Goal: Task Accomplishment & Management: Manage account settings

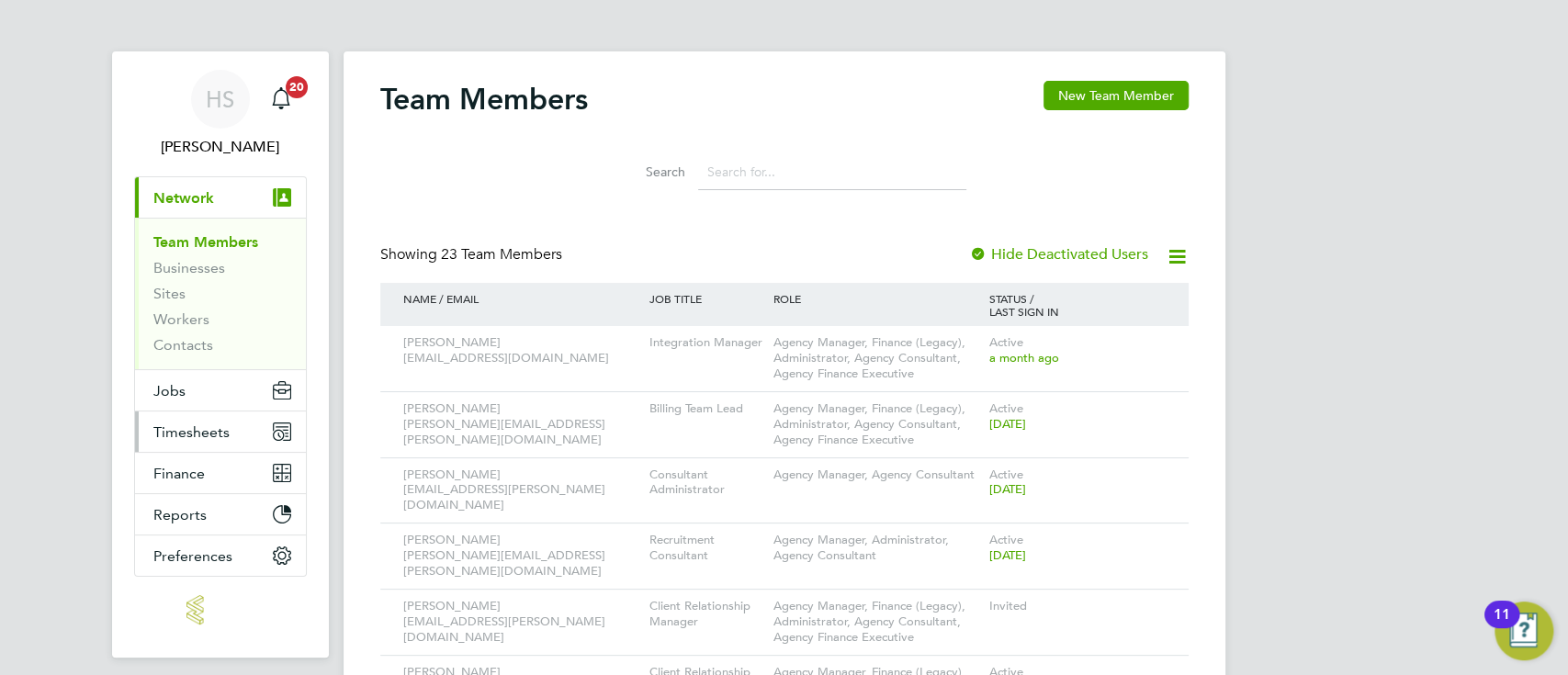
click at [242, 426] on button "Timesheets" at bounding box center [220, 432] width 171 height 40
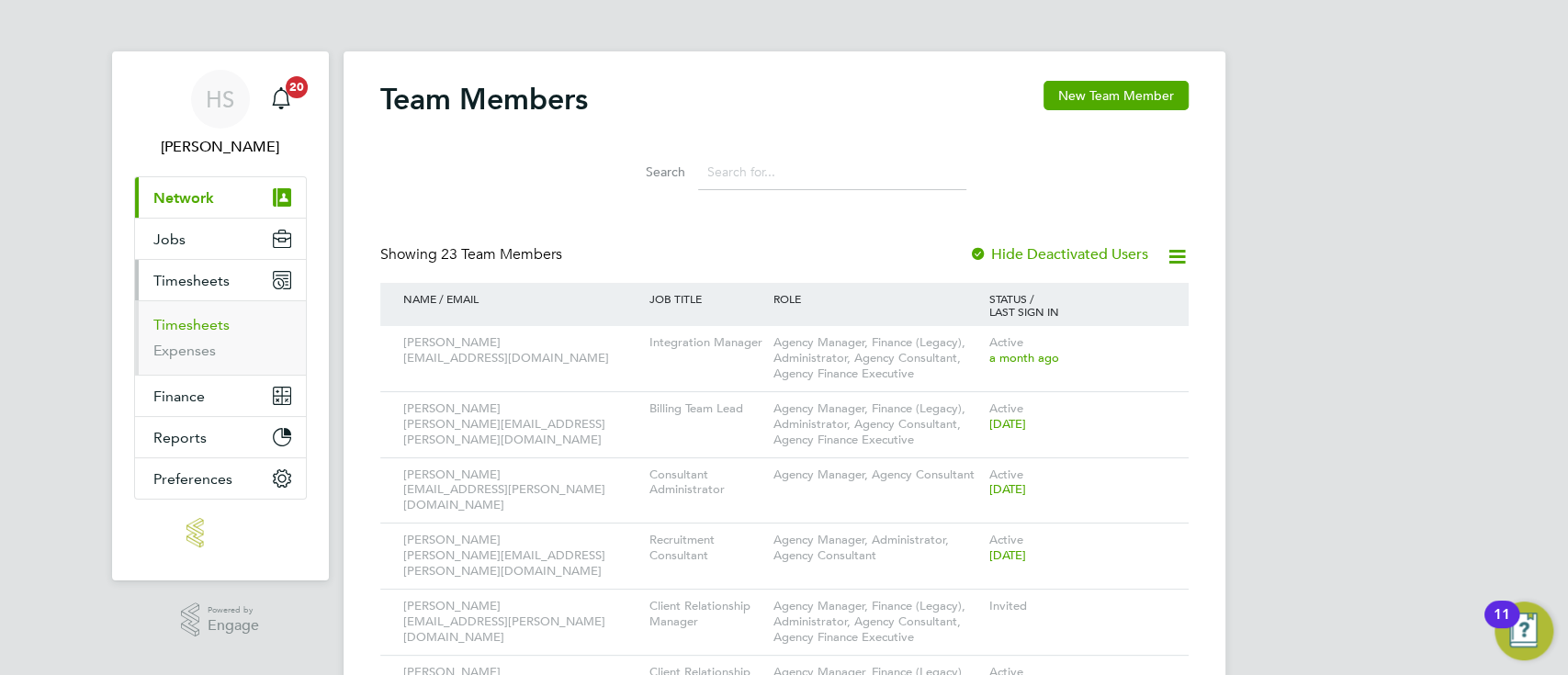
click at [222, 327] on link "Timesheets" at bounding box center [192, 325] width 76 height 17
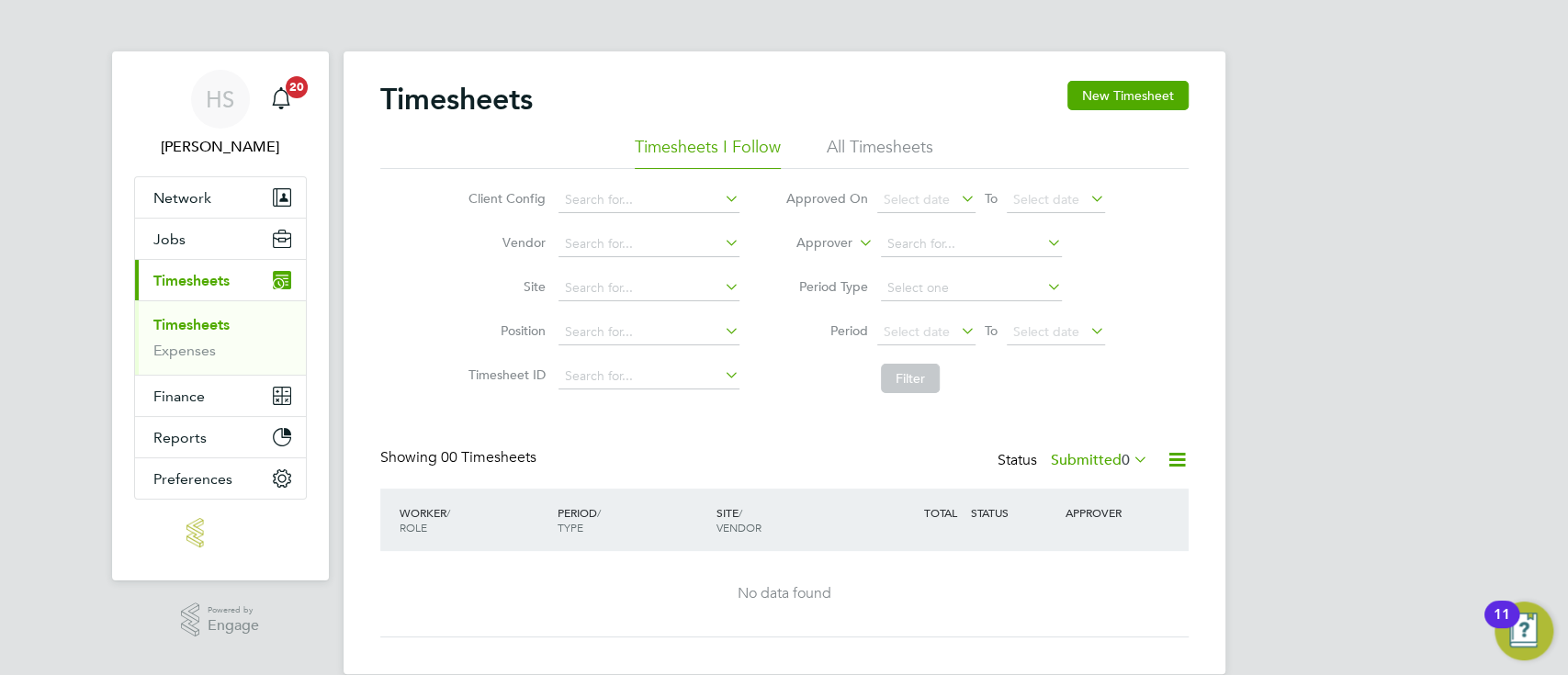
click at [909, 150] on li "All Timesheets" at bounding box center [880, 152] width 107 height 33
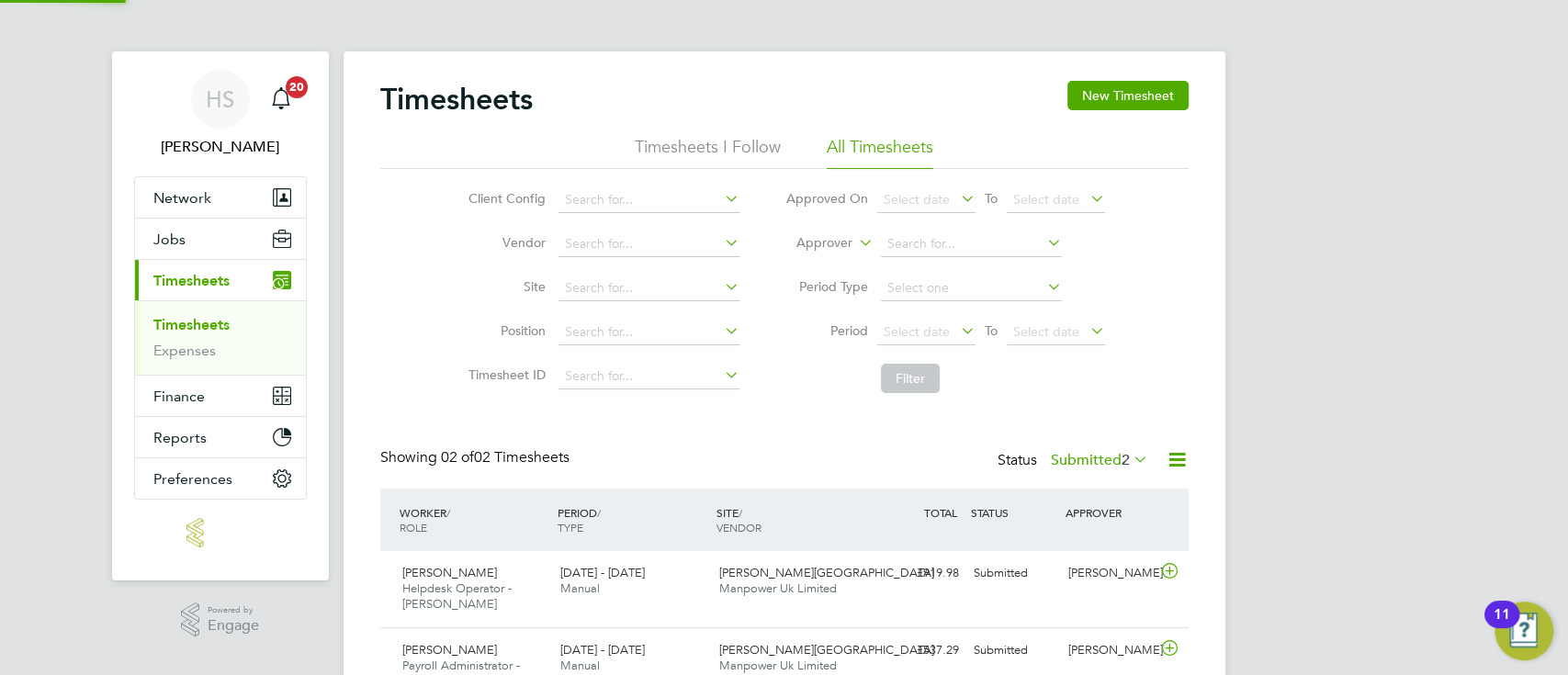
scroll to position [46, 159]
click at [931, 336] on span "Select date" at bounding box center [916, 331] width 66 height 16
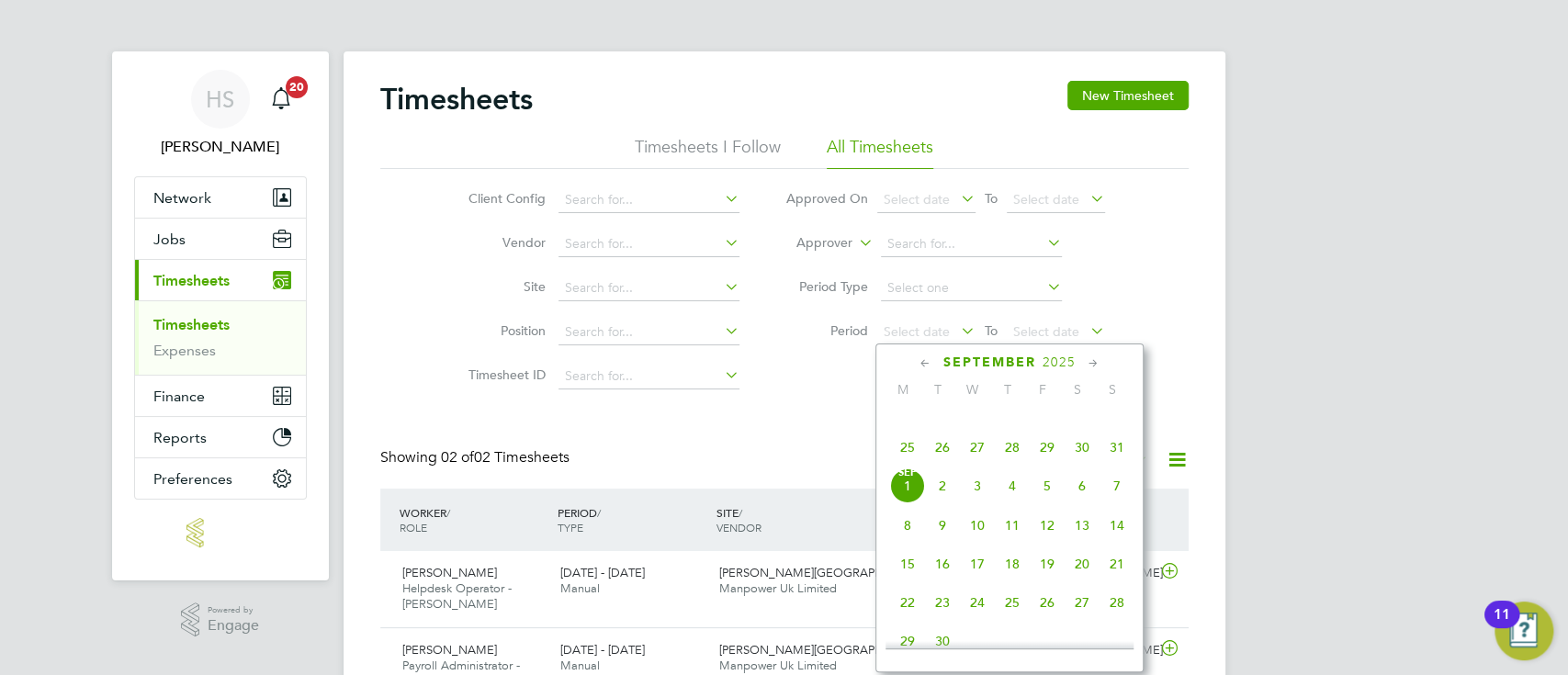
click at [906, 465] on span "25" at bounding box center [907, 447] width 35 height 35
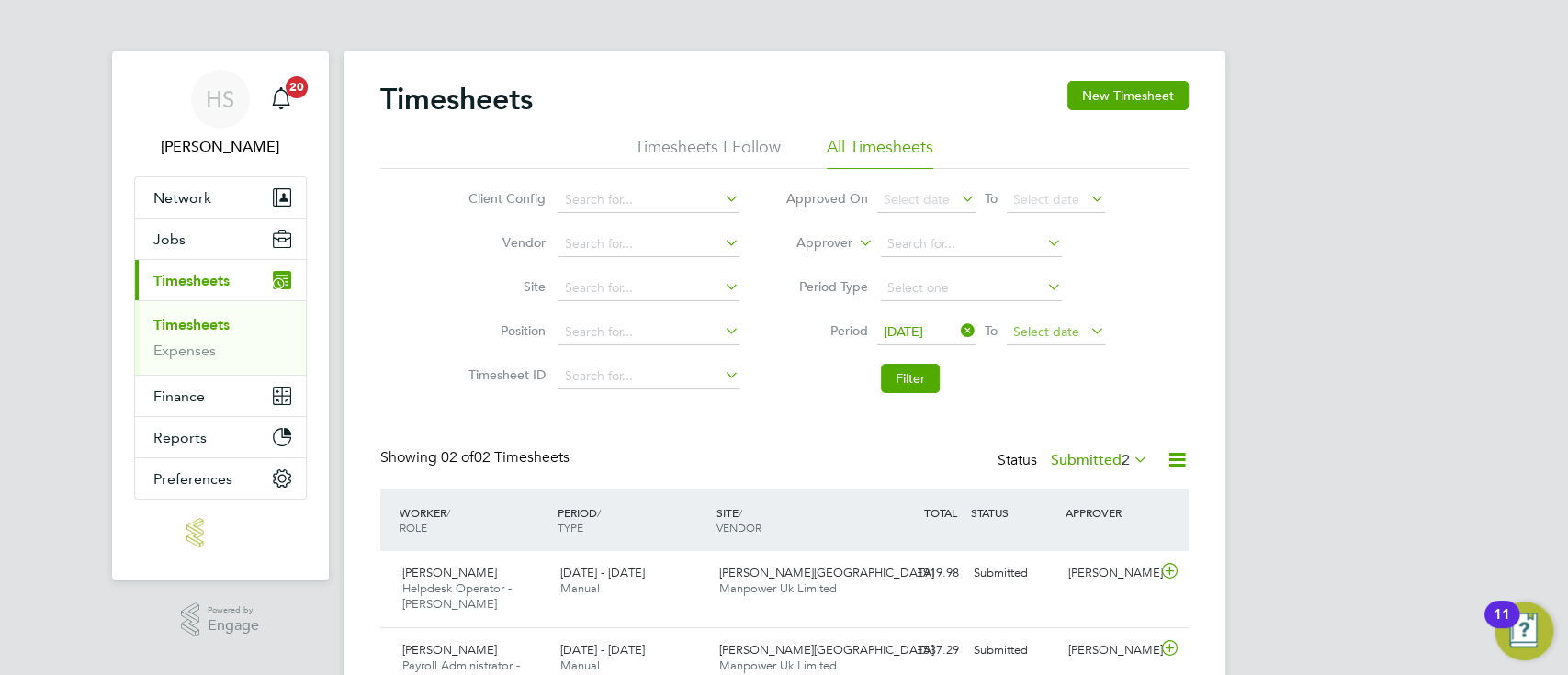
click at [1066, 331] on span "Select date" at bounding box center [1046, 331] width 66 height 16
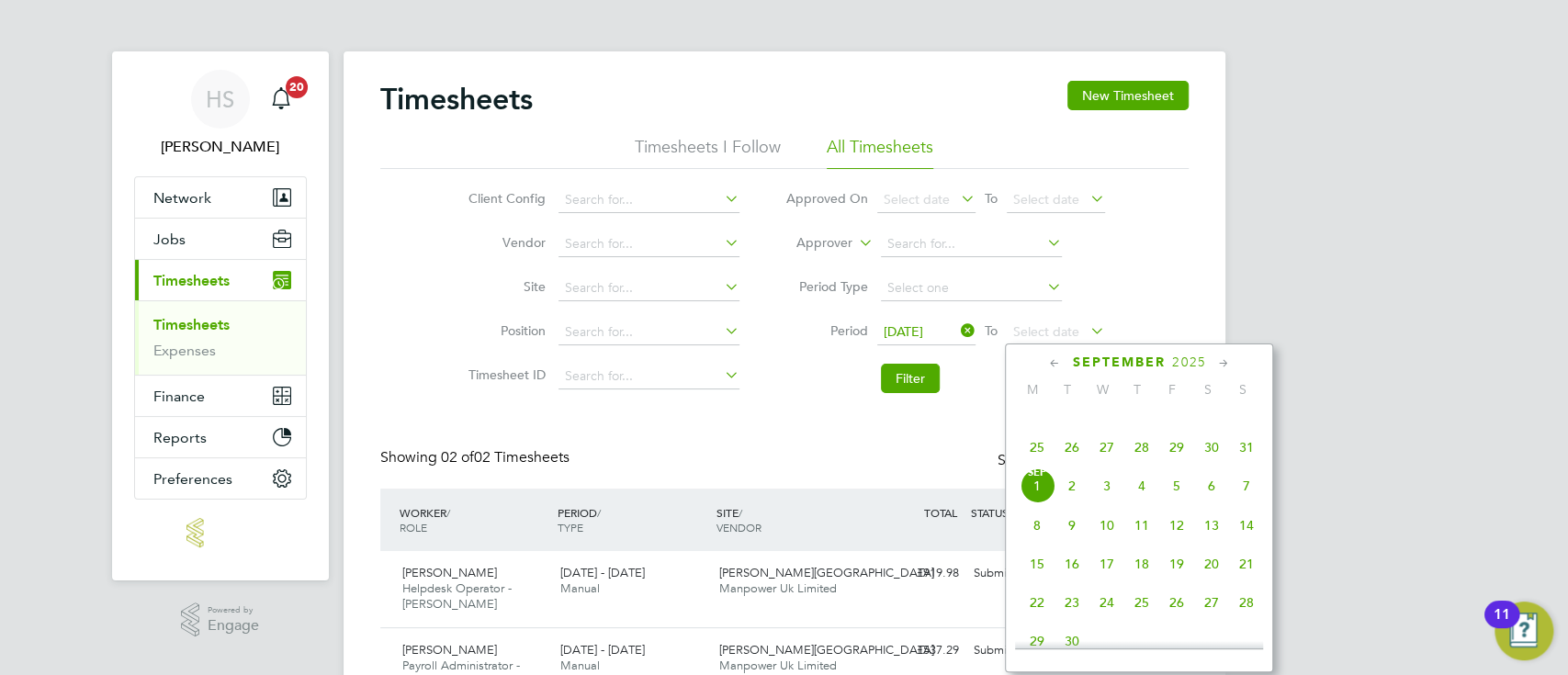
click at [1252, 460] on span "31" at bounding box center [1246, 447] width 35 height 35
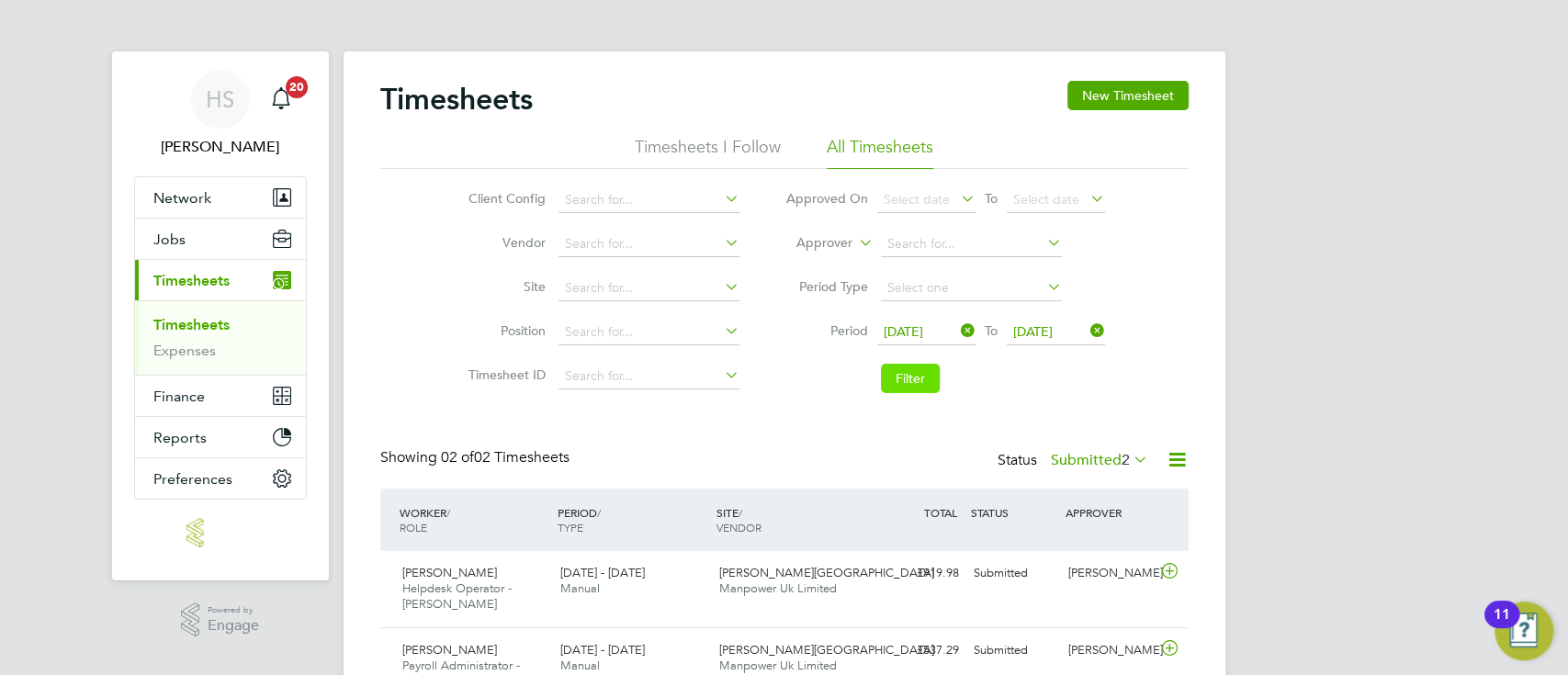
click at [928, 386] on button "Filter" at bounding box center [911, 378] width 59 height 30
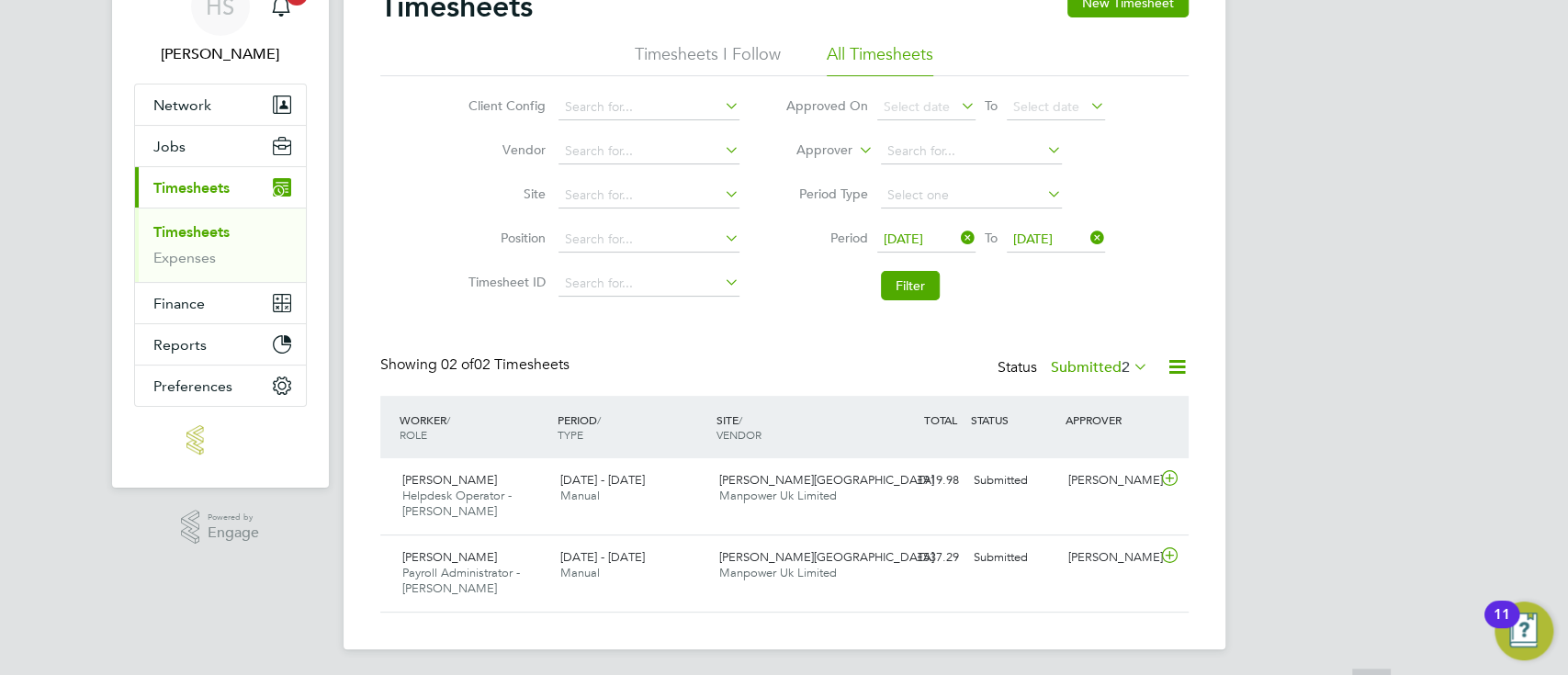
scroll to position [95, 0]
click at [1099, 358] on label "Submitted 2" at bounding box center [1100, 364] width 97 height 18
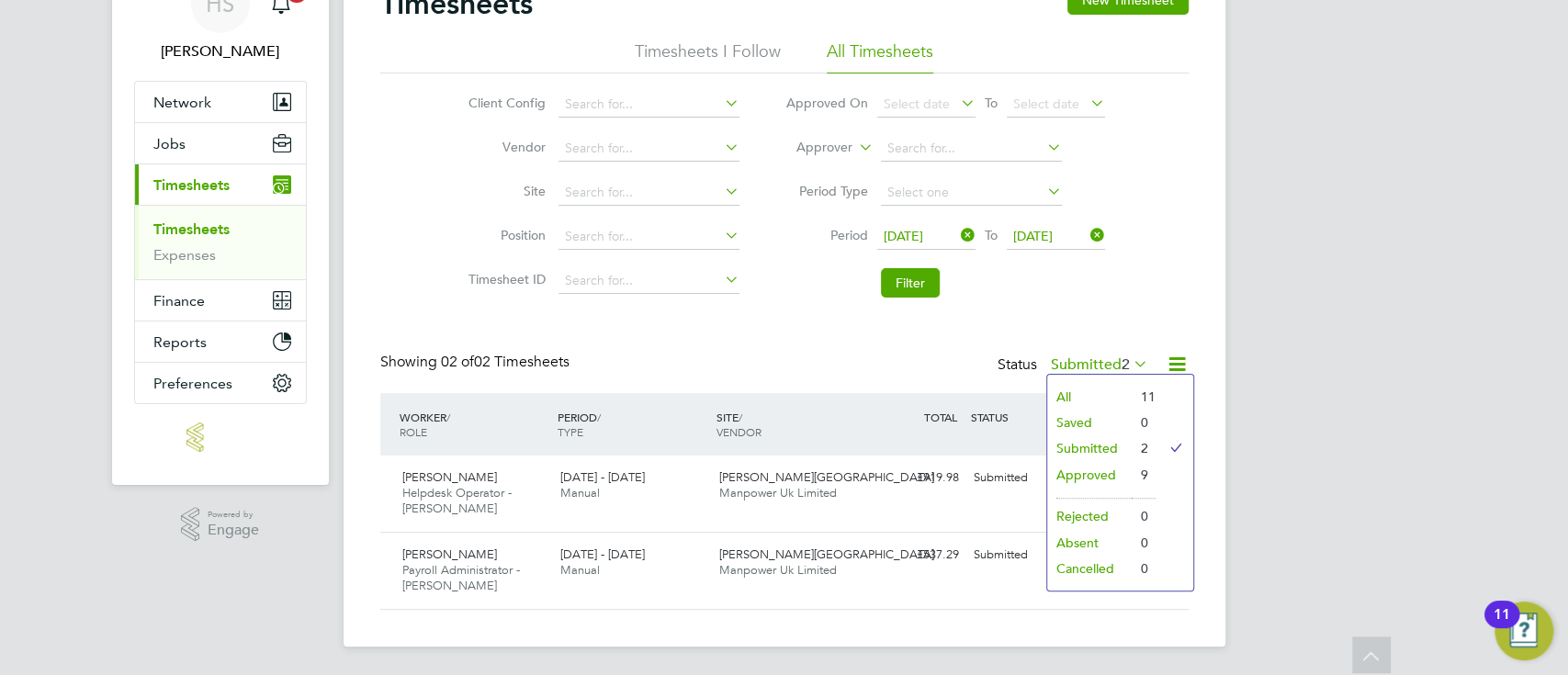
click at [1104, 387] on li "All" at bounding box center [1090, 396] width 85 height 26
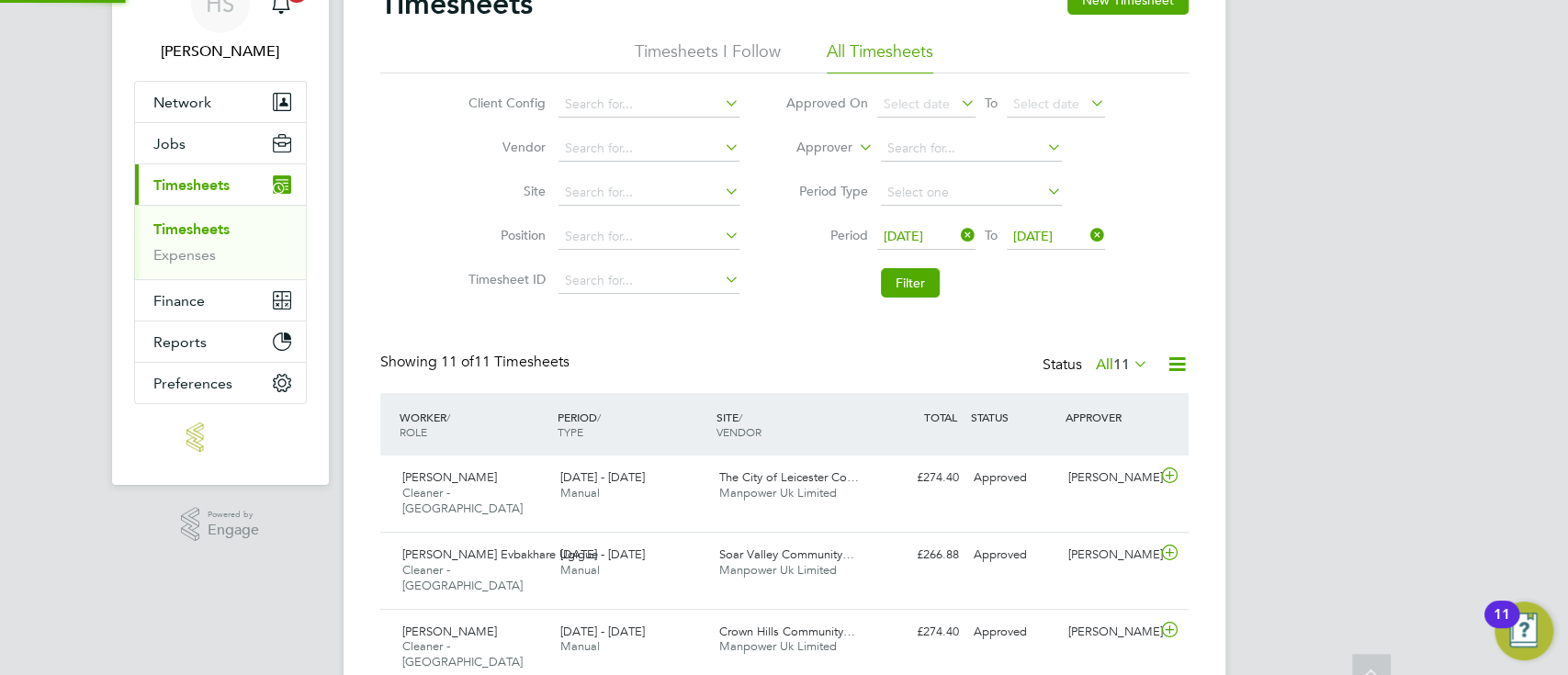
scroll to position [0, 0]
click at [1372, 316] on div "HS Hannah Sawitzki Notifications 20 Applications: Network Team Members Business…" at bounding box center [784, 628] width 1568 height 1447
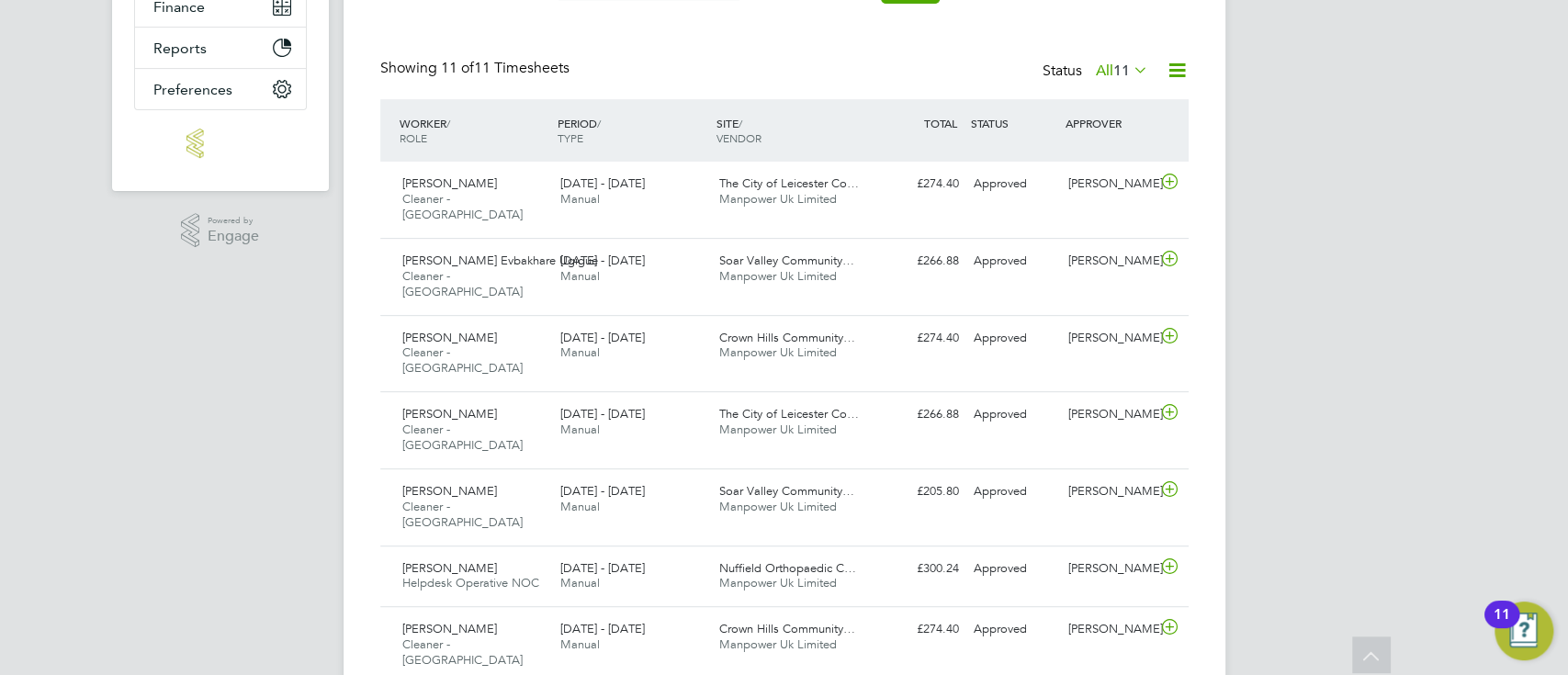
click at [1113, 76] on span "11" at bounding box center [1121, 70] width 16 height 18
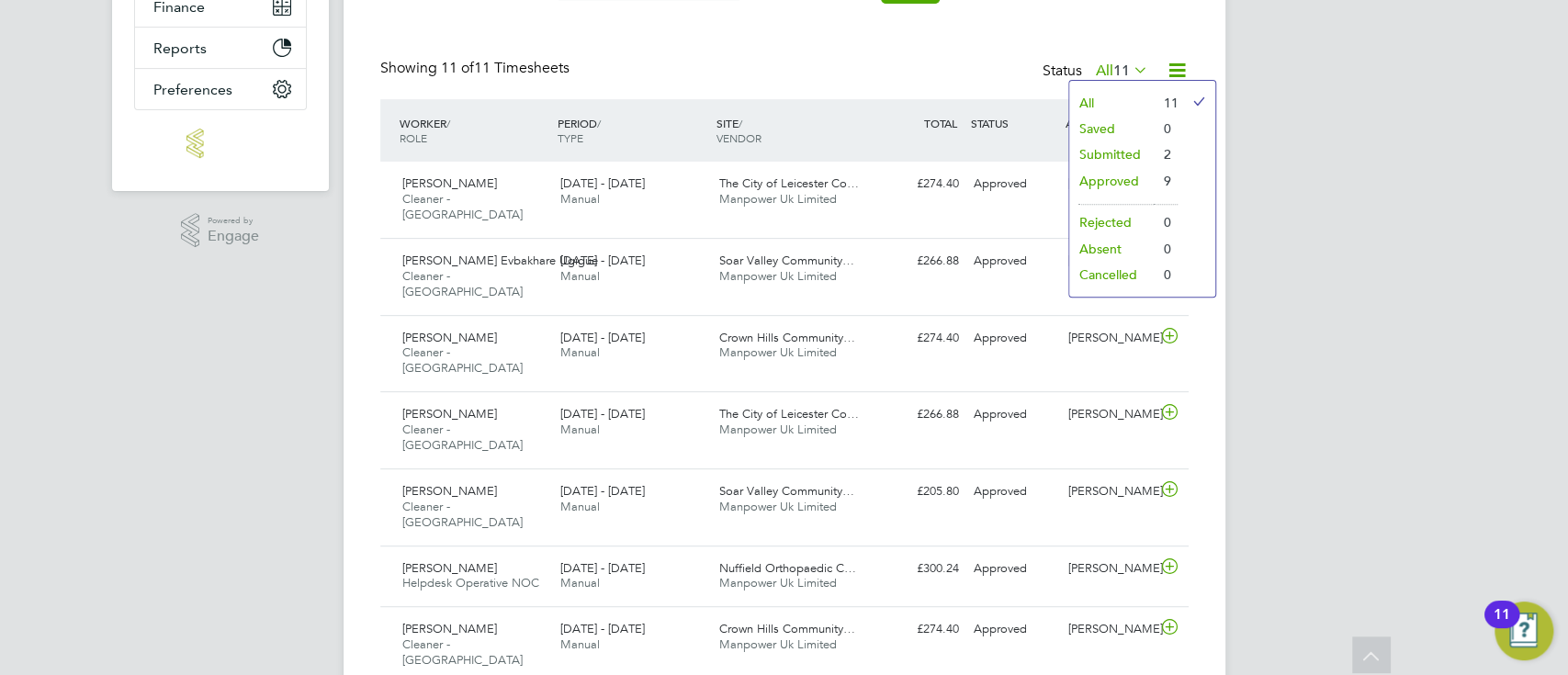
click at [1117, 145] on li "Submitted" at bounding box center [1112, 154] width 85 height 26
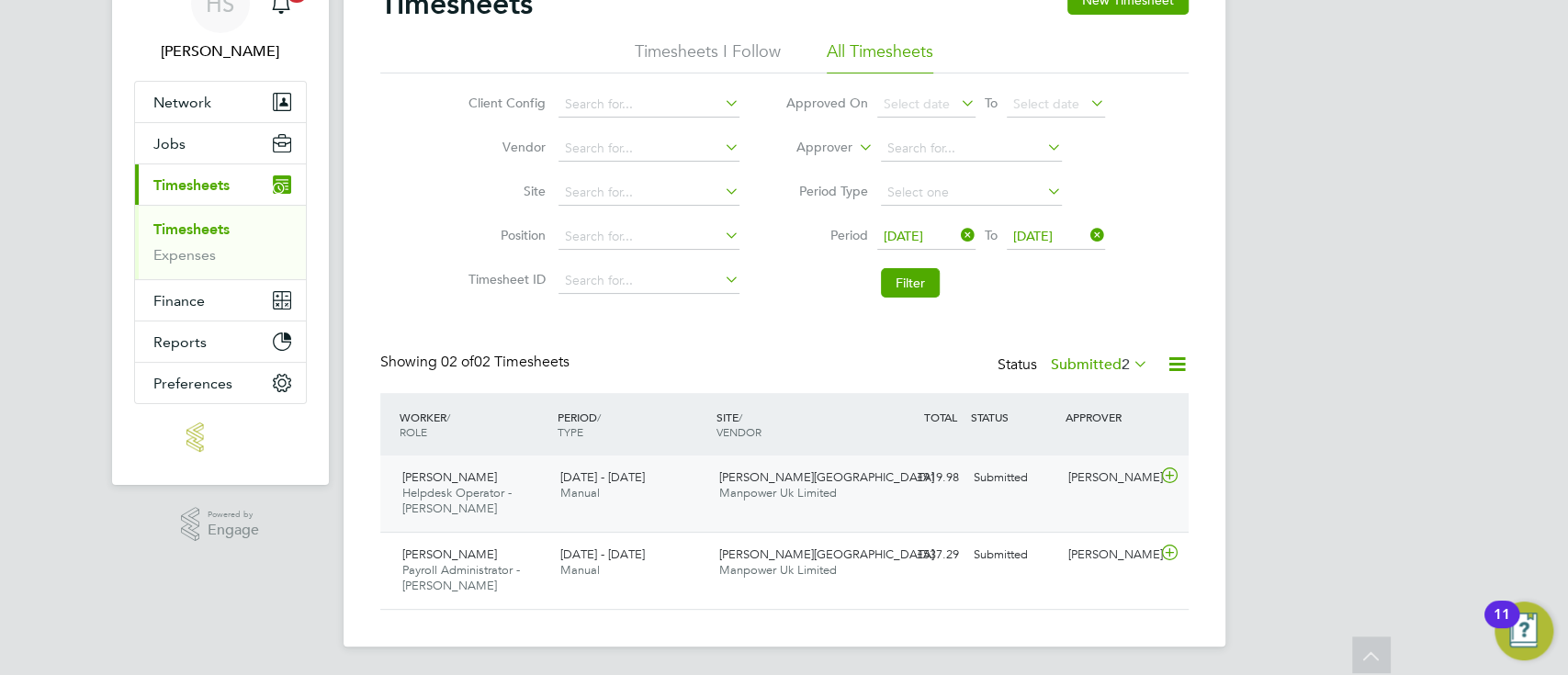
click at [993, 517] on div "Michelle Ibanez-Martín Helpdesk Operator - Churchill 25 - 31 Aug 2025 25 - 31 A…" at bounding box center [784, 494] width 809 height 76
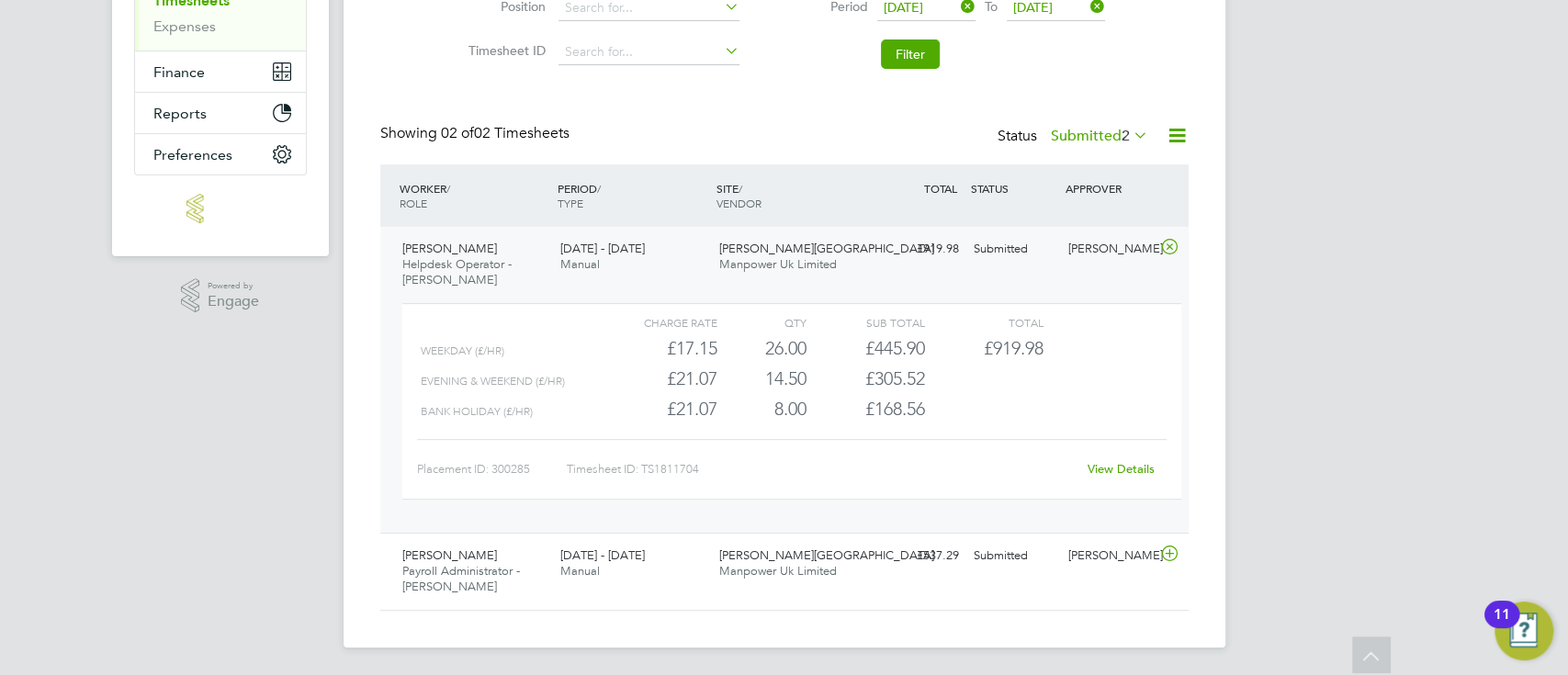
click at [1110, 470] on link "View Details" at bounding box center [1121, 469] width 67 height 15
click at [1049, 571] on div "Ethan Barlett Payroll Administrator - Churchill 25 - 31 Aug 2025 25 - 31 Aug 20…" at bounding box center [784, 571] width 809 height 77
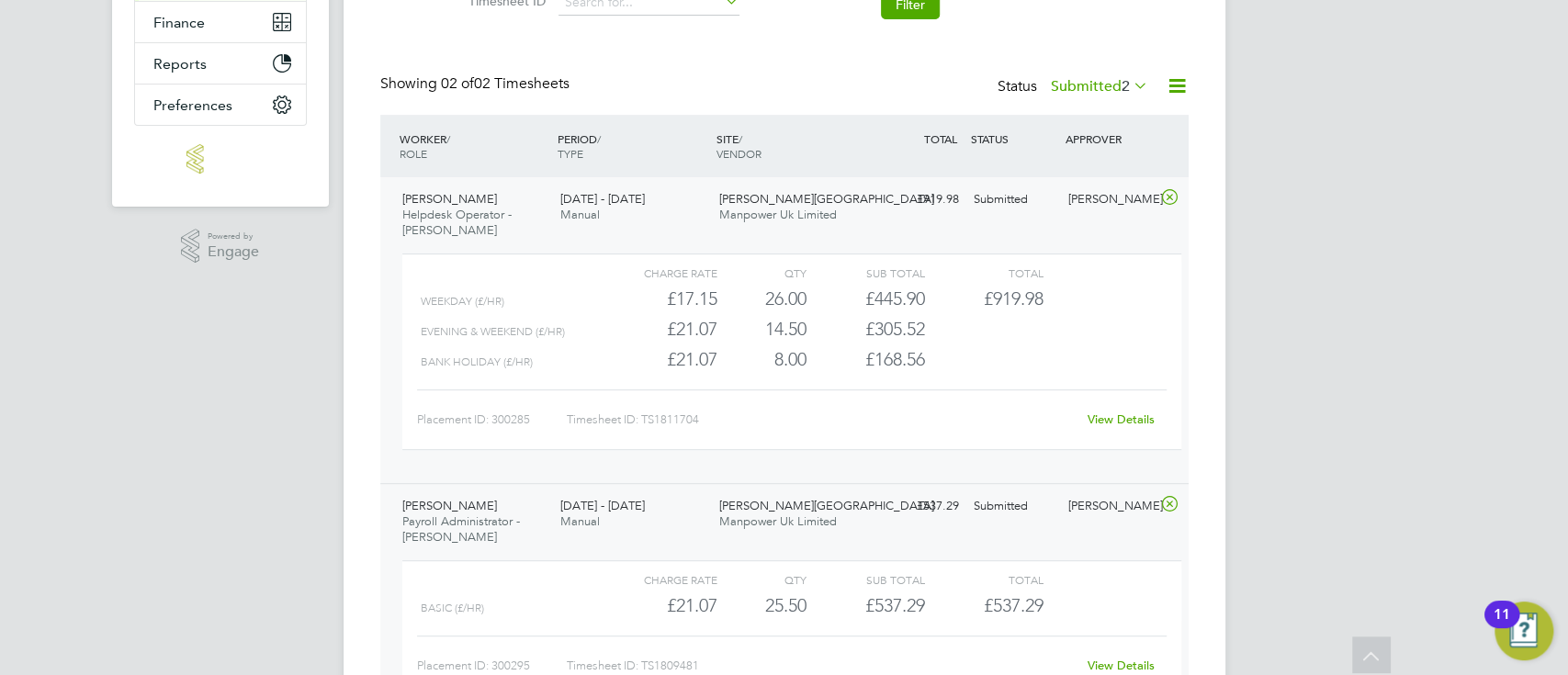
scroll to position [493, 0]
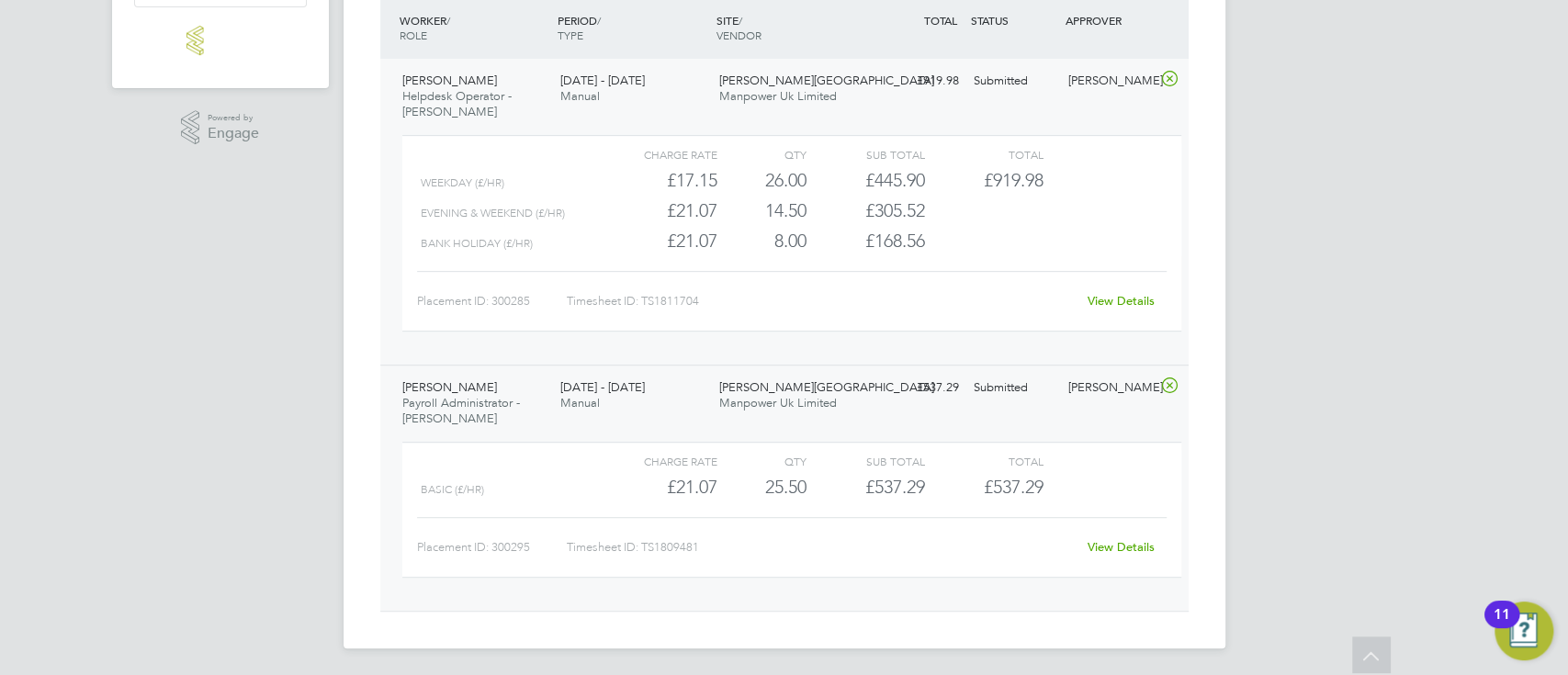
click at [1124, 545] on link "View Details" at bounding box center [1121, 547] width 67 height 15
click at [1484, 314] on div "HS Hannah Sawitzki Notifications 20 Applications: Network Team Members Business…" at bounding box center [784, 93] width 1568 height 1171
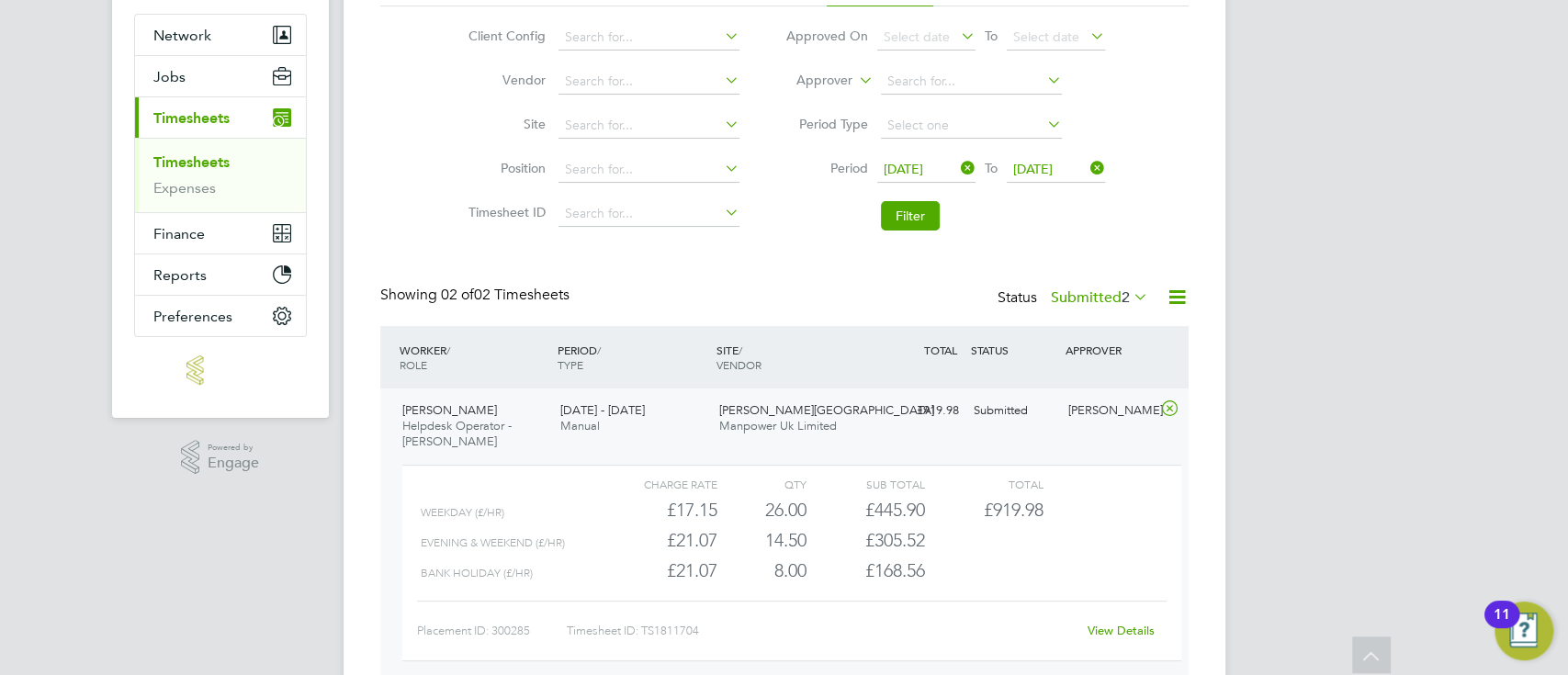
scroll to position [0, 0]
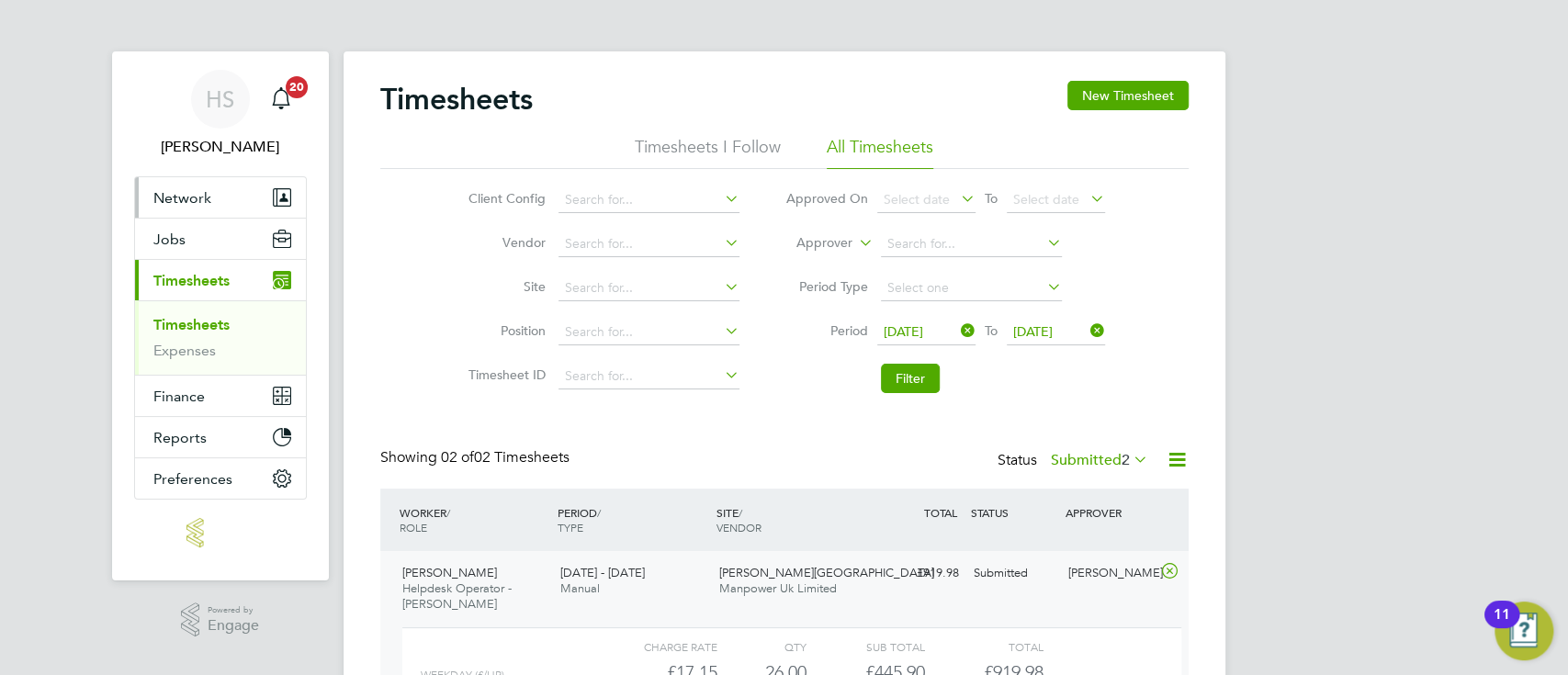
click at [208, 204] on span "Network" at bounding box center [182, 198] width 58 height 17
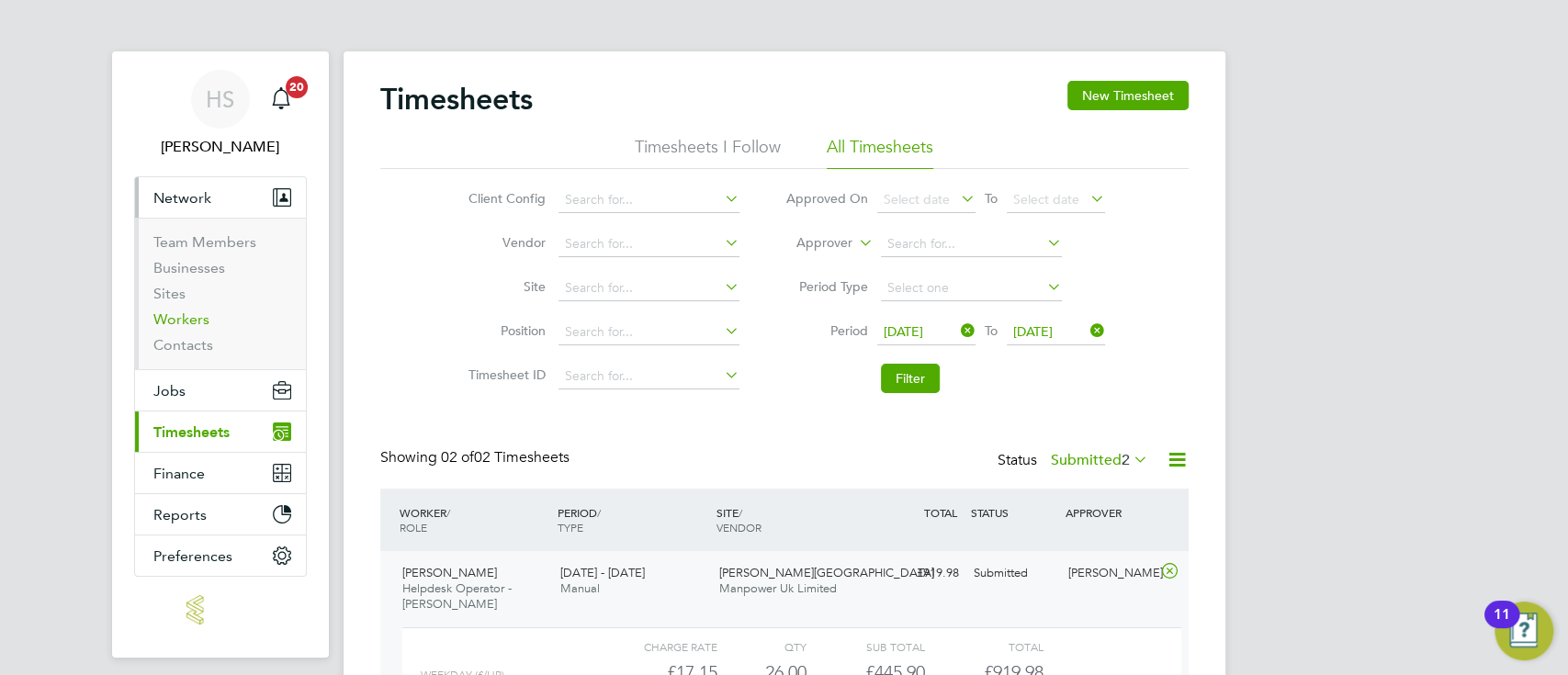
click at [191, 312] on link "Workers" at bounding box center [181, 319] width 56 height 17
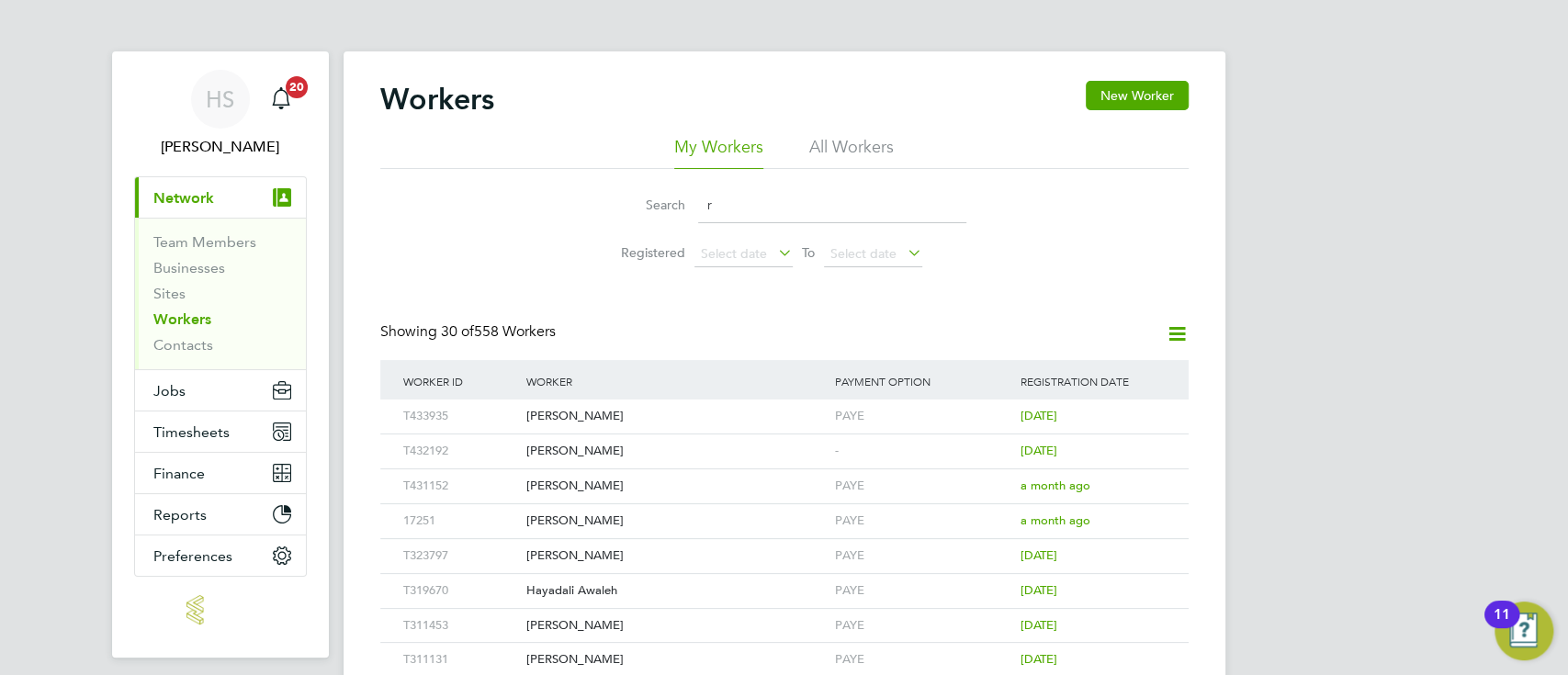
click at [786, 212] on input "r" at bounding box center [832, 205] width 268 height 36
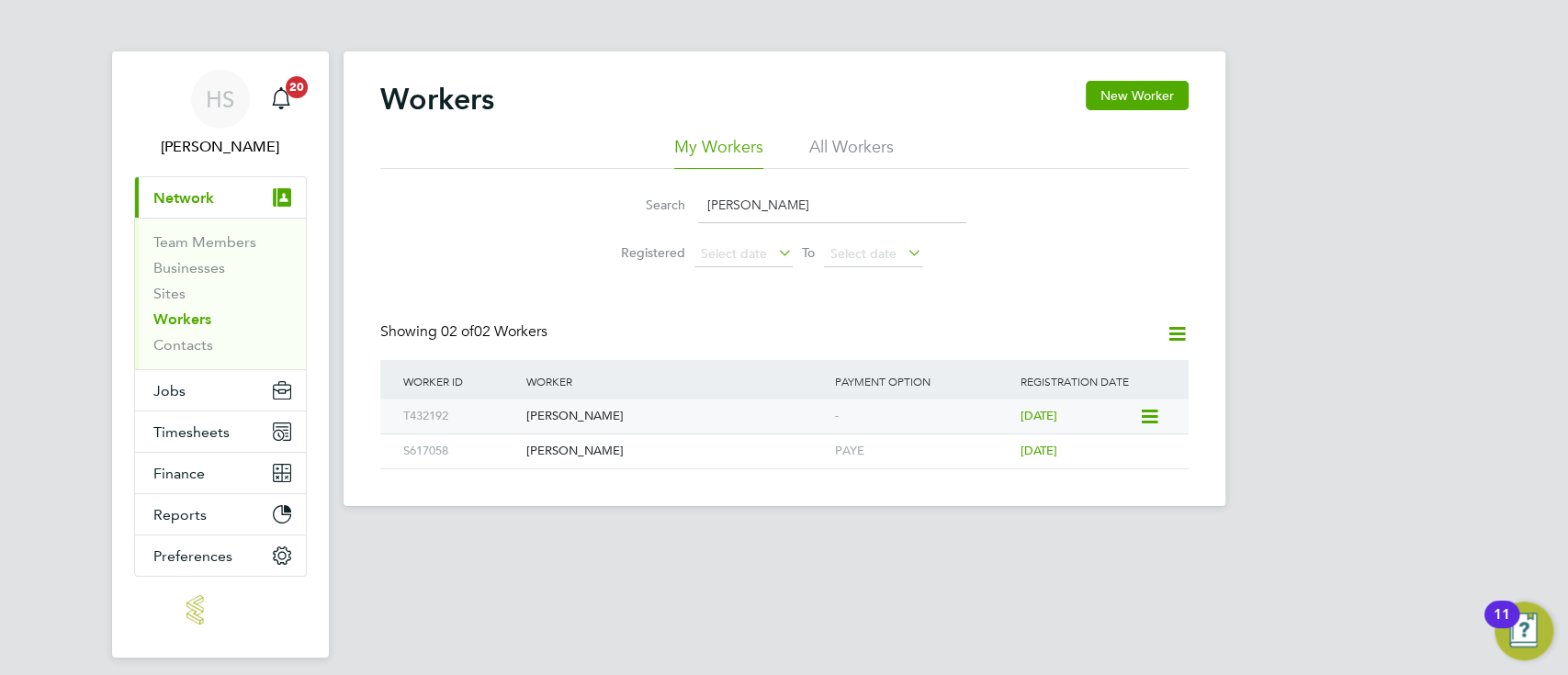
type input "ross"
click at [684, 427] on div "[PERSON_NAME]" at bounding box center [675, 416] width 308 height 34
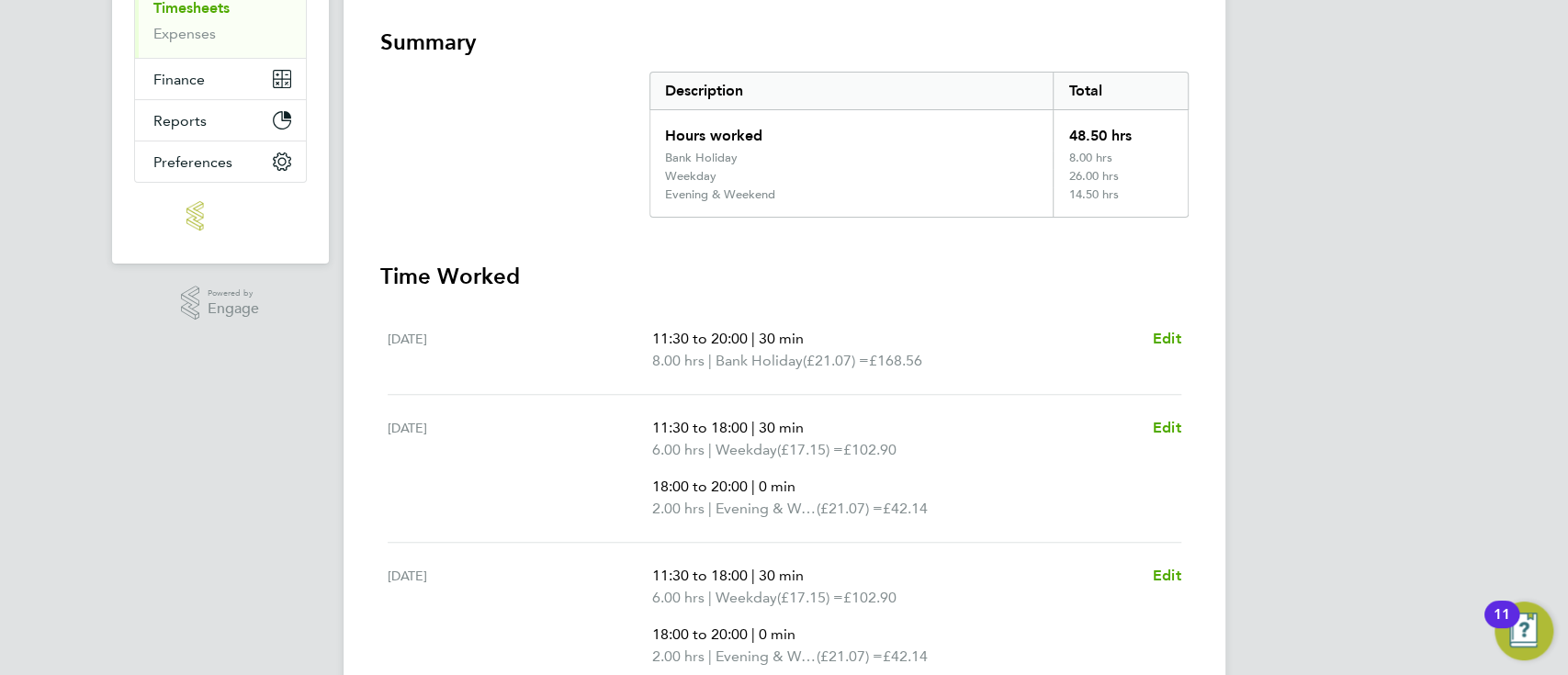
scroll to position [343, 0]
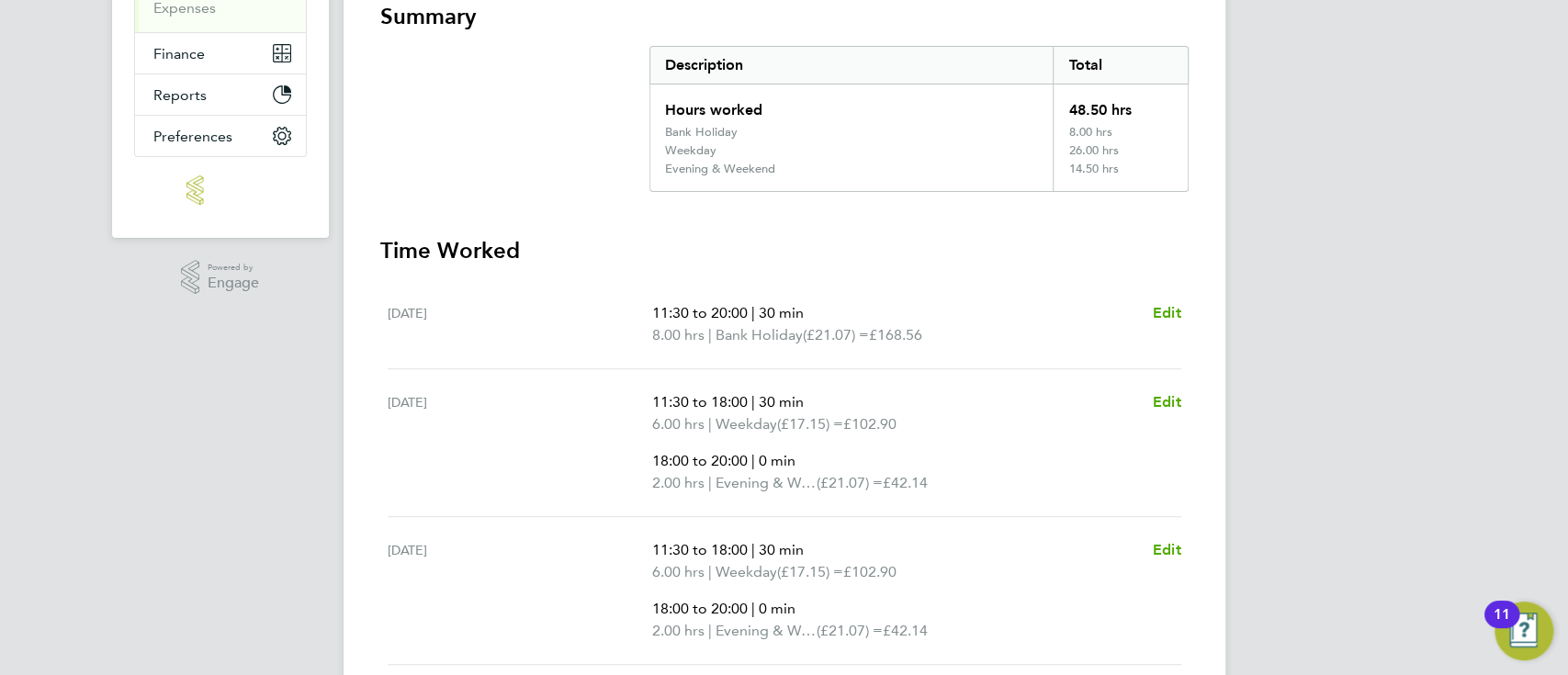
click at [1388, 214] on div "HS Hannah Sawitzki Notifications 20 Applications: Network Team Members Business…" at bounding box center [784, 438] width 1568 height 1562
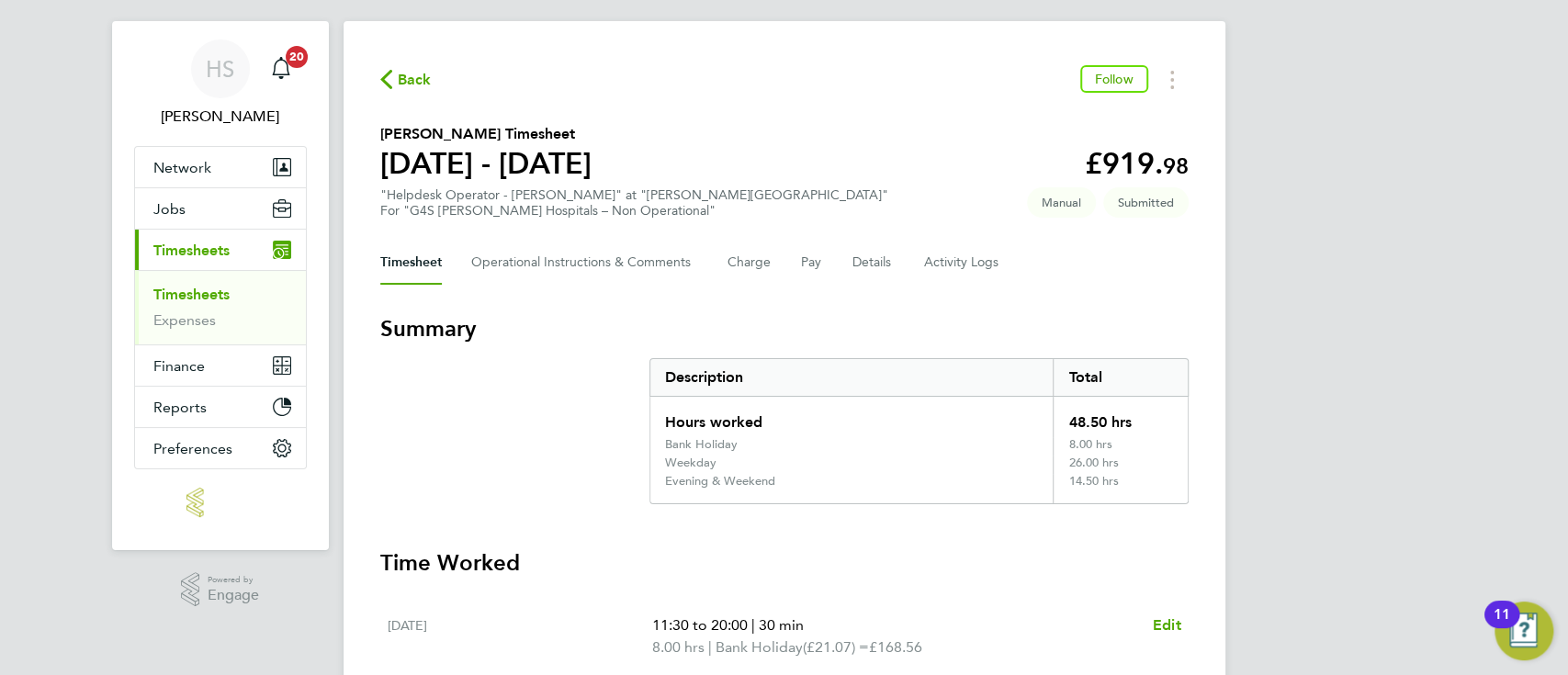
scroll to position [0, 0]
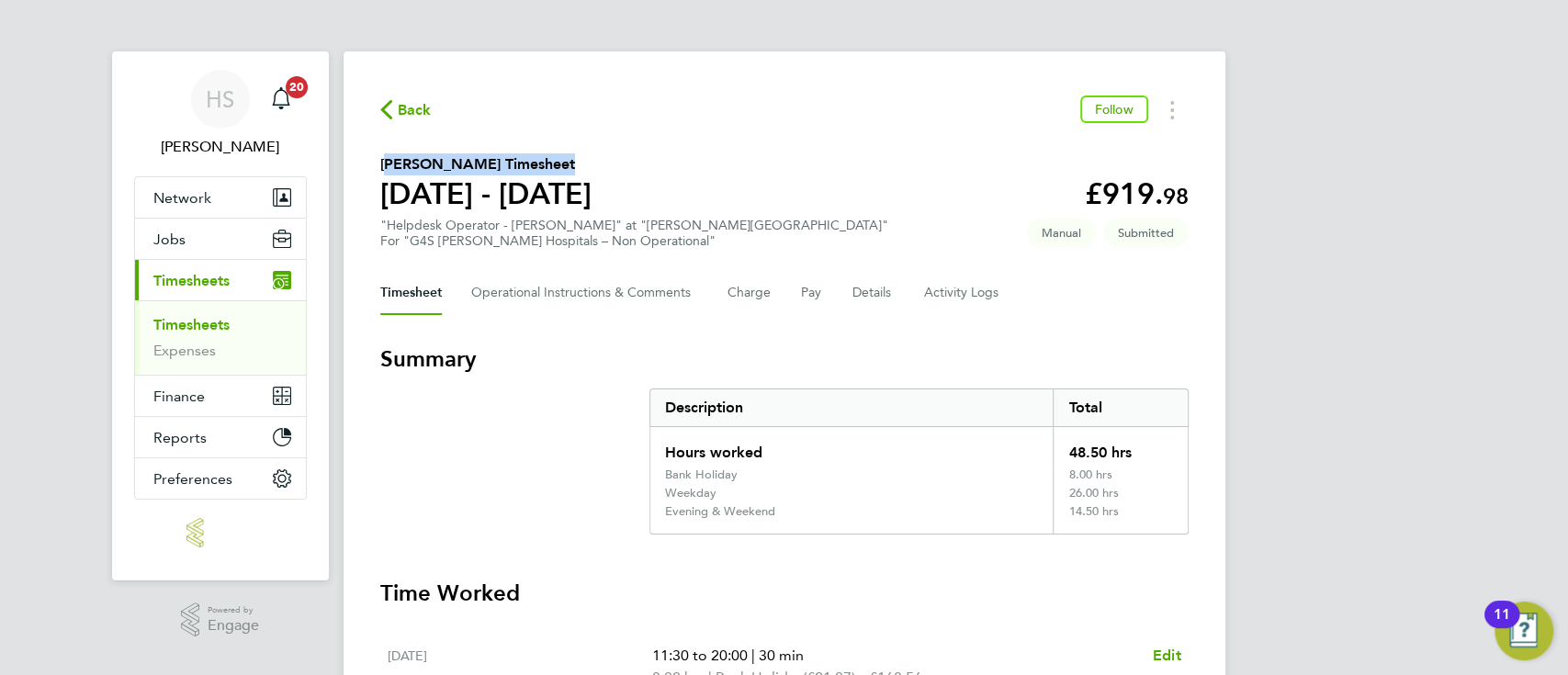
drag, startPoint x: 534, startPoint y: 158, endPoint x: 374, endPoint y: 162, distance: 160.0
copy h2 "[PERSON_NAME]"
click at [799, 294] on div "Timesheet Operational Instructions & Comments Charge Pay Details Activity Logs" at bounding box center [784, 293] width 809 height 44
click at [817, 290] on button "Pay" at bounding box center [812, 293] width 22 height 44
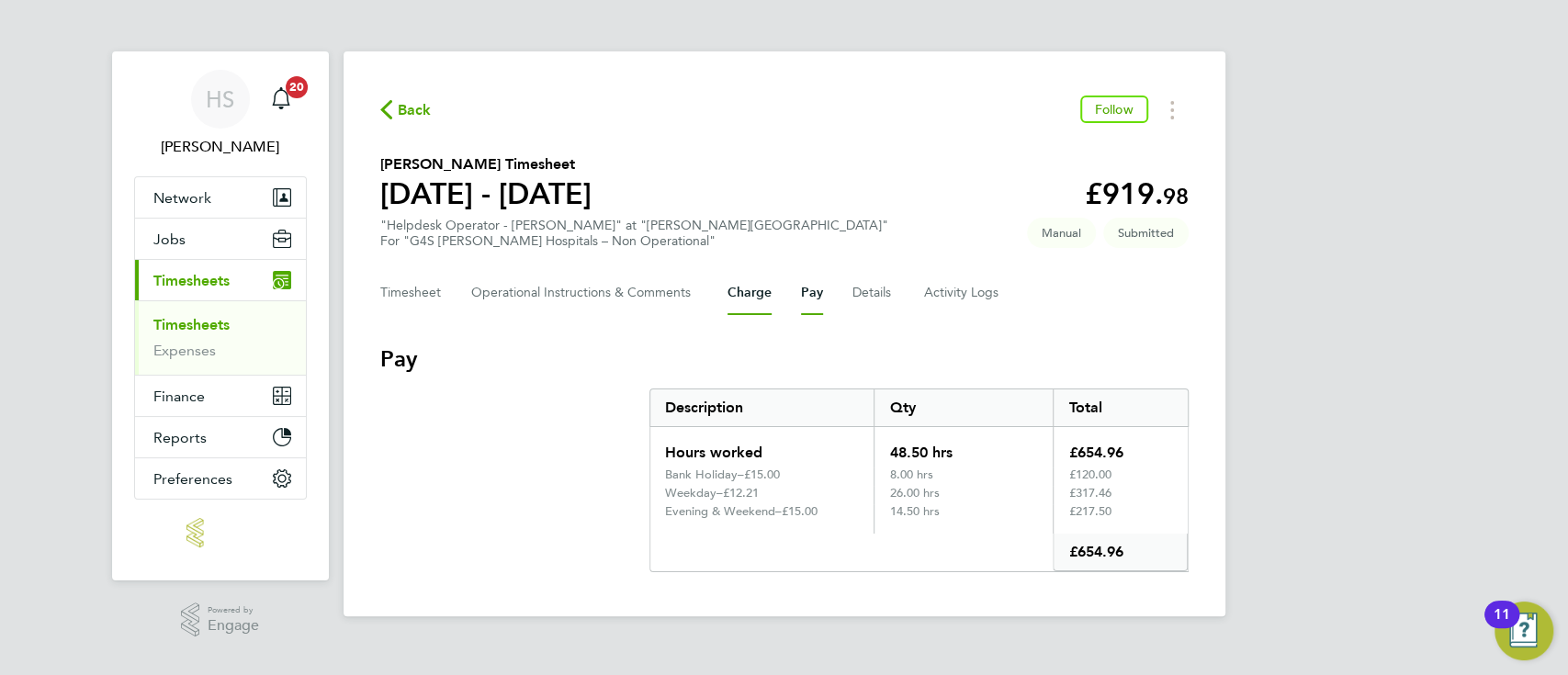
click at [753, 285] on button "Charge" at bounding box center [750, 293] width 44 height 44
click at [390, 301] on button "Timesheet" at bounding box center [411, 293] width 61 height 44
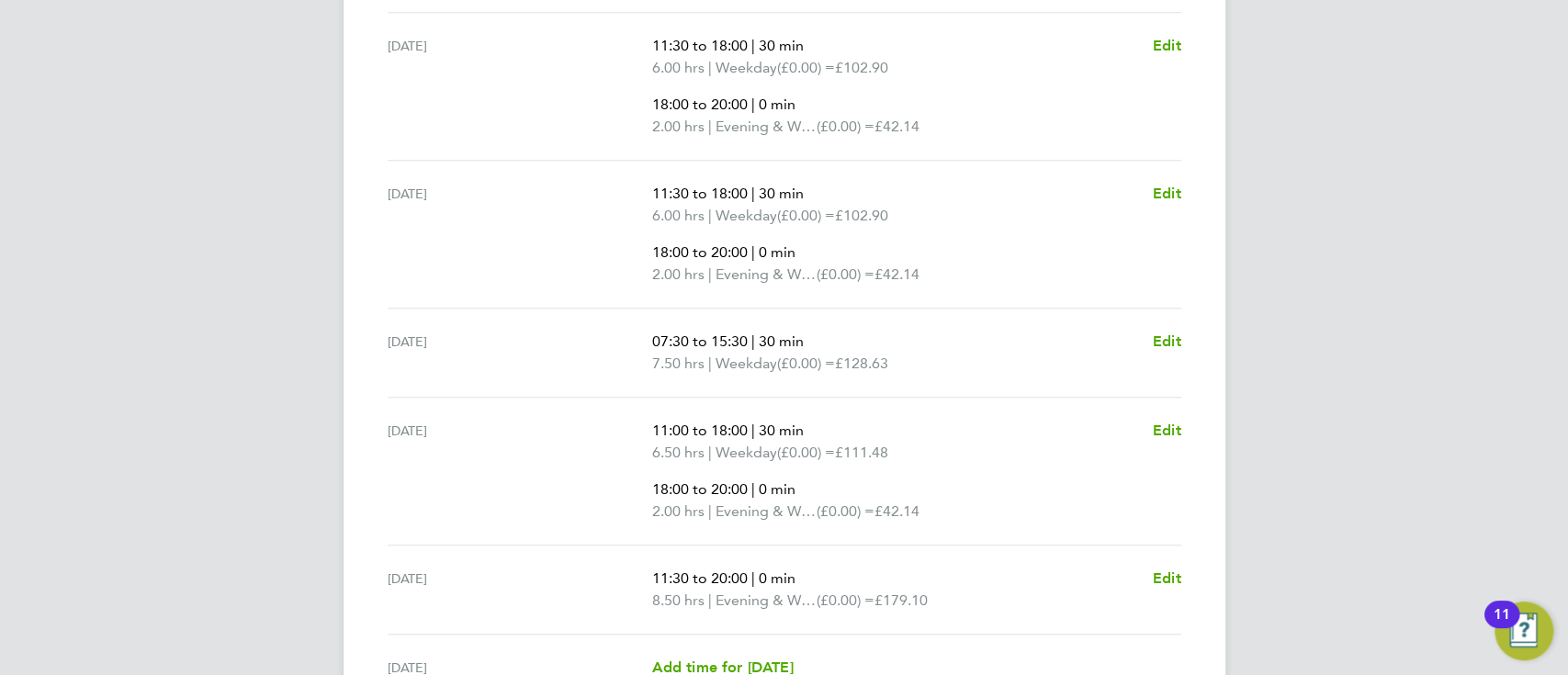
scroll to position [735, 0]
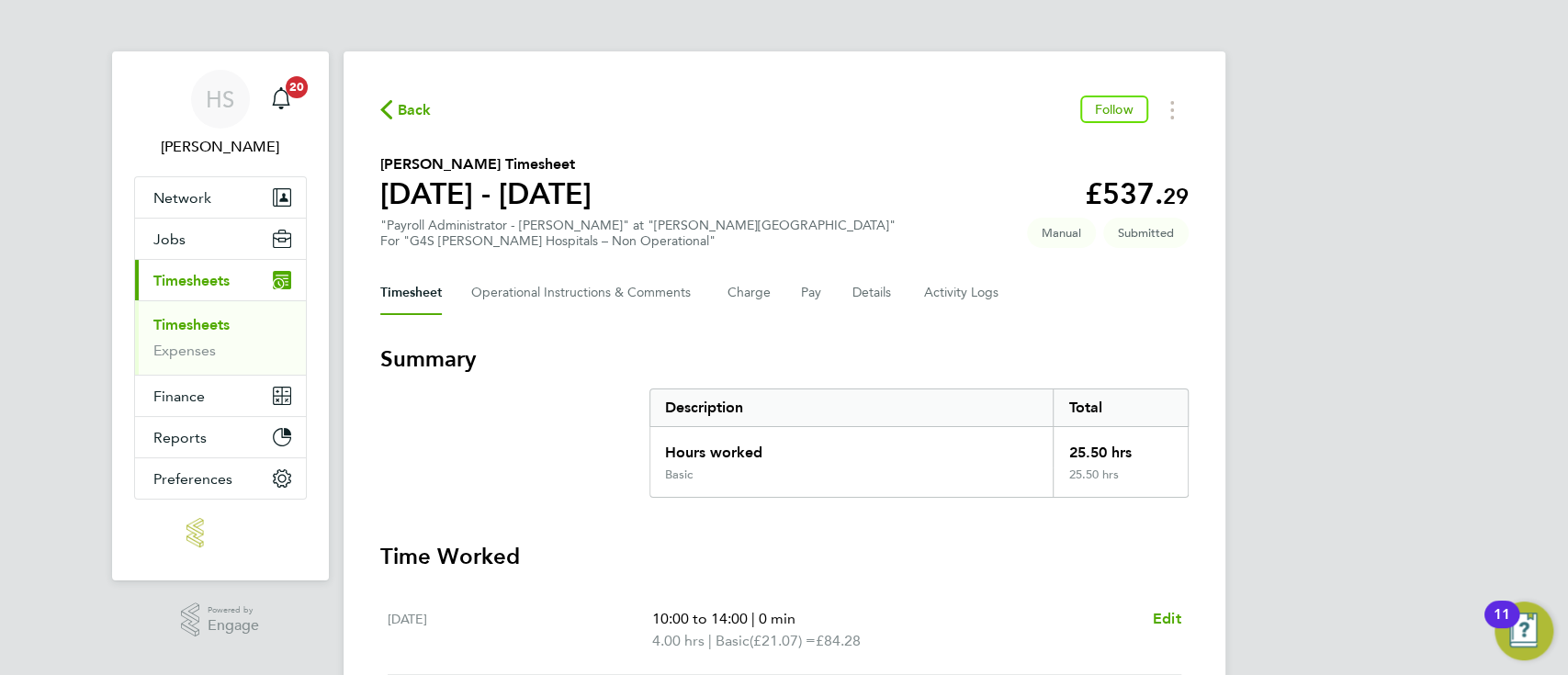
click at [403, 100] on span "Back" at bounding box center [415, 110] width 34 height 22
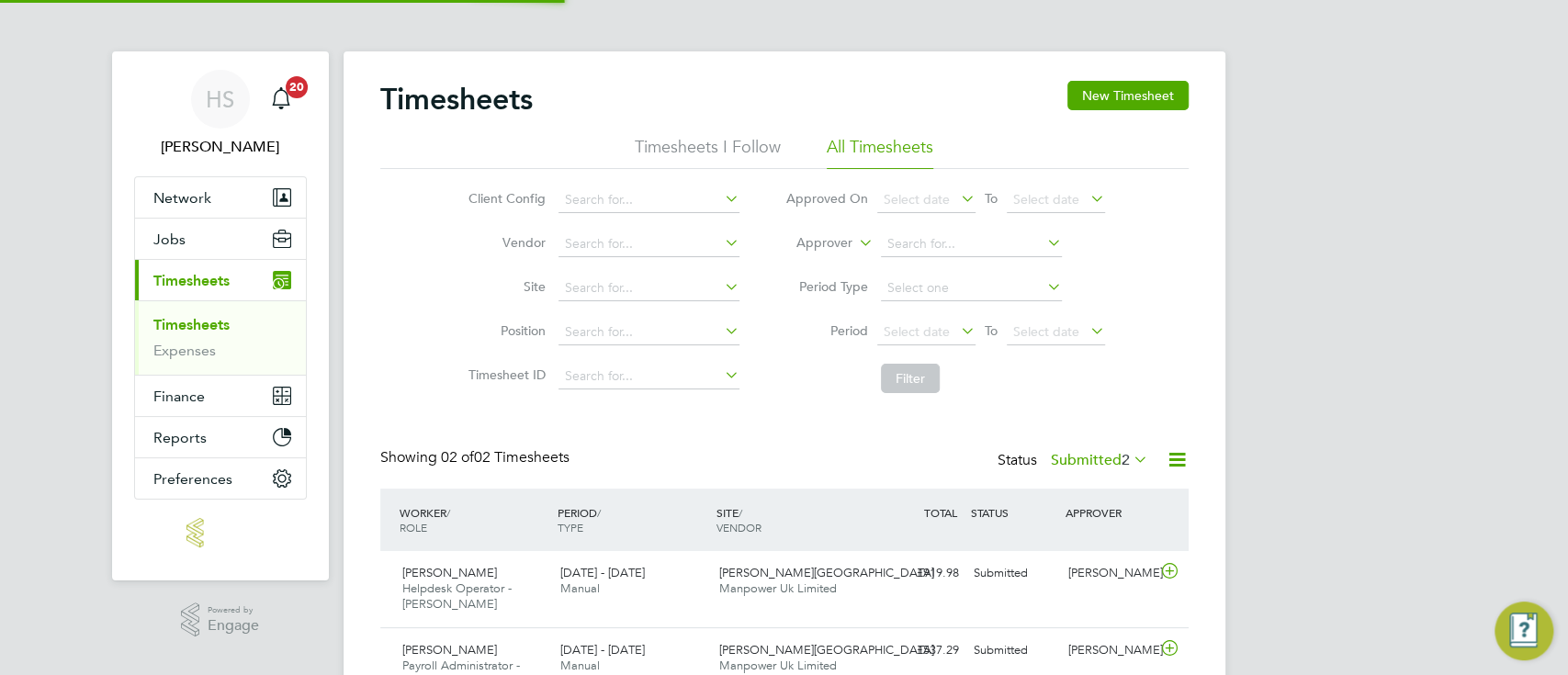
scroll to position [46, 159]
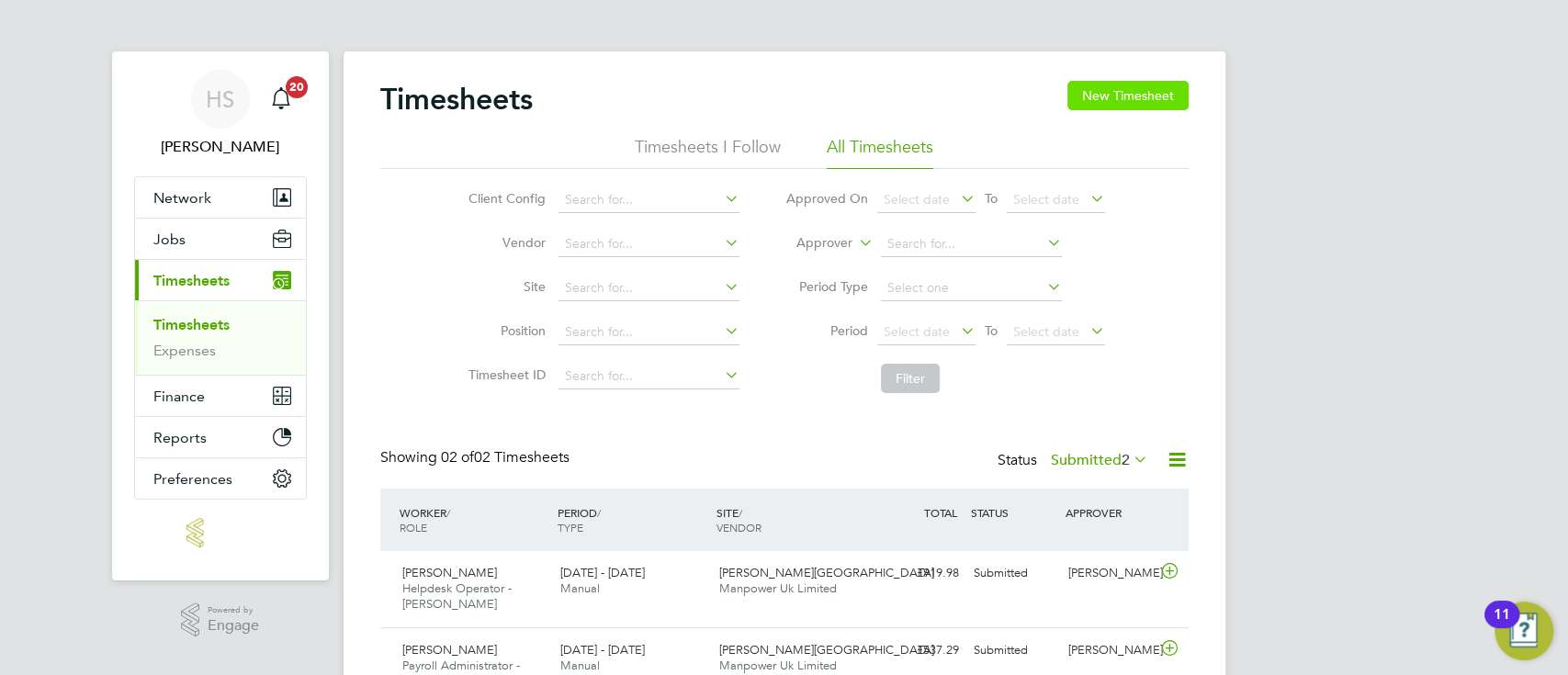
click at [1157, 99] on button "New Timesheet" at bounding box center [1128, 95] width 121 height 30
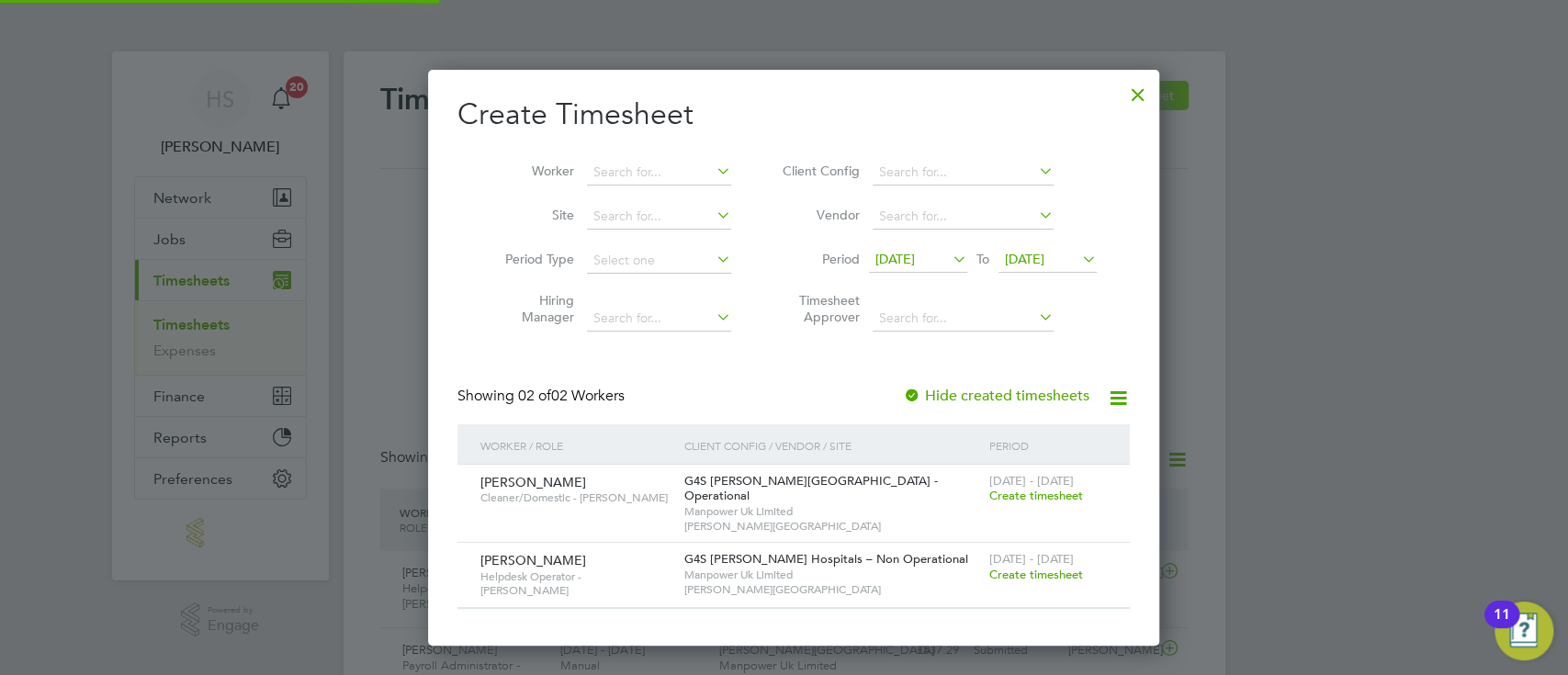
scroll to position [559, 712]
click at [915, 261] on span "[DATE]" at bounding box center [895, 259] width 39 height 16
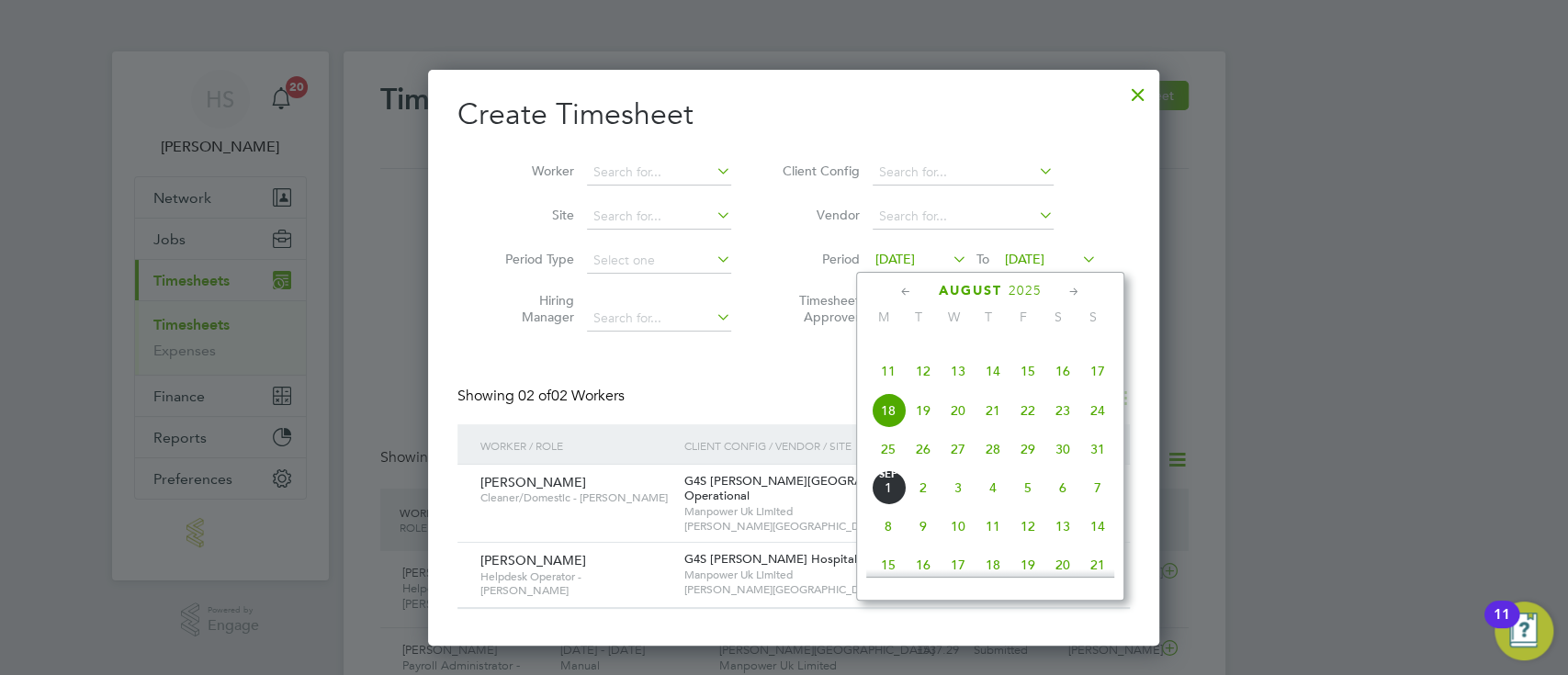
click at [888, 467] on span "25" at bounding box center [888, 449] width 35 height 35
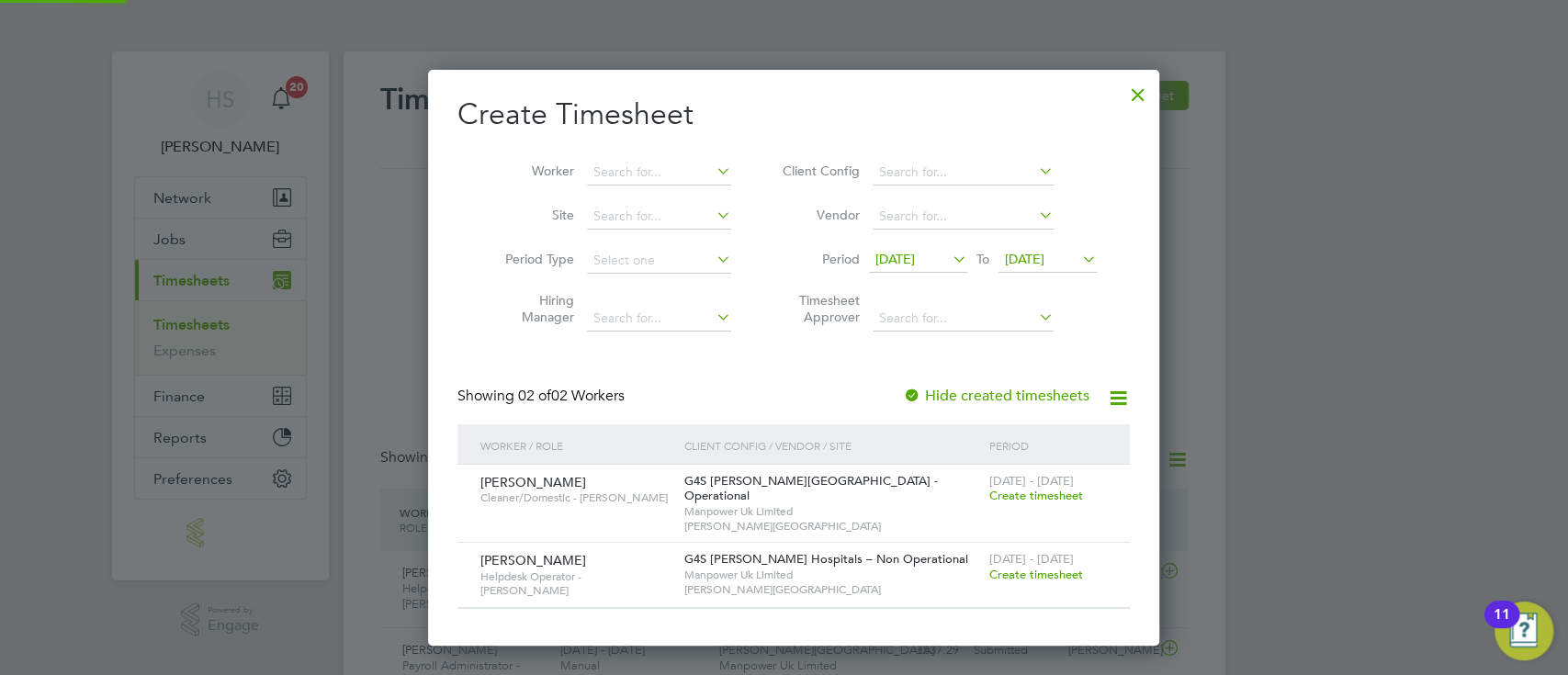
scroll to position [559, 712]
click at [1023, 261] on span "[DATE]" at bounding box center [1024, 259] width 39 height 16
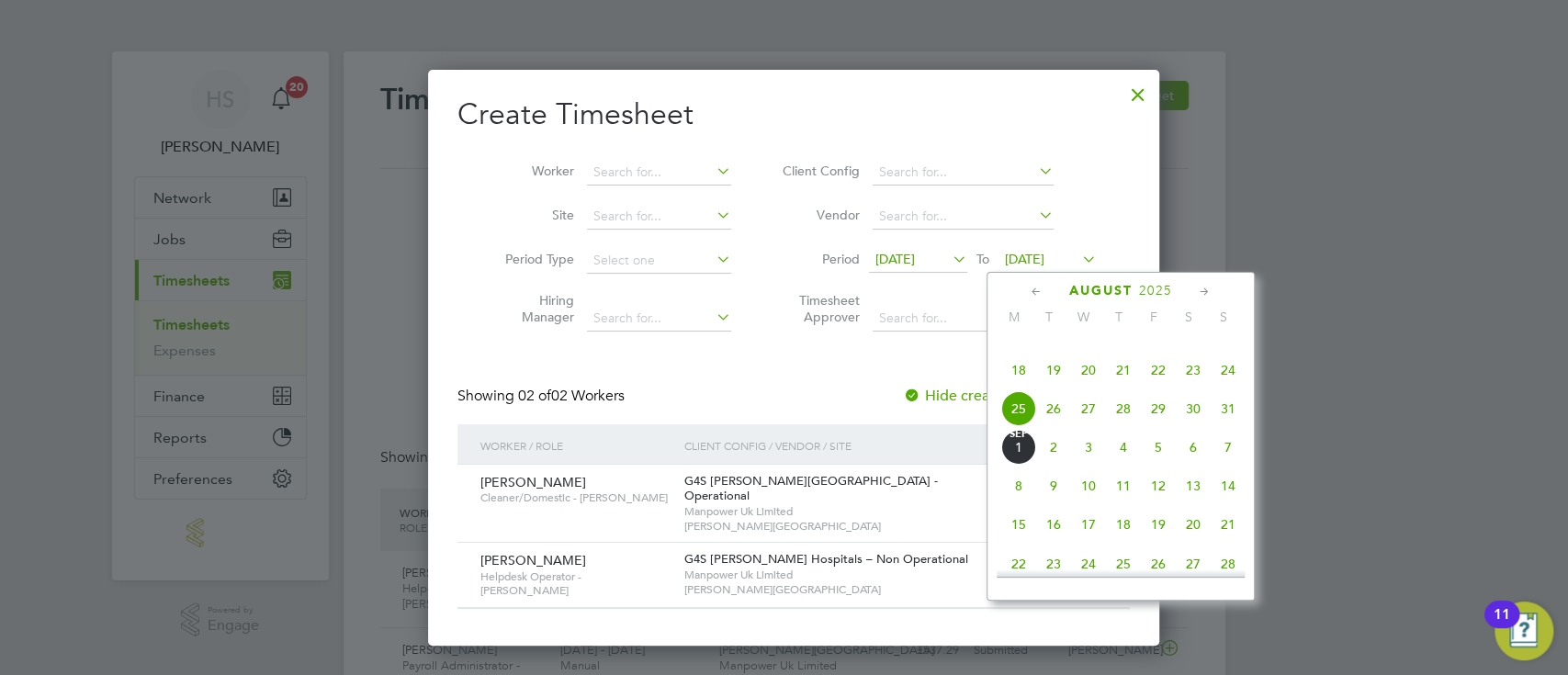
click at [1225, 426] on span "31" at bounding box center [1228, 409] width 35 height 35
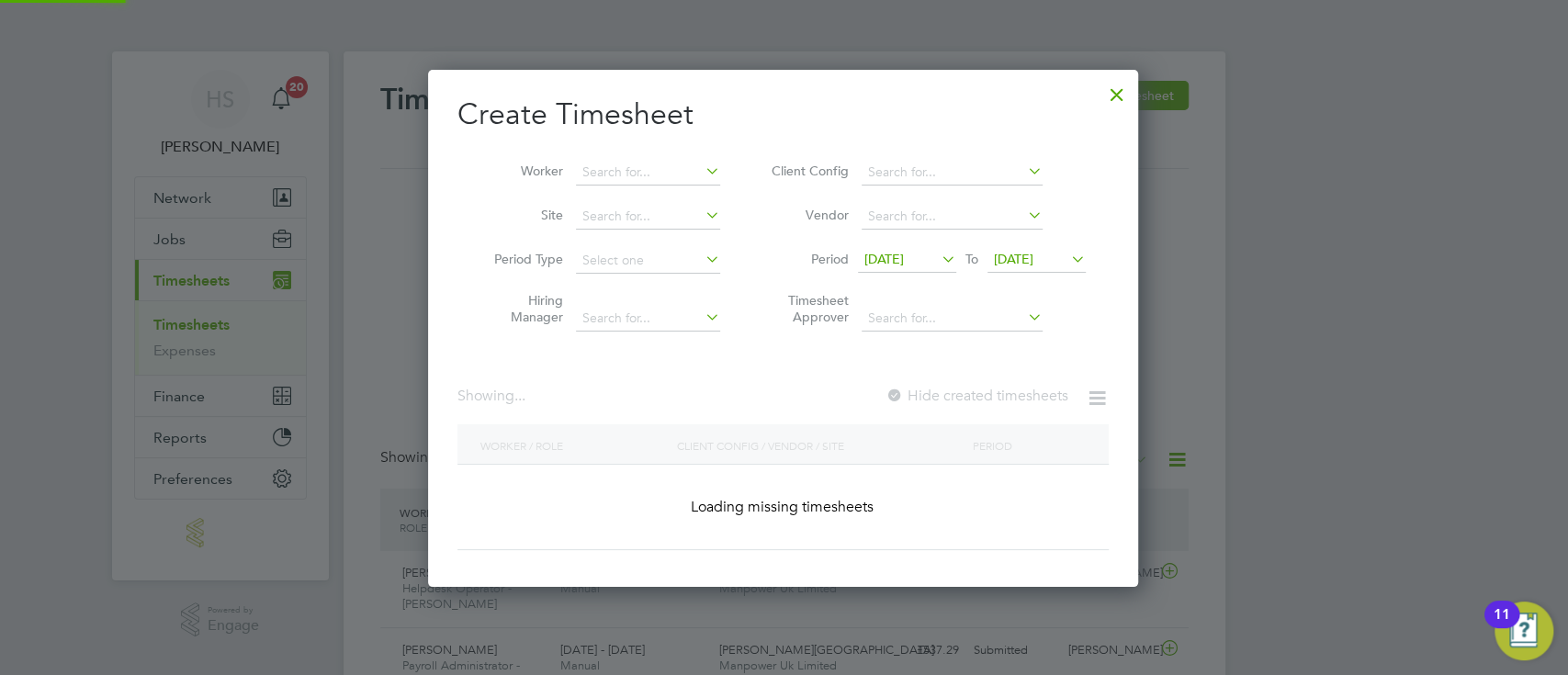
scroll to position [559, 712]
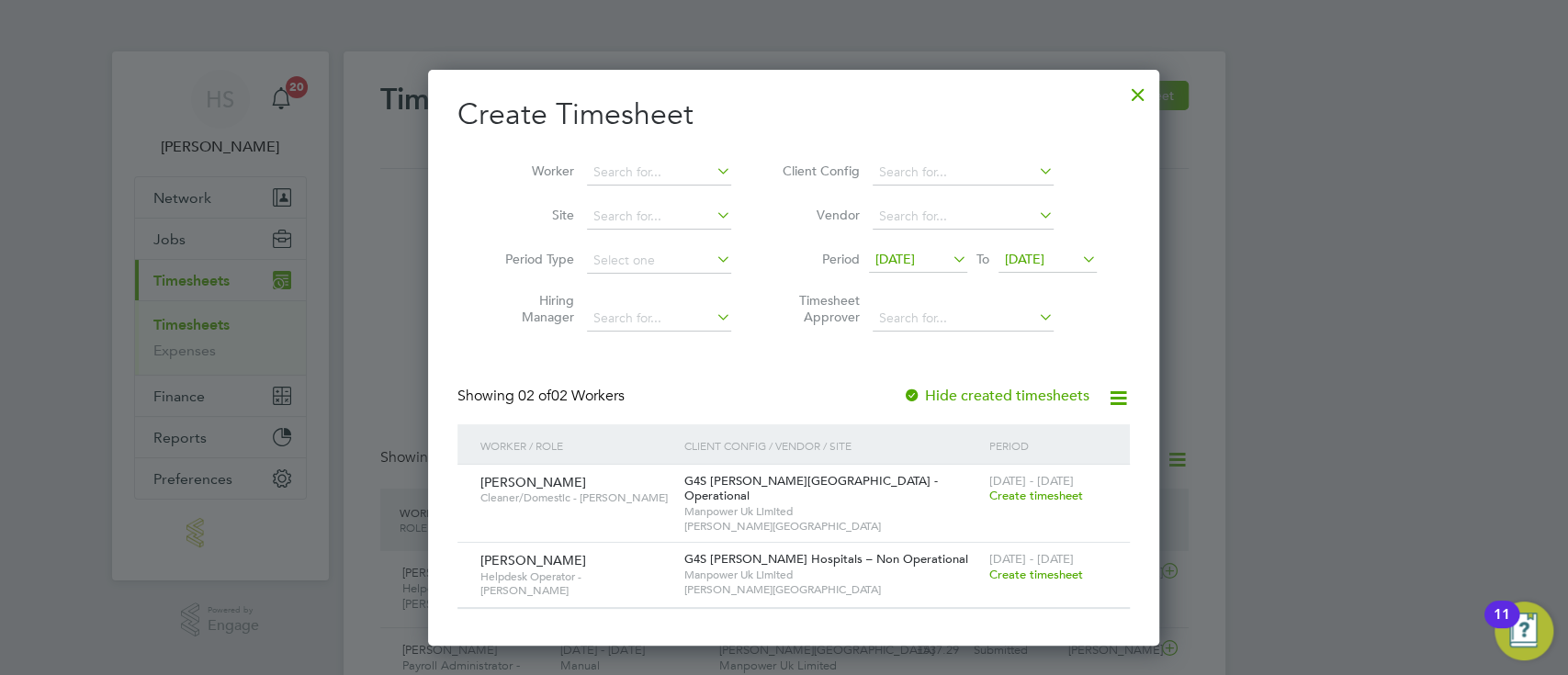
click at [1122, 97] on div at bounding box center [1138, 90] width 33 height 33
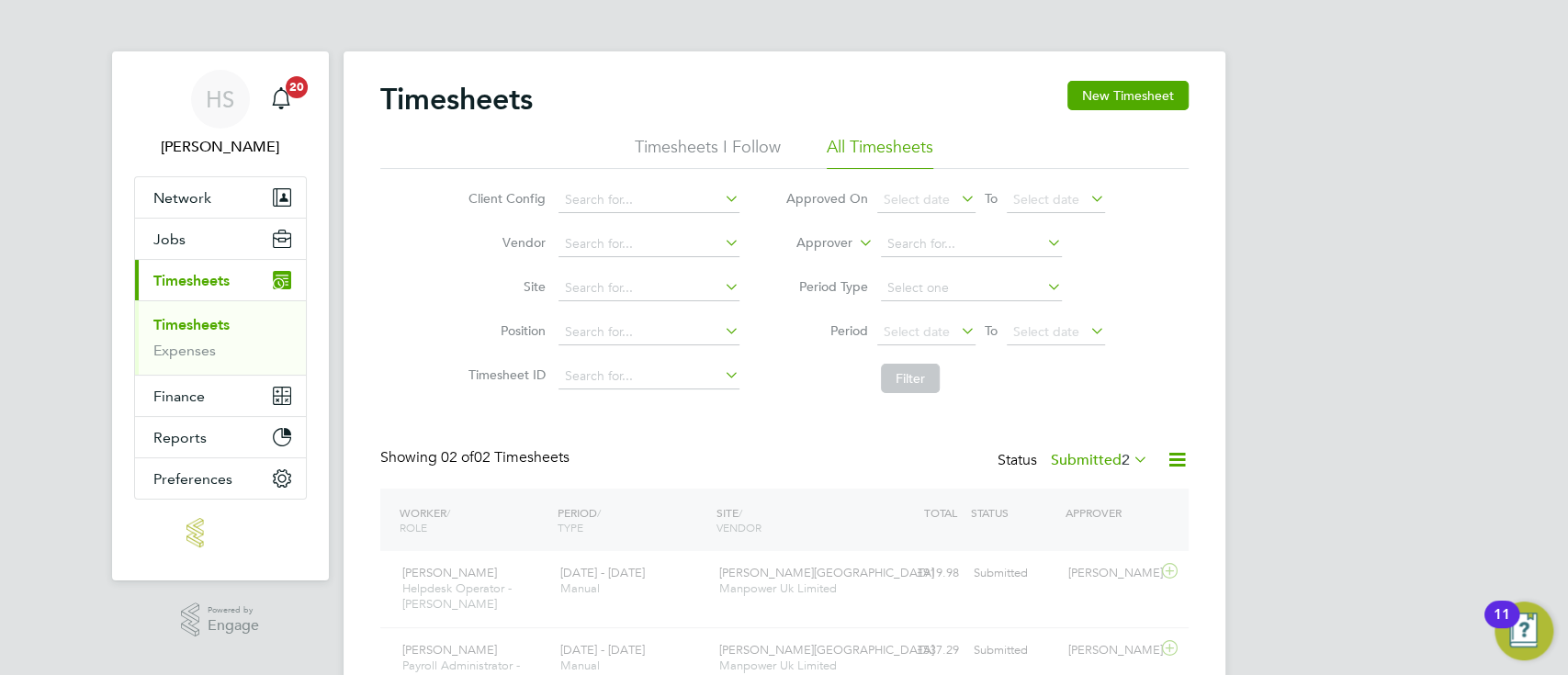
scroll to position [0, 0]
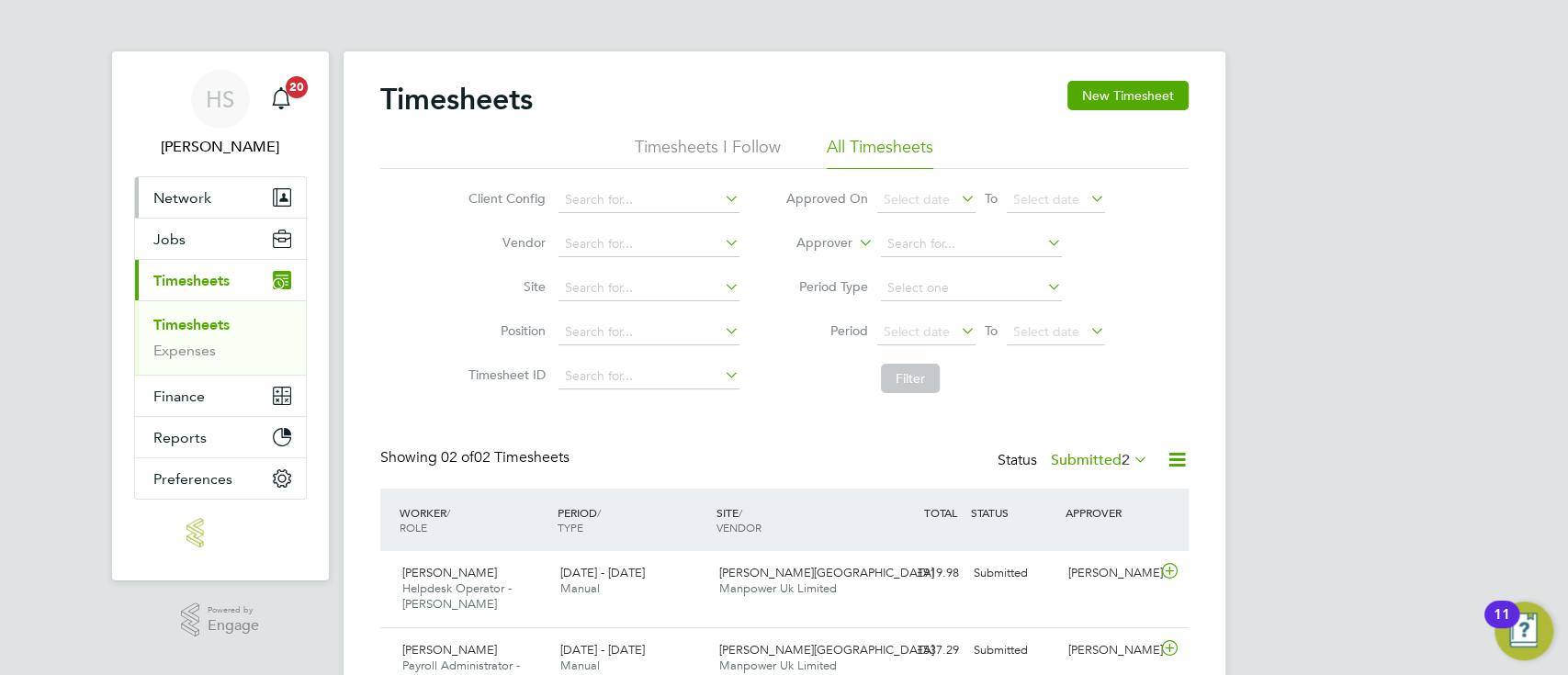
click at [202, 203] on span "Network" at bounding box center [182, 198] width 58 height 17
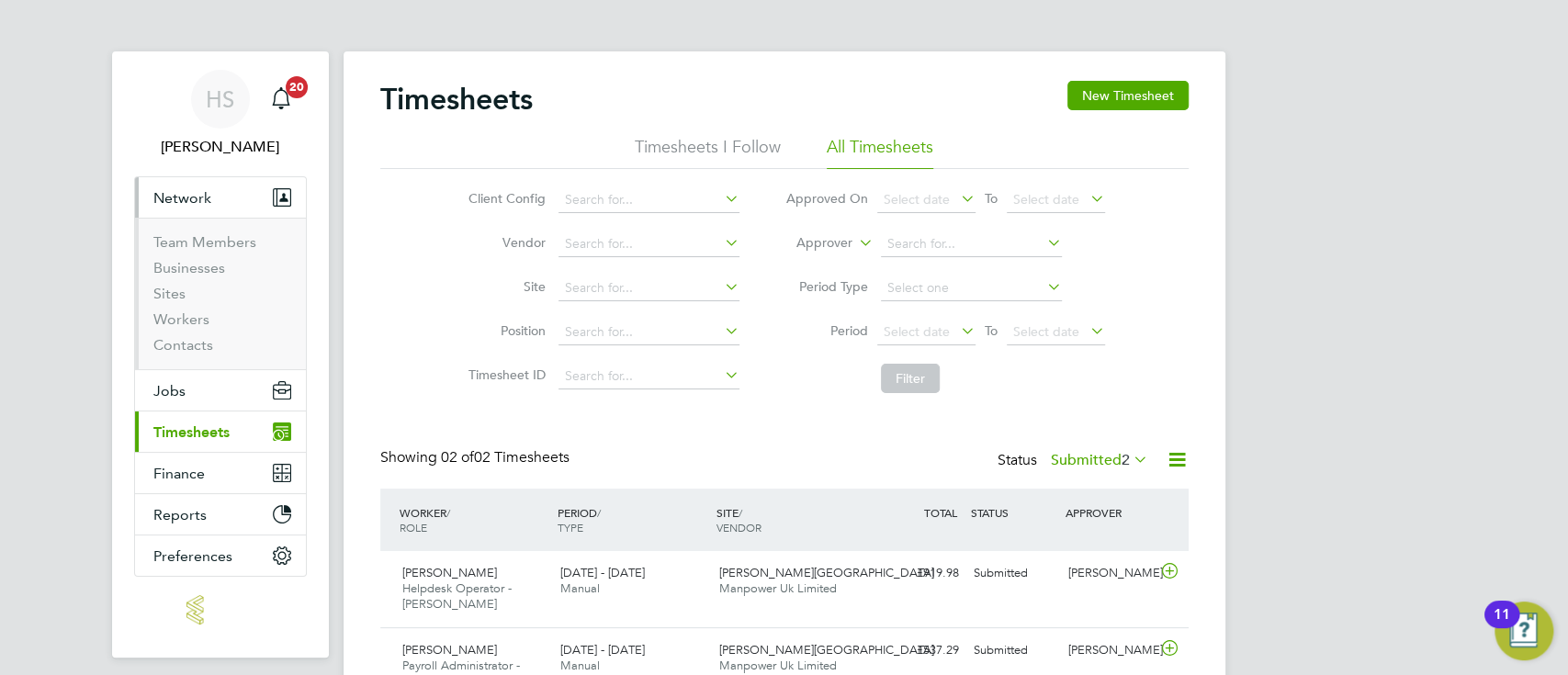
click at [202, 203] on span "Network" at bounding box center [182, 198] width 58 height 17
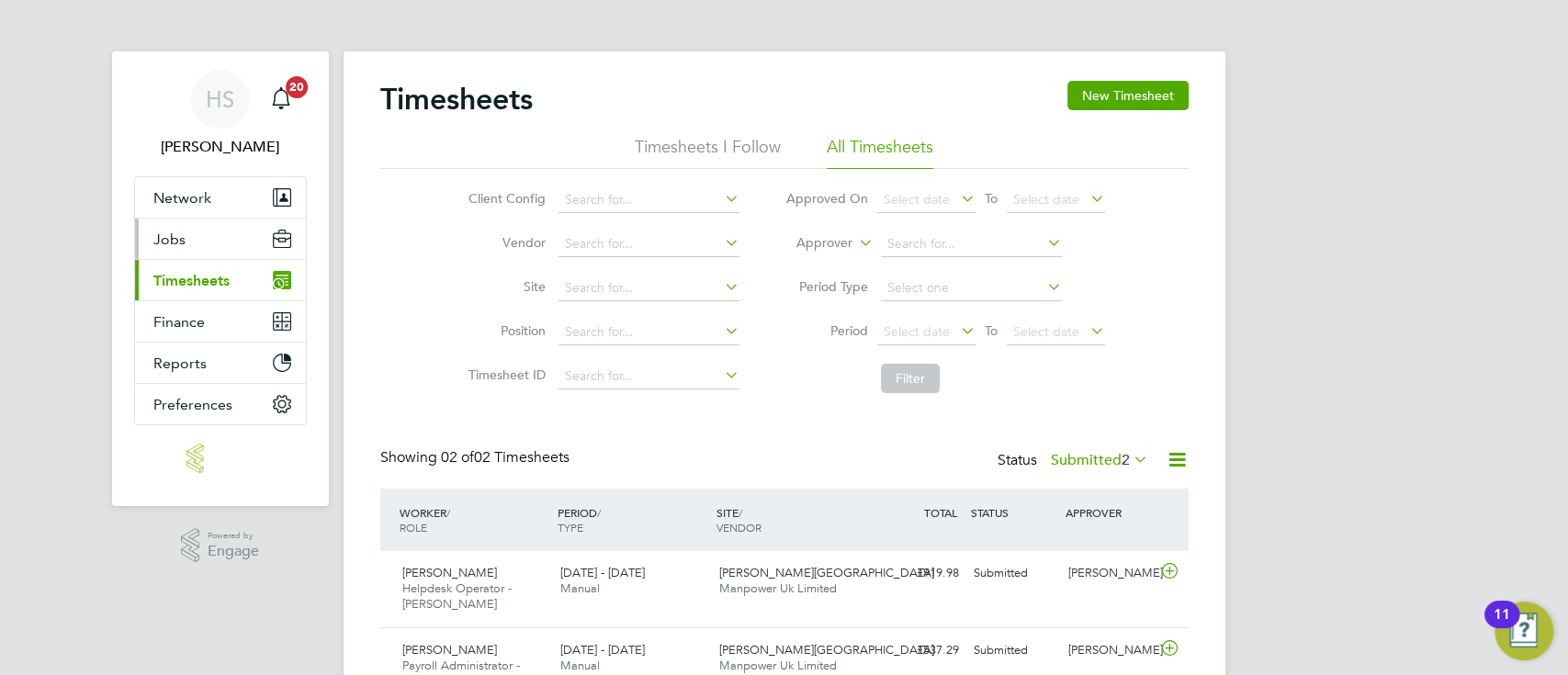
click at [168, 222] on button "Jobs" at bounding box center [220, 239] width 171 height 40
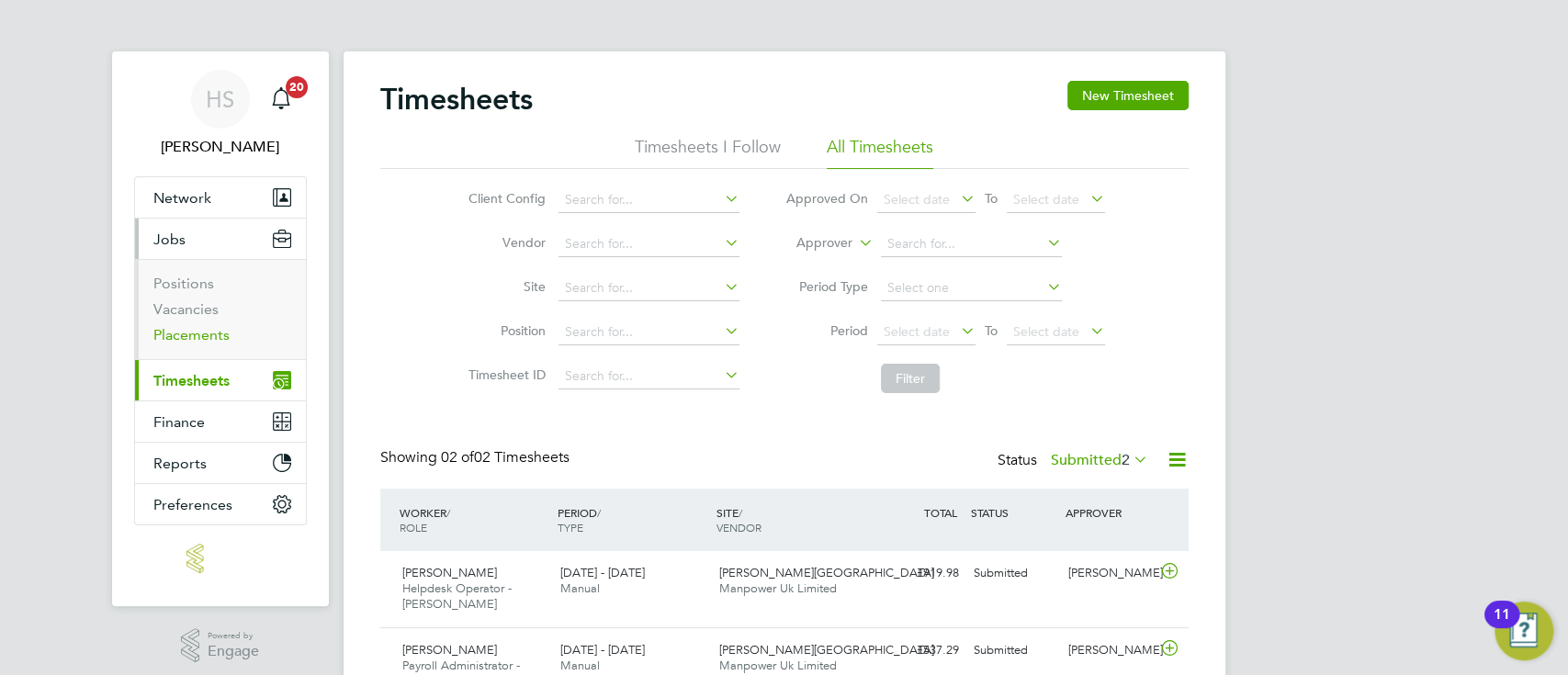
click at [202, 327] on link "Placements" at bounding box center [192, 335] width 76 height 17
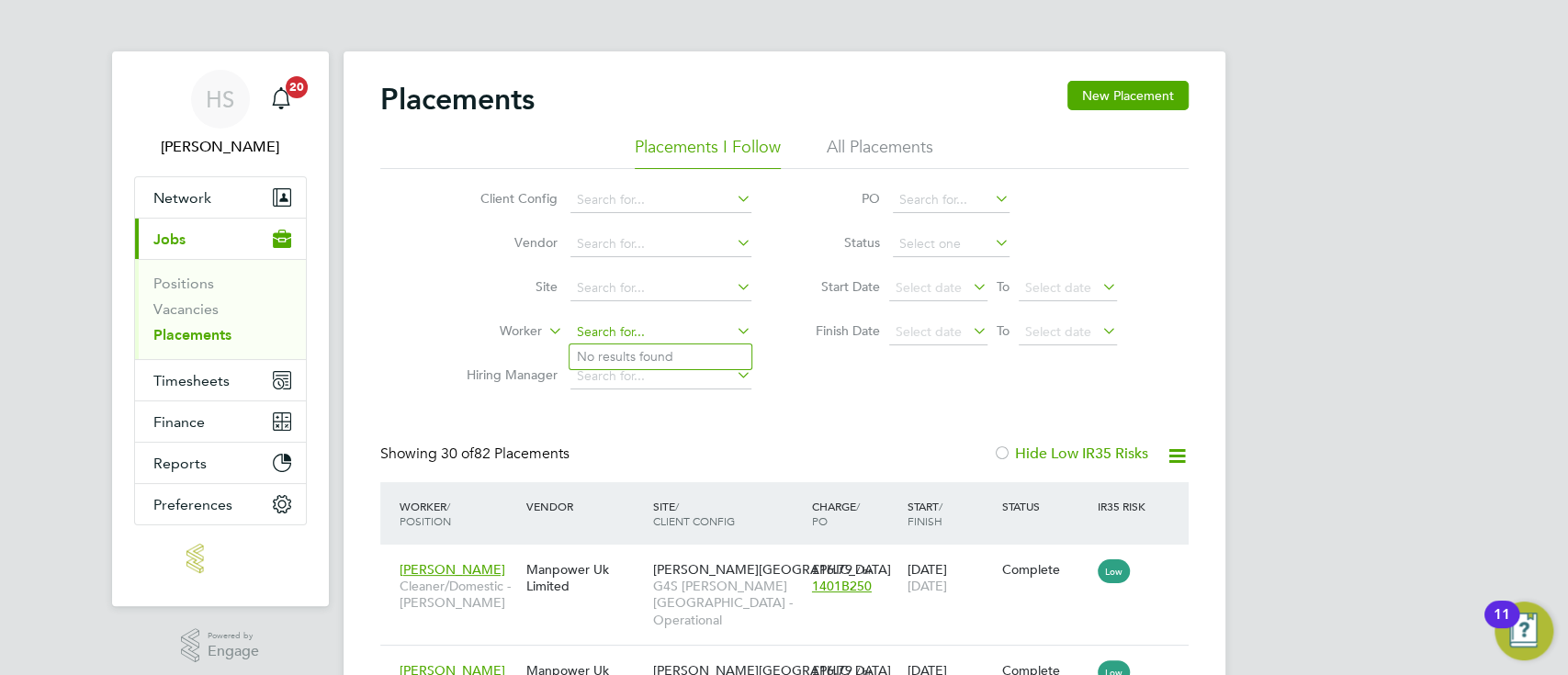
click at [609, 330] on input at bounding box center [661, 332] width 181 height 26
type input "ross ho"
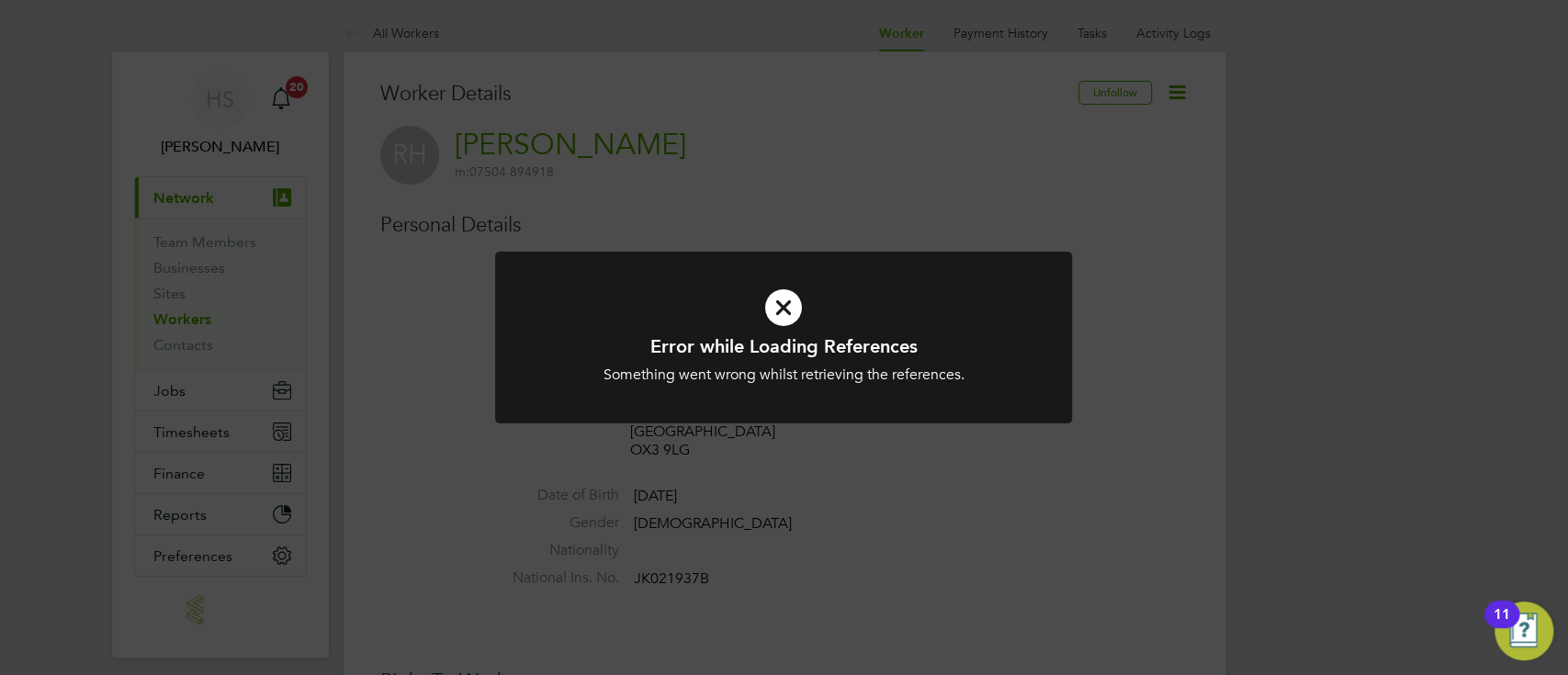
click at [841, 337] on h1 "Error while Loading References" at bounding box center [783, 346] width 477 height 24
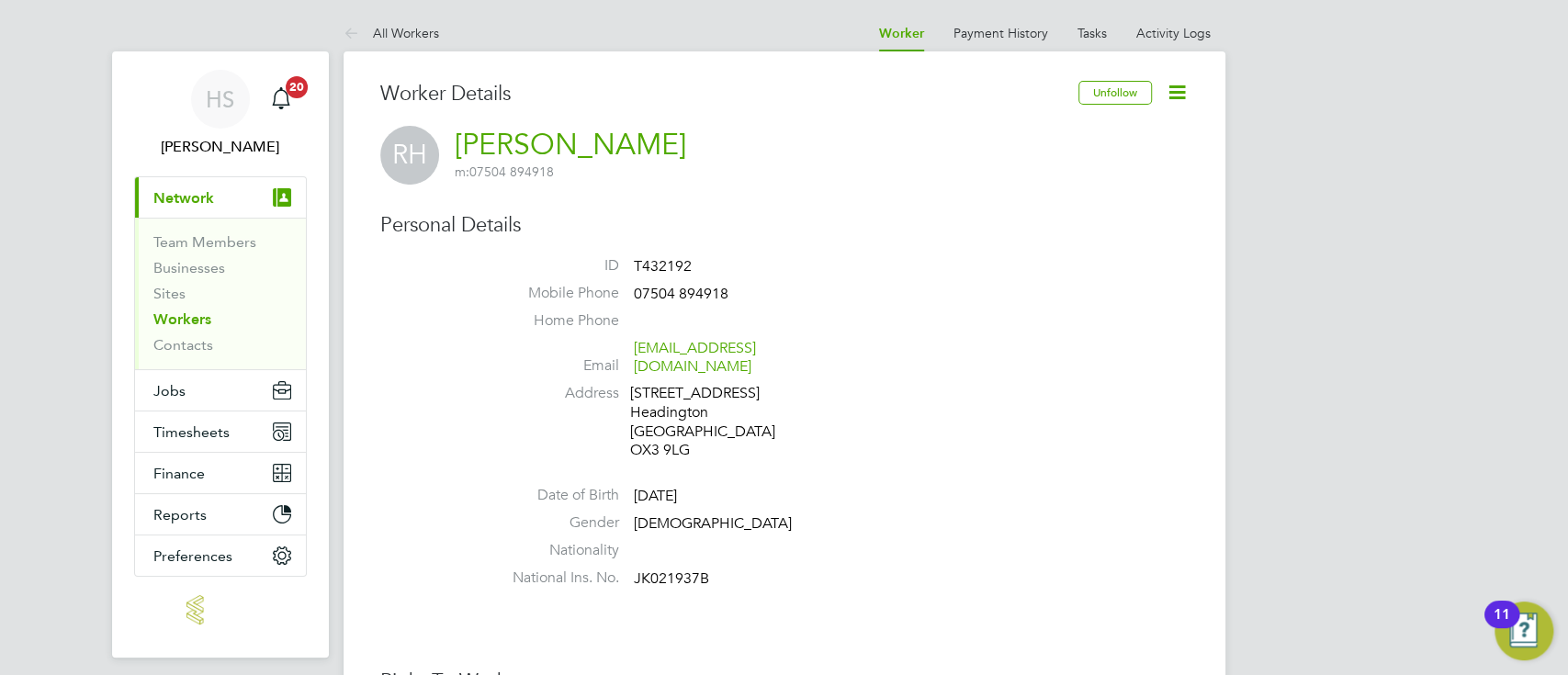
click at [1177, 89] on icon at bounding box center [1177, 93] width 23 height 23
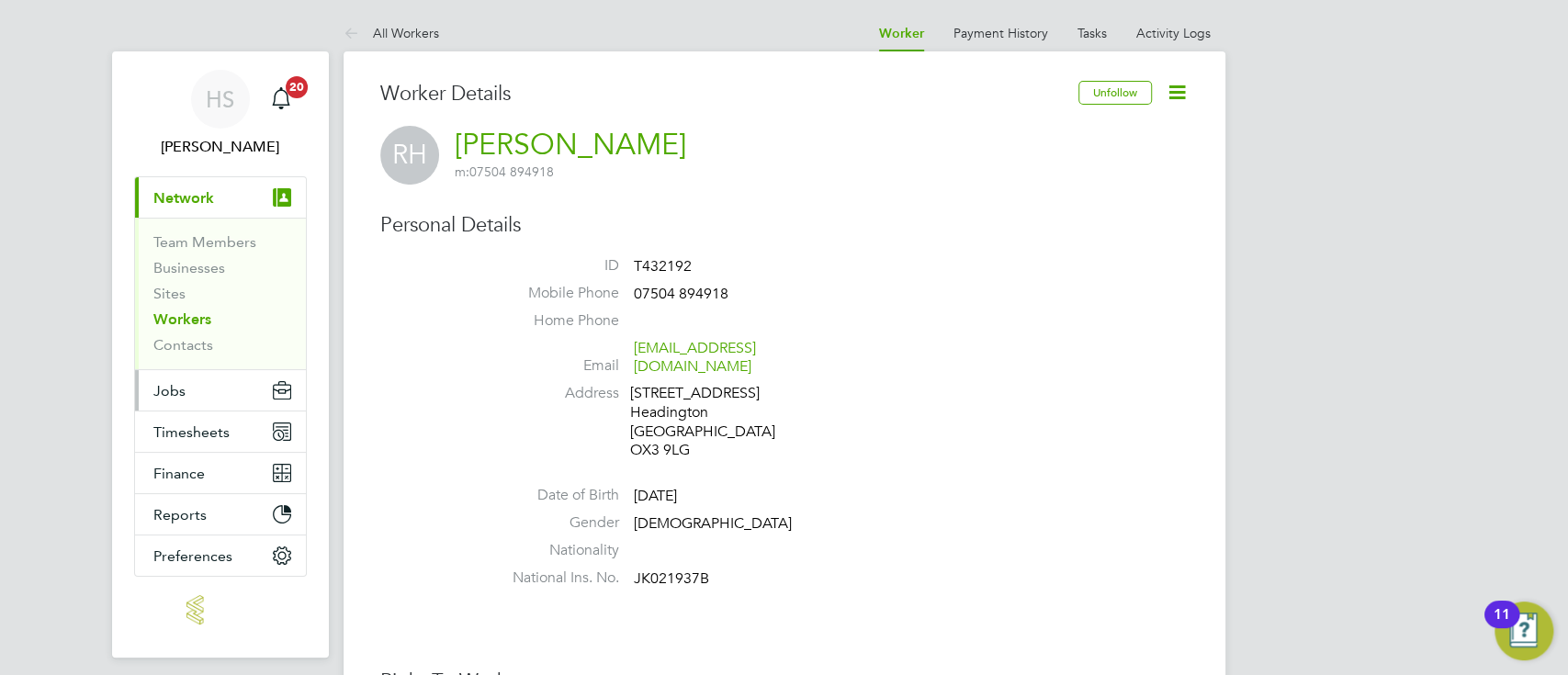
click at [190, 390] on button "Jobs" at bounding box center [220, 390] width 171 height 40
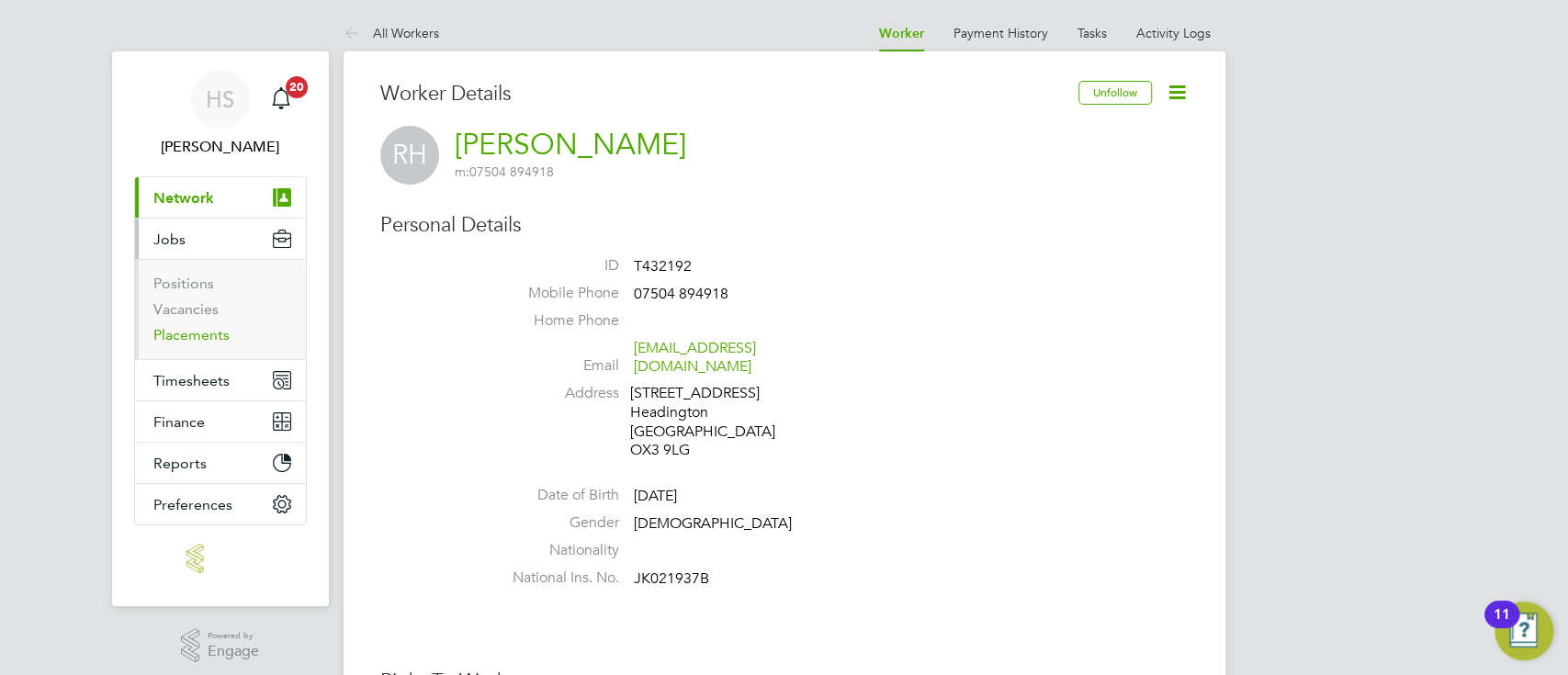
click at [190, 334] on link "Placements" at bounding box center [192, 335] width 76 height 17
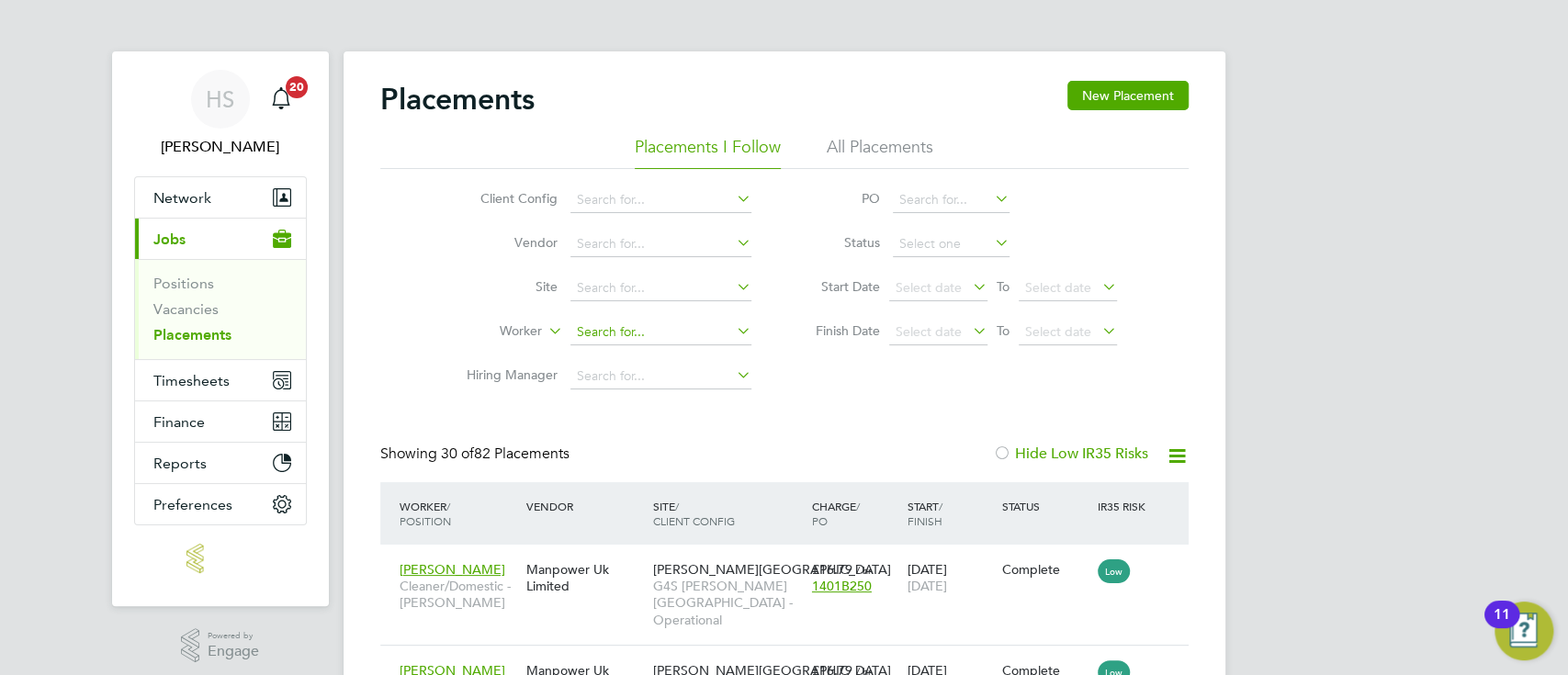
click at [613, 322] on input at bounding box center [661, 332] width 181 height 26
type input "r"
click at [870, 139] on li "All Placements" at bounding box center [880, 152] width 107 height 33
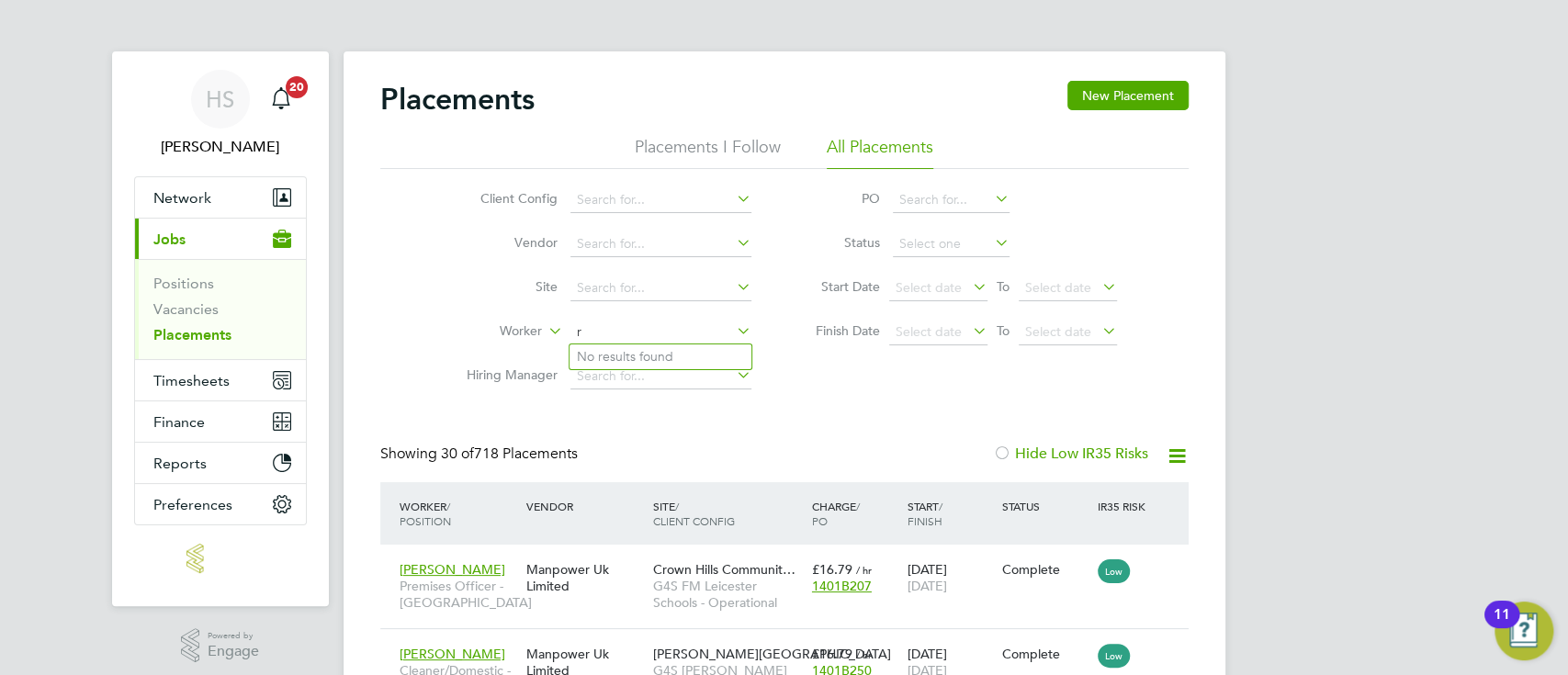
click at [607, 337] on input "r" at bounding box center [661, 332] width 181 height 26
type input "ross howard"
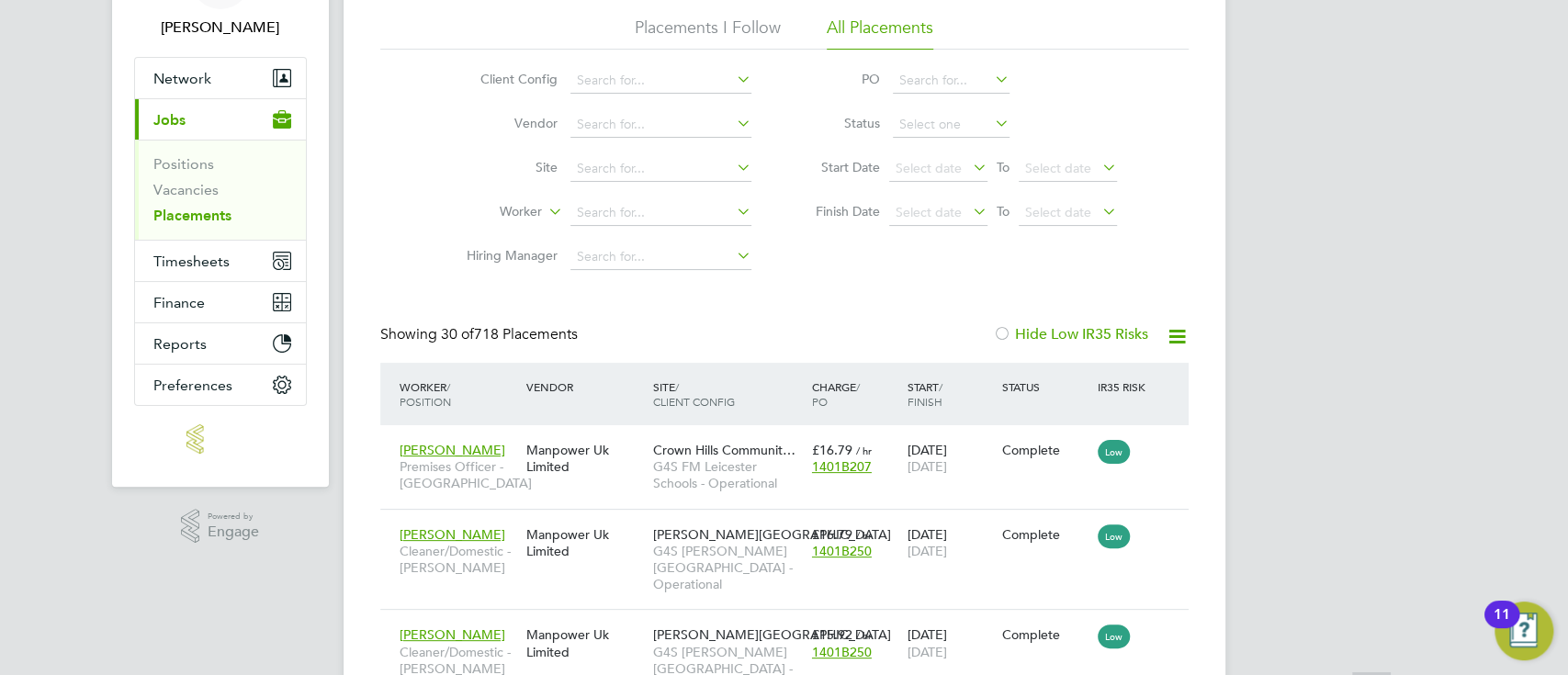
scroll to position [196, 0]
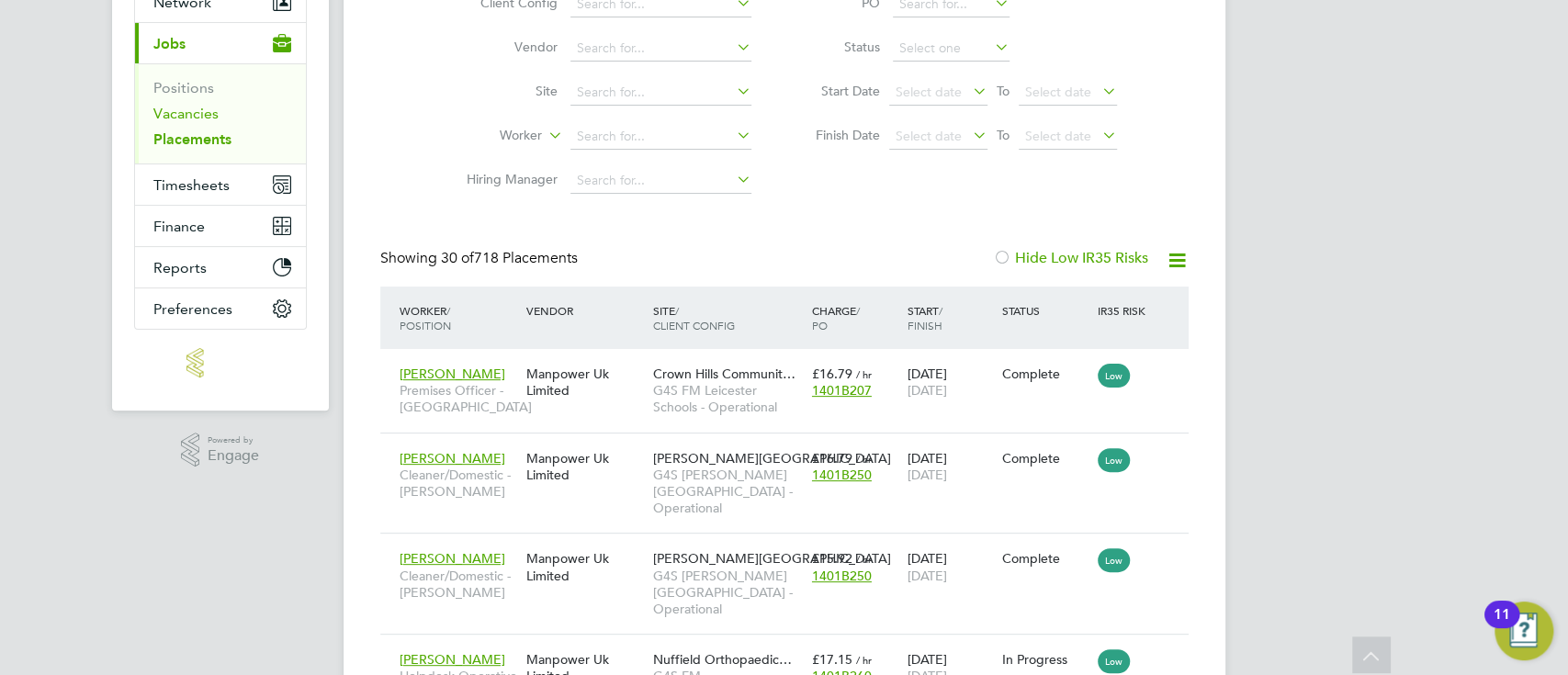
click at [195, 114] on link "Vacancies" at bounding box center [186, 114] width 65 height 17
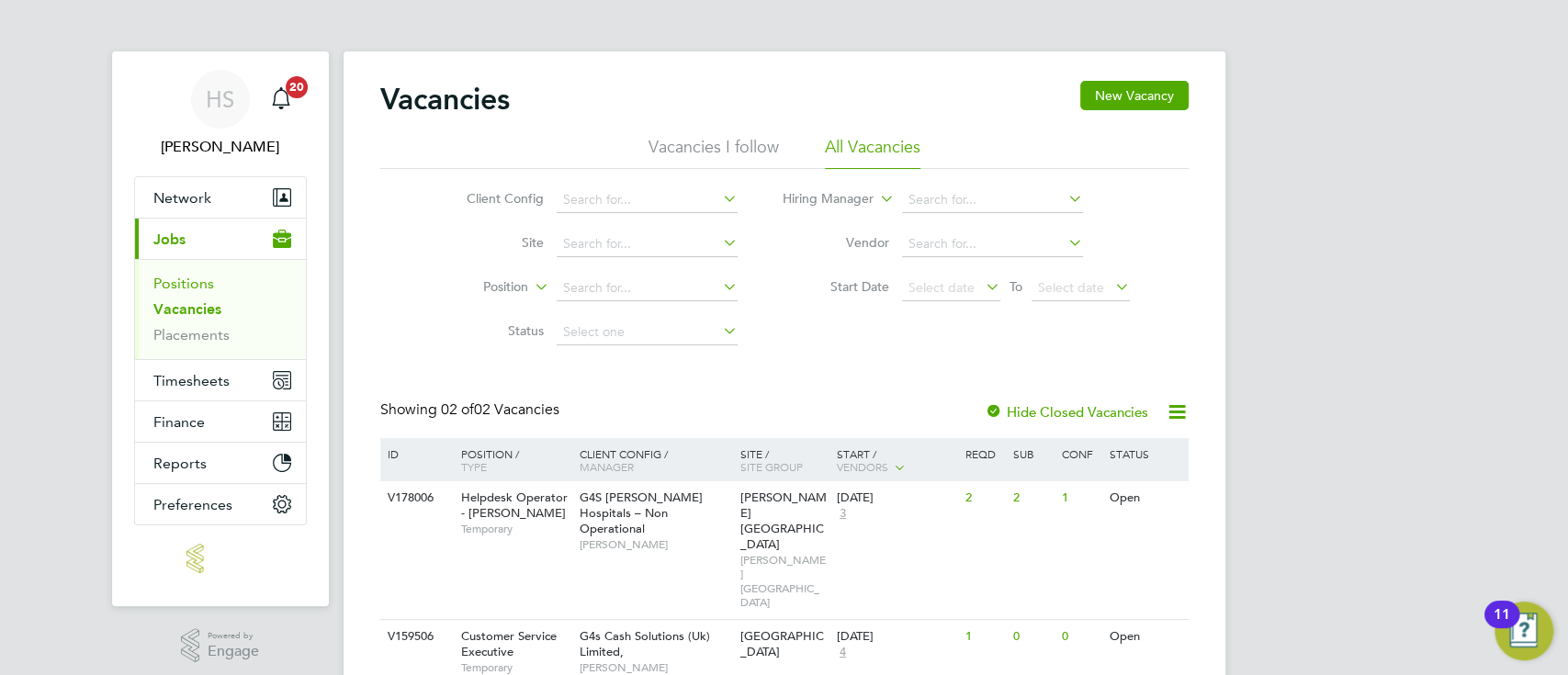
click at [193, 285] on link "Positions" at bounding box center [183, 284] width 60 height 17
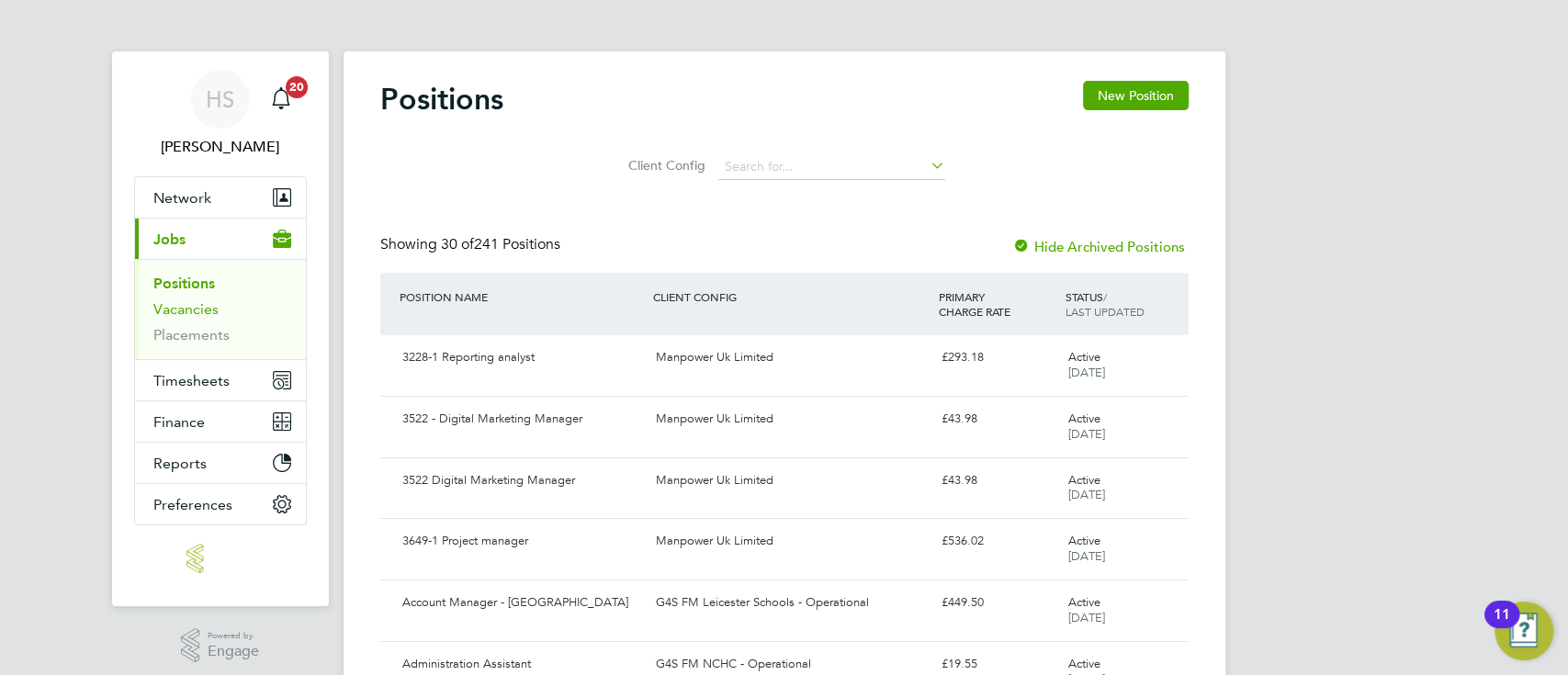
click at [184, 312] on link "Vacancies" at bounding box center [186, 309] width 65 height 17
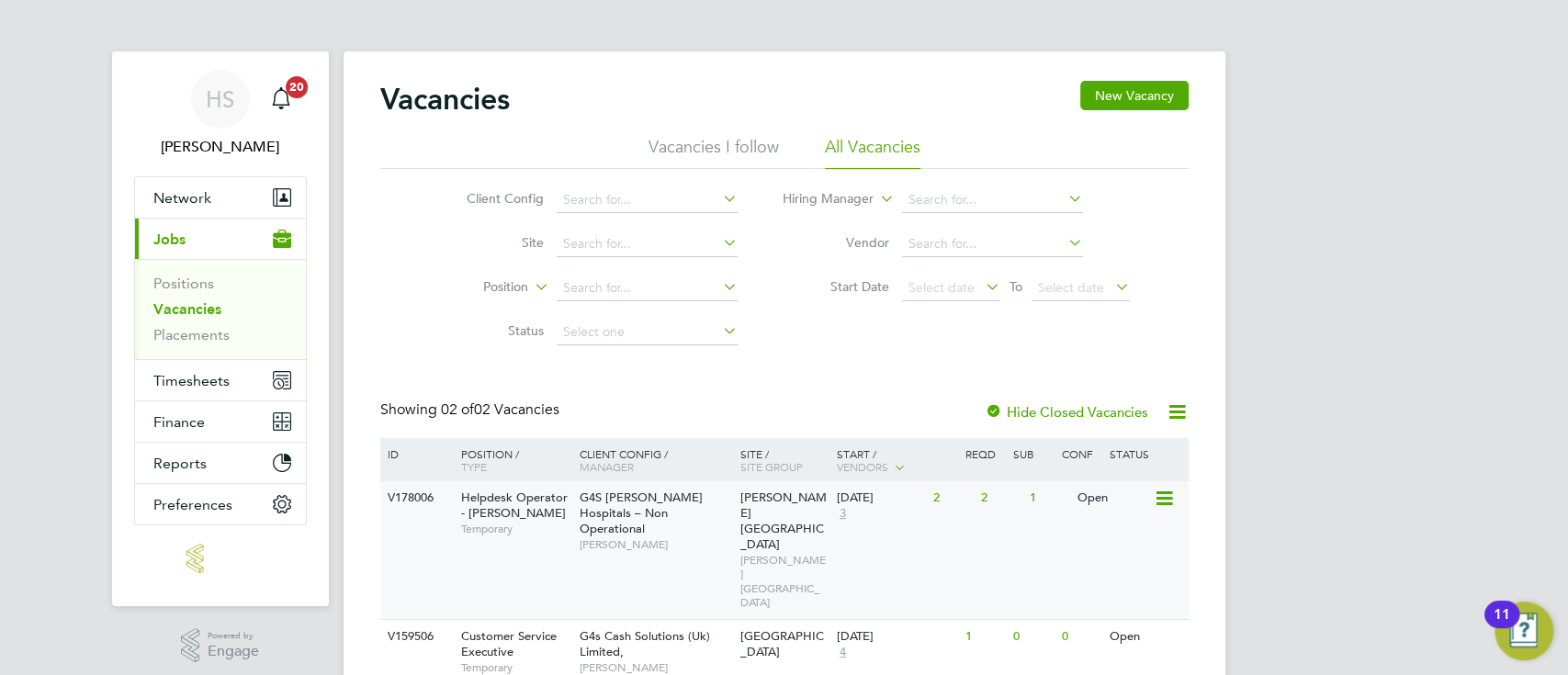
click at [812, 515] on div "Churchill Hospital CHURCHILL HOSPITAL" at bounding box center [784, 550] width 96 height 137
click at [915, 489] on div "11 Aug 2025 3" at bounding box center [880, 506] width 96 height 50
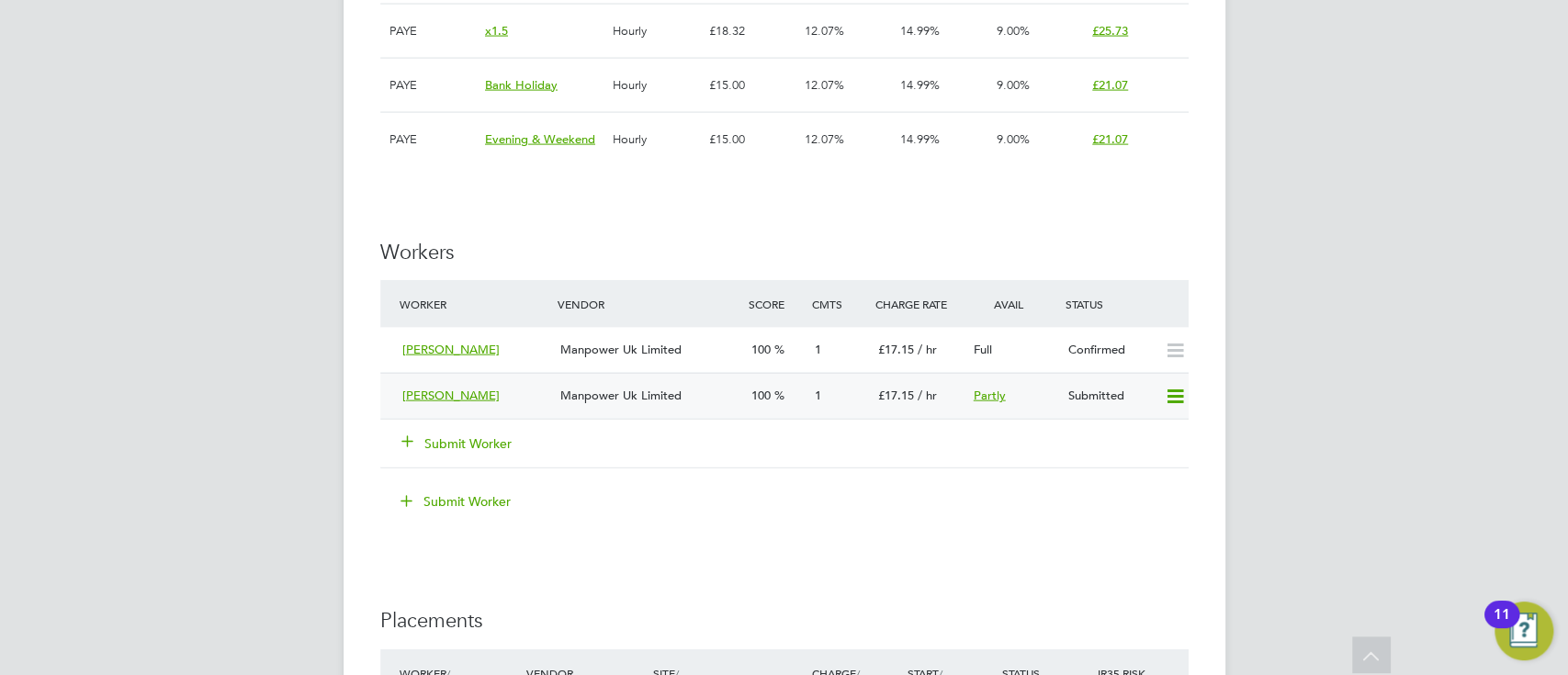
click at [1045, 404] on div "Partly" at bounding box center [1014, 396] width 95 height 31
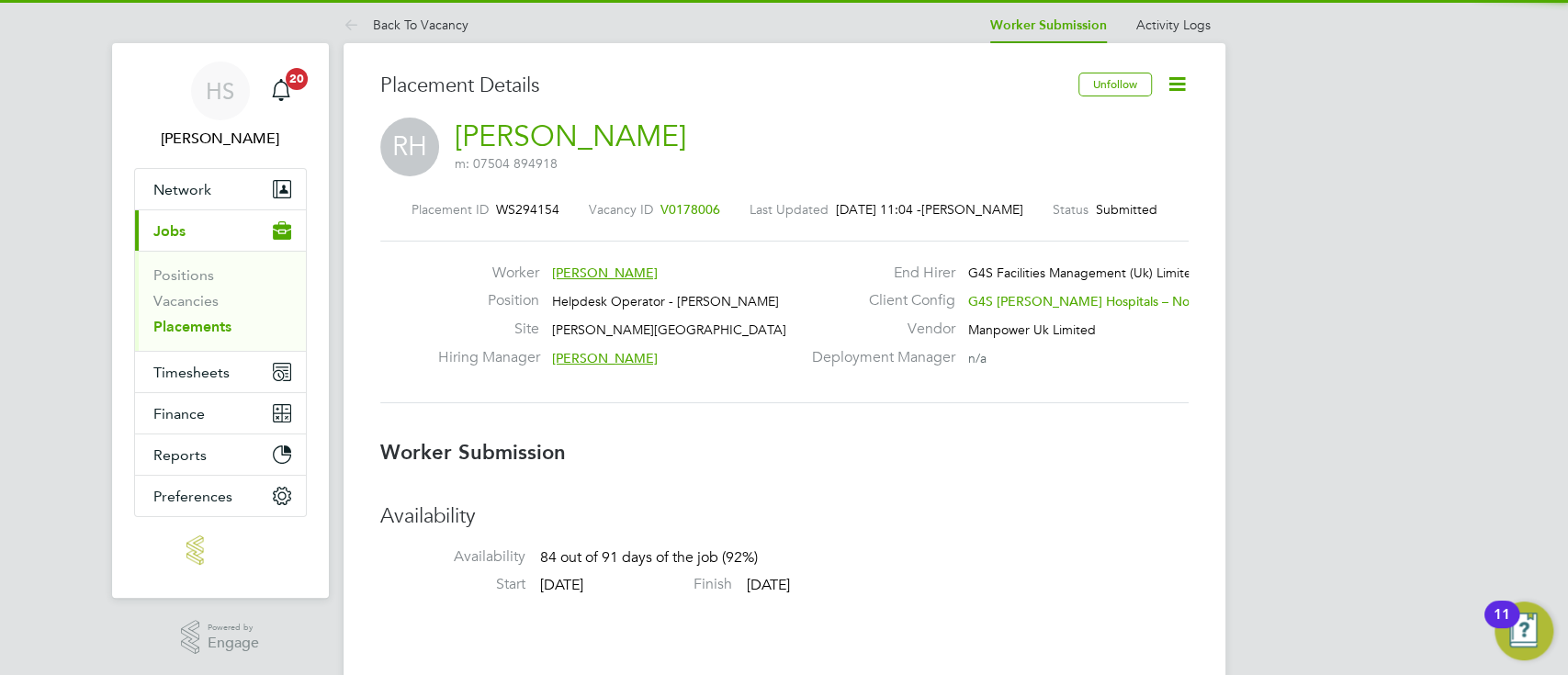
click at [1174, 78] on icon at bounding box center [1177, 84] width 23 height 23
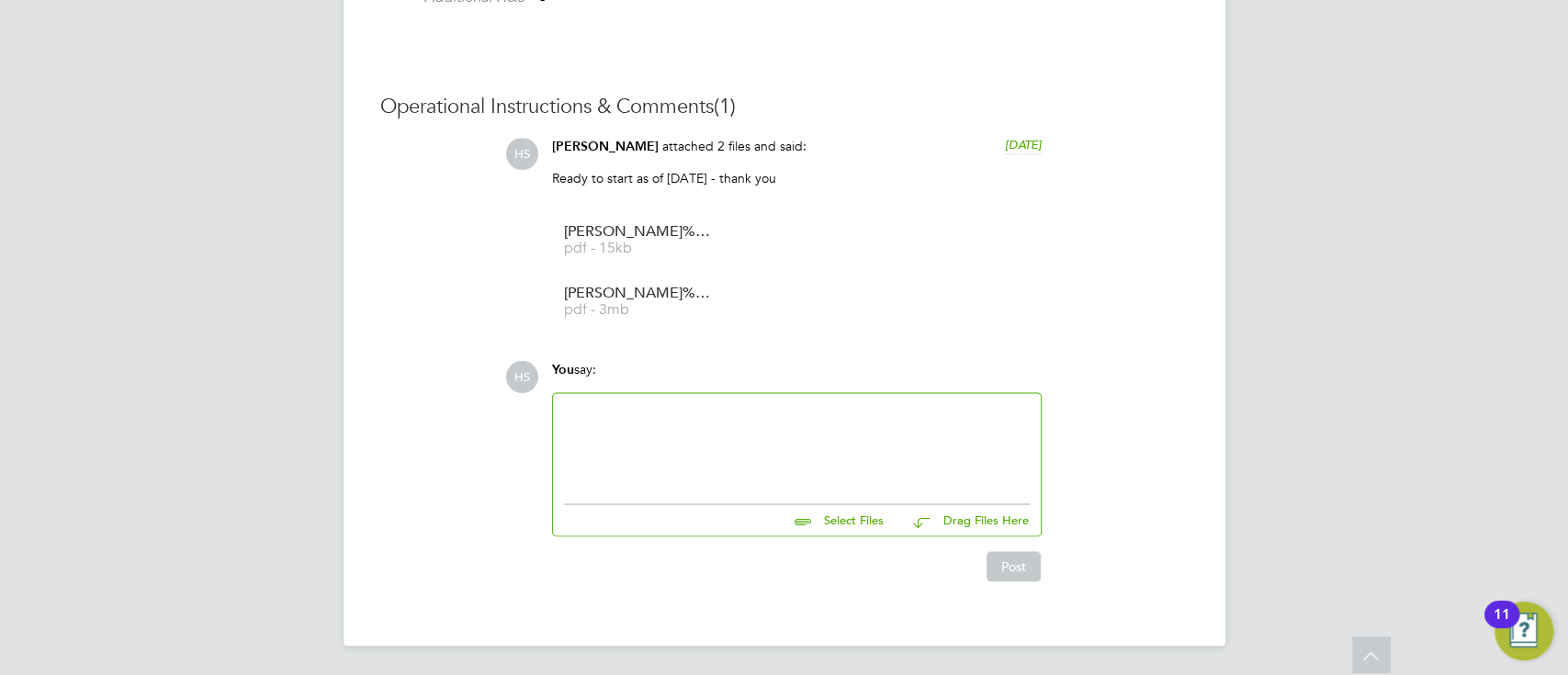
click at [845, 472] on div at bounding box center [797, 443] width 466 height 79
click at [1153, 346] on div "Operational Instructions & Comments (1) HS [PERSON_NAME] attached 2 files and s…" at bounding box center [784, 337] width 809 height 488
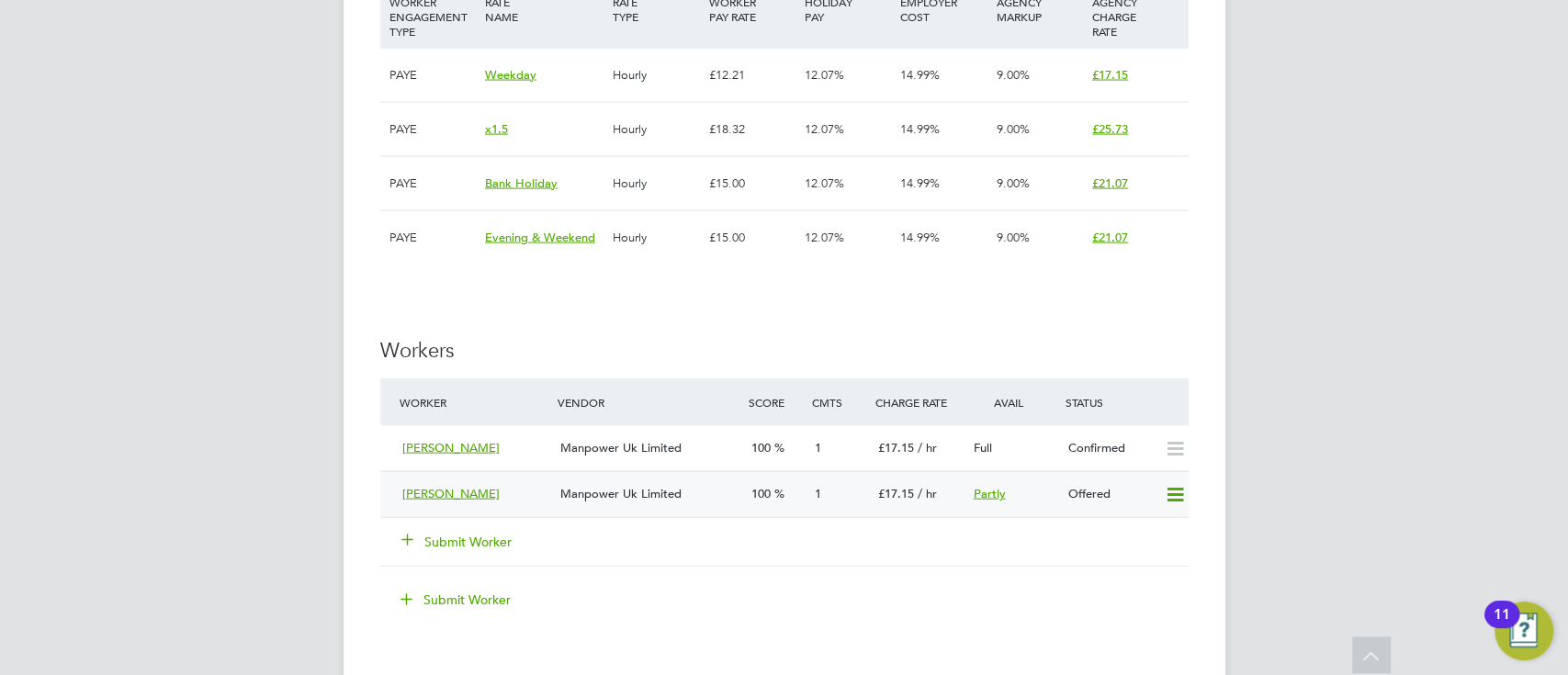
click at [829, 505] on div "1" at bounding box center [839, 495] width 63 height 31
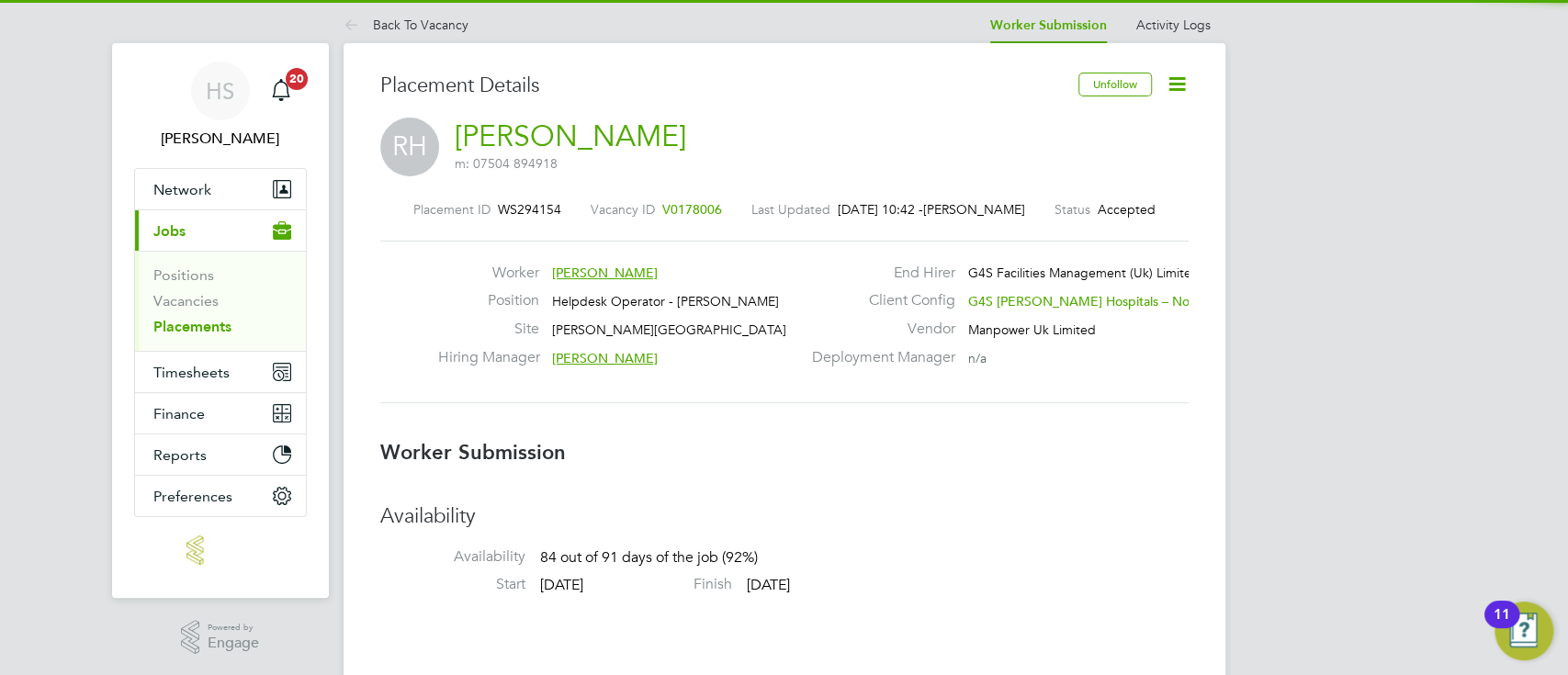
click at [1175, 88] on icon at bounding box center [1177, 84] width 23 height 23
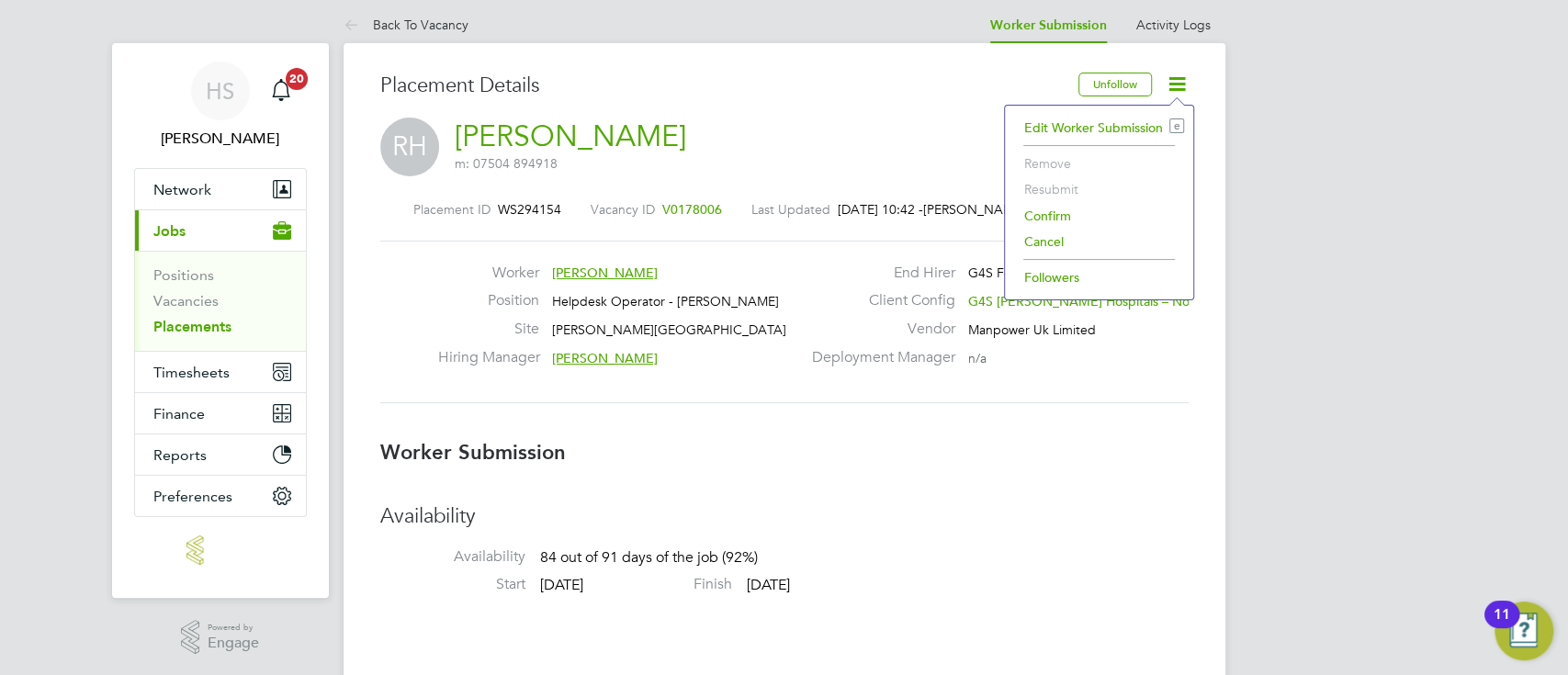
click at [1068, 205] on li "Confirm" at bounding box center [1099, 216] width 170 height 26
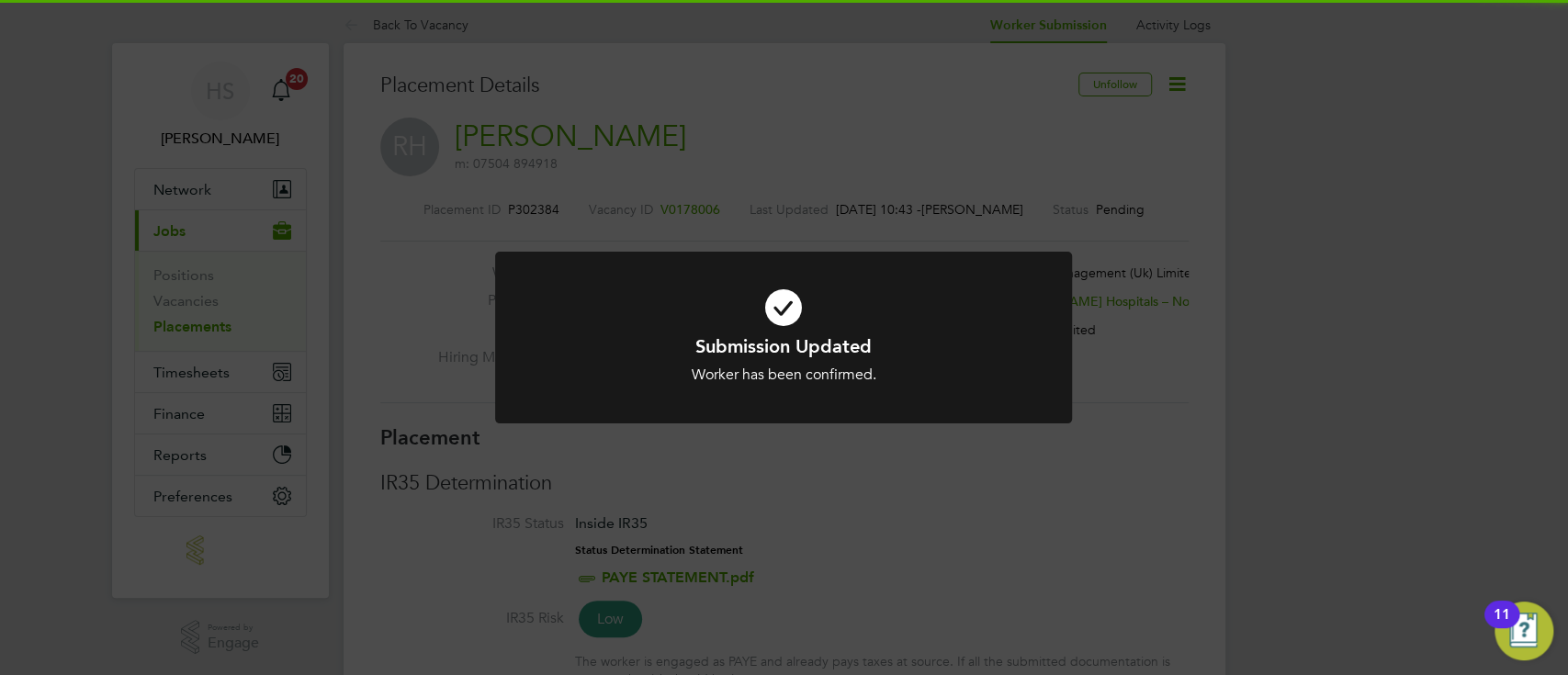
click at [927, 348] on h1 "Submission Updated" at bounding box center [783, 346] width 477 height 24
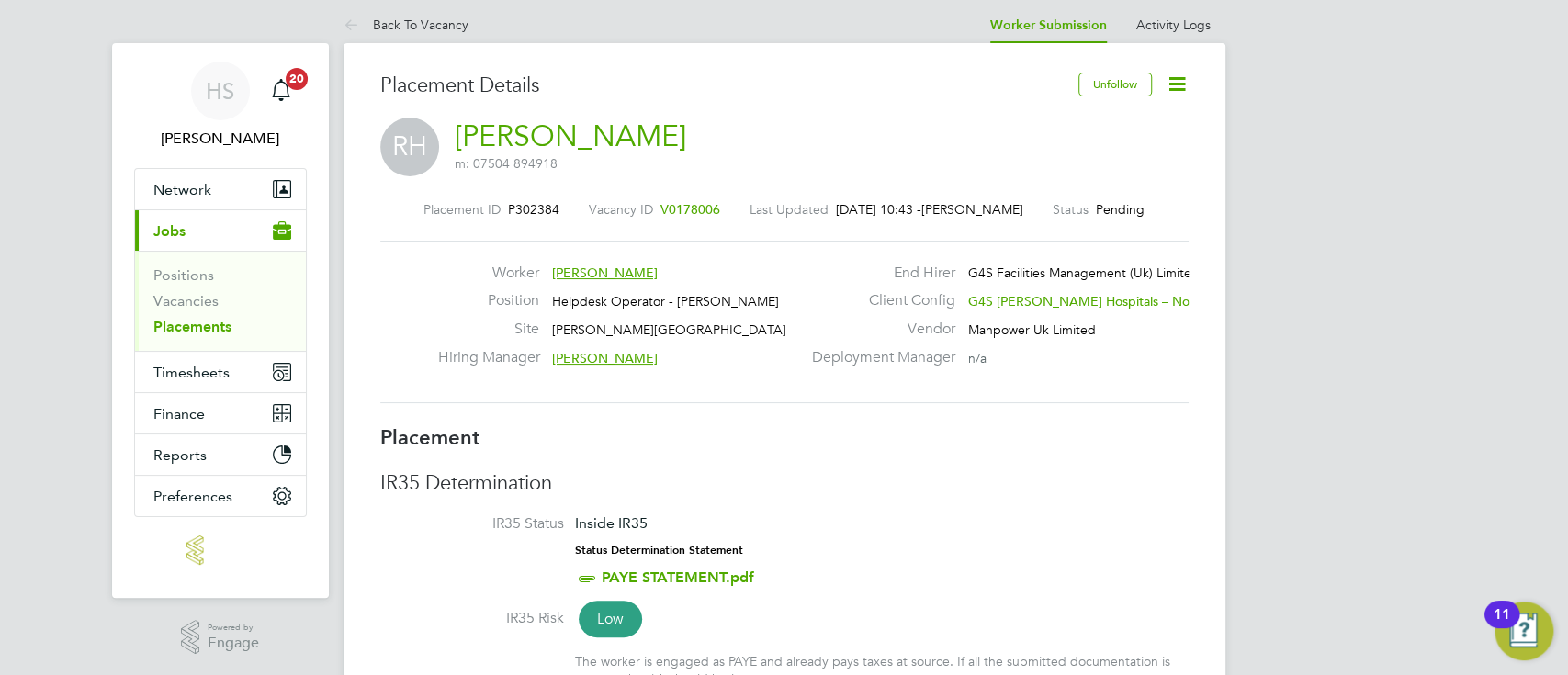
click at [1183, 86] on icon at bounding box center [1177, 84] width 23 height 23
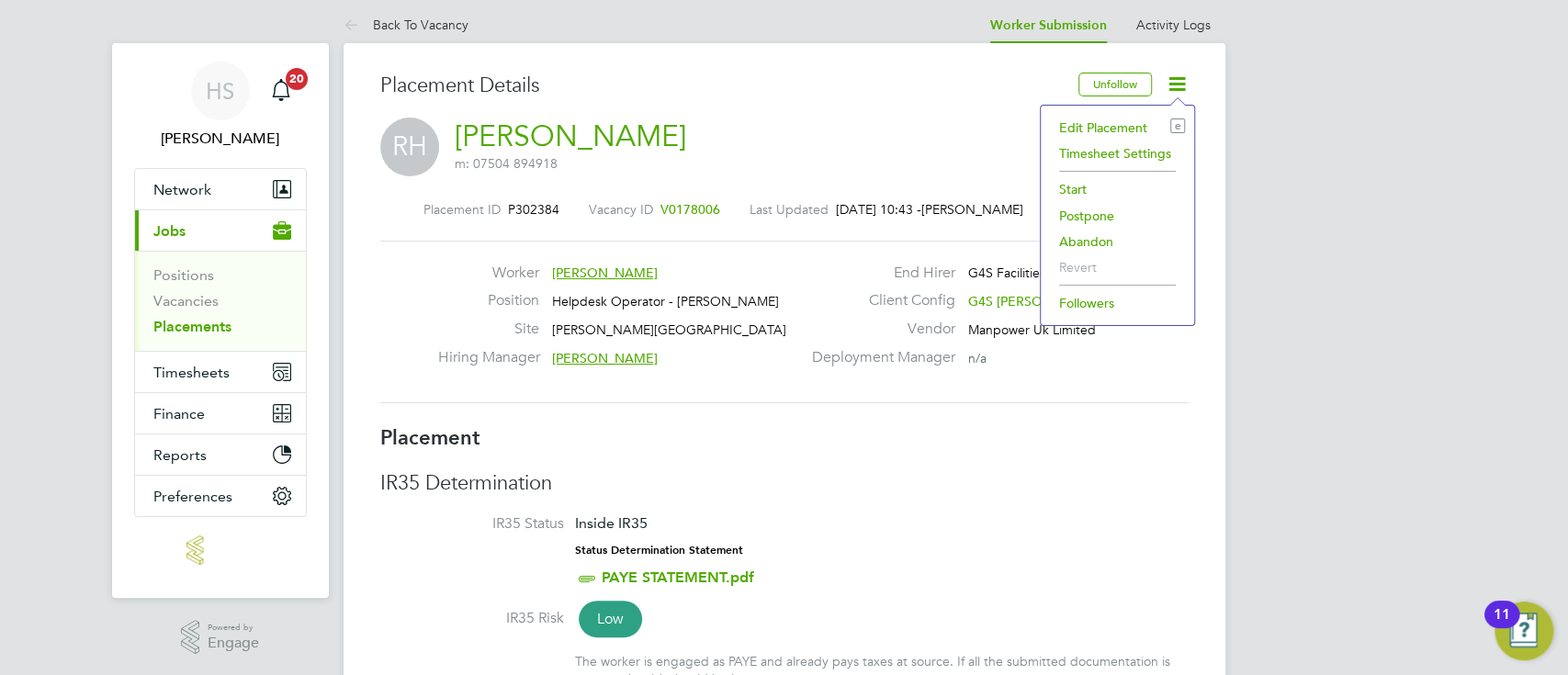
click at [1070, 179] on li "Start" at bounding box center [1117, 189] width 135 height 26
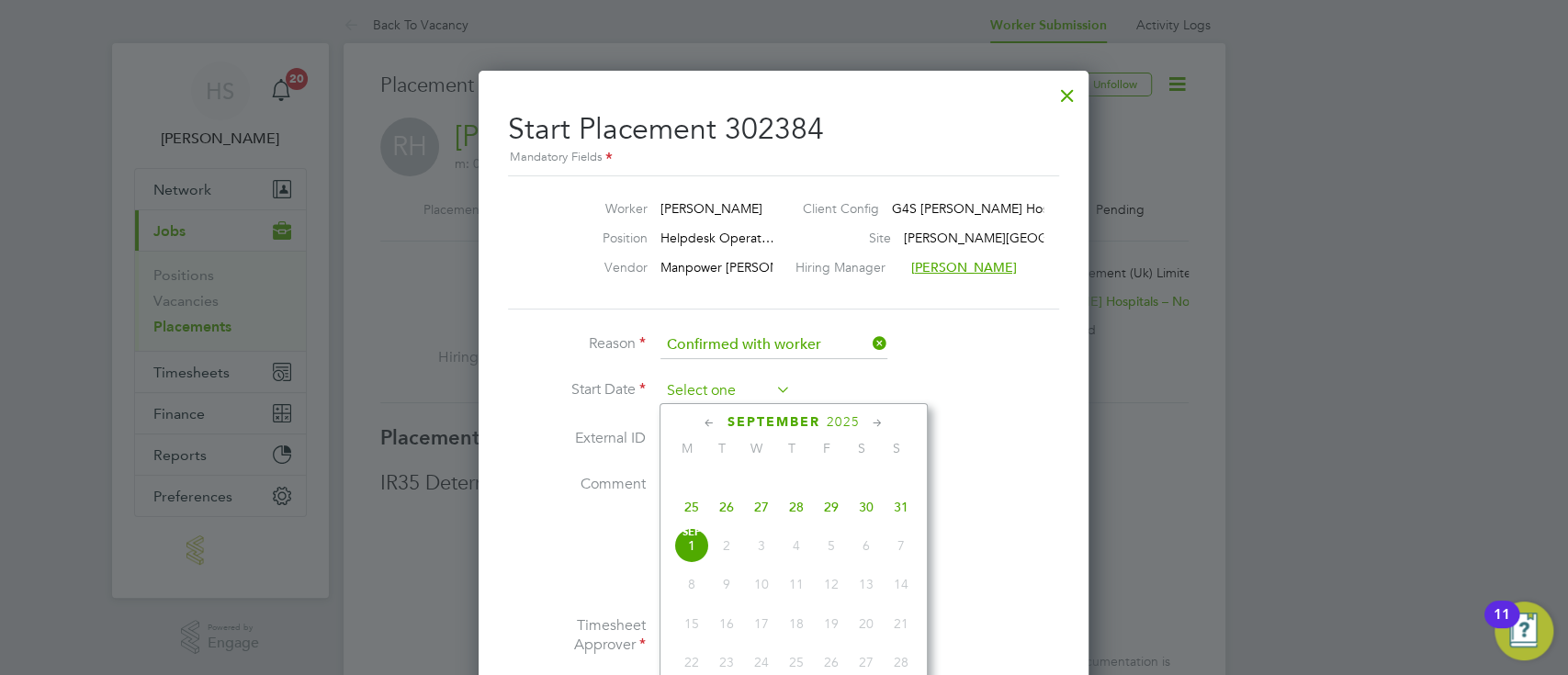
click at [742, 395] on input at bounding box center [726, 390] width 131 height 28
click at [689, 522] on span "25" at bounding box center [691, 507] width 35 height 35
click at [715, 400] on input "[DATE]" at bounding box center [726, 390] width 131 height 28
click at [726, 558] on span "26" at bounding box center [727, 539] width 35 height 35
type input "[DATE]"
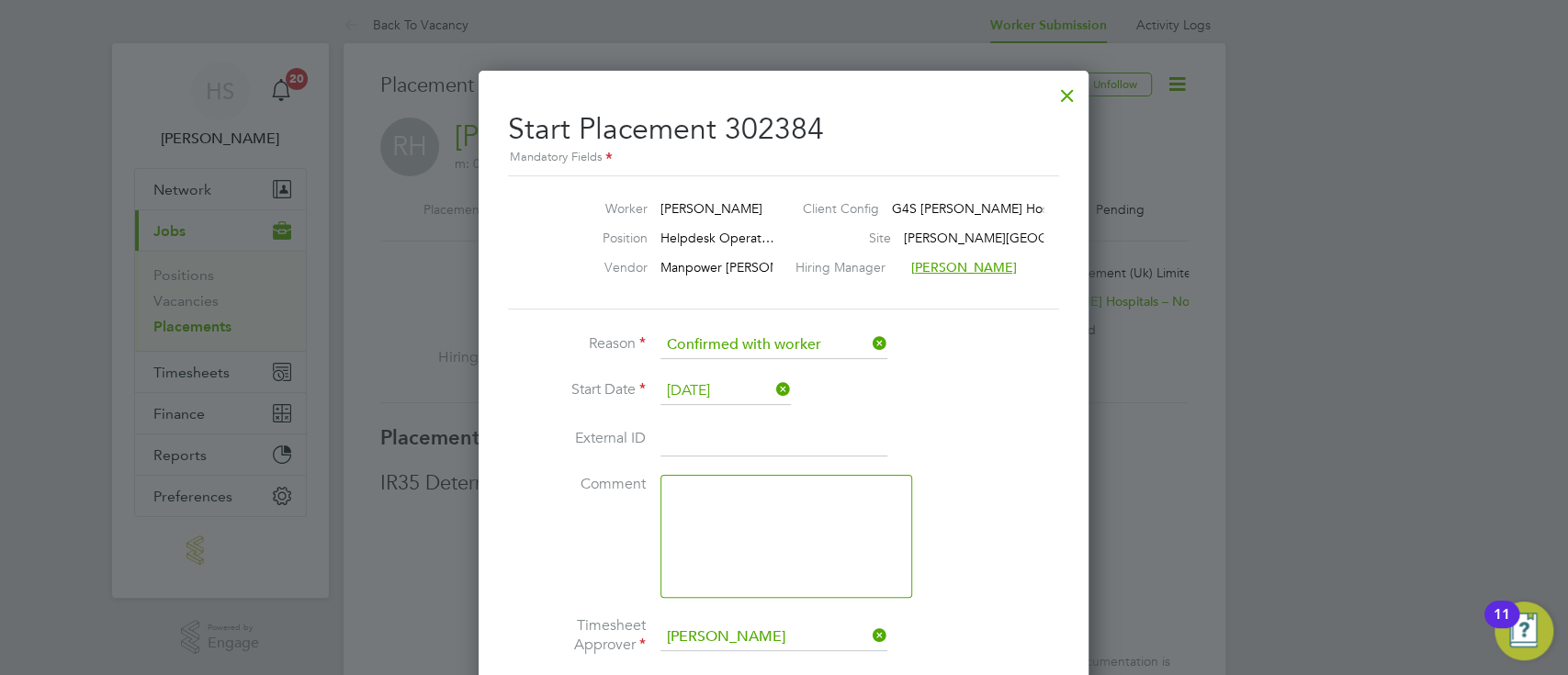
click at [703, 435] on input at bounding box center [774, 439] width 227 height 33
paste input "T432192"
type input "T432192"
click at [1007, 562] on li "Comment" at bounding box center [783, 545] width 551 height 141
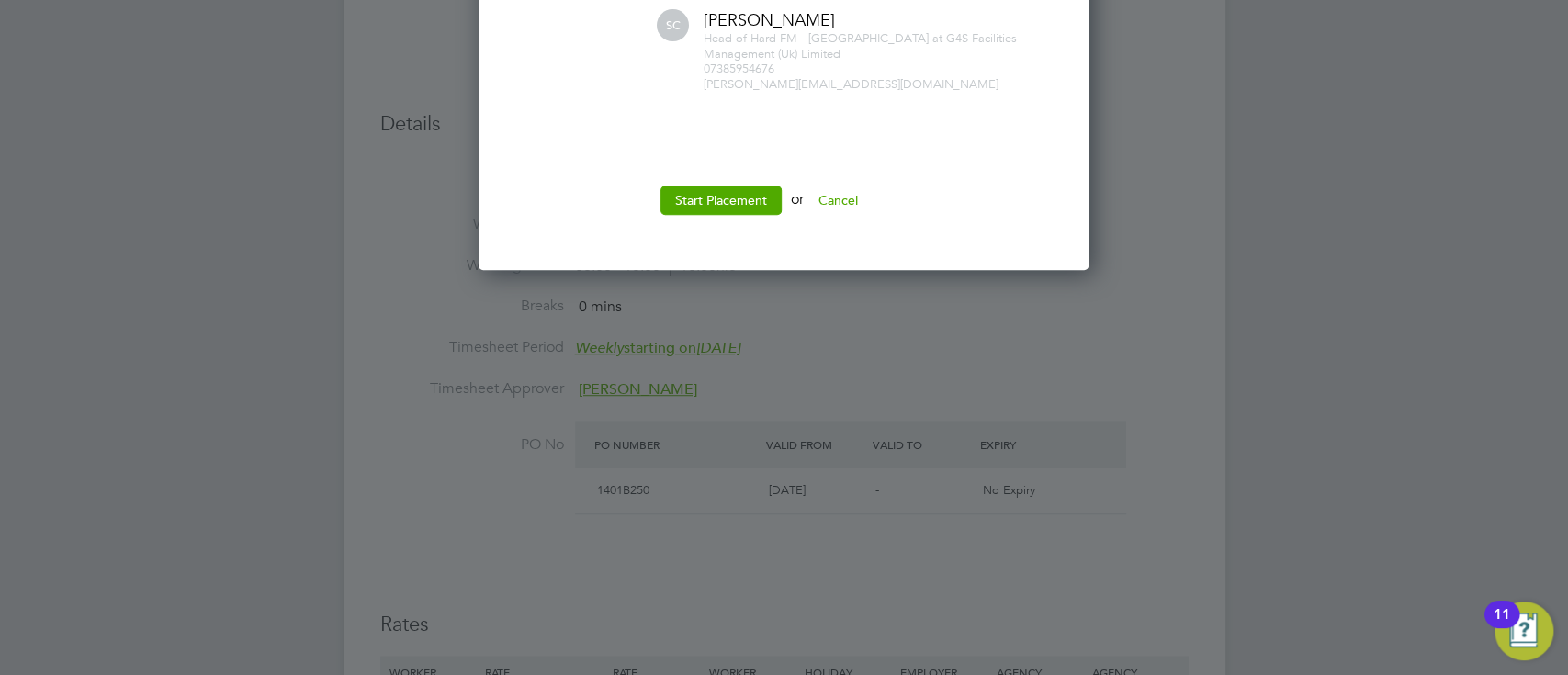
scroll to position [743, 0]
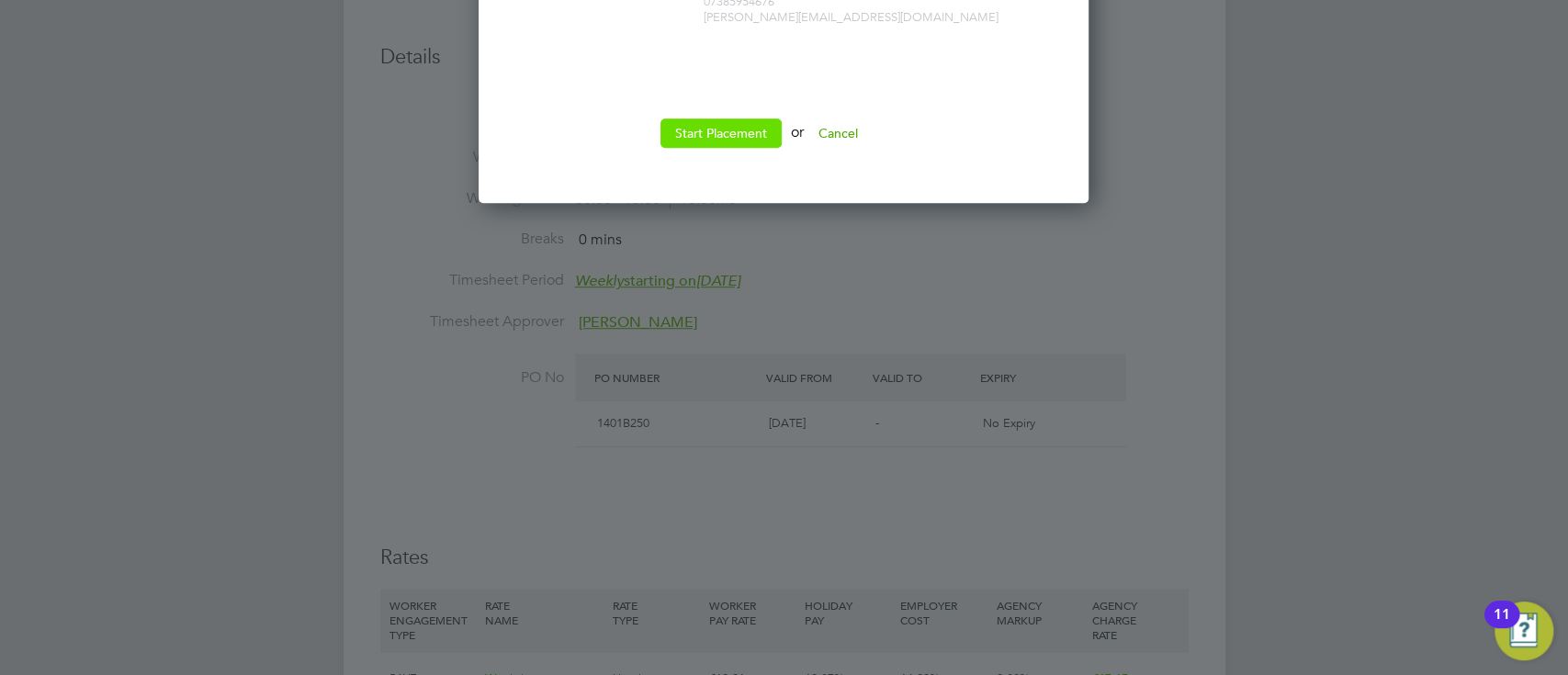
click at [724, 135] on button "Start Placement" at bounding box center [721, 133] width 121 height 30
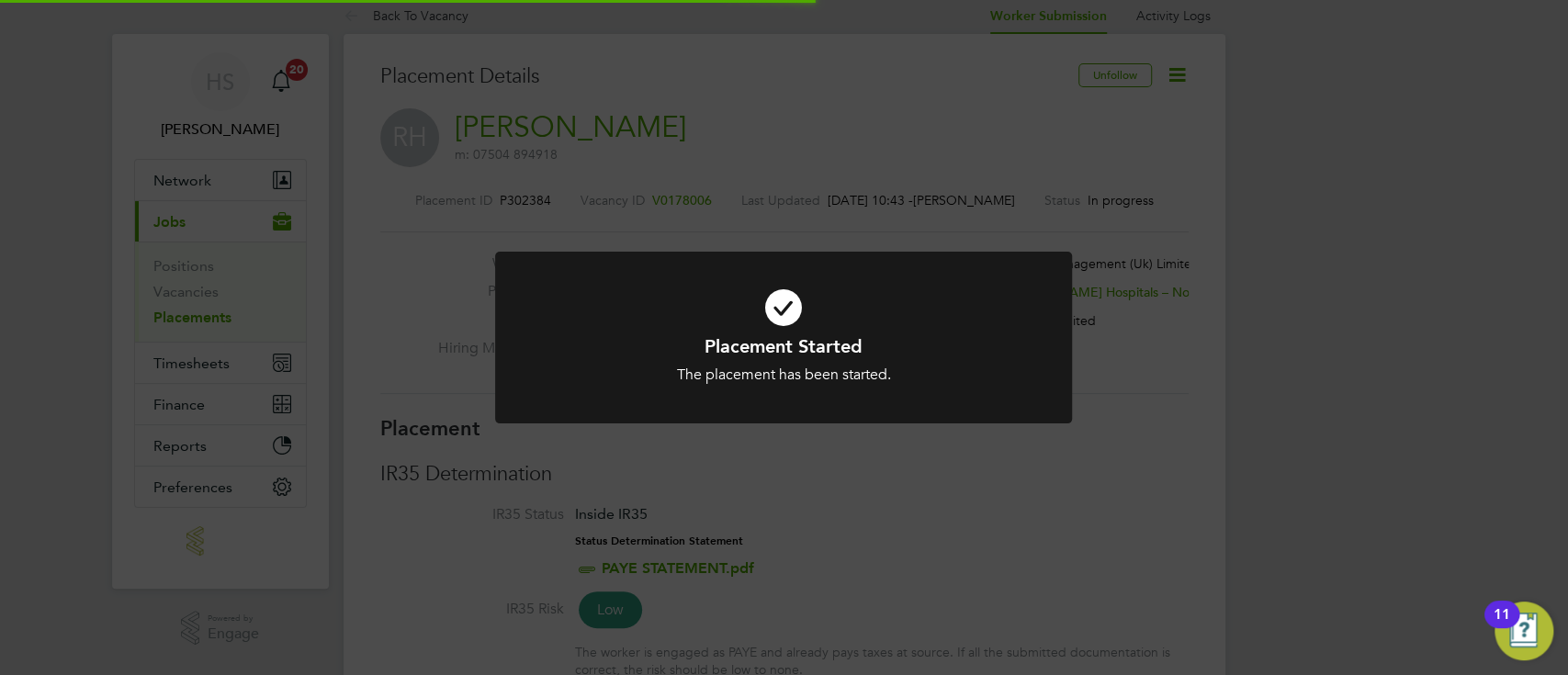
scroll to position [10, 9]
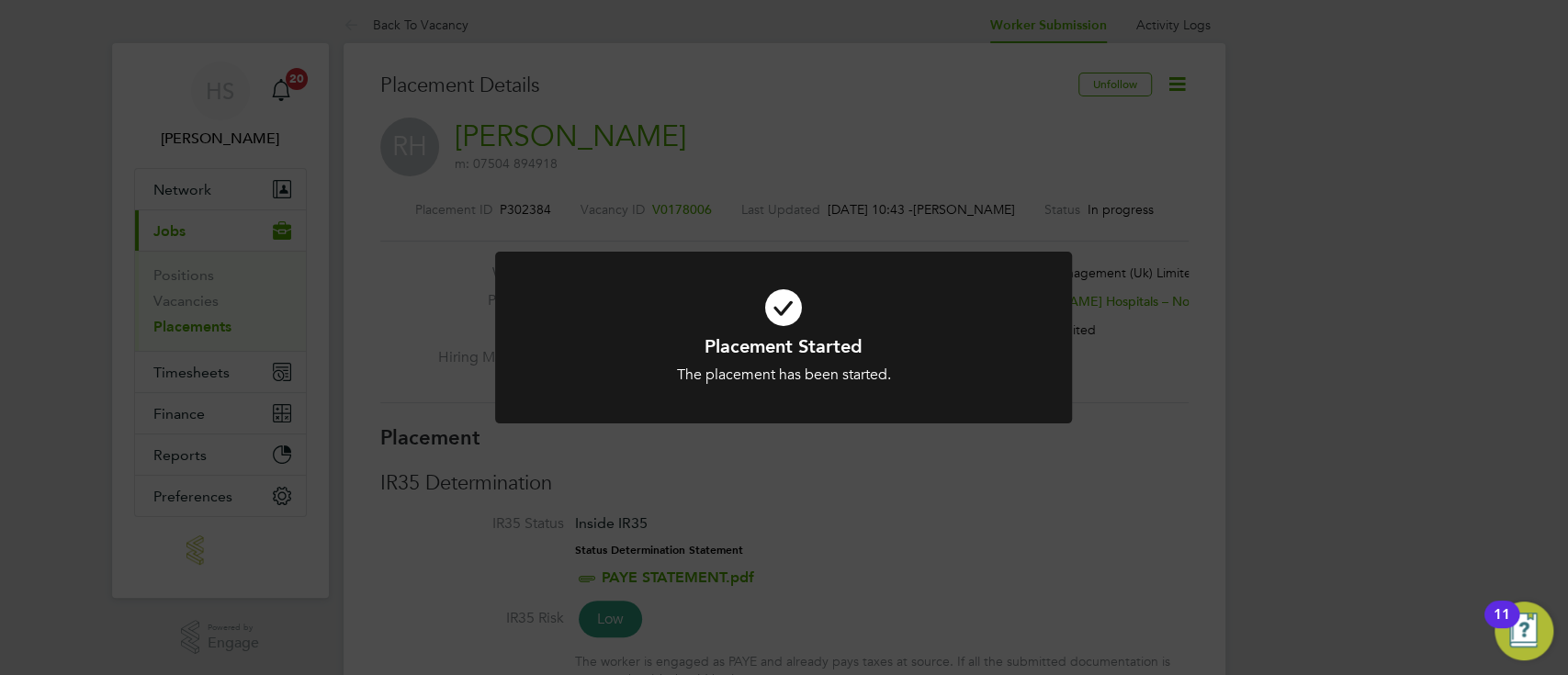
click at [823, 371] on div "The placement has been started." at bounding box center [783, 375] width 477 height 19
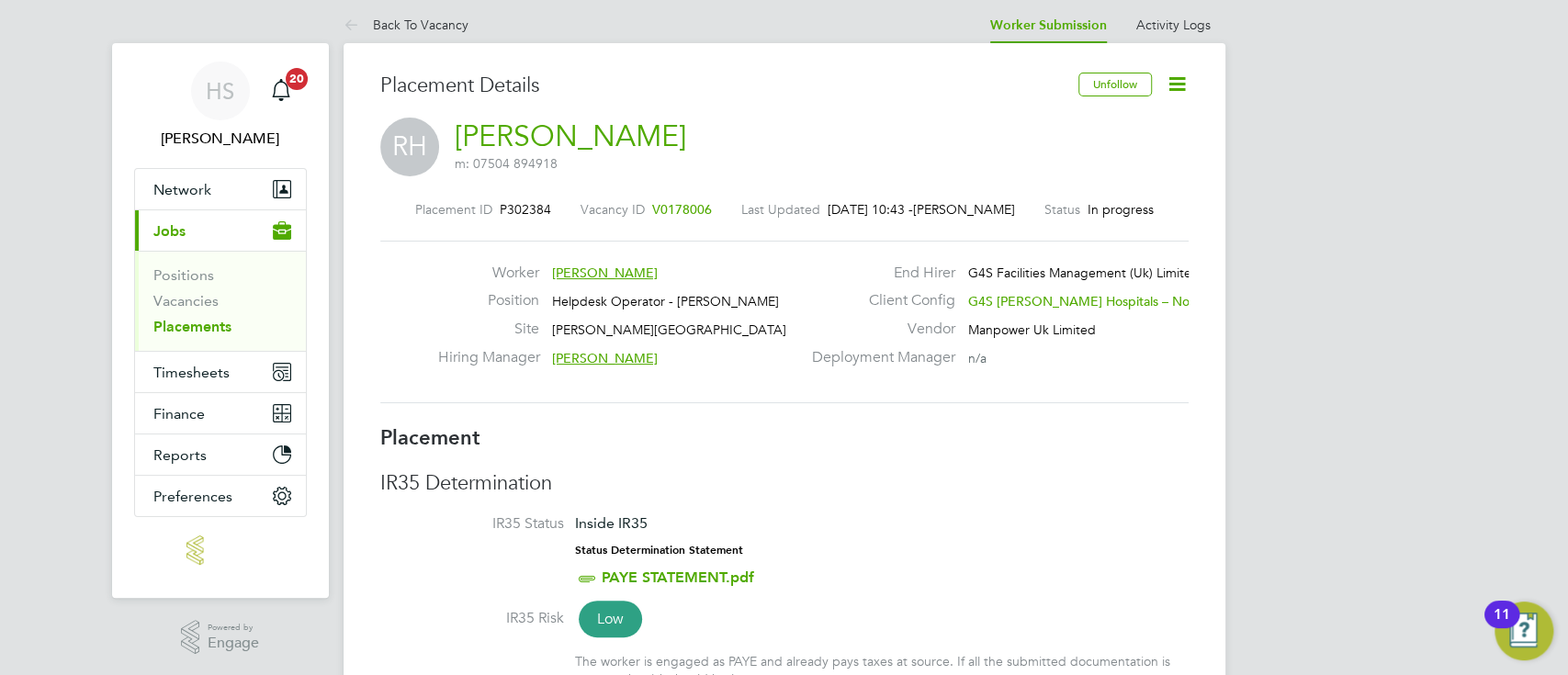
click at [1180, 92] on icon at bounding box center [1177, 84] width 23 height 23
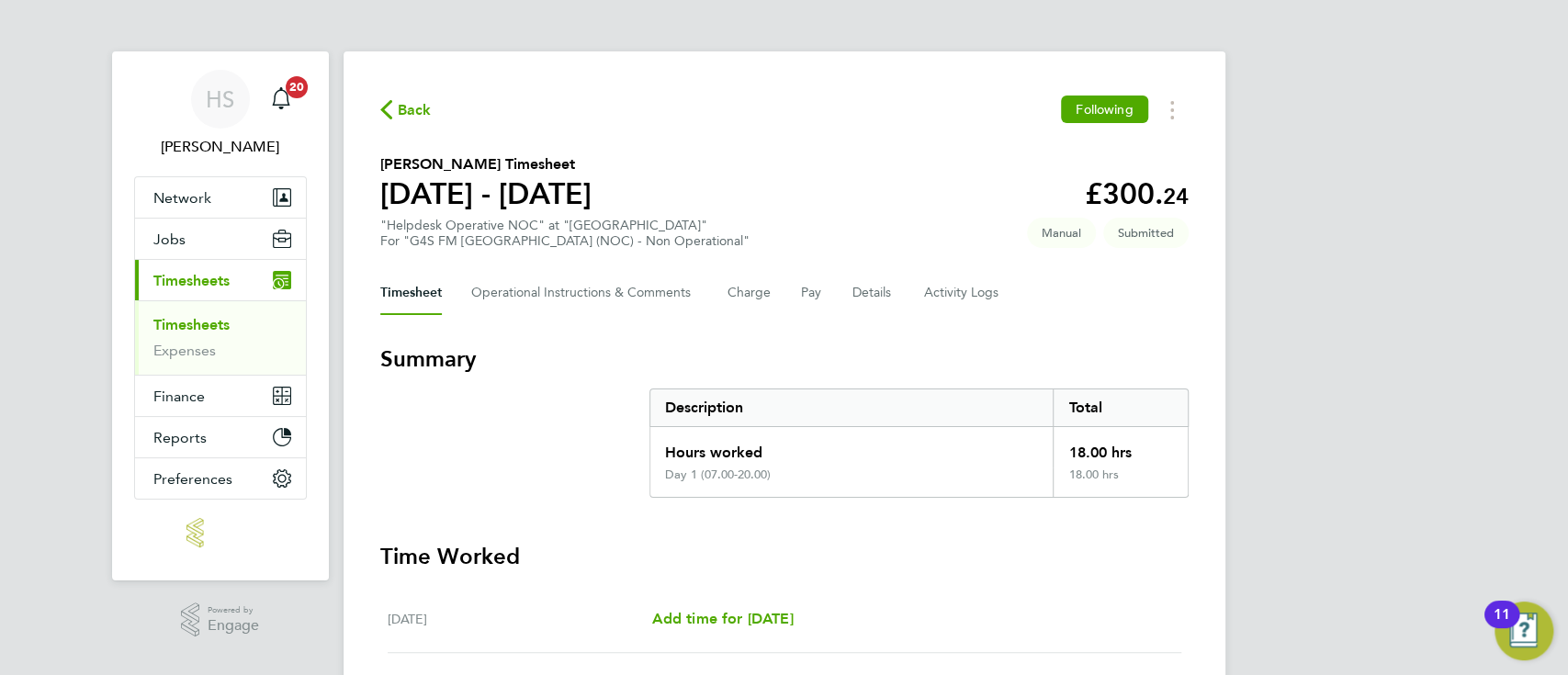
click at [403, 116] on span "Back" at bounding box center [415, 110] width 34 height 22
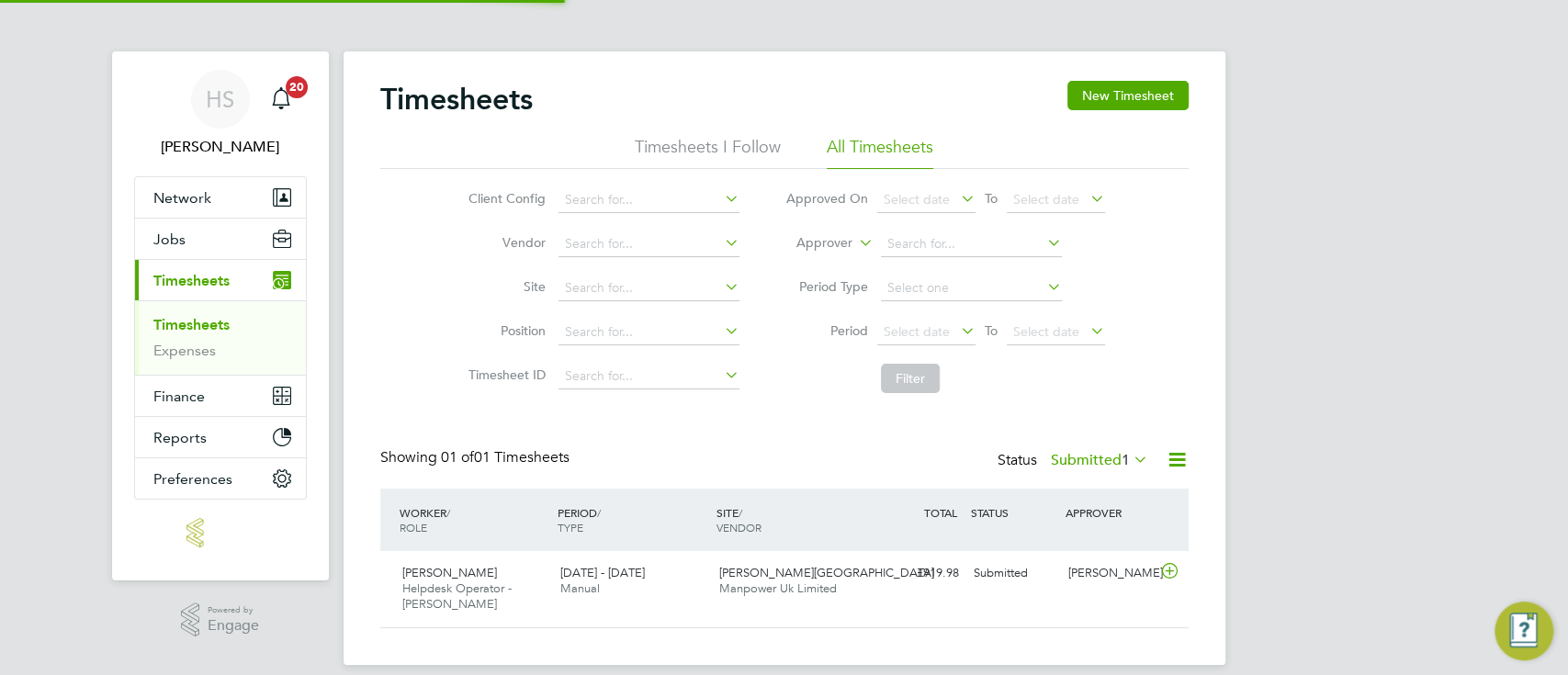
scroll to position [46, 159]
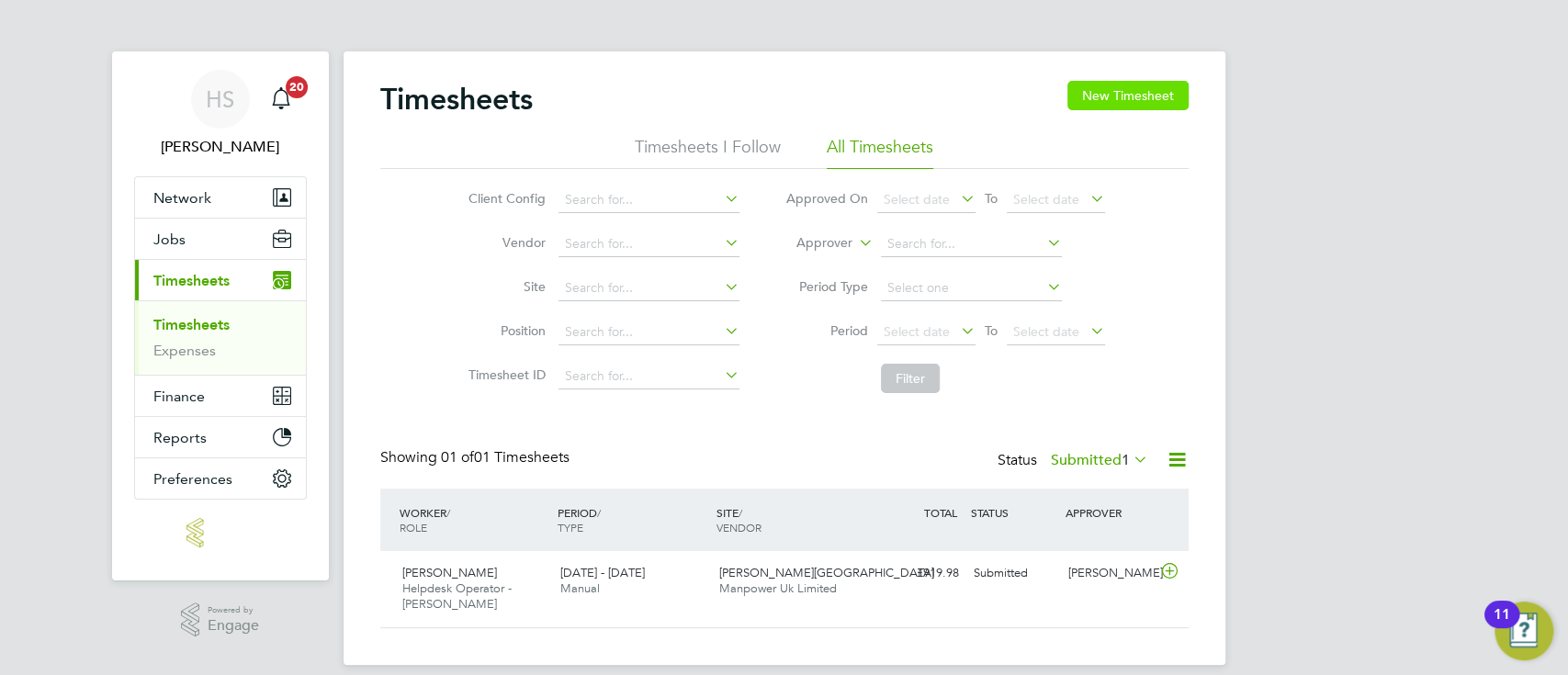
click at [1159, 99] on button "New Timesheet" at bounding box center [1128, 95] width 121 height 30
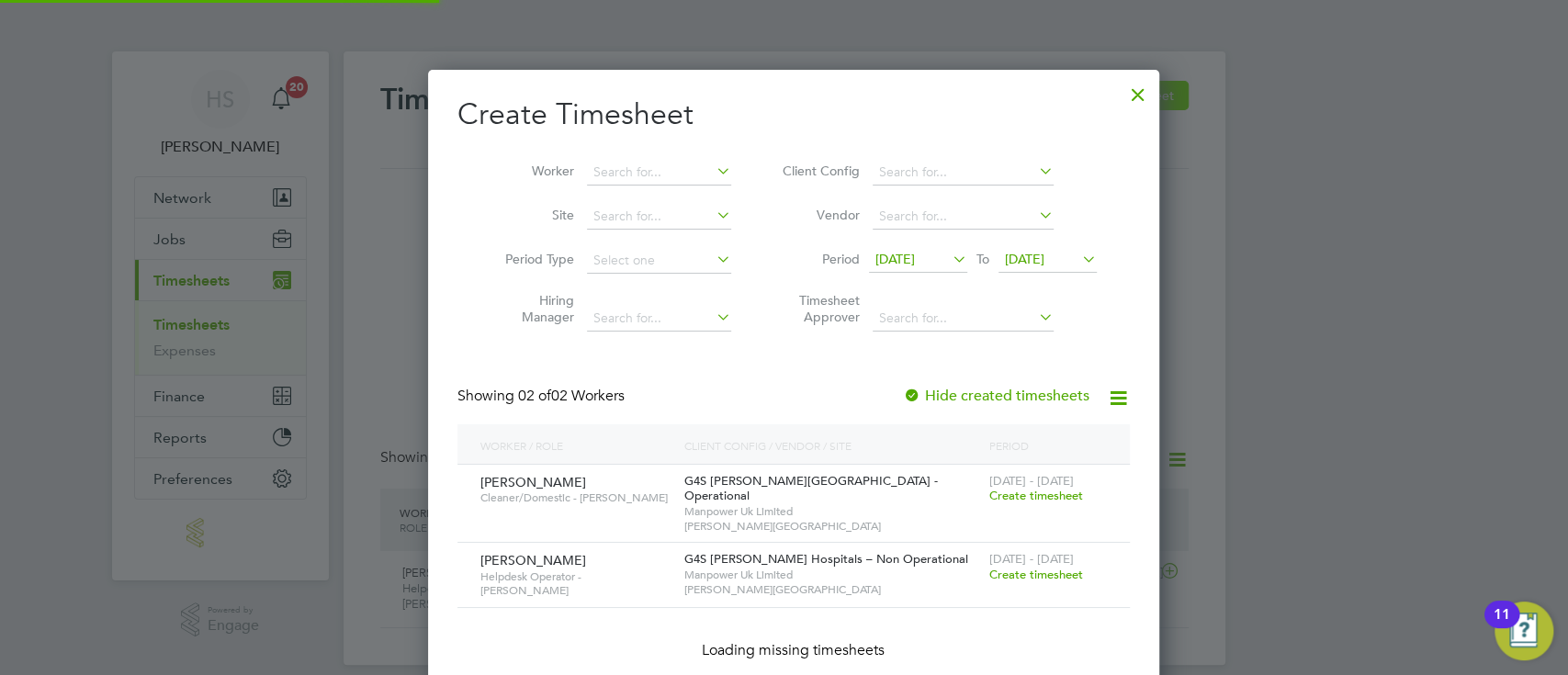
scroll to position [559, 712]
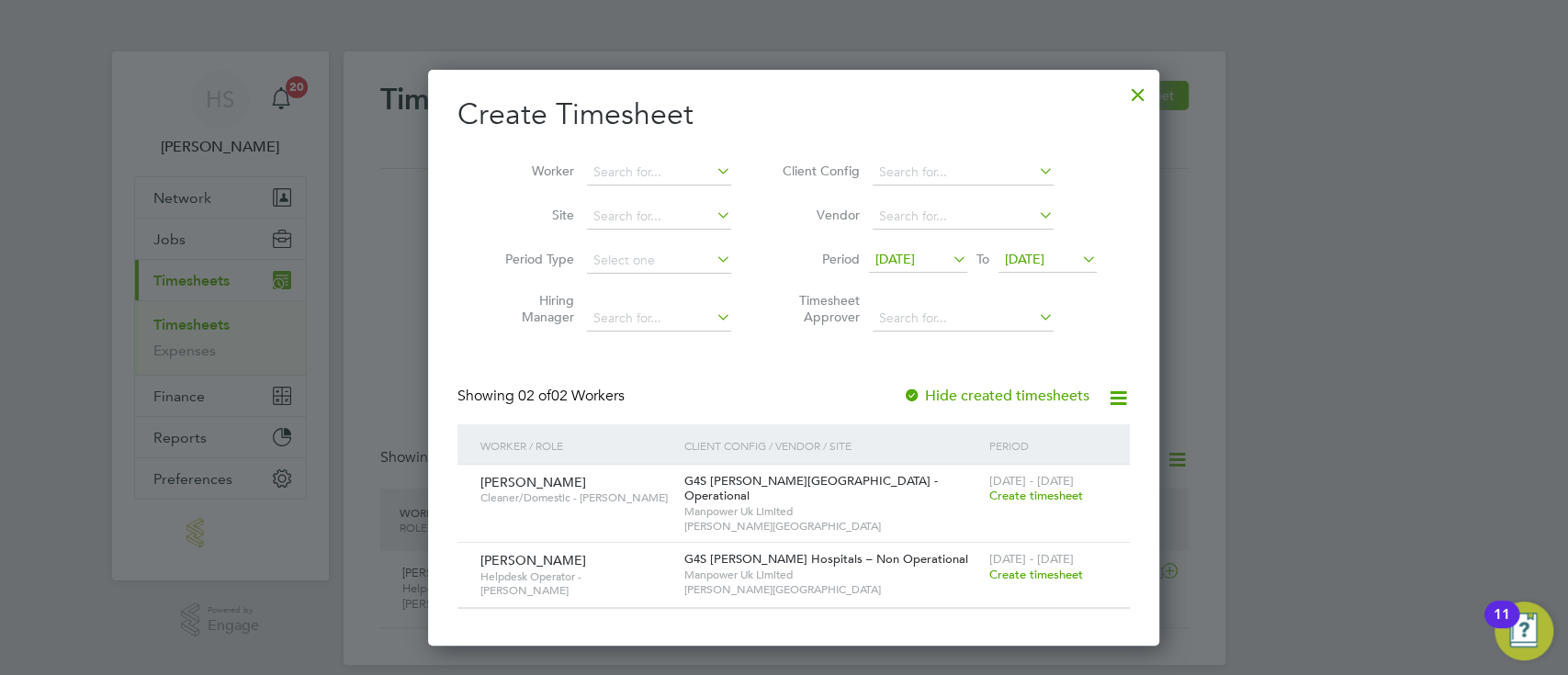
click at [1036, 496] on span "Create timesheet" at bounding box center [1036, 496] width 94 height 15
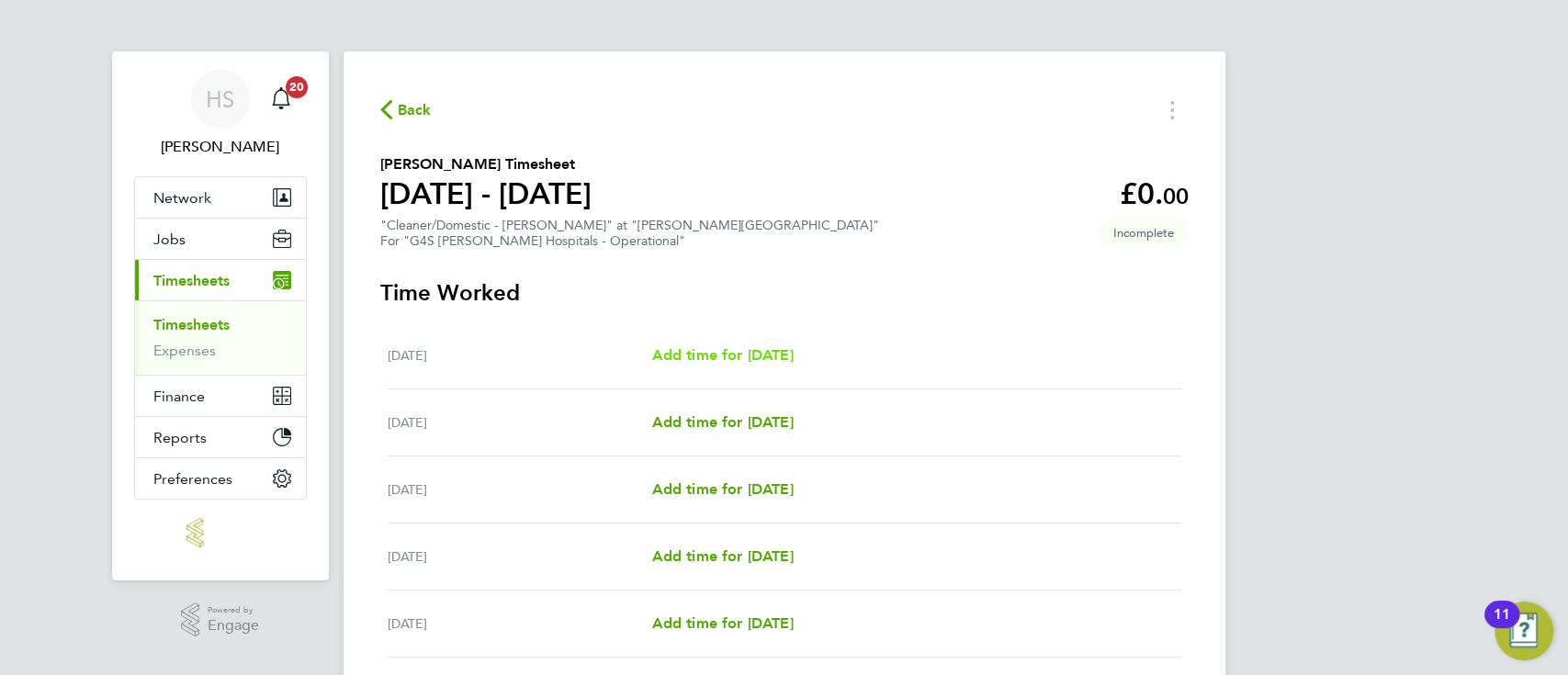
click at [749, 349] on span "Add time for [DATE]" at bounding box center [722, 355] width 141 height 17
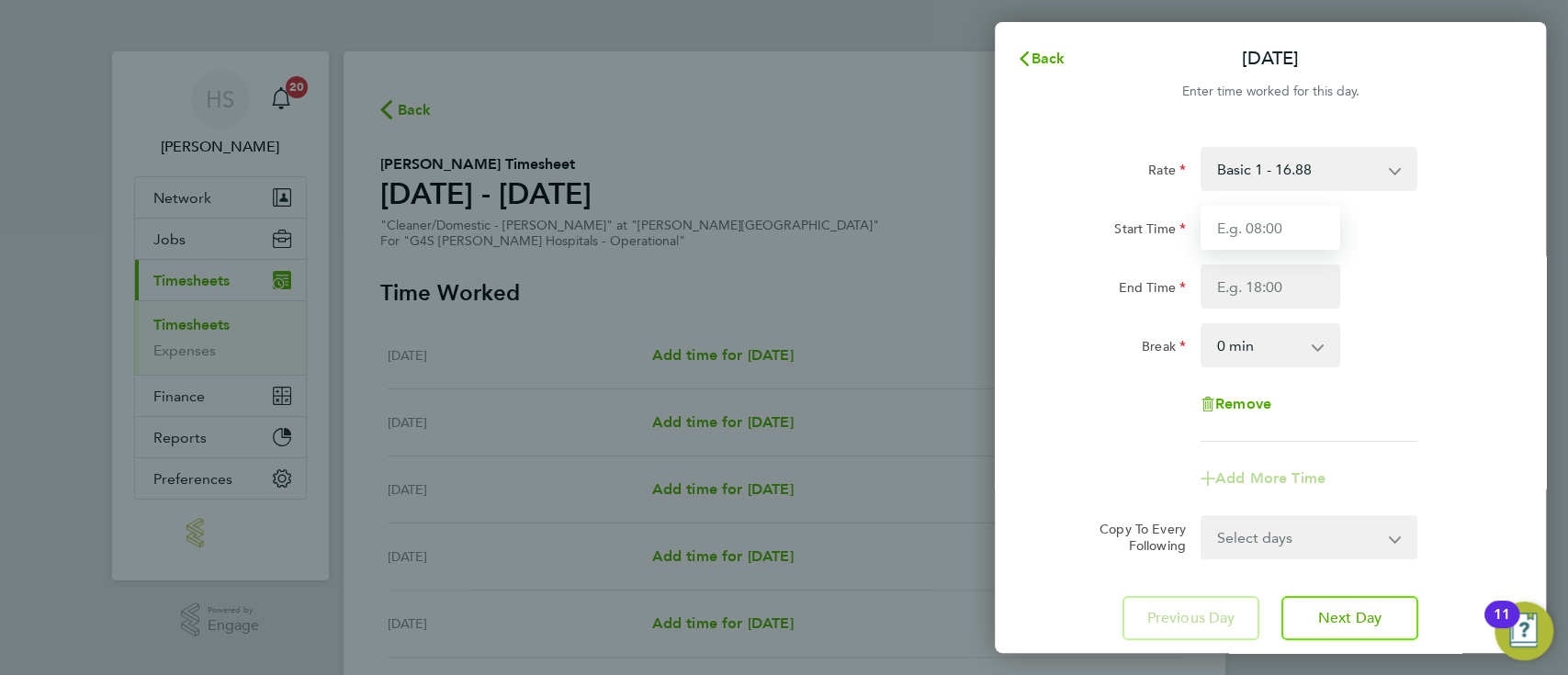
click at [1325, 231] on input "Start Time" at bounding box center [1270, 227] width 139 height 44
type input "16:30"
type input "20:00"
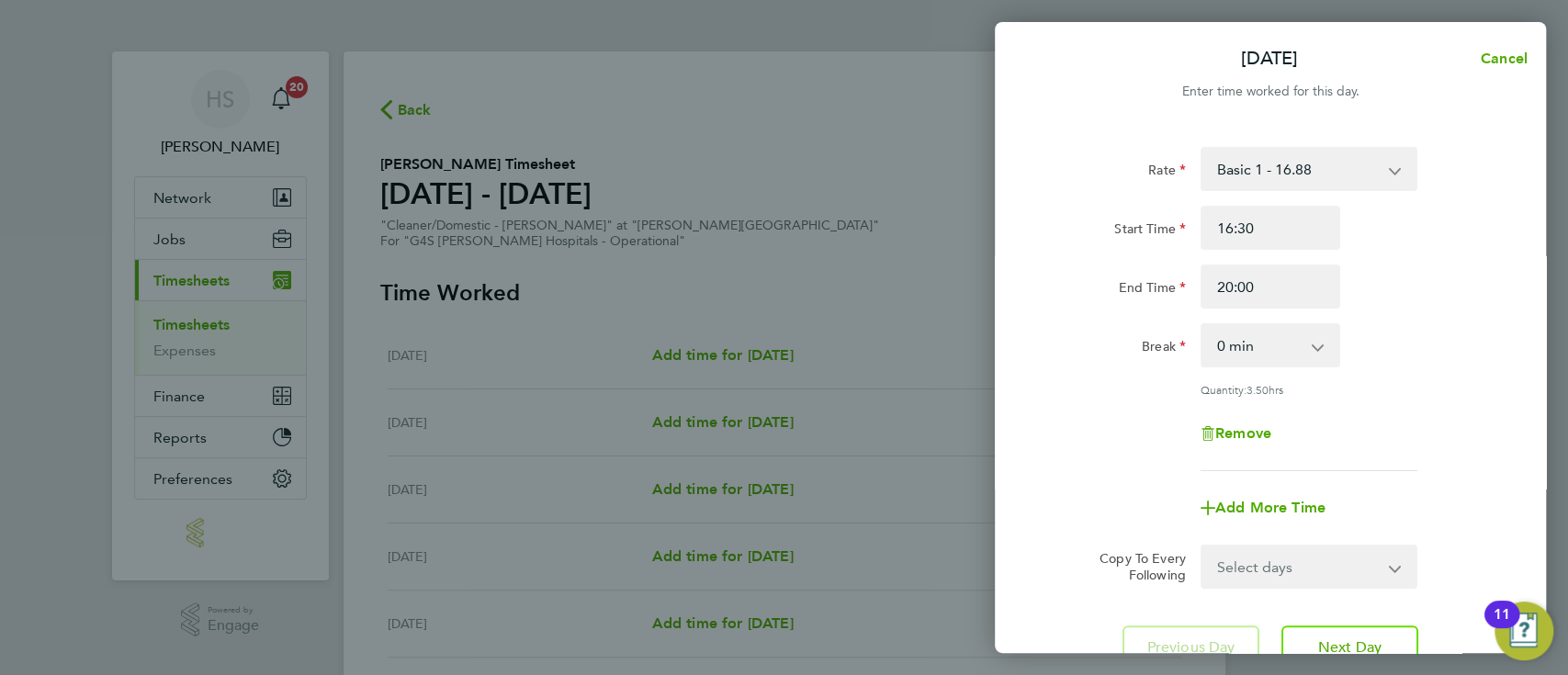
click at [1374, 454] on app-timesheet-line-form-group "Rate Basic 1 - 16.88 [DATE] Rate - 23.81 x 1.5 - 25.33 Night Rate (8pm- 6 am) -…" at bounding box center [1270, 338] width 448 height 383
click at [1257, 510] on span "Add More Time" at bounding box center [1270, 507] width 110 height 17
select select "null"
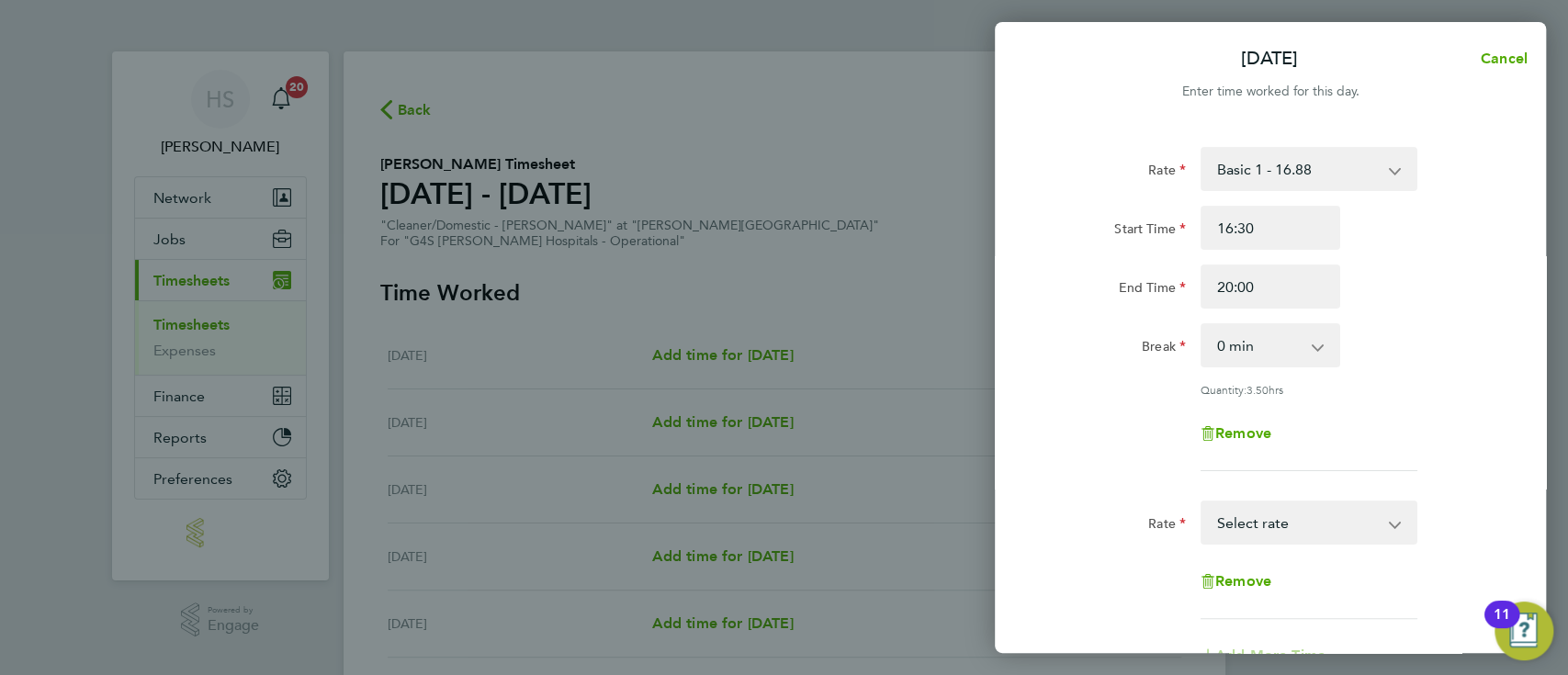
click at [1298, 525] on select "Basic 1 - 16.88 [DATE] Rate - 23.81 x 1.5 - 25.33 Night Rate (8pm- 6 am) - 23.8…" at bounding box center [1298, 522] width 191 height 40
click at [1274, 584] on input "Start Time" at bounding box center [1270, 581] width 139 height 44
type input "20:00"
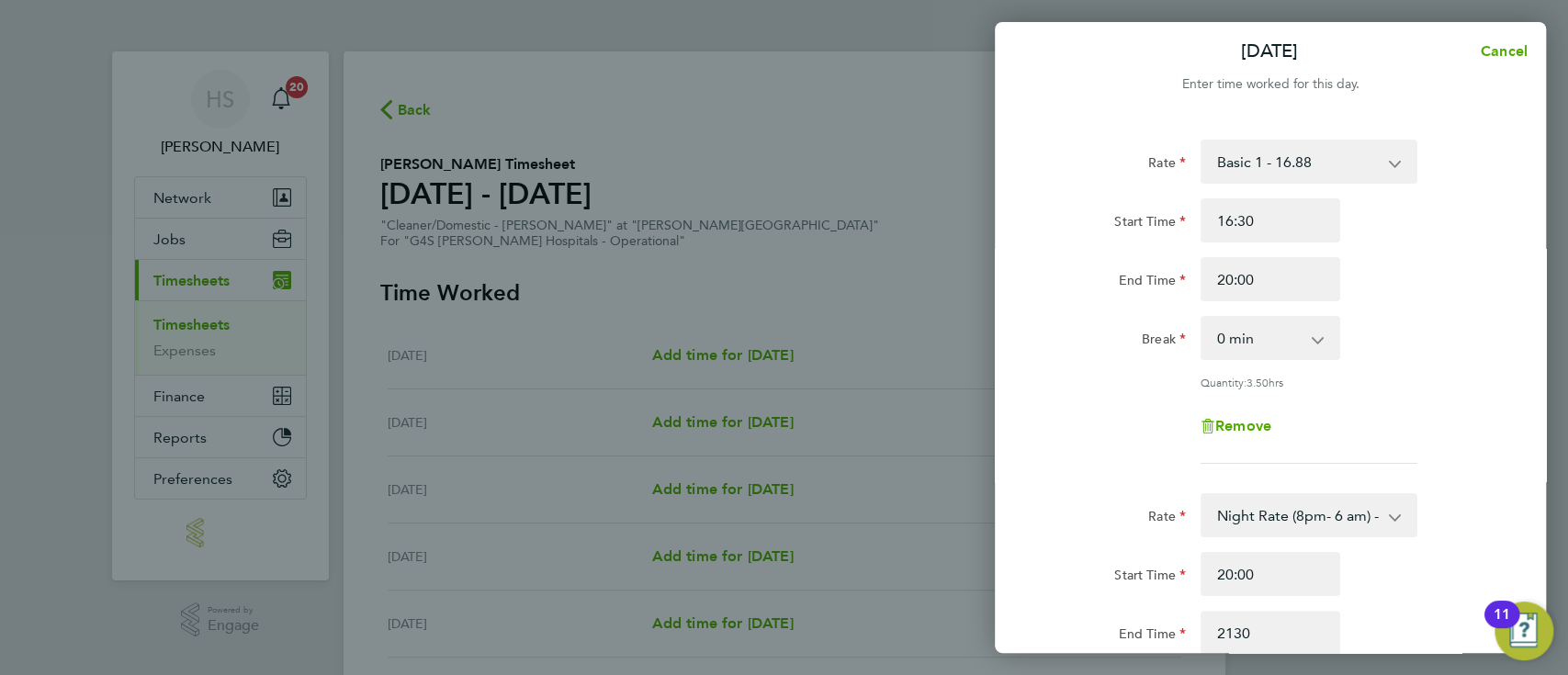
type input "21:30"
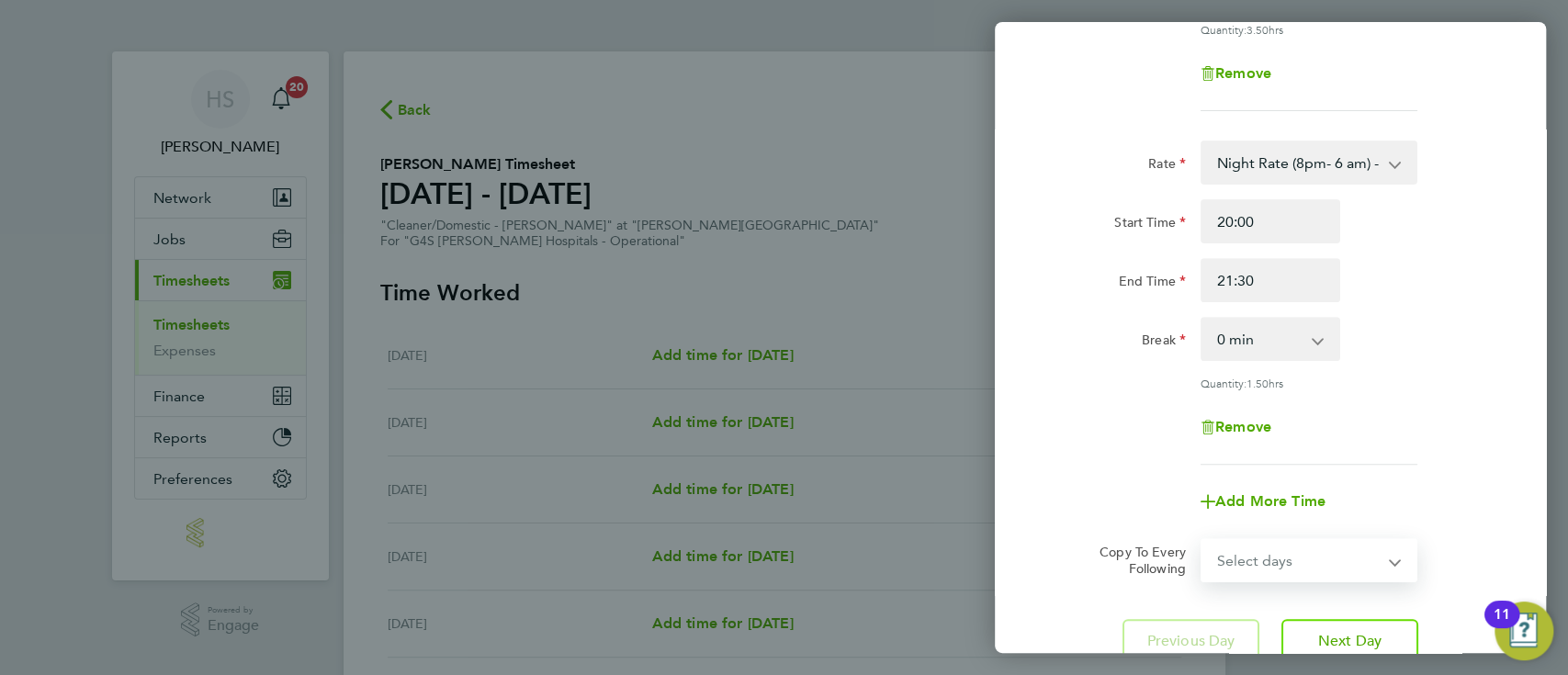
click at [1279, 555] on select "Select days Day Weekday (Mon-Fri) Weekend (Sat-Sun) [DATE] [DATE] [DATE] [DATE]…" at bounding box center [1299, 560] width 193 height 40
select select "WEEKDAY"
click at [1202, 540] on select "Select days Day Weekday (Mon-Fri) Weekend (Sat-Sun) [DATE] [DATE] [DATE] [DATE]…" at bounding box center [1299, 560] width 193 height 40
select select "[DATE]"
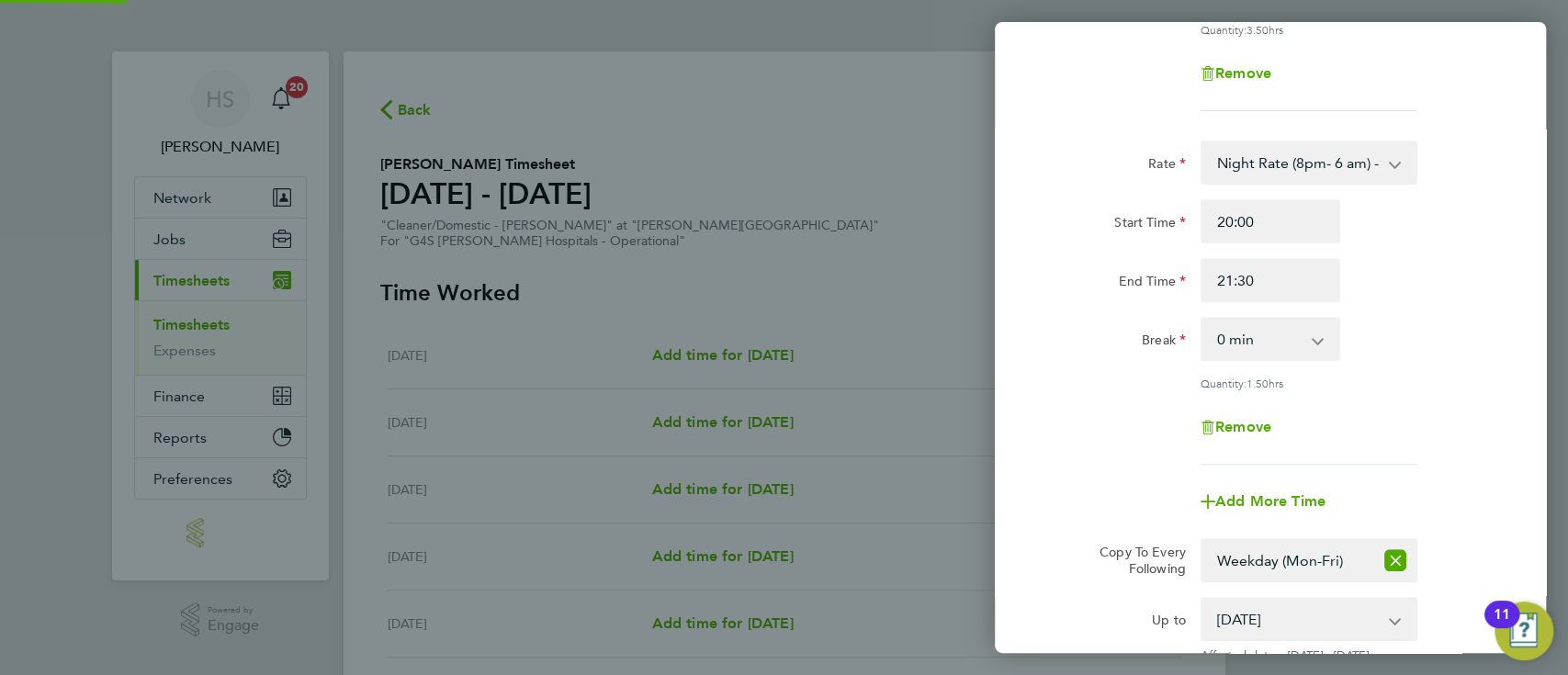
click at [1455, 350] on div "Break 0 min 15 min 30 min 45 min 60 min 75 min" at bounding box center [1270, 339] width 463 height 44
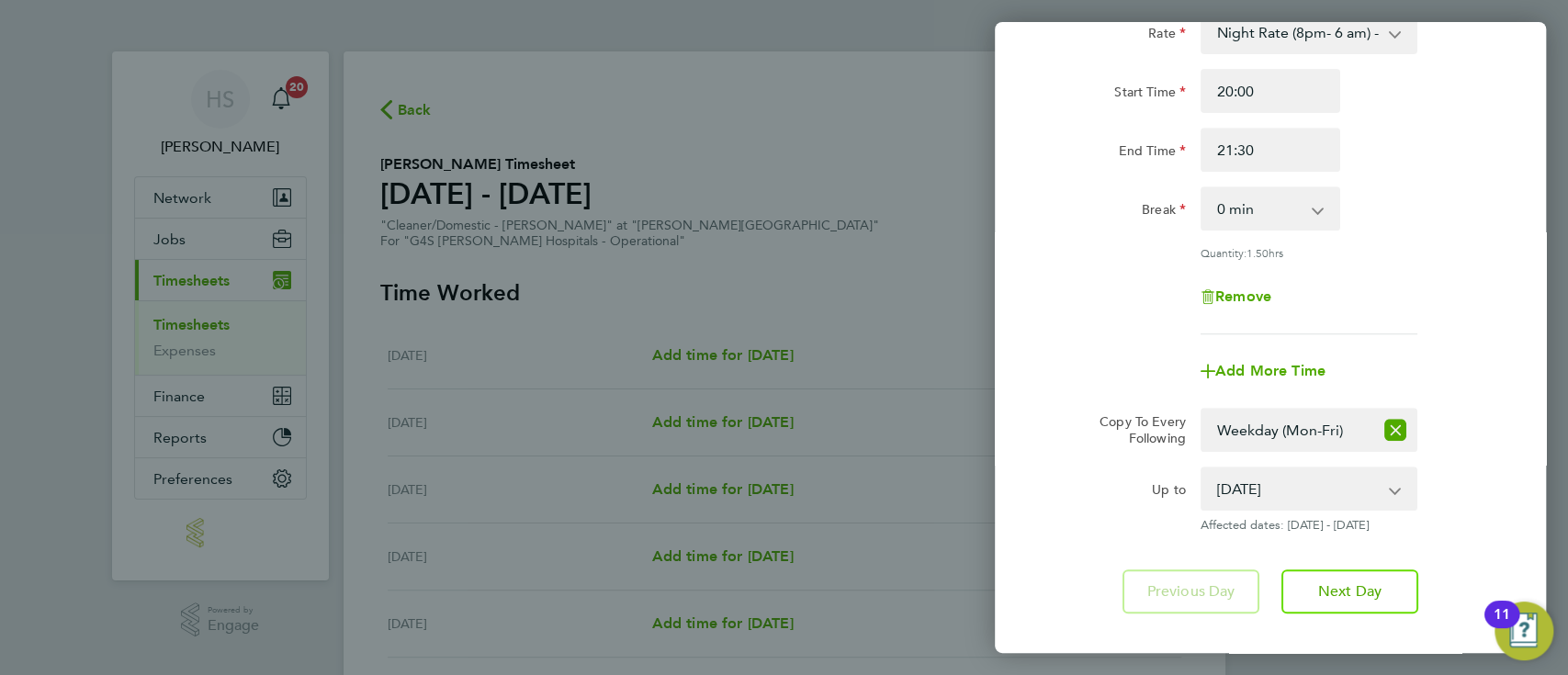
scroll to position [587, 0]
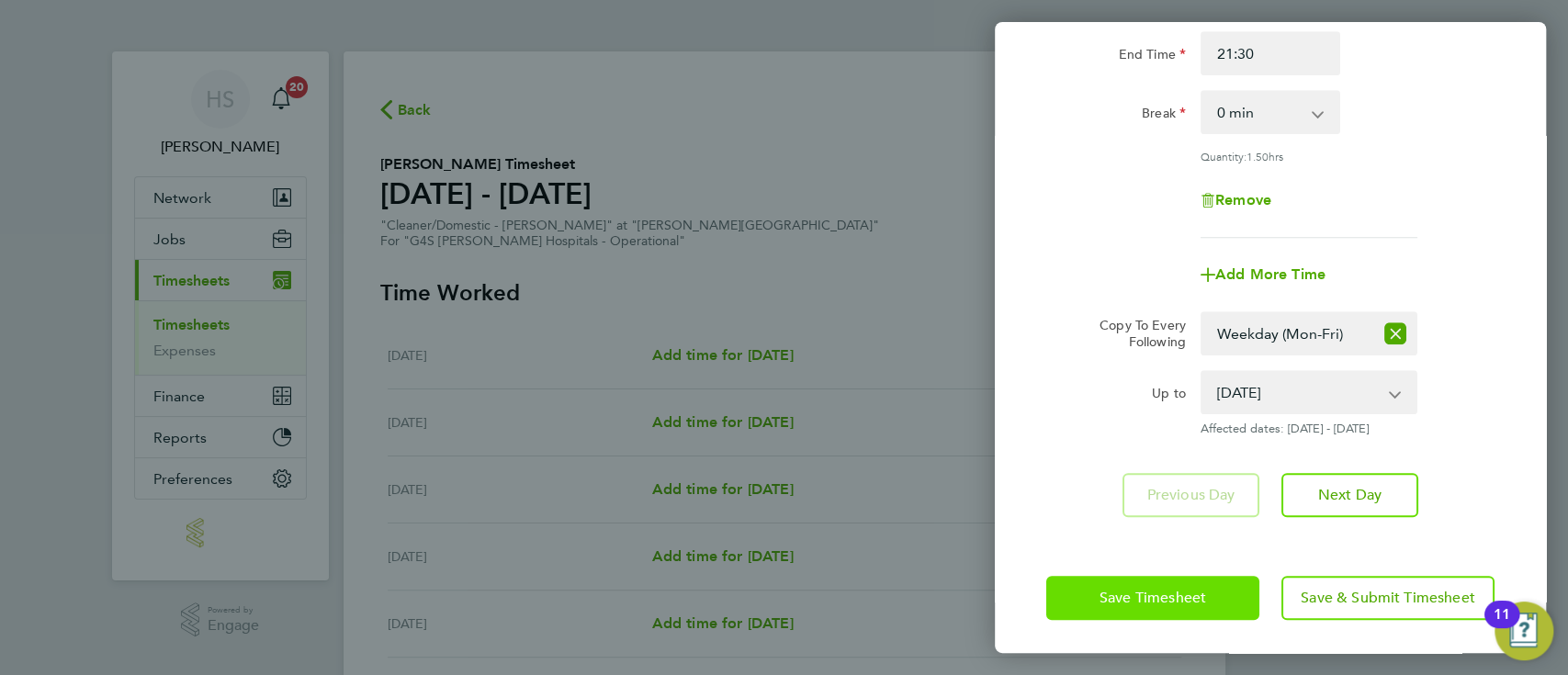
click at [1191, 589] on span "Save Timesheet" at bounding box center [1153, 598] width 107 height 18
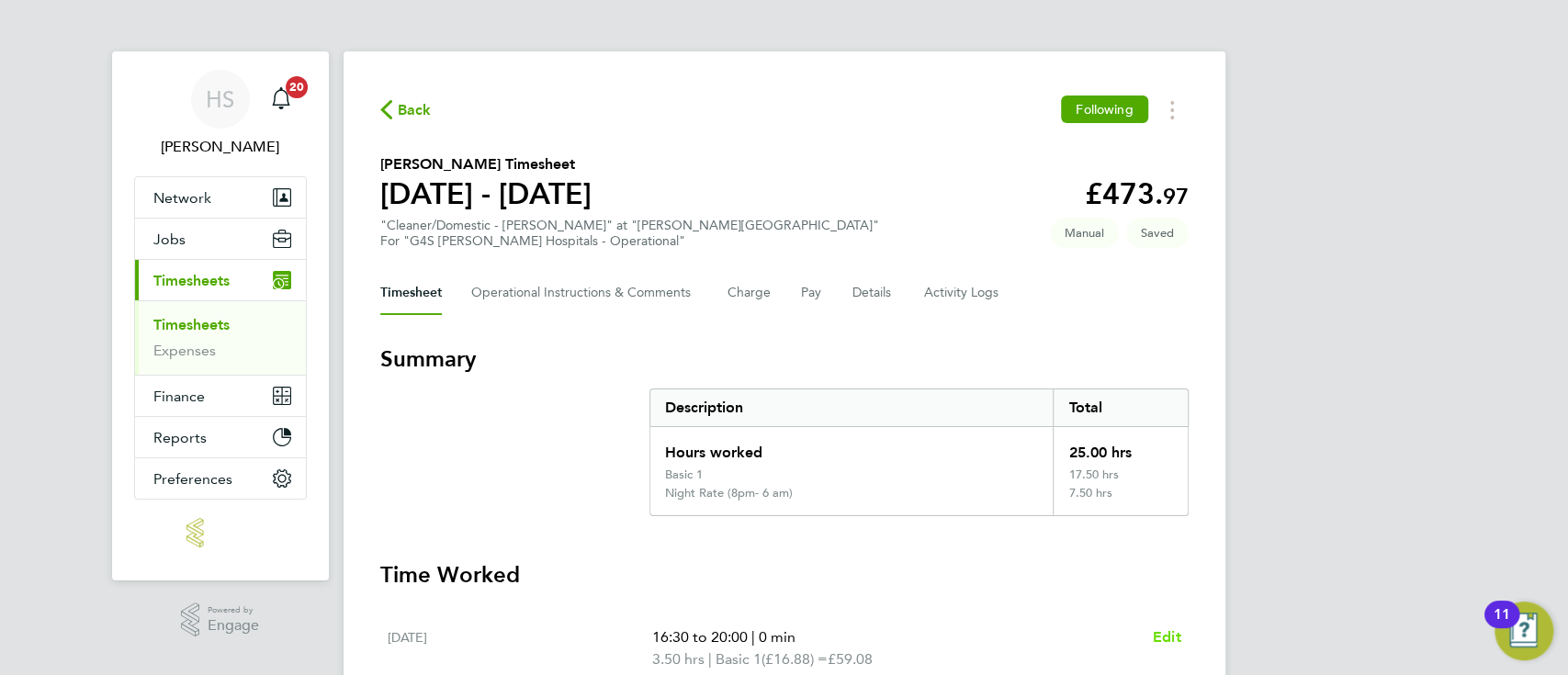
click at [1169, 633] on span "Edit" at bounding box center [1167, 637] width 29 height 17
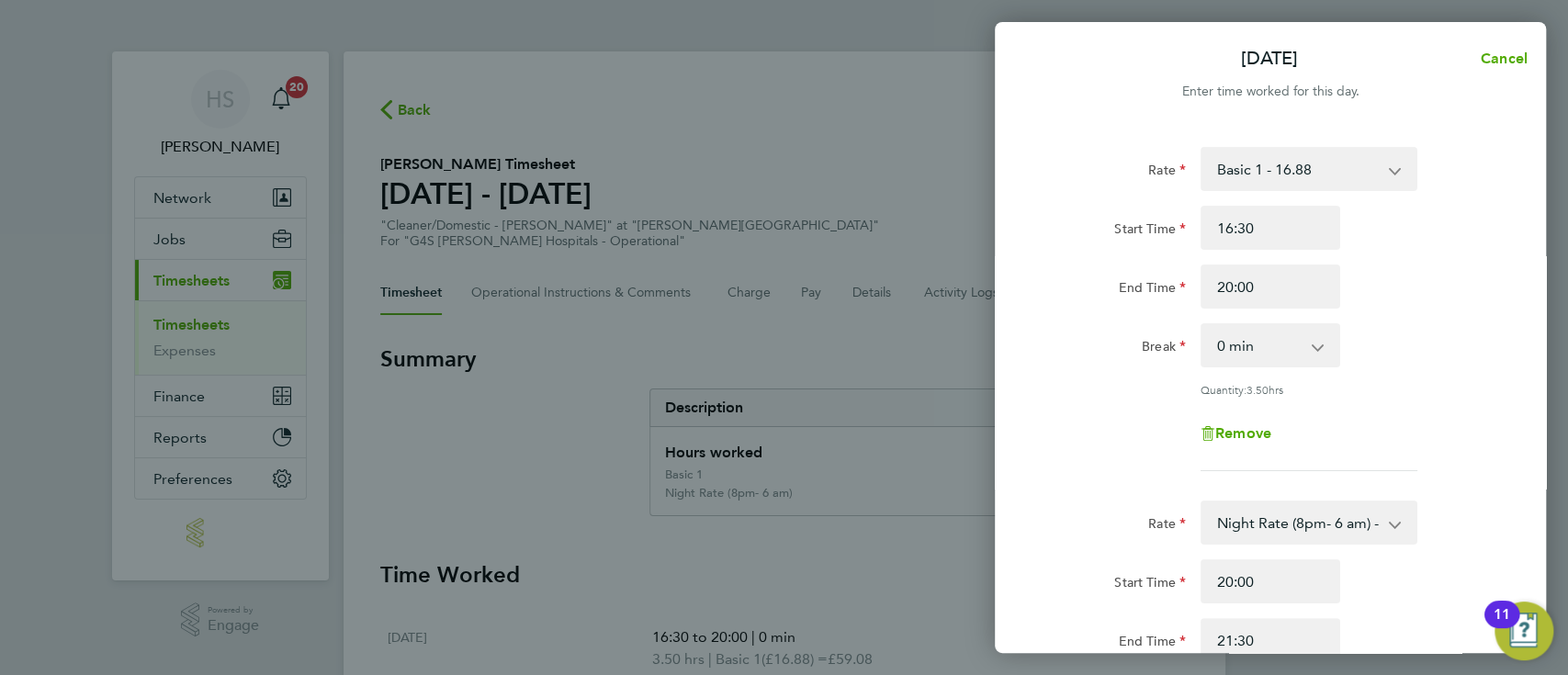
click at [1497, 375] on div "Rate Basic 1 - 16.88 [DATE] Rate - 23.81 x 1.5 - 25.33 Night Rate (8pm- 6 am) -…" at bounding box center [1270, 585] width 551 height 920
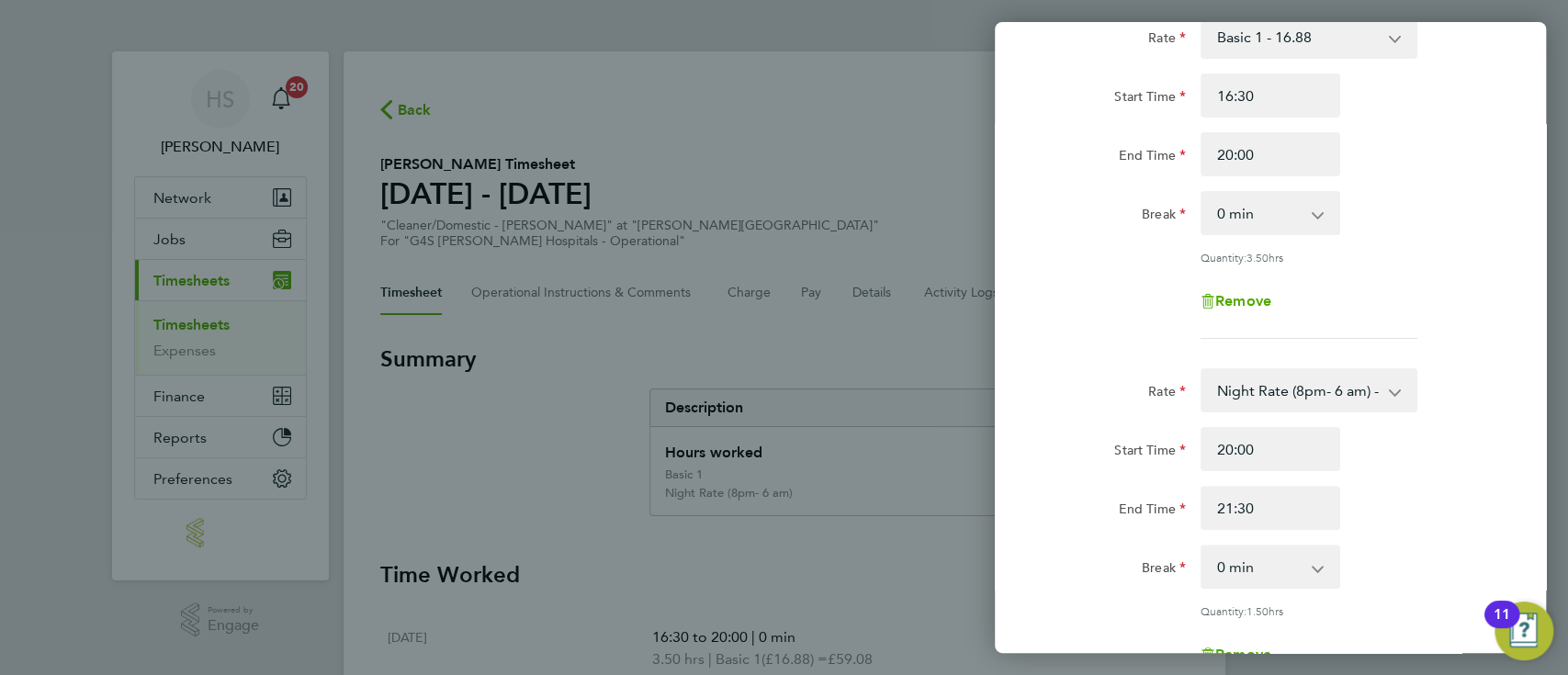
scroll to position [244, 0]
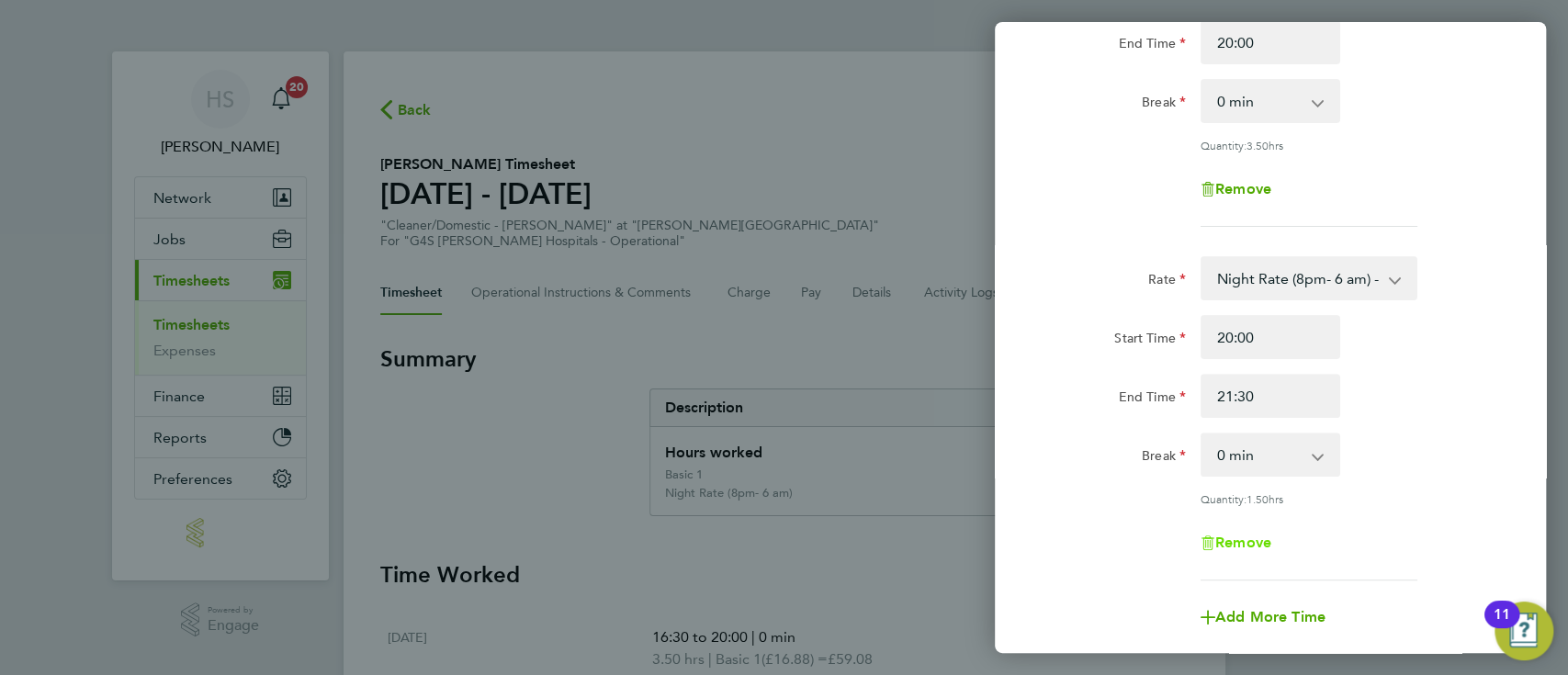
click at [1241, 542] on span "Remove" at bounding box center [1243, 542] width 56 height 17
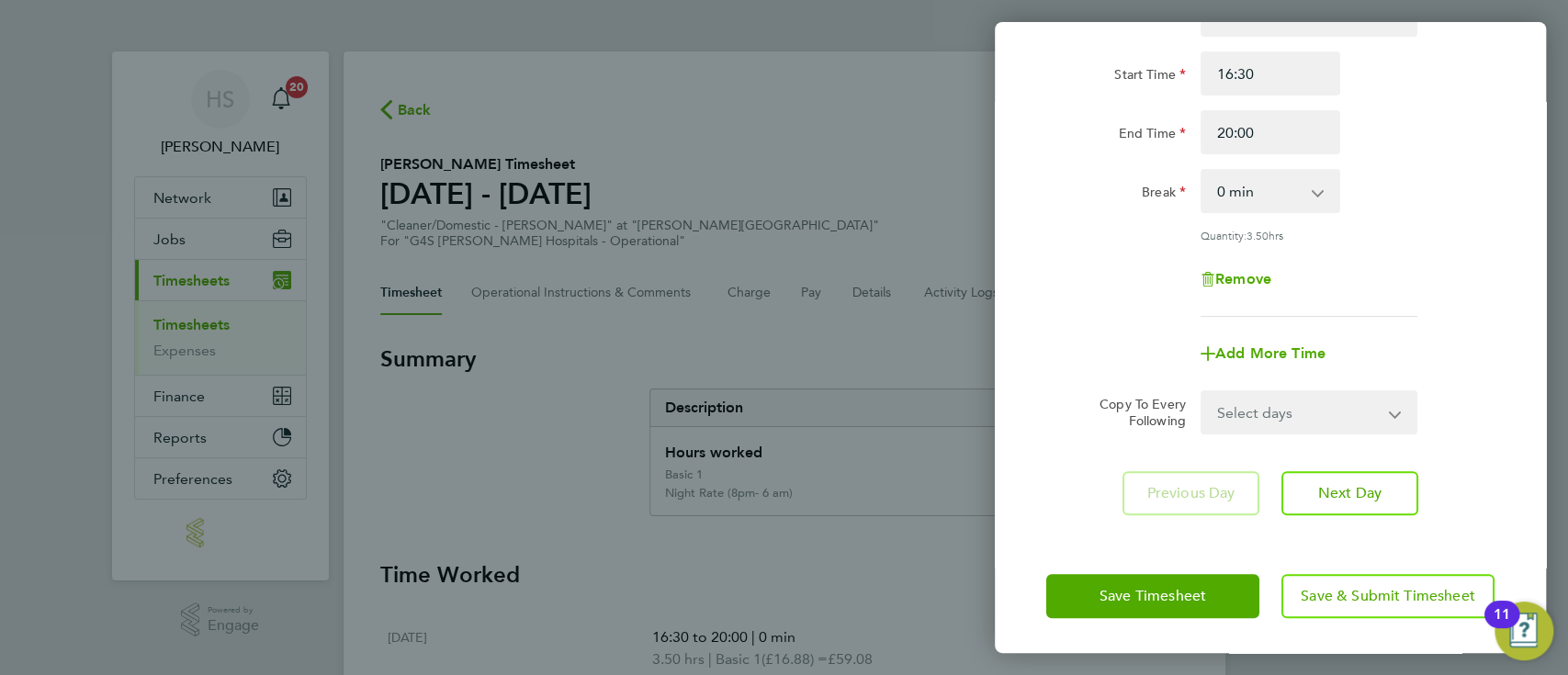
click at [1414, 138] on div "End Time 20:00" at bounding box center [1270, 132] width 463 height 44
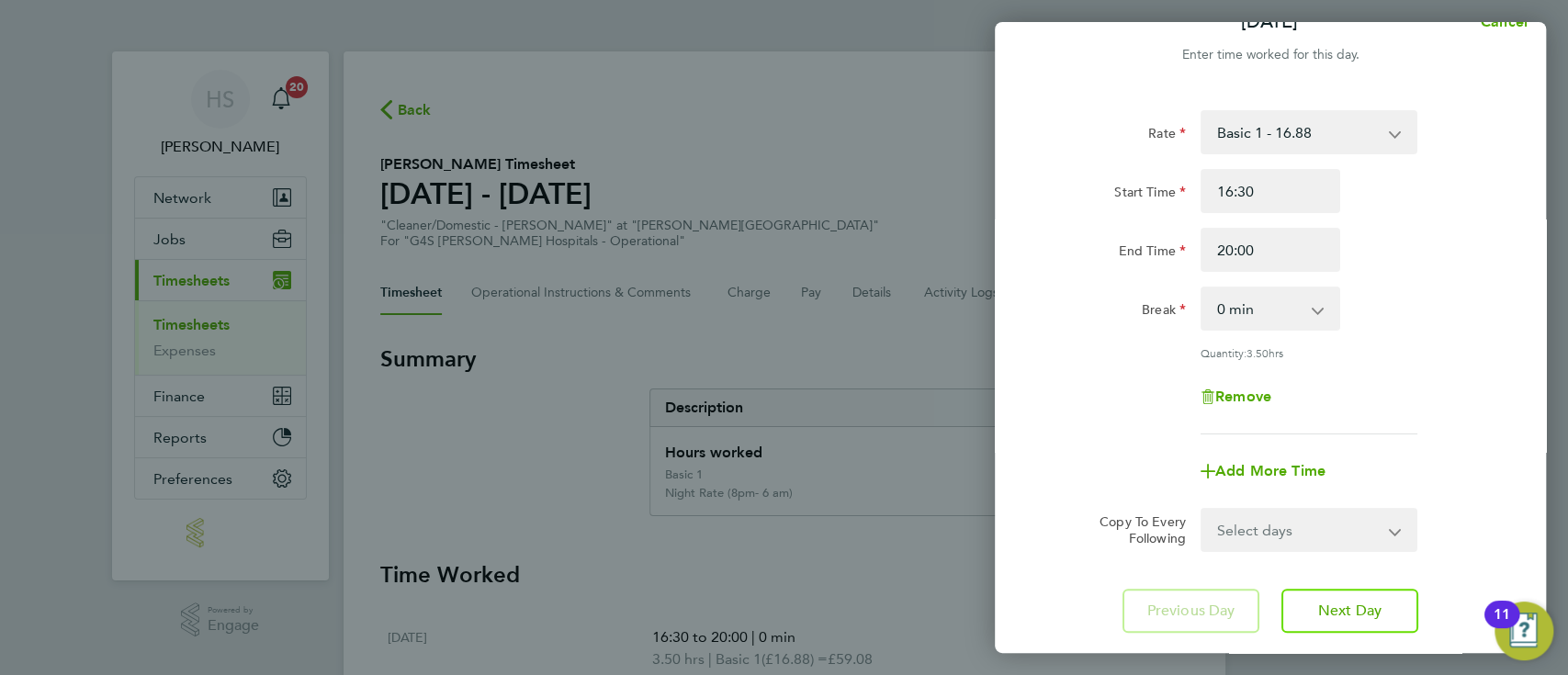
scroll to position [0, 0]
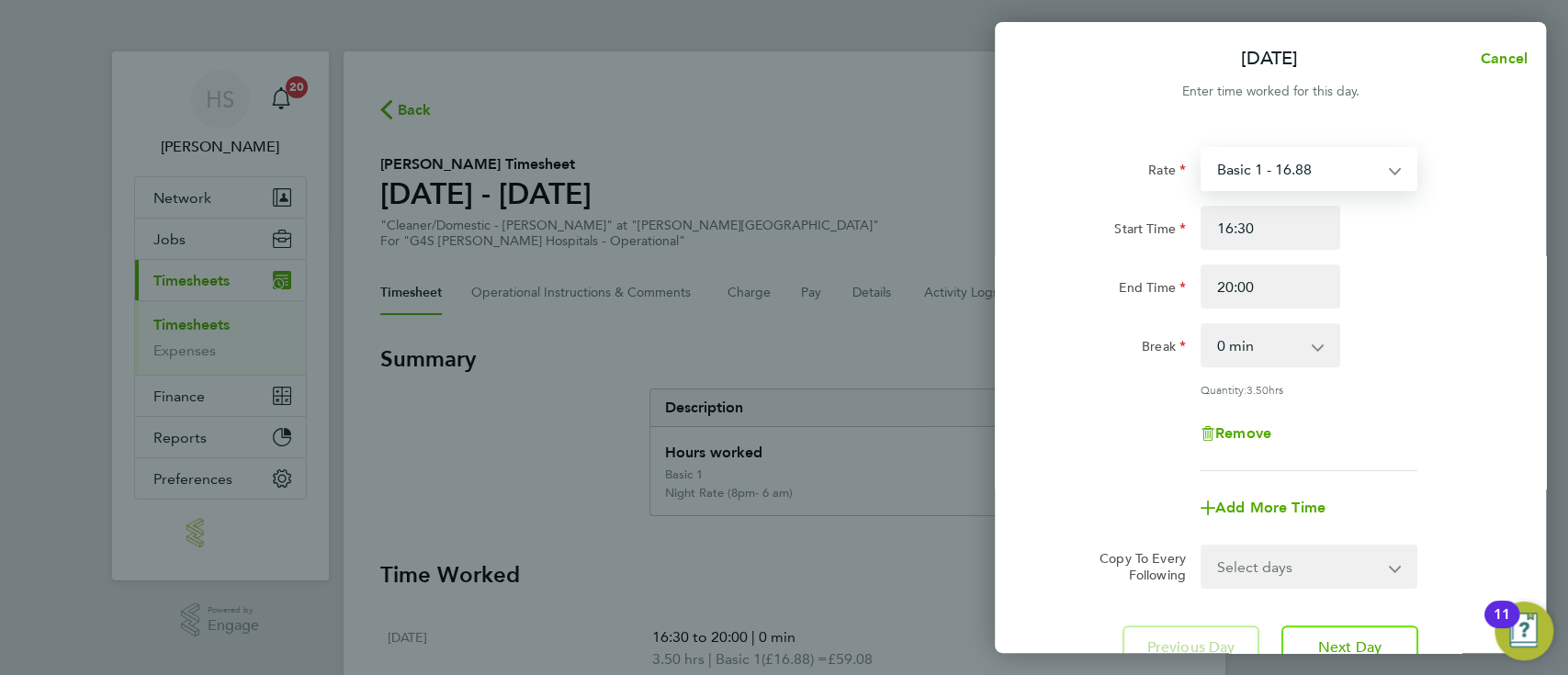
click at [1316, 156] on select "Basic 1 - 16.88 [DATE] Rate - 23.81 x 1.5 - 25.33 Night Rate (8pm- 6 am) - 23.8…" at bounding box center [1298, 169] width 191 height 40
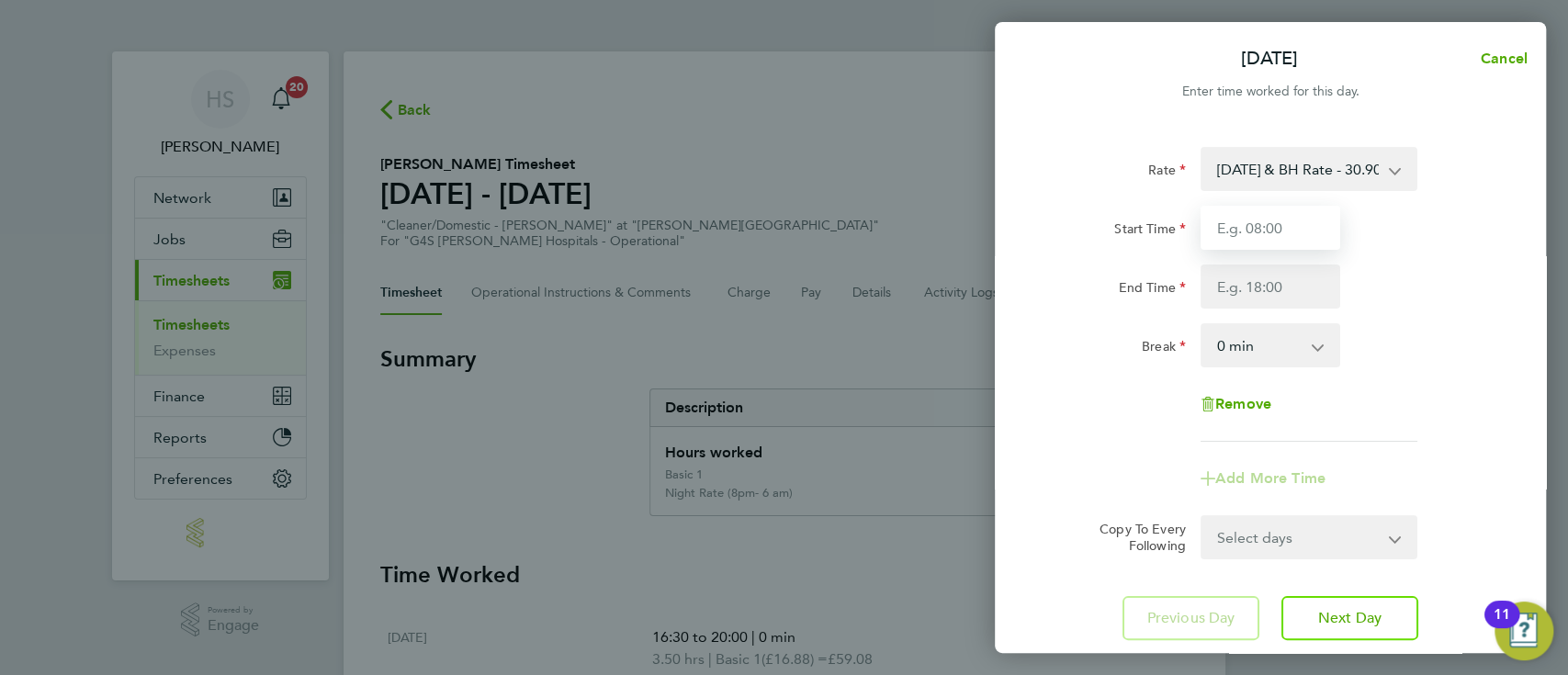
click at [1281, 229] on input "Start Time" at bounding box center [1270, 227] width 139 height 44
type input "16:30"
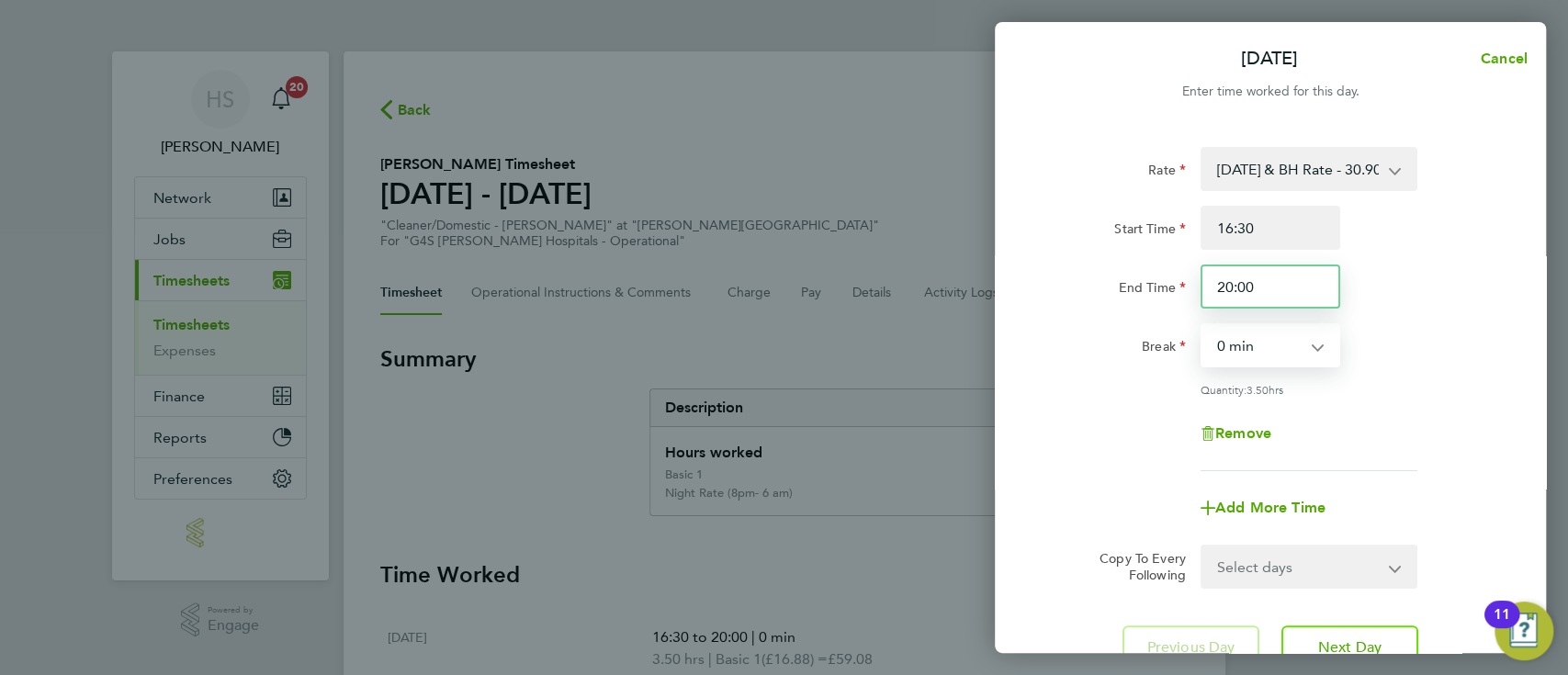
click at [1275, 289] on input "20:00" at bounding box center [1270, 286] width 139 height 44
type input "2"
click at [1275, 289] on input "17:00" at bounding box center [1270, 286] width 139 height 44
type input "1"
click at [1293, 278] on input "19:30" at bounding box center [1270, 286] width 139 height 44
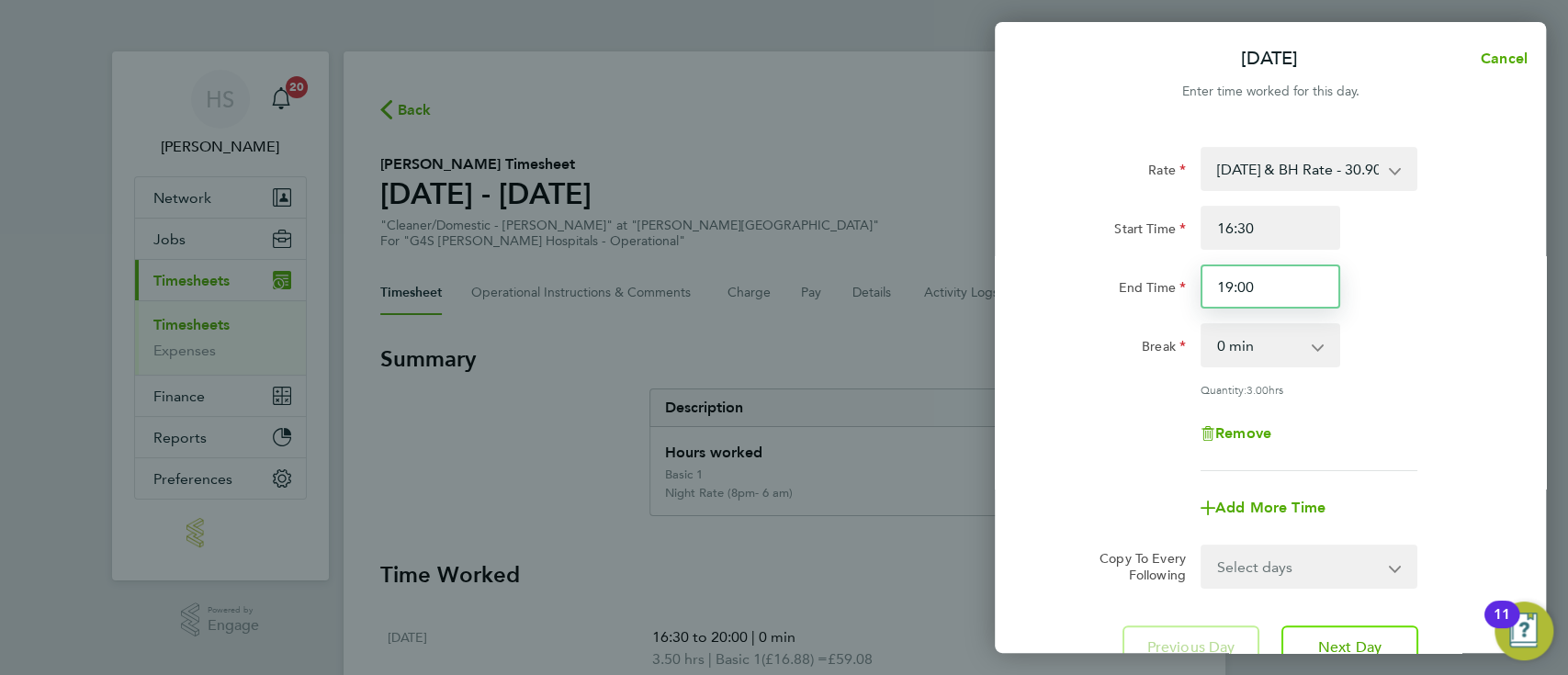
type input "19:00"
click at [1506, 347] on div "Rate [DATE] & BH Rate - 30.90 Basic 1 - 16.88 [DATE] Rate - 23.81 x 1.5 - 25.33…" at bounding box center [1270, 409] width 551 height 567
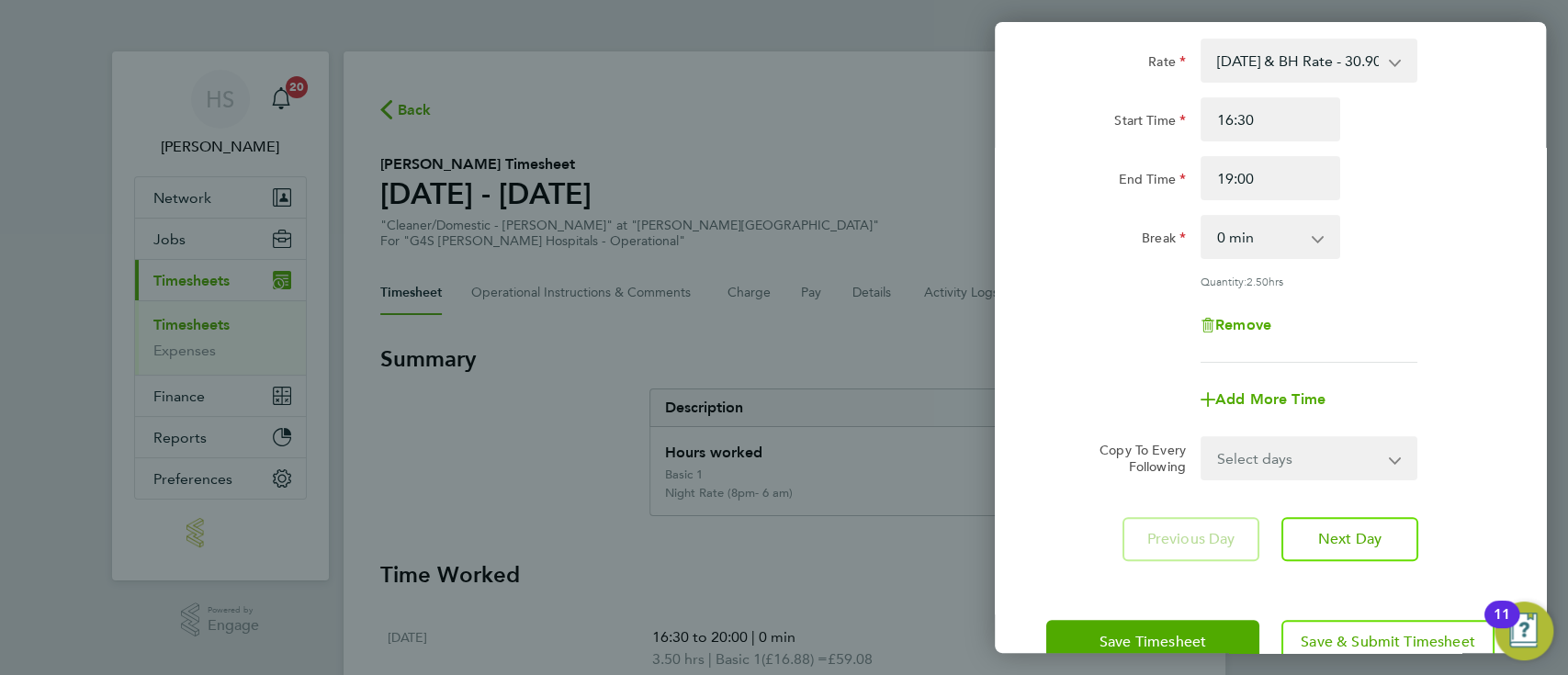
scroll to position [155, 0]
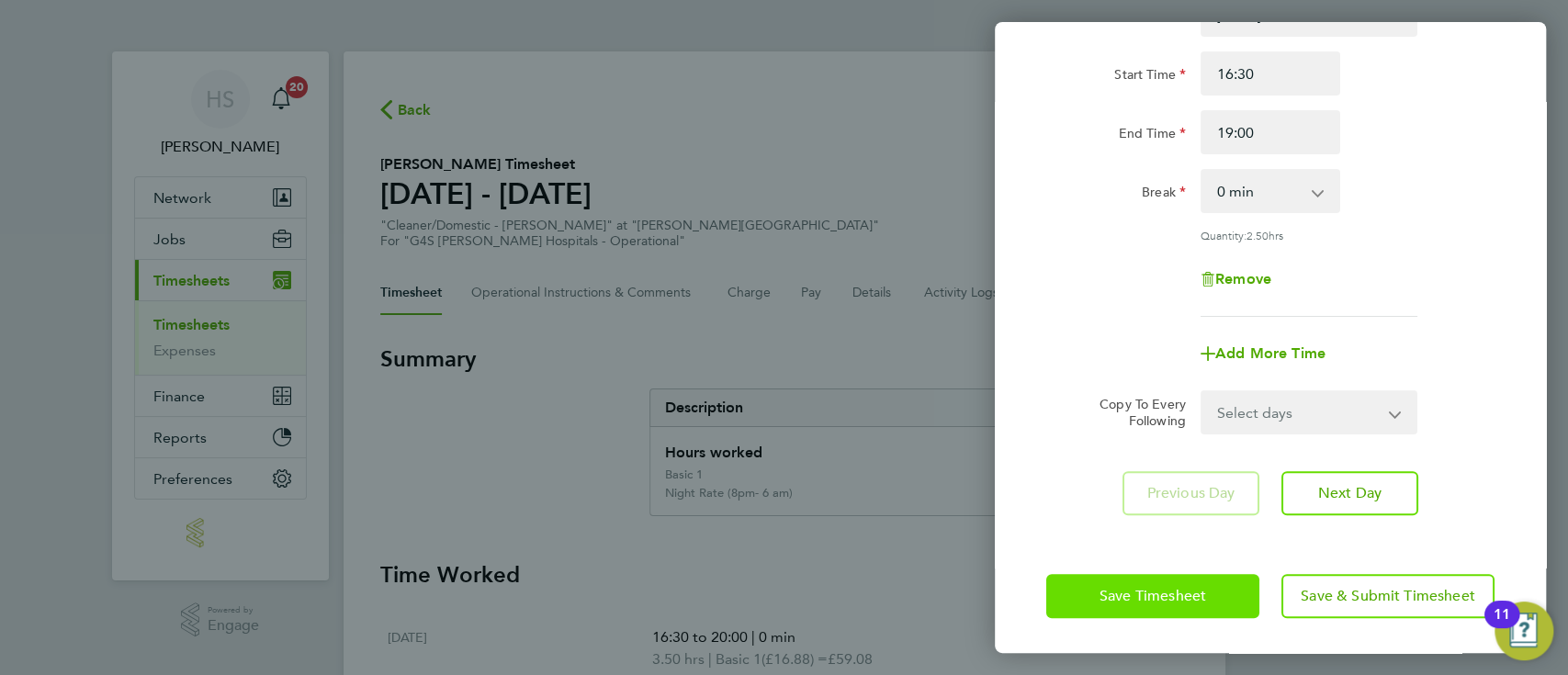
click at [1162, 597] on span "Save Timesheet" at bounding box center [1153, 596] width 107 height 18
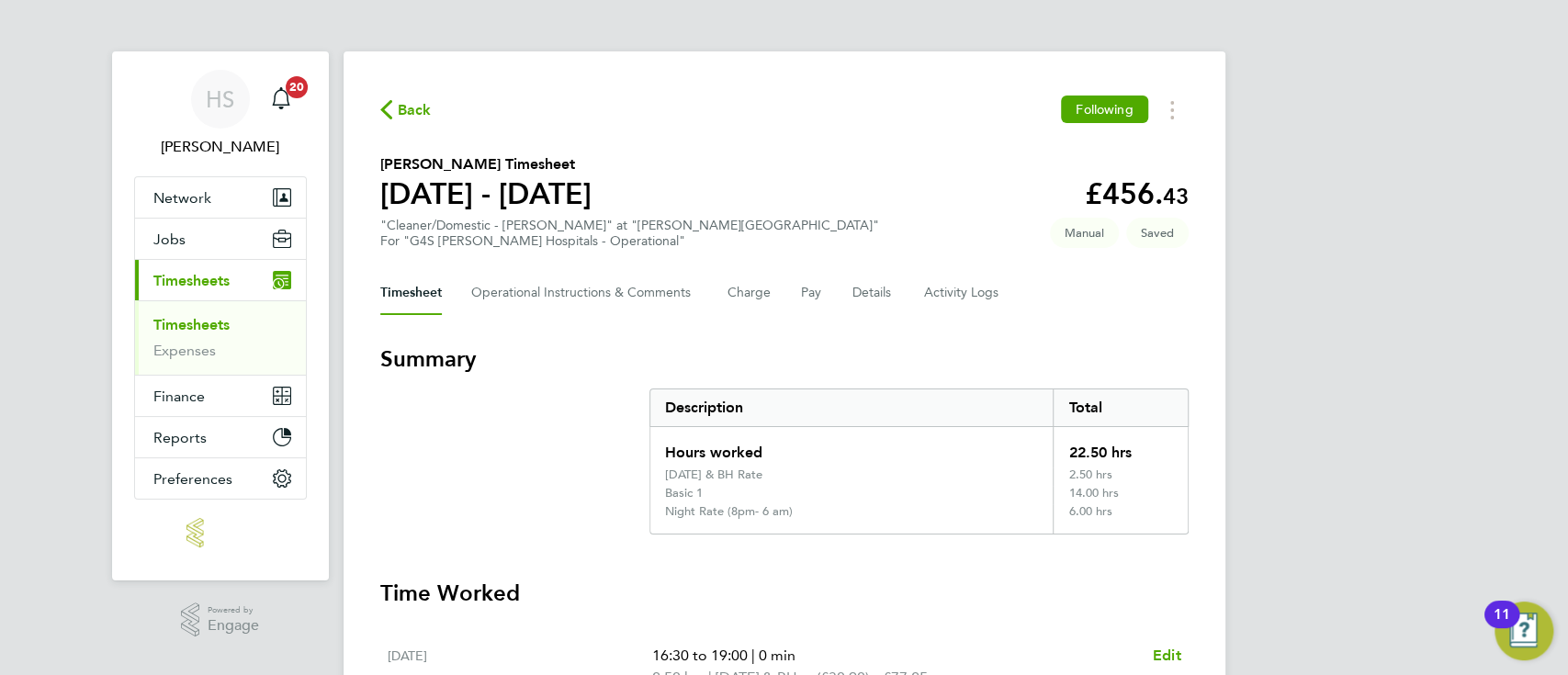
click at [554, 424] on section "Summary Description Total Hours worked 22.50 hrs [DATE] & BH Rate 2.50 hrs Basi…" at bounding box center [784, 439] width 809 height 190
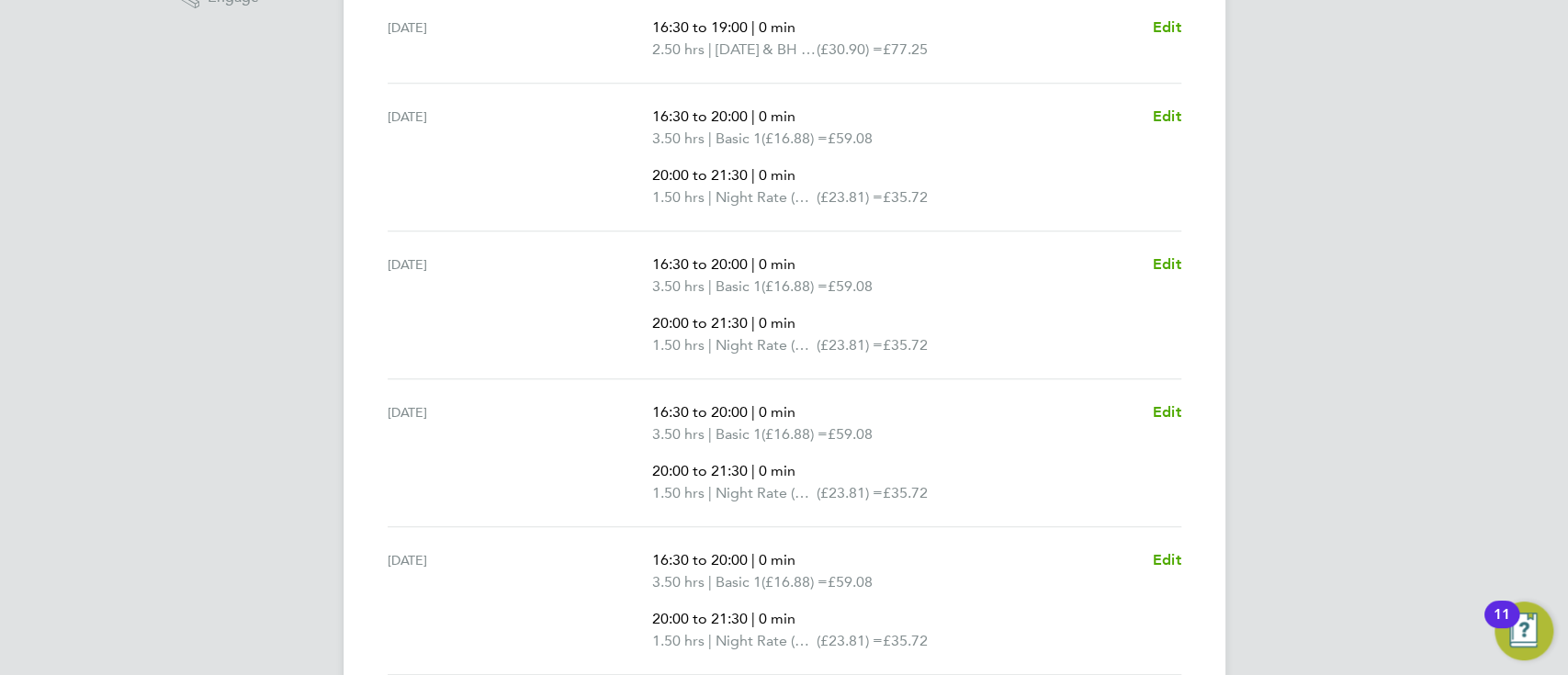
scroll to position [921, 0]
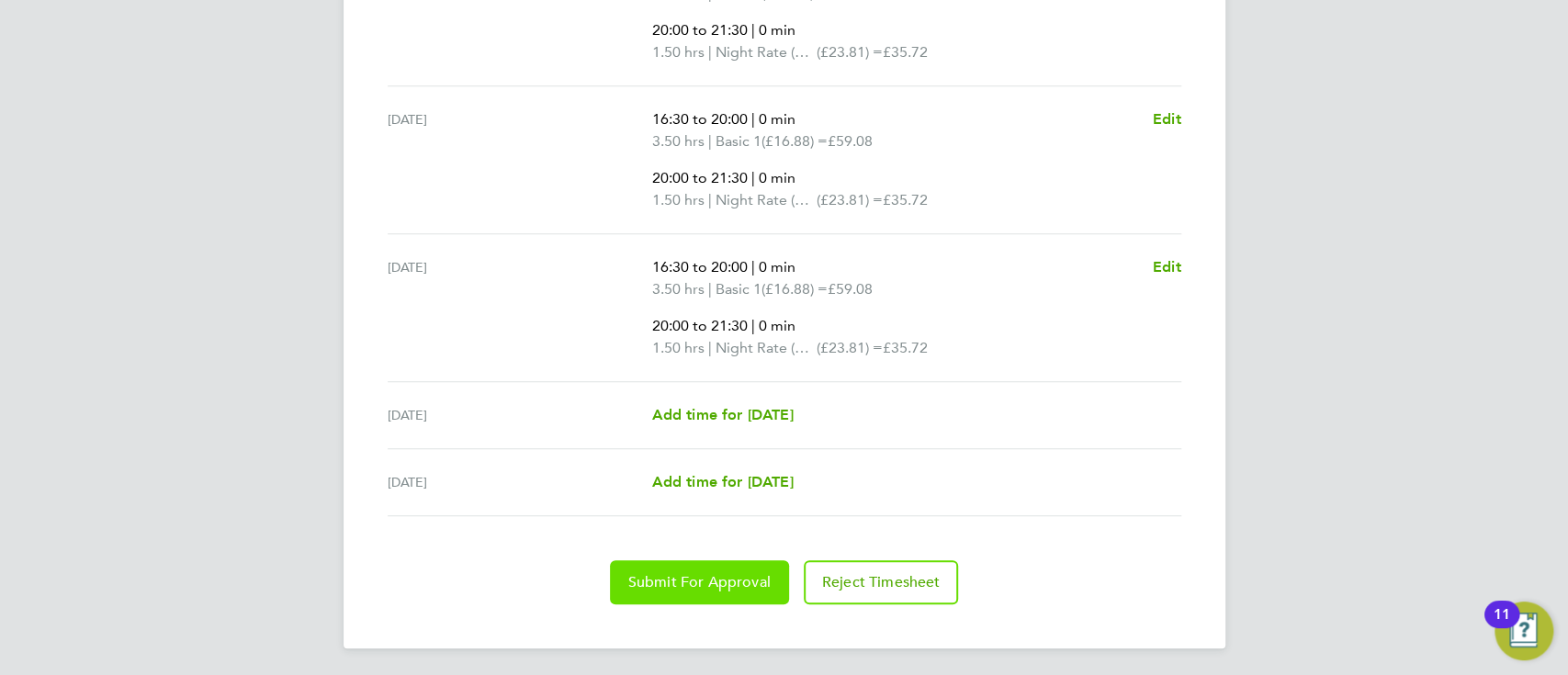
click at [714, 568] on button "Submit For Approval" at bounding box center [700, 582] width 180 height 44
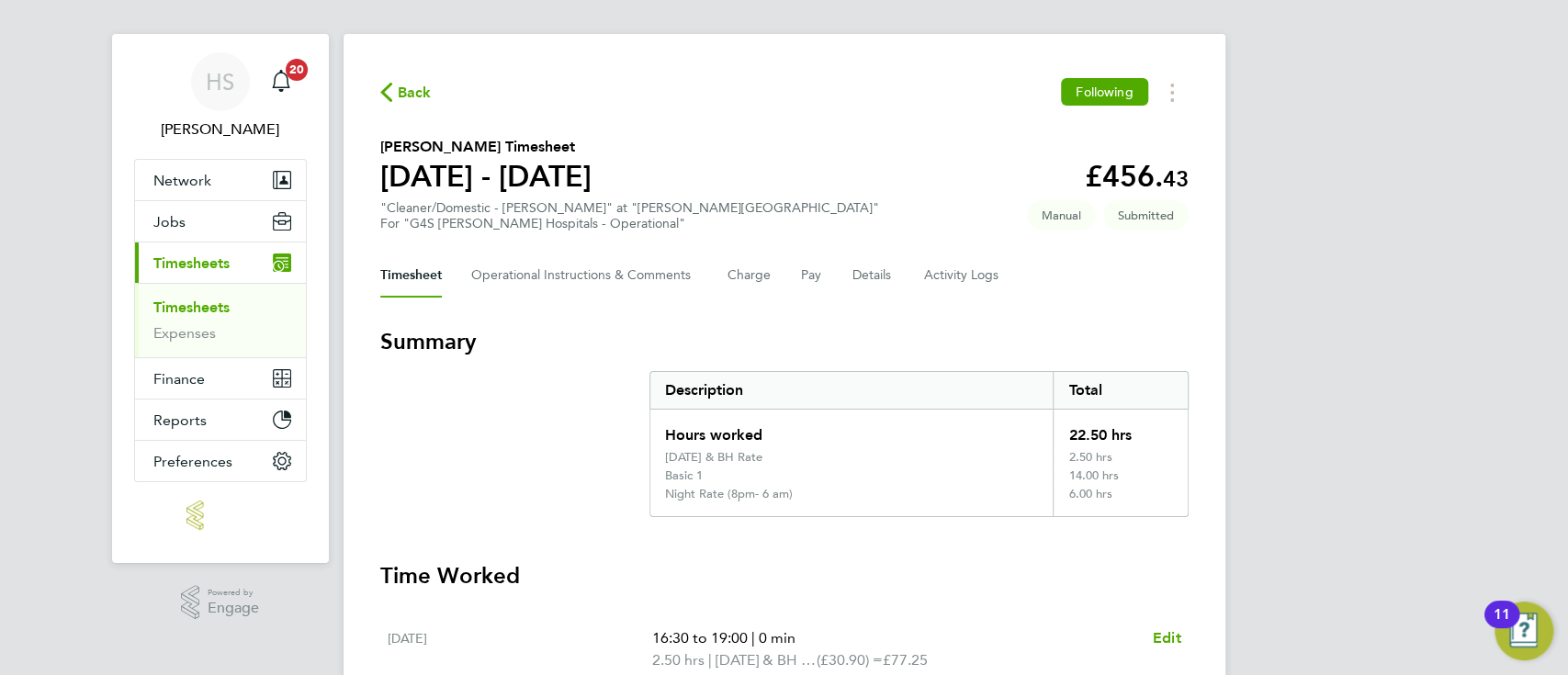
scroll to position [0, 0]
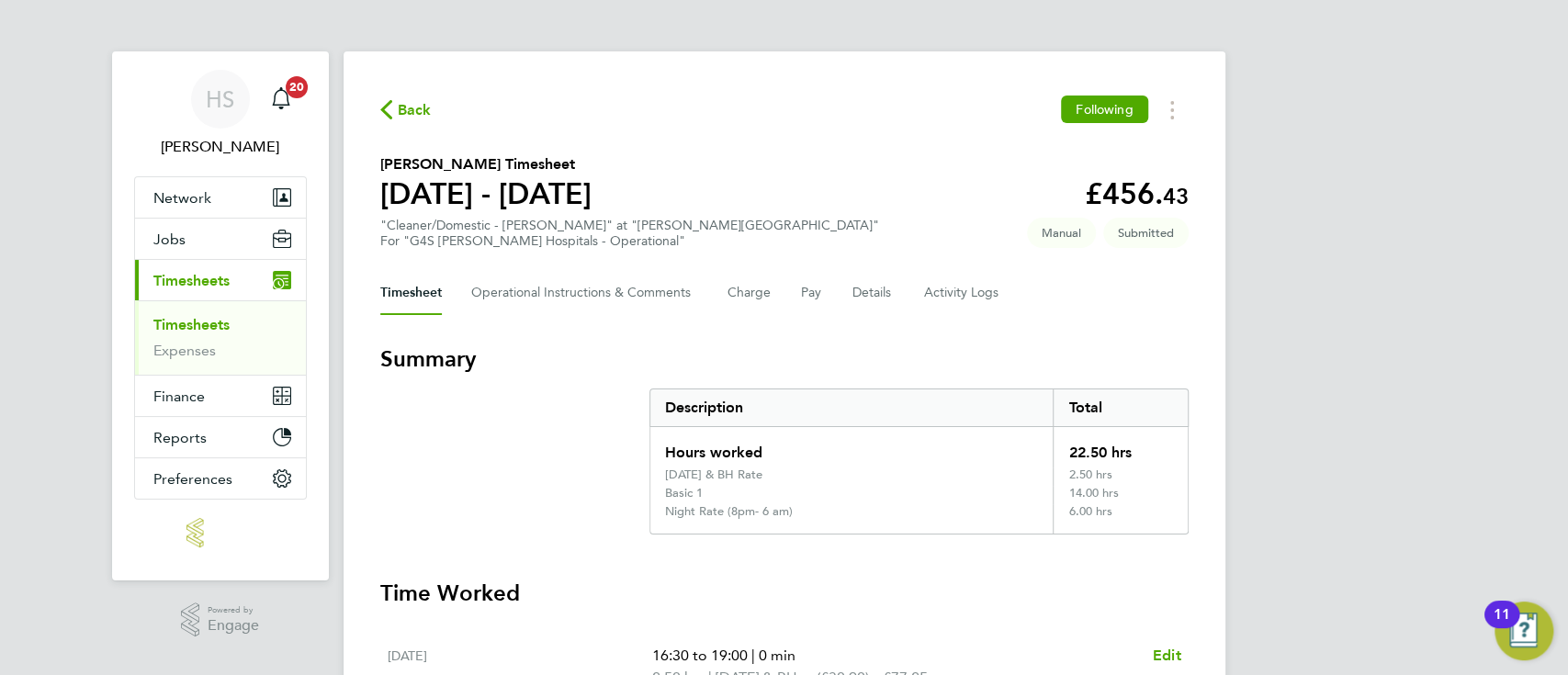
click at [410, 118] on span "Back" at bounding box center [415, 110] width 34 height 22
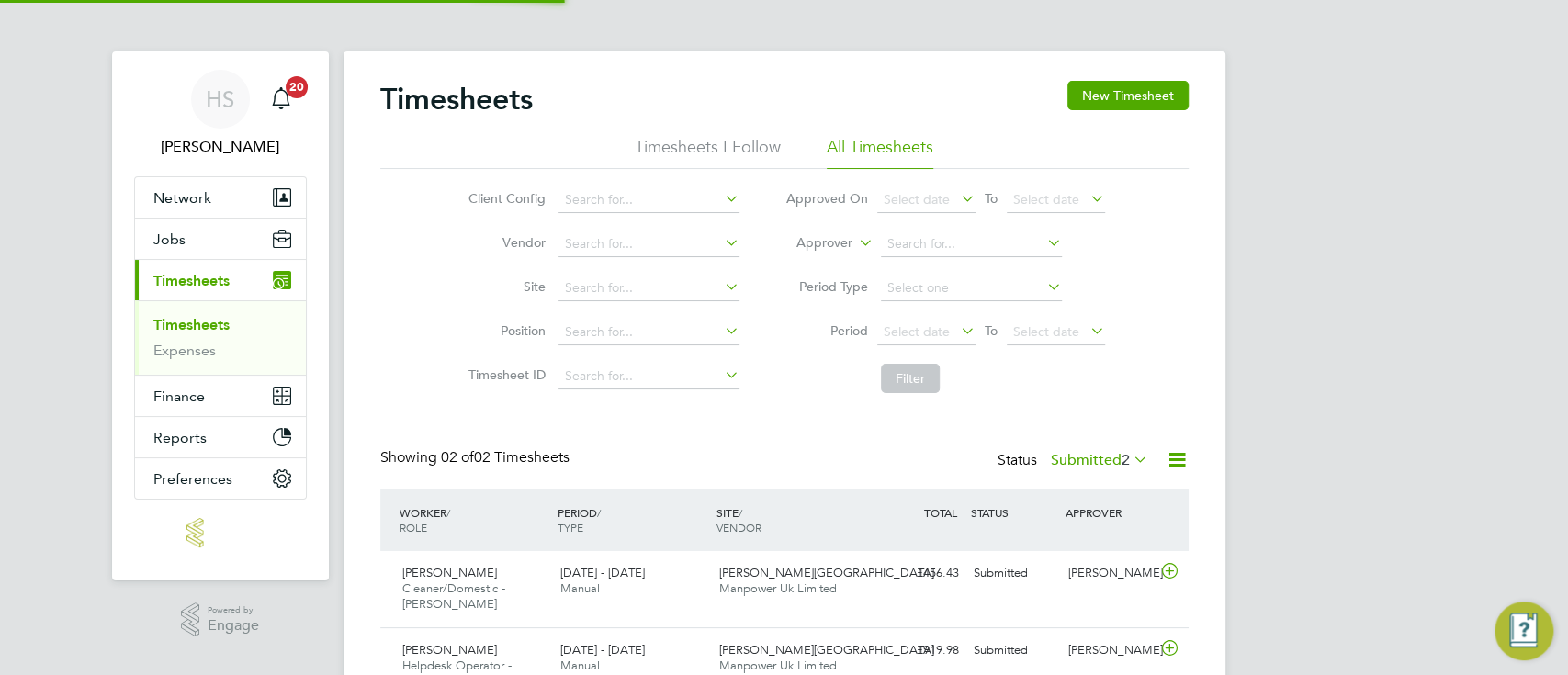
scroll to position [46, 159]
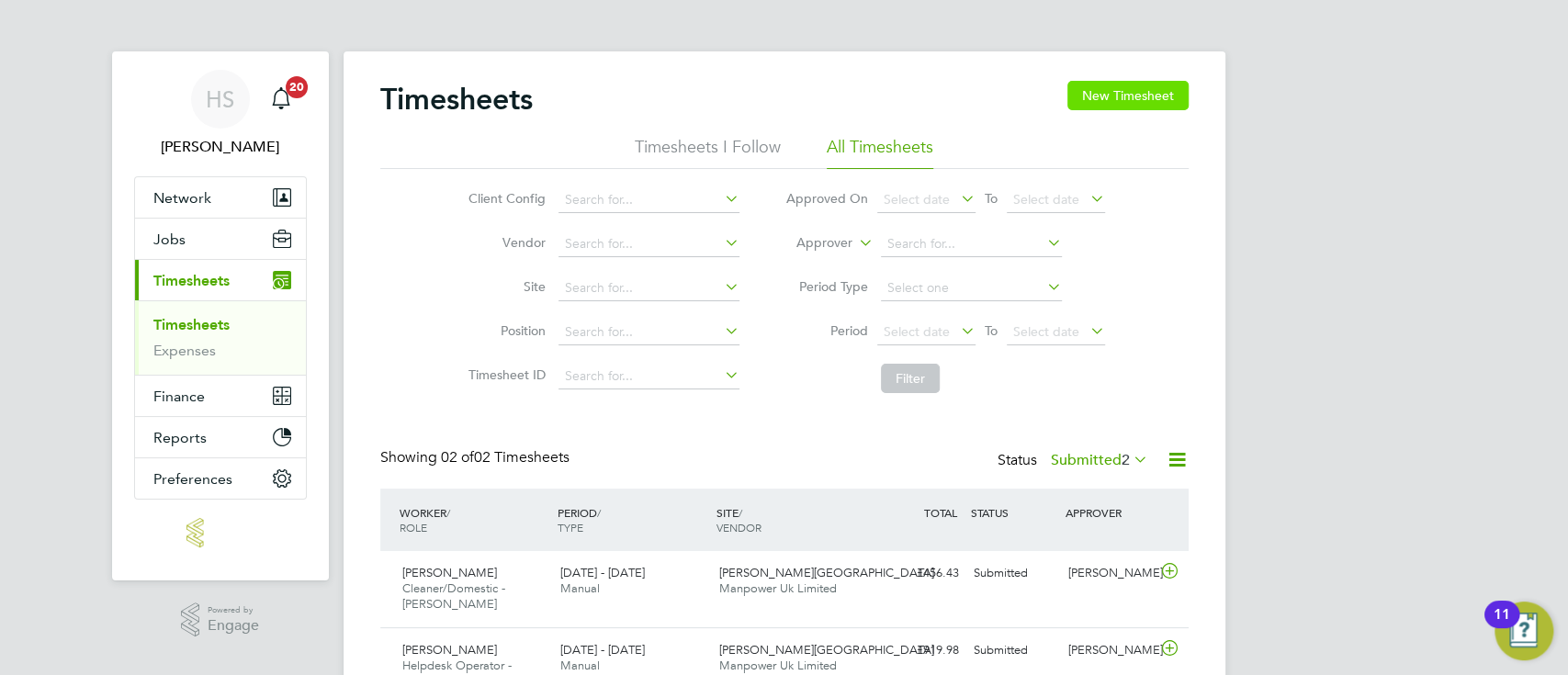
click at [1125, 88] on button "New Timesheet" at bounding box center [1128, 95] width 121 height 30
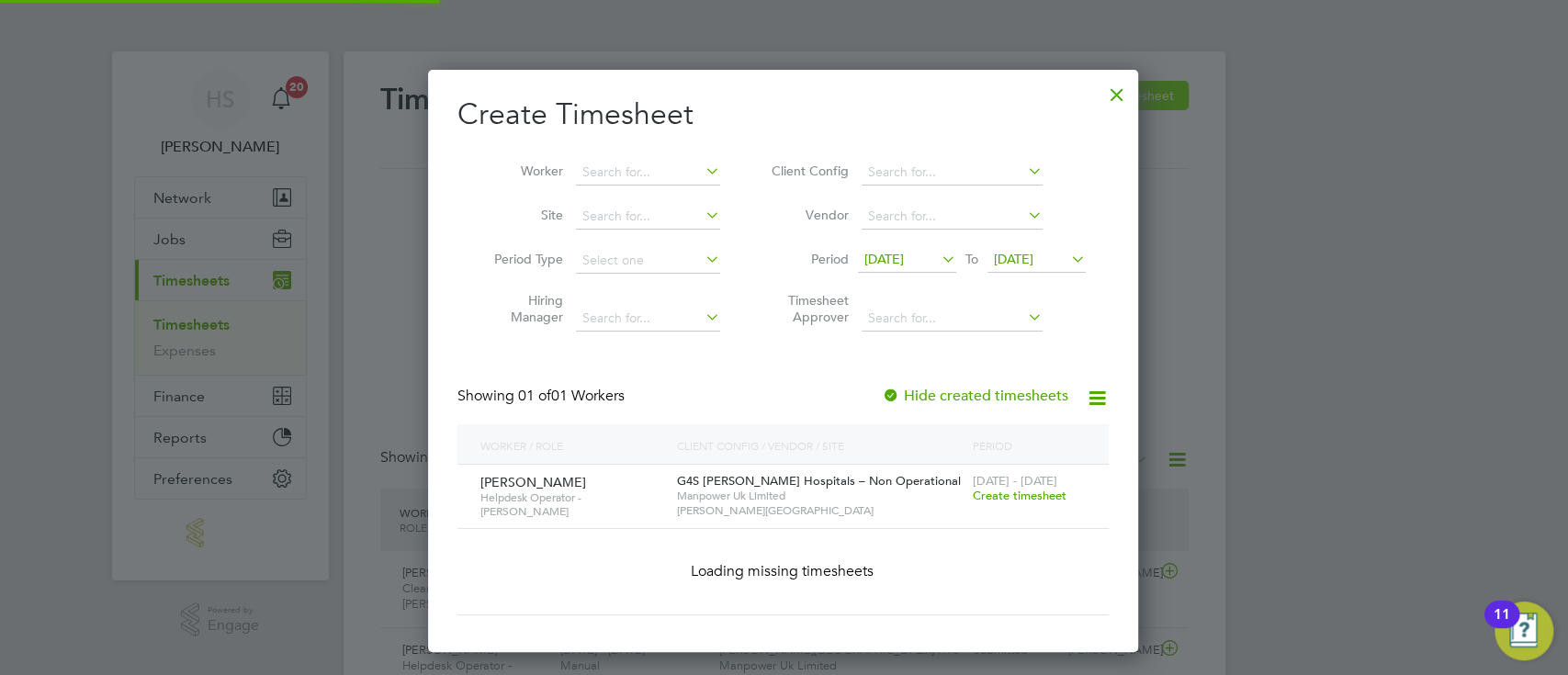
scroll to position [496, 712]
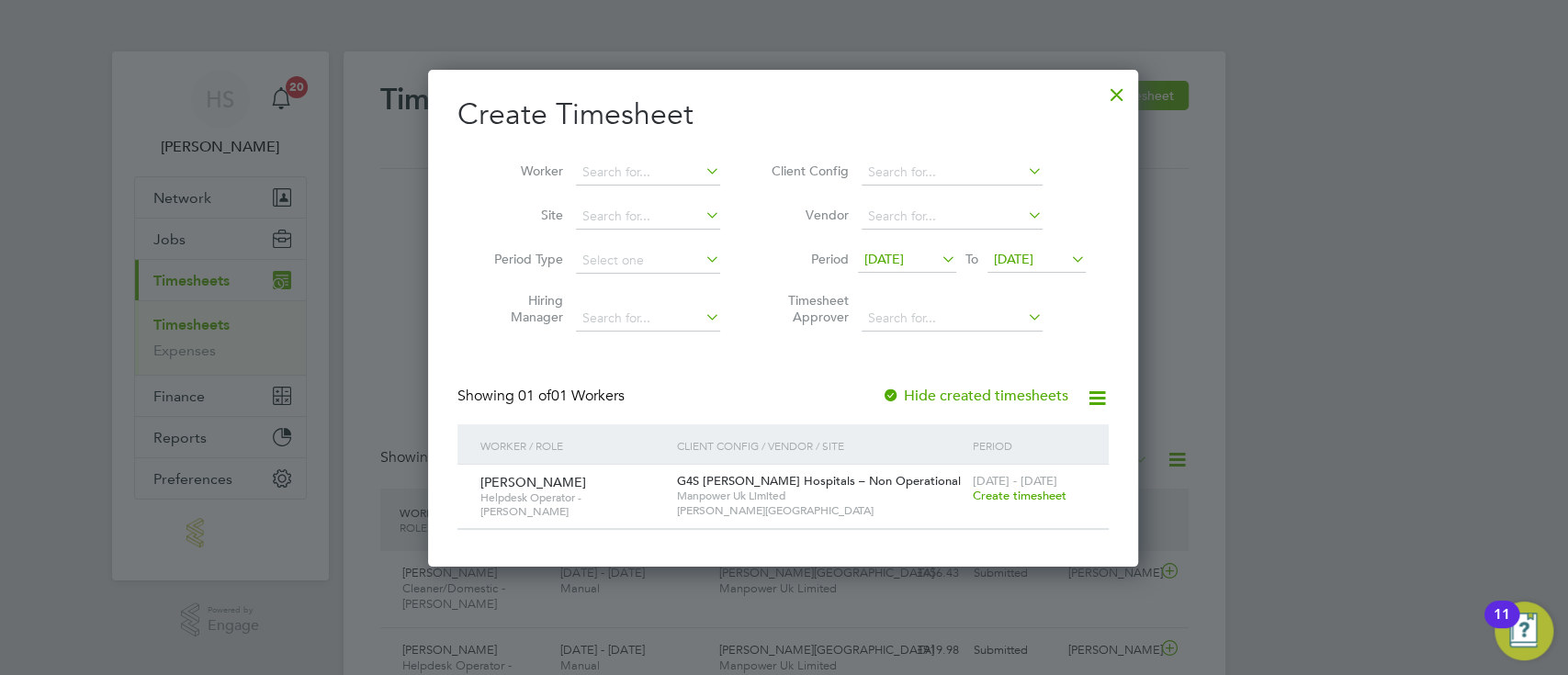
click at [1022, 491] on span "Create timesheet" at bounding box center [1019, 496] width 94 height 15
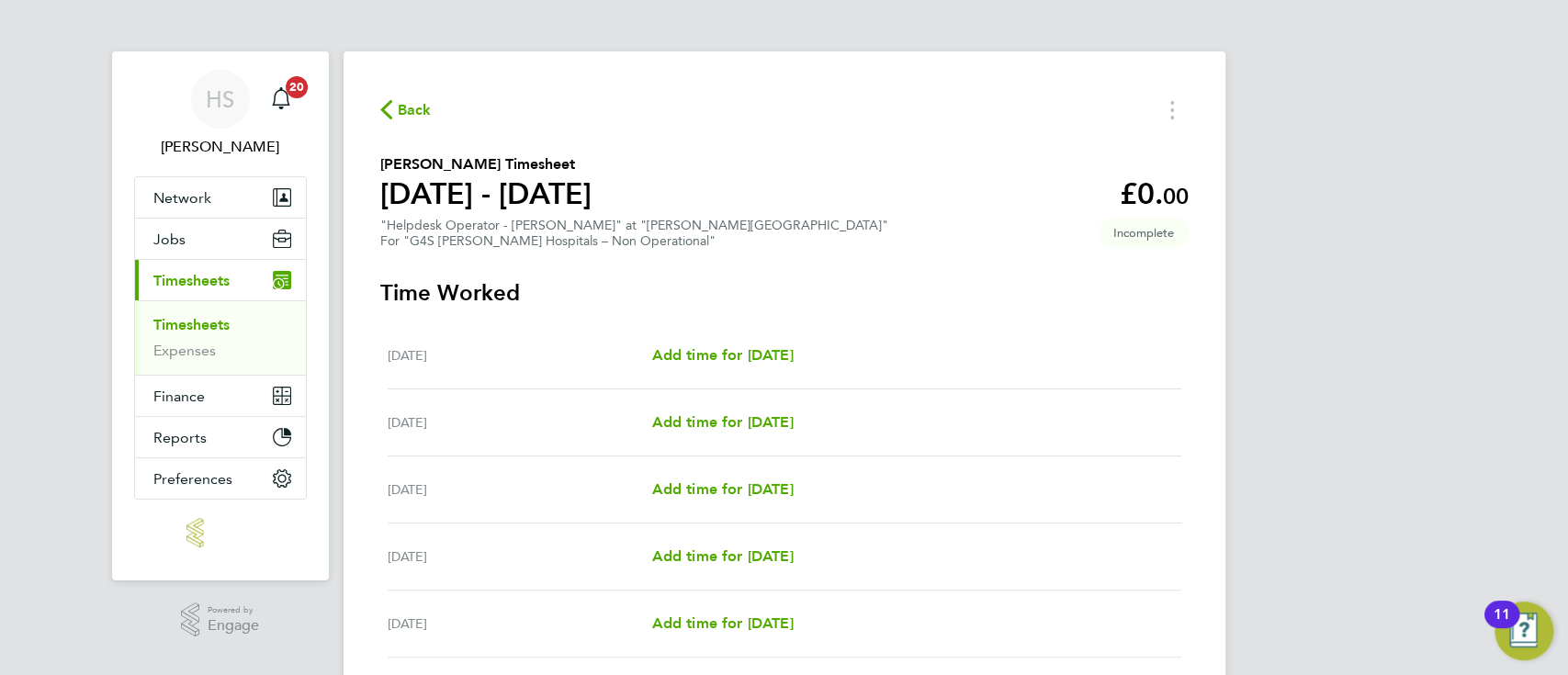
click at [738, 475] on div "[DATE] Add time for [DATE] Add time for [DATE]" at bounding box center [784, 490] width 794 height 67
click at [742, 487] on span "Add time for [DATE]" at bounding box center [722, 489] width 141 height 17
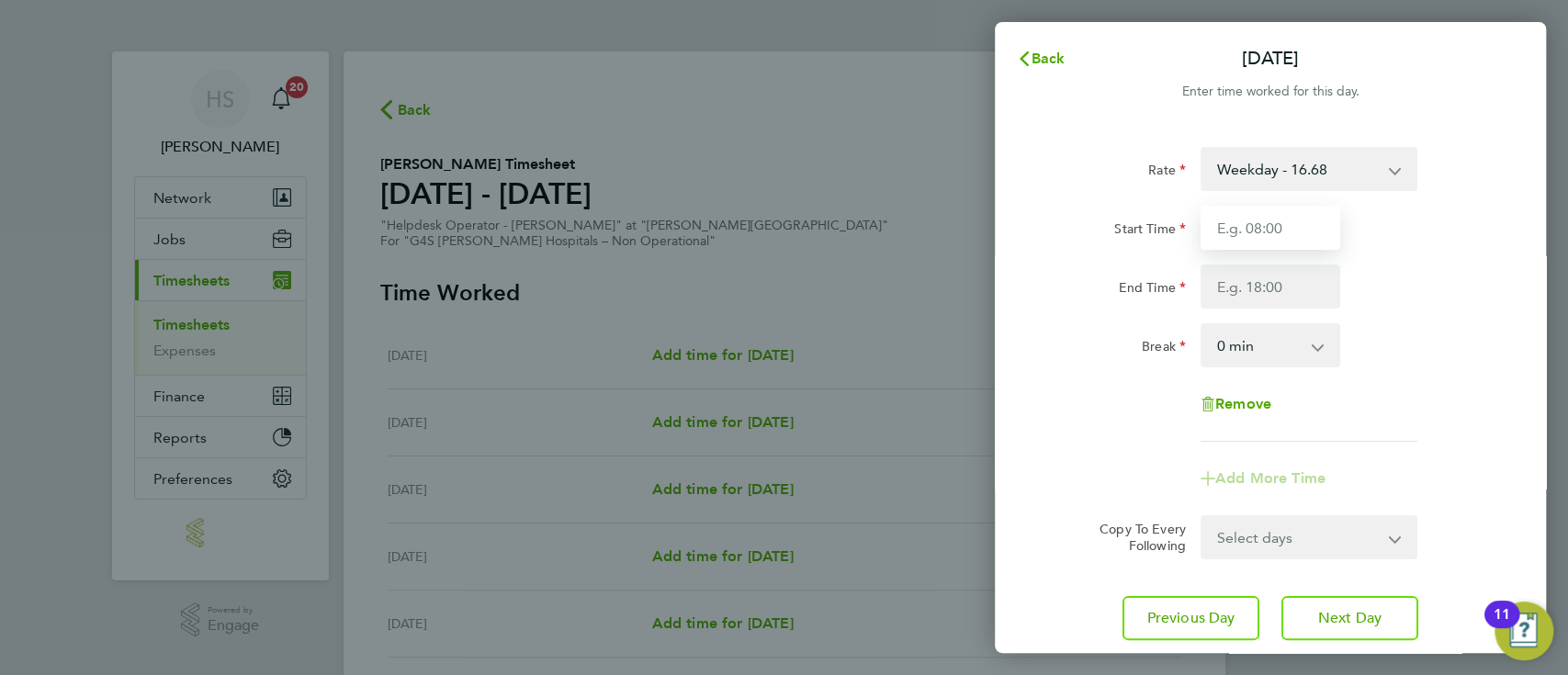
click at [1299, 219] on input "Start Time" at bounding box center [1270, 227] width 139 height 44
type input "09:00"
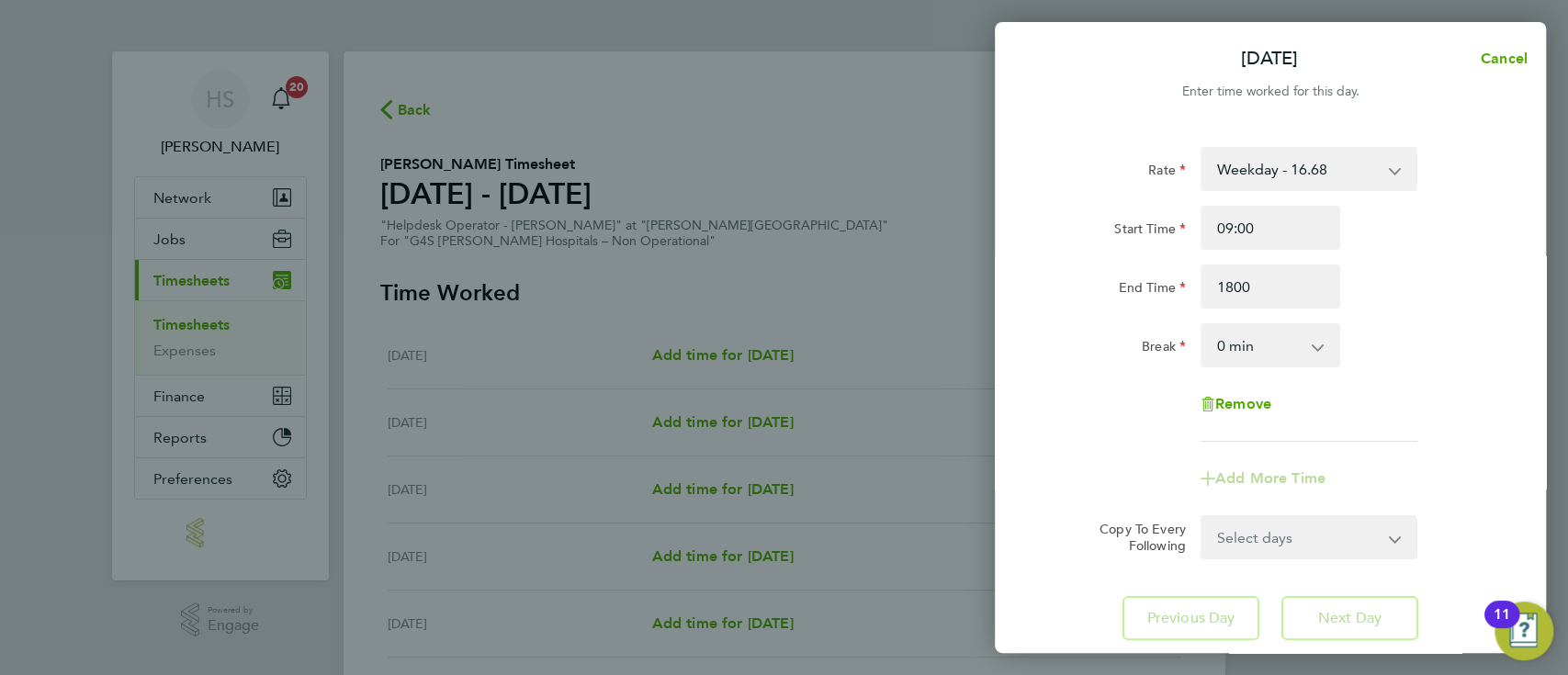
type input "18:00"
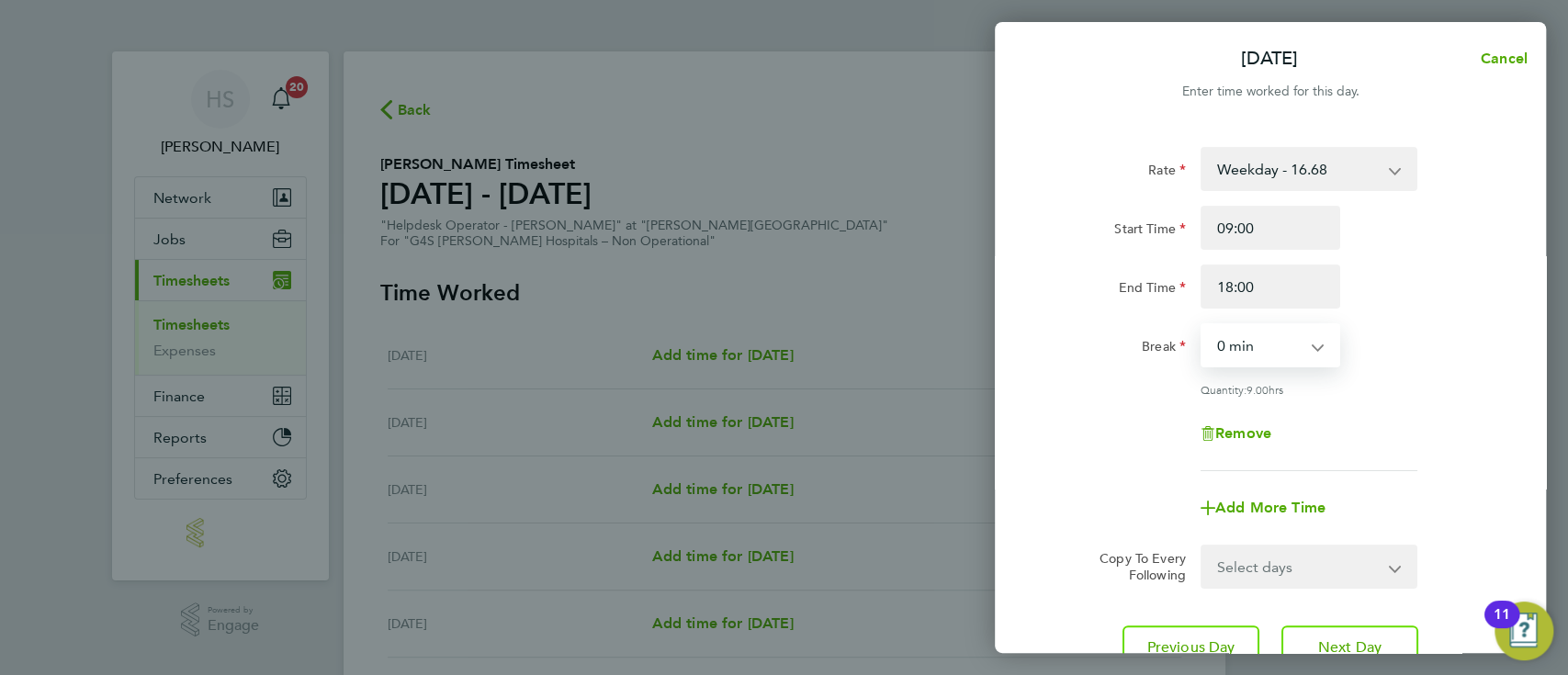
select select "30"
click at [1345, 562] on select "Select days Day [DATE] [DATE]" at bounding box center [1299, 566] width 193 height 40
select select "THU"
click at [1202, 546] on select "Select days Day [DATE] [DATE]" at bounding box center [1299, 566] width 193 height 40
select select "[DATE]"
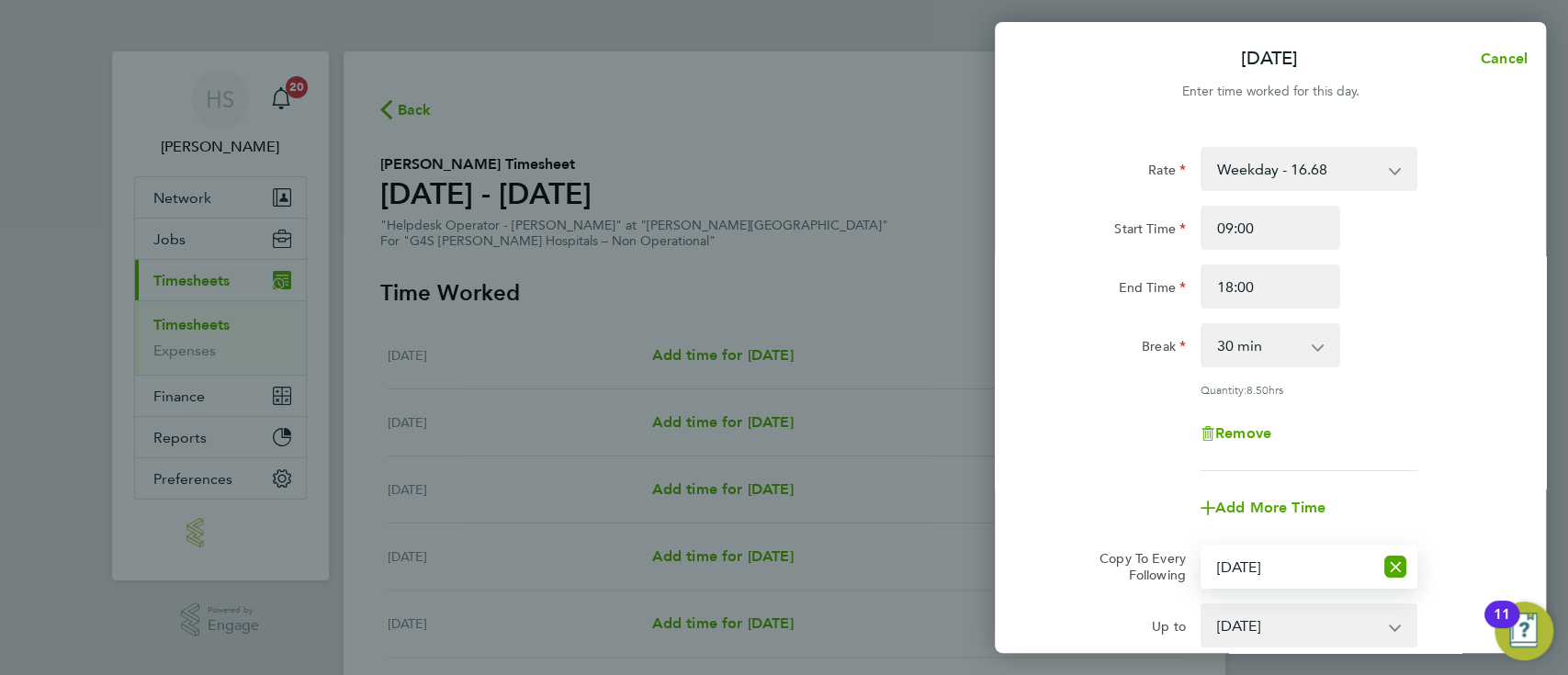
click at [1414, 378] on div "Rate Weekday - 16.68 x1.5 - 25.03 Bank Holiday - 20.49 Evening & Weekend - 20.4…" at bounding box center [1270, 309] width 448 height 325
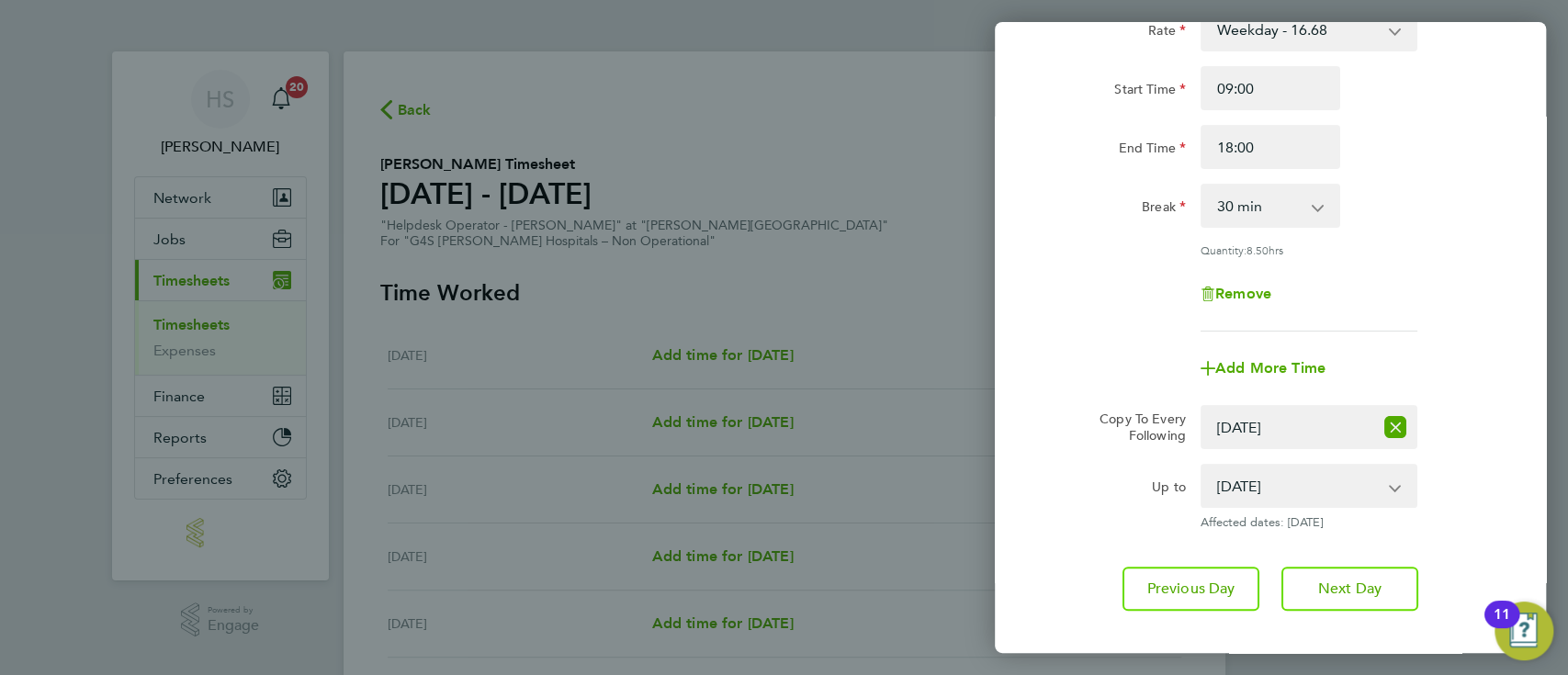
scroll to position [235, 0]
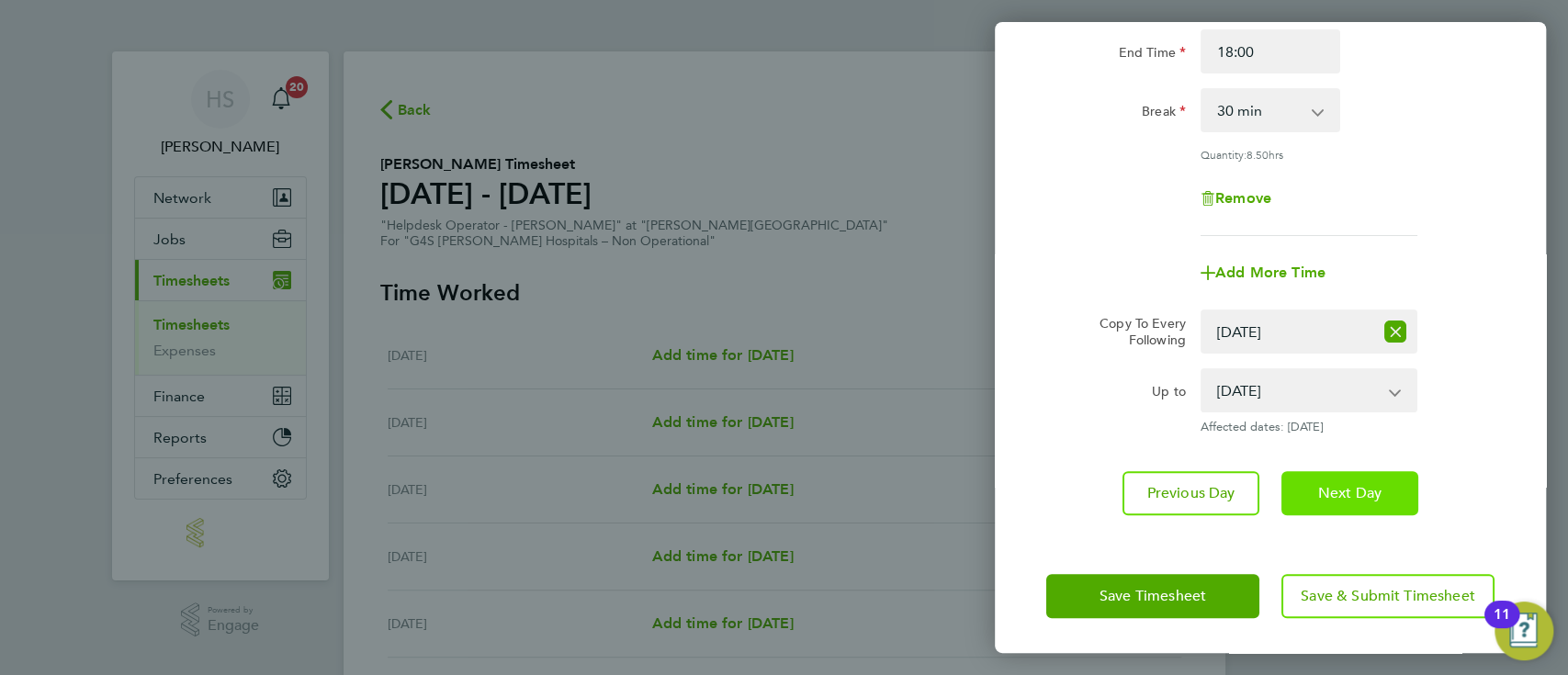
click at [1352, 475] on button "Next Day" at bounding box center [1349, 493] width 137 height 44
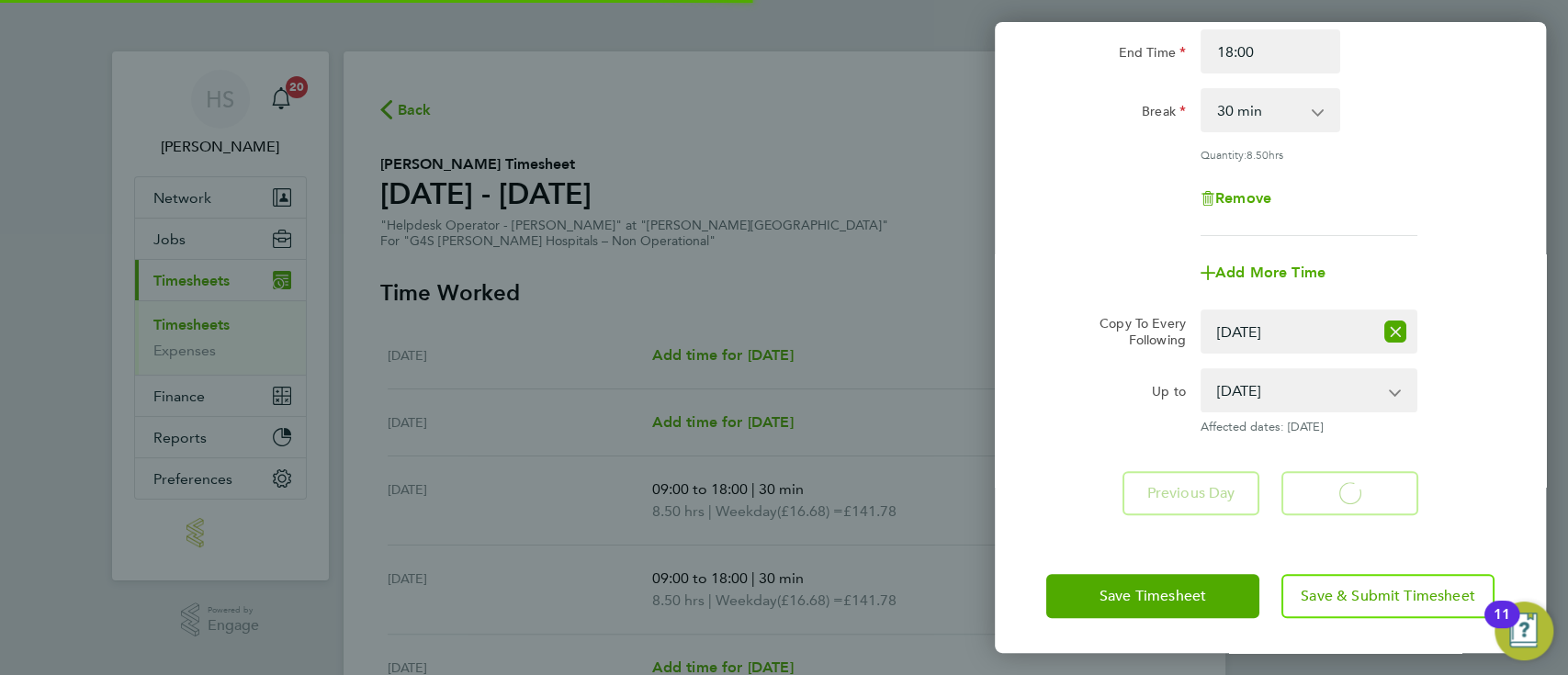
select select "30"
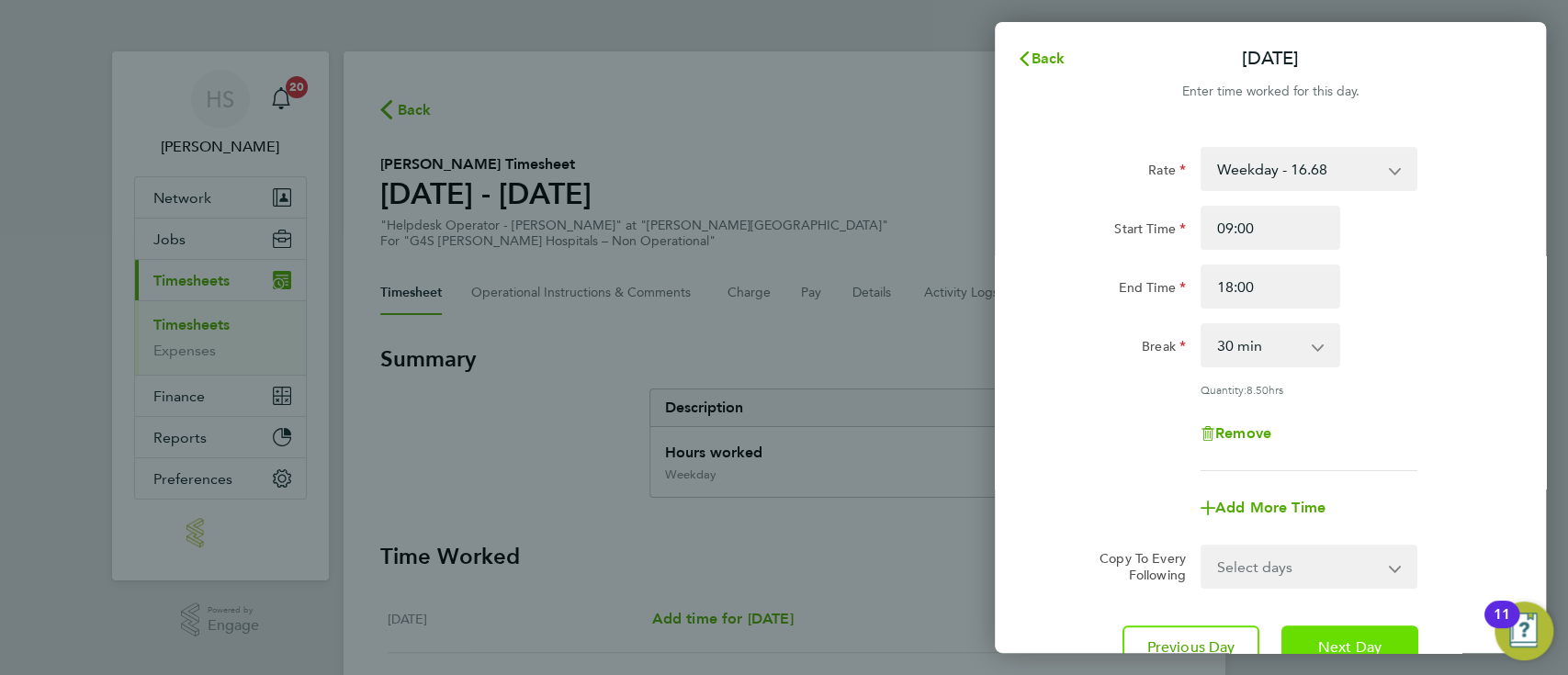
click at [1356, 640] on span "Next Day" at bounding box center [1349, 647] width 63 height 18
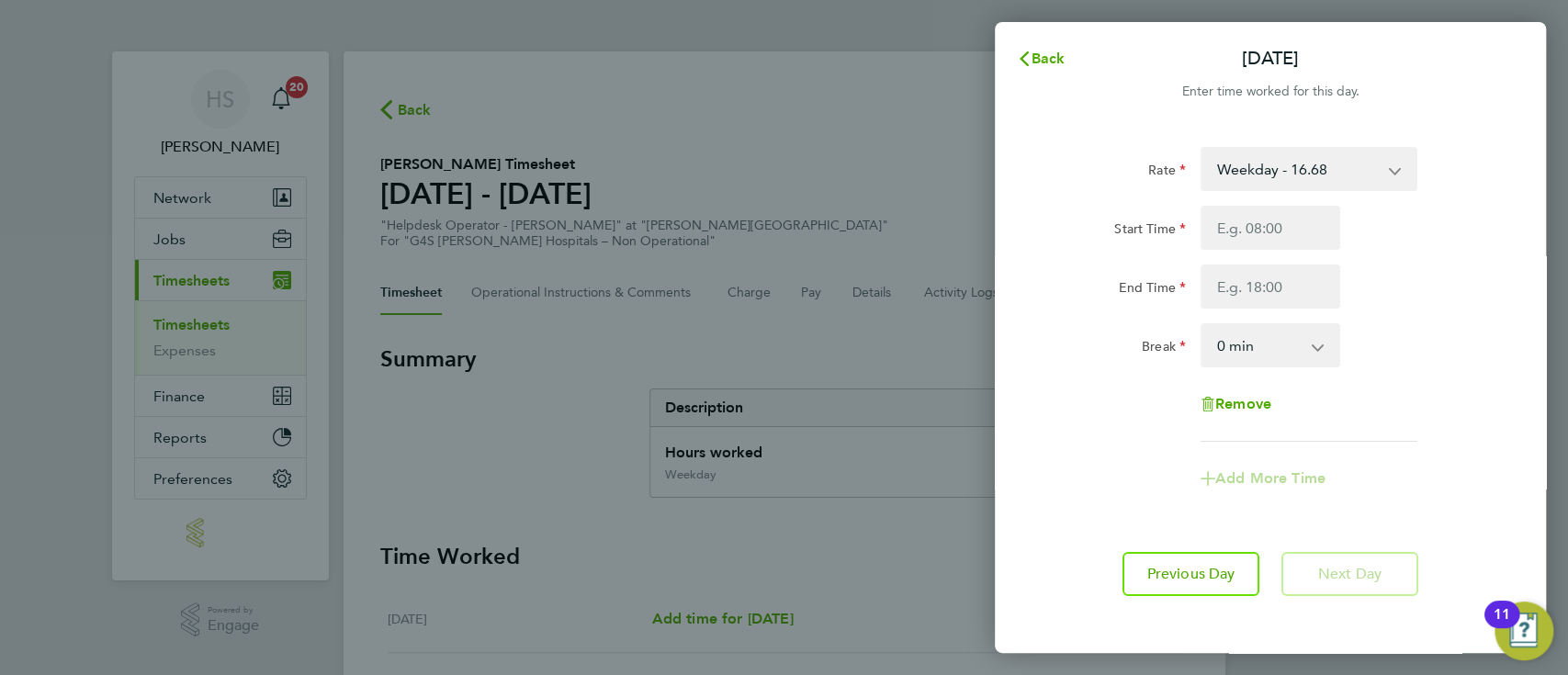
click at [1249, 254] on div "Start Time End Time" at bounding box center [1270, 257] width 463 height 103
click at [1238, 231] on input "Start Time" at bounding box center [1270, 227] width 139 height 44
type input "09:00"
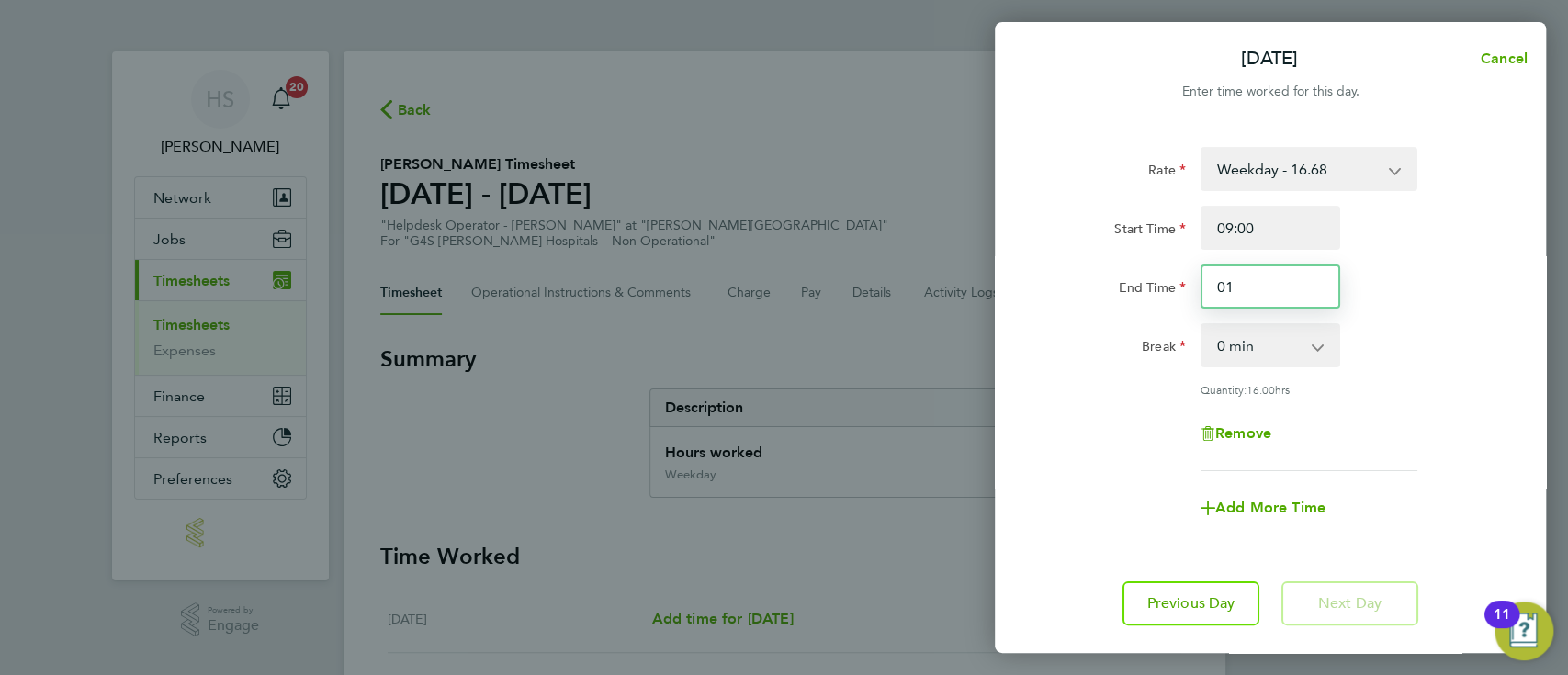
type input "0"
type input "17:00"
select select "30"
click at [1447, 408] on div "Rate Weekday - 16.68 x1.5 - 25.03 Bank Holiday - 20.49 Evening & Weekend - 20.4…" at bounding box center [1270, 309] width 448 height 325
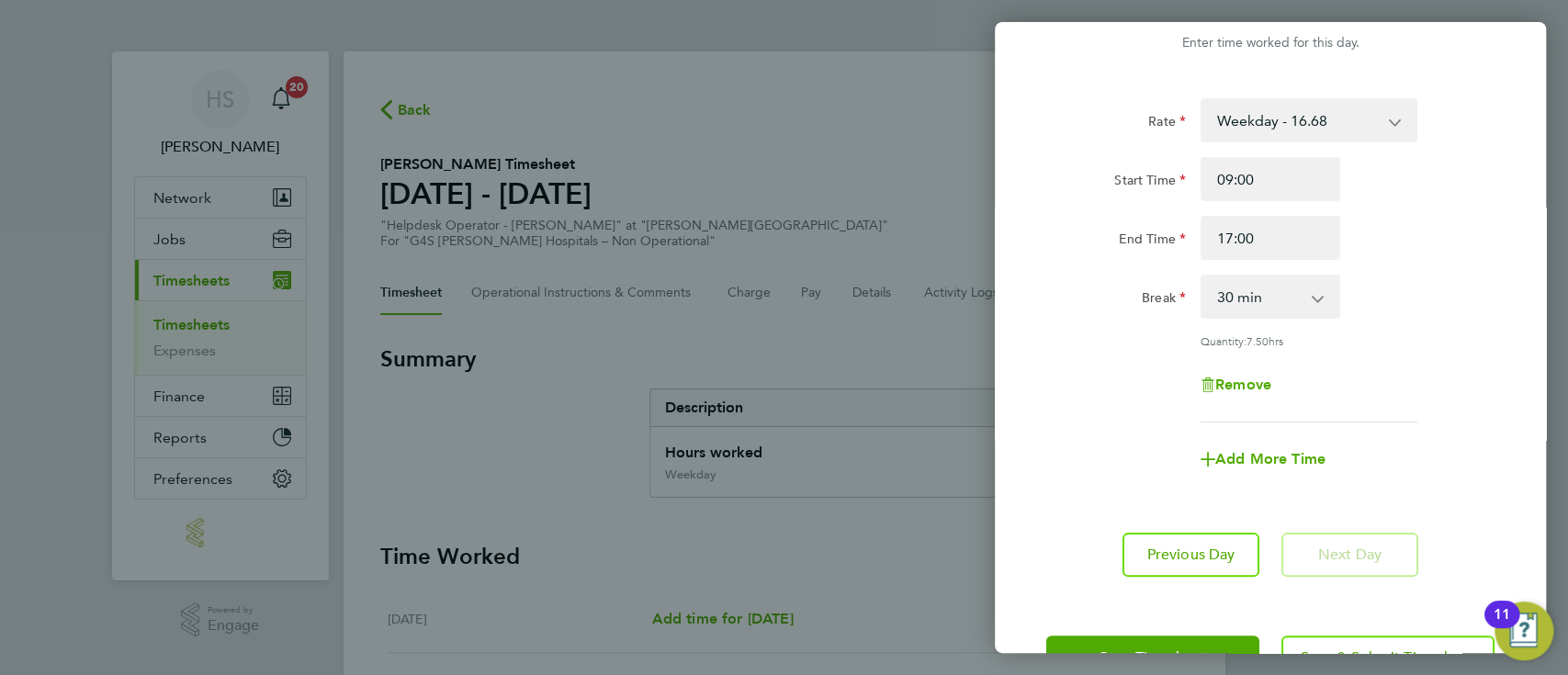
scroll to position [110, 0]
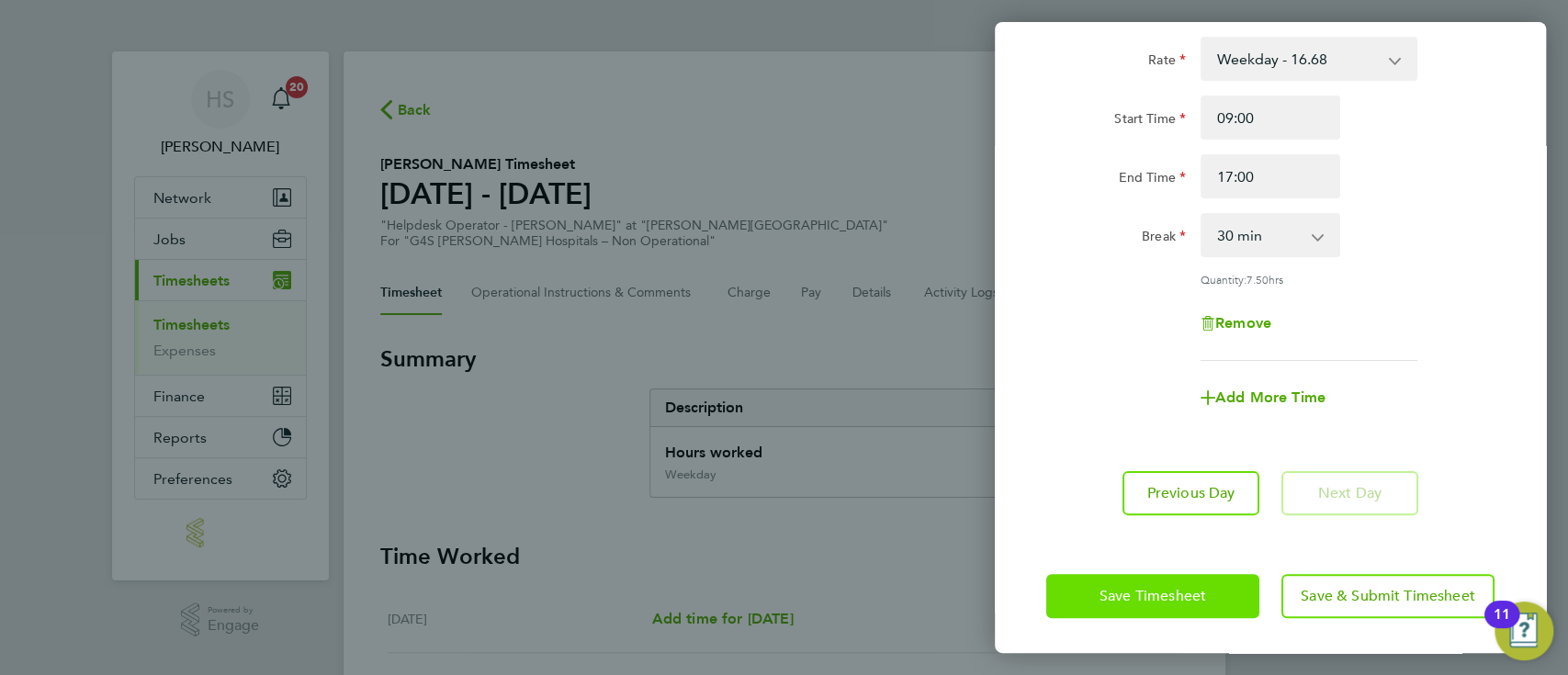
click at [1123, 600] on span "Save Timesheet" at bounding box center [1153, 596] width 107 height 18
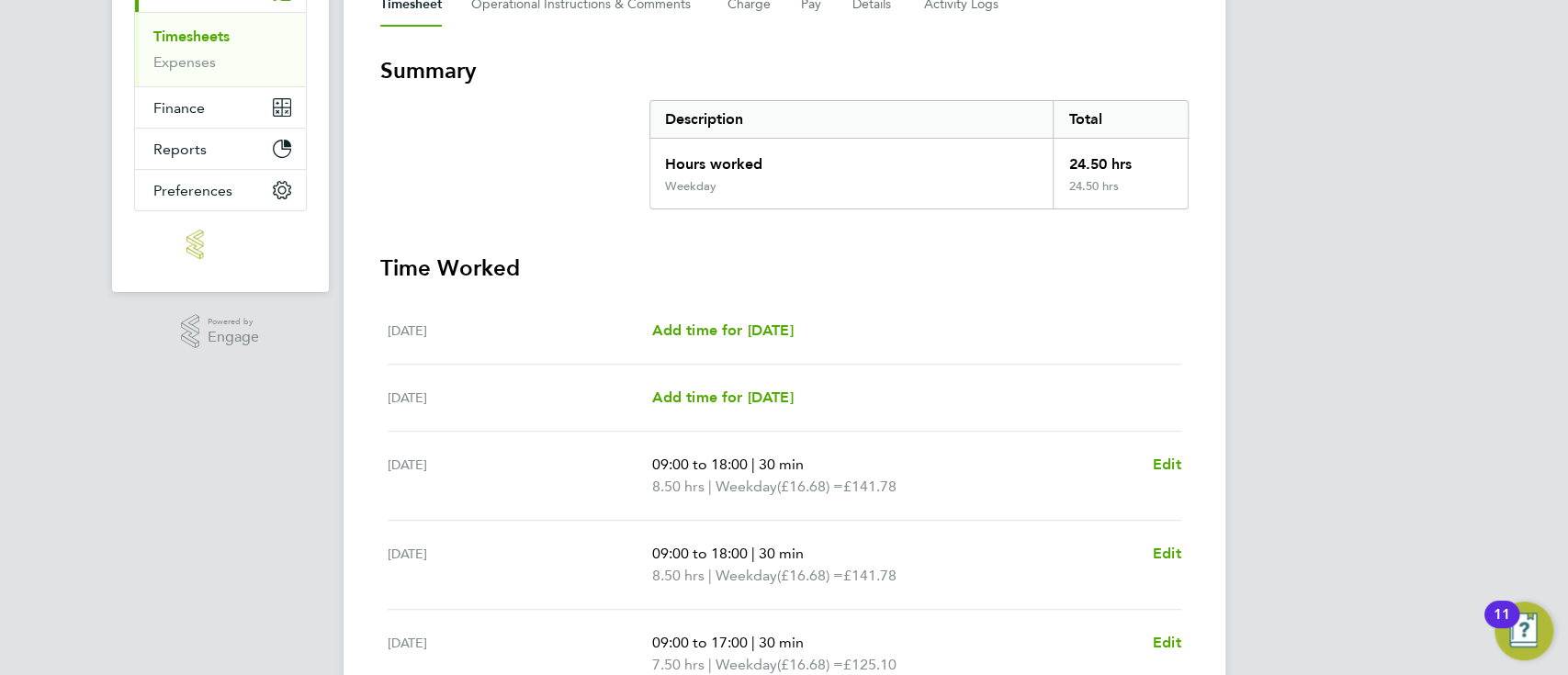
scroll to position [471, 0]
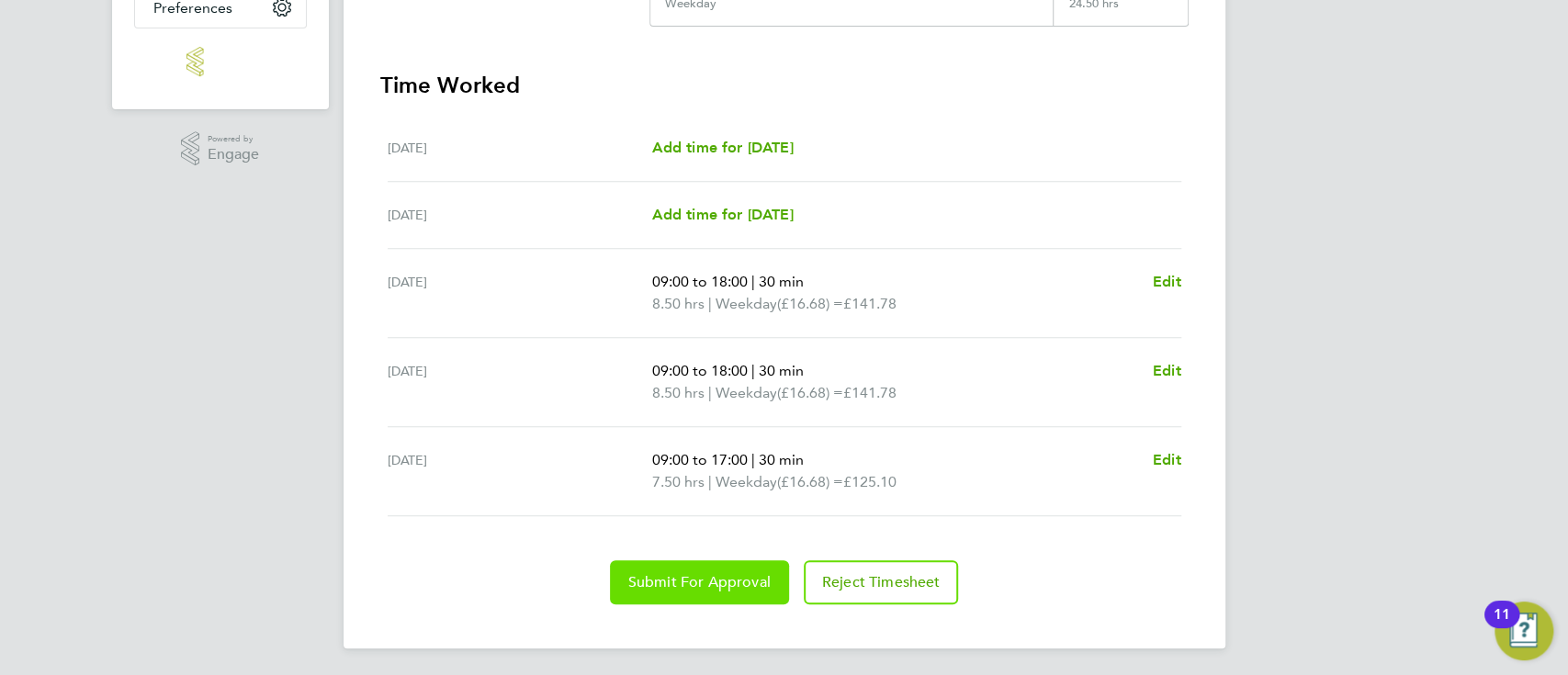
click at [708, 586] on span "Submit For Approval" at bounding box center [699, 581] width 142 height 18
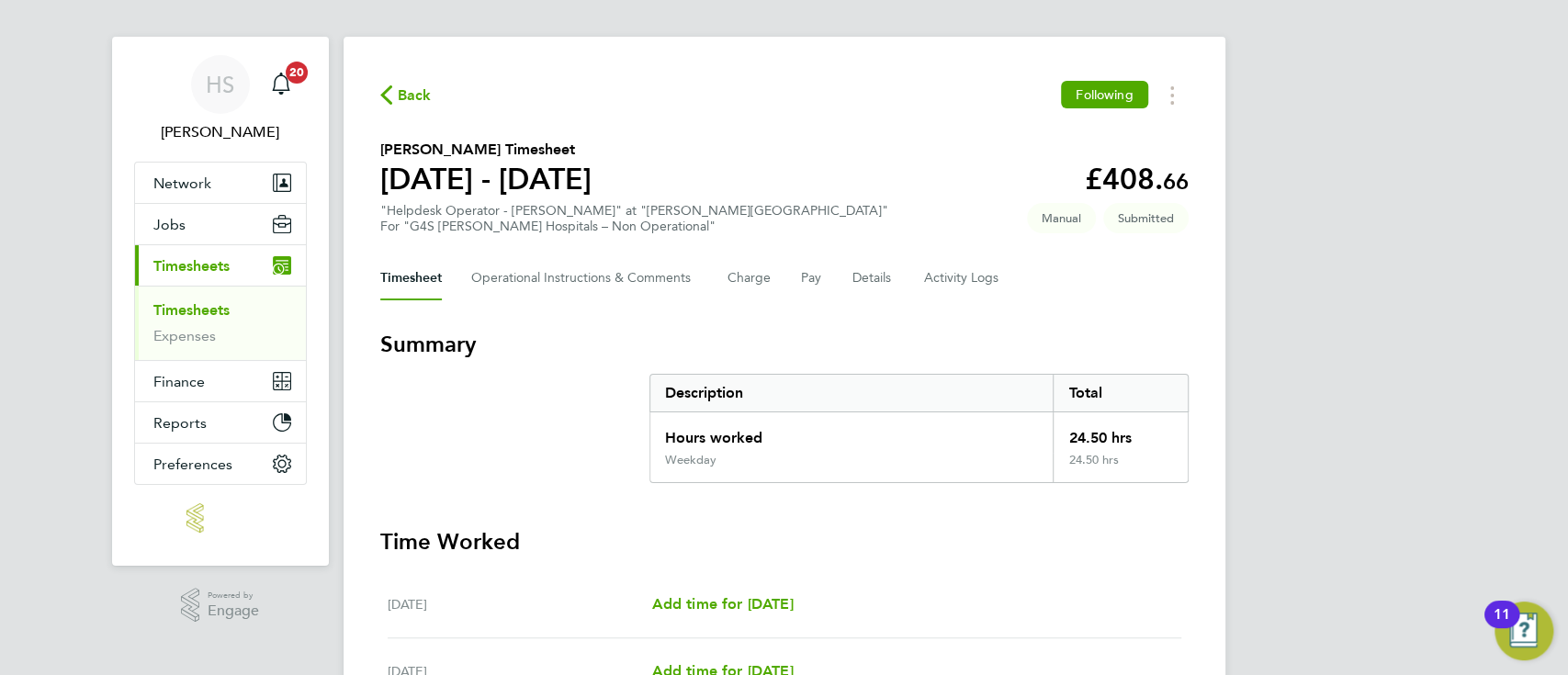
scroll to position [0, 0]
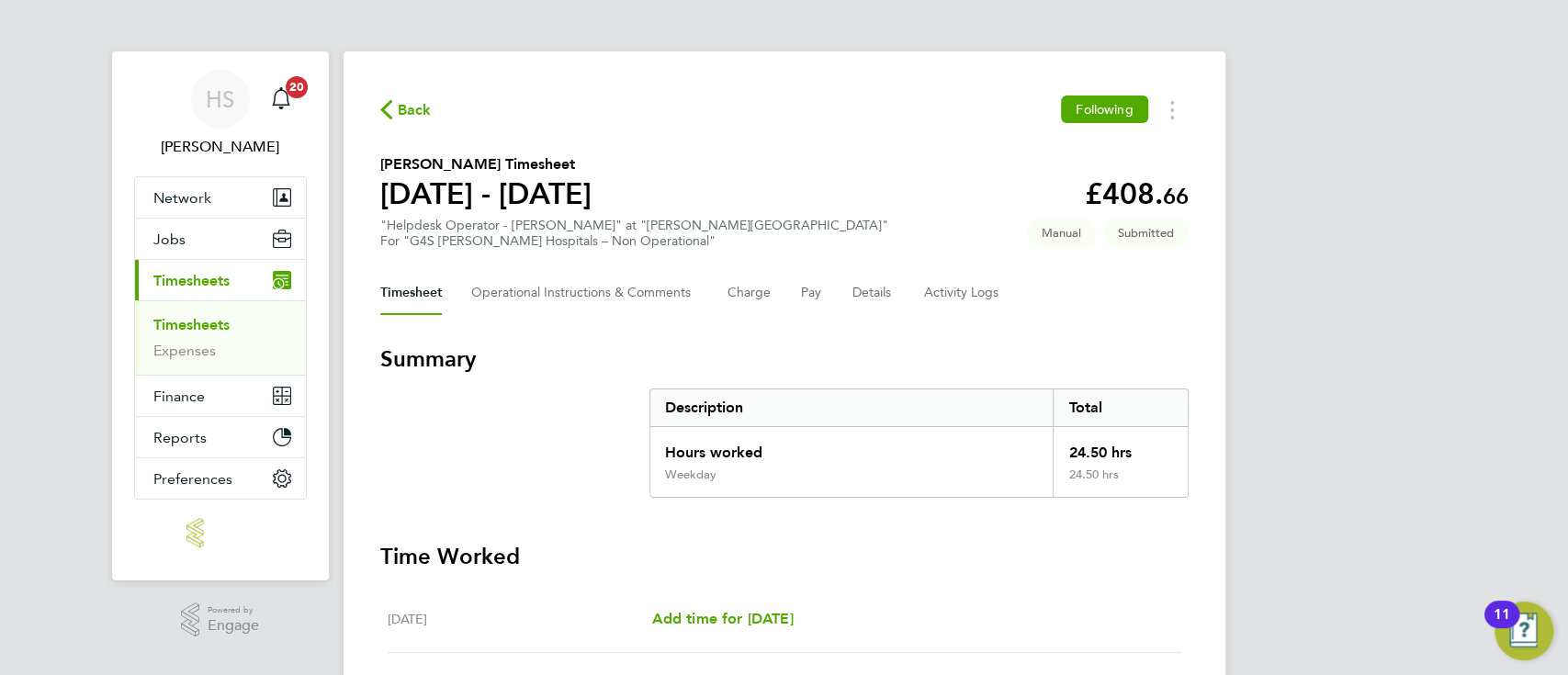
click at [1355, 335] on div "HS [PERSON_NAME] Notifications 20 Applications: Network Team Members Businesses…" at bounding box center [784, 574] width 1568 height 1149
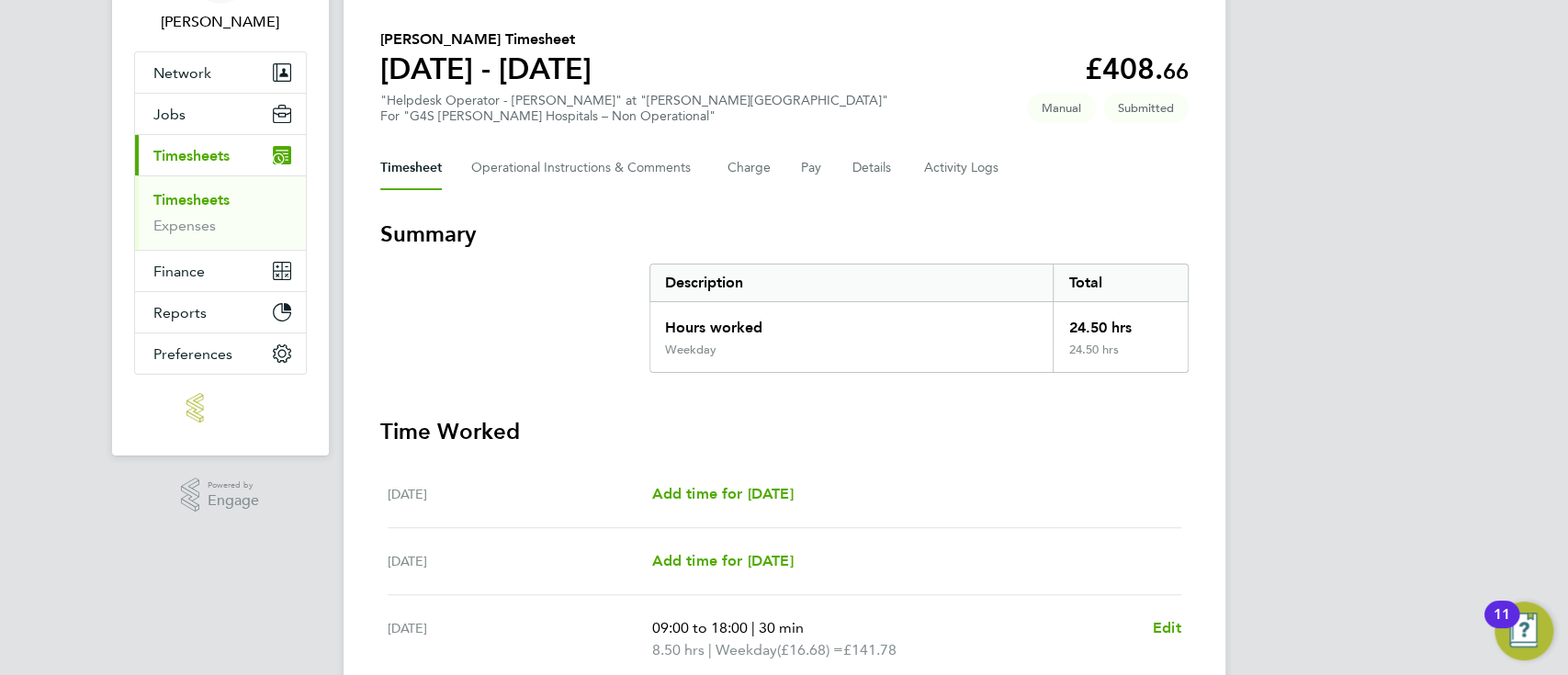
scroll to position [49, 0]
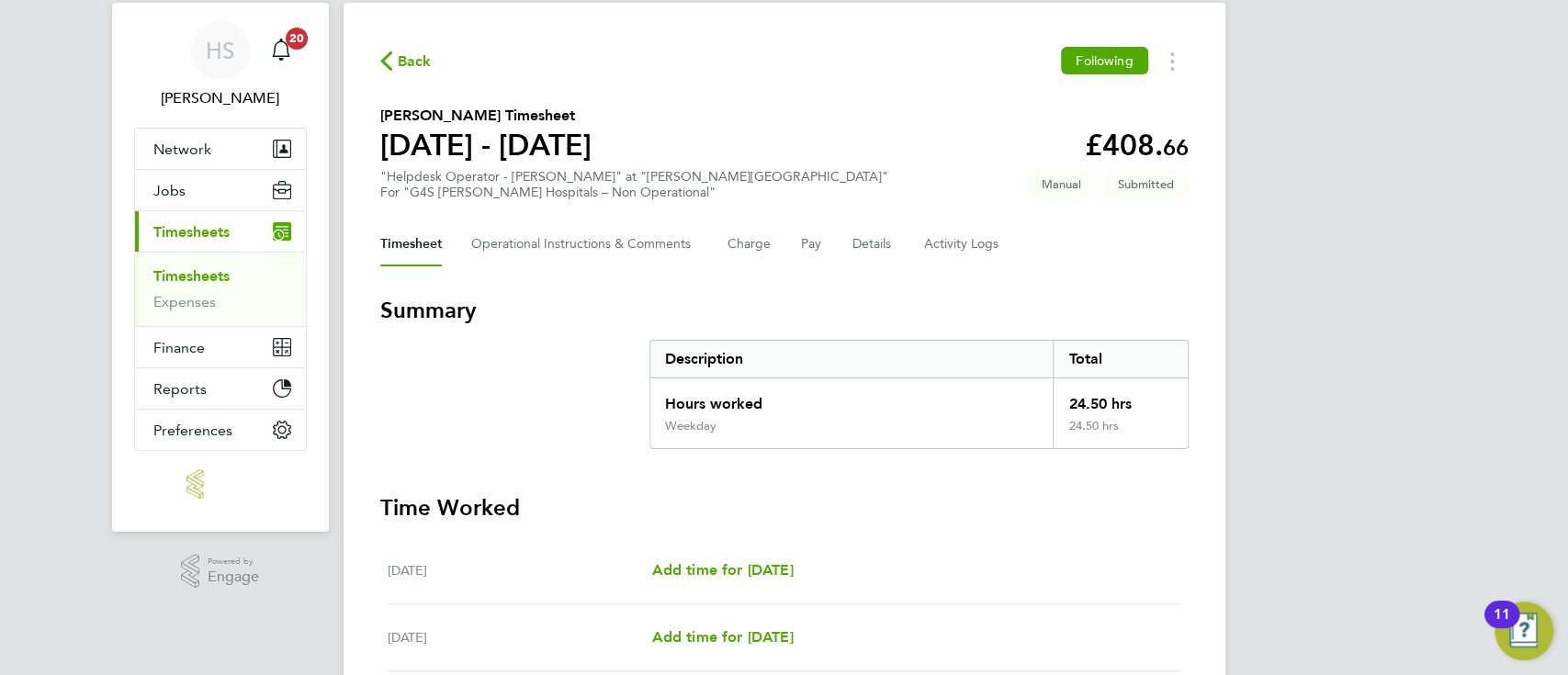
click at [402, 60] on span "Back" at bounding box center [415, 61] width 34 height 22
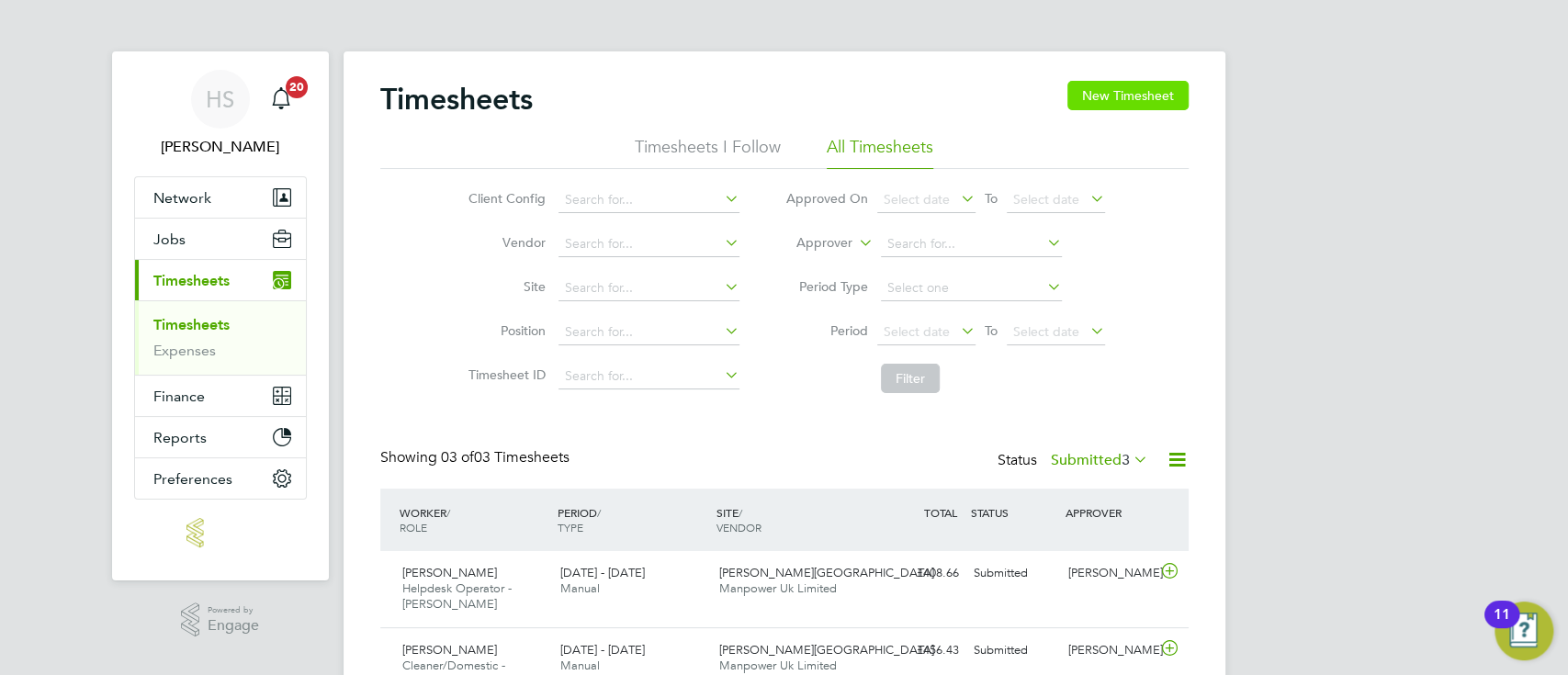
click at [1129, 99] on button "New Timesheet" at bounding box center [1128, 95] width 121 height 30
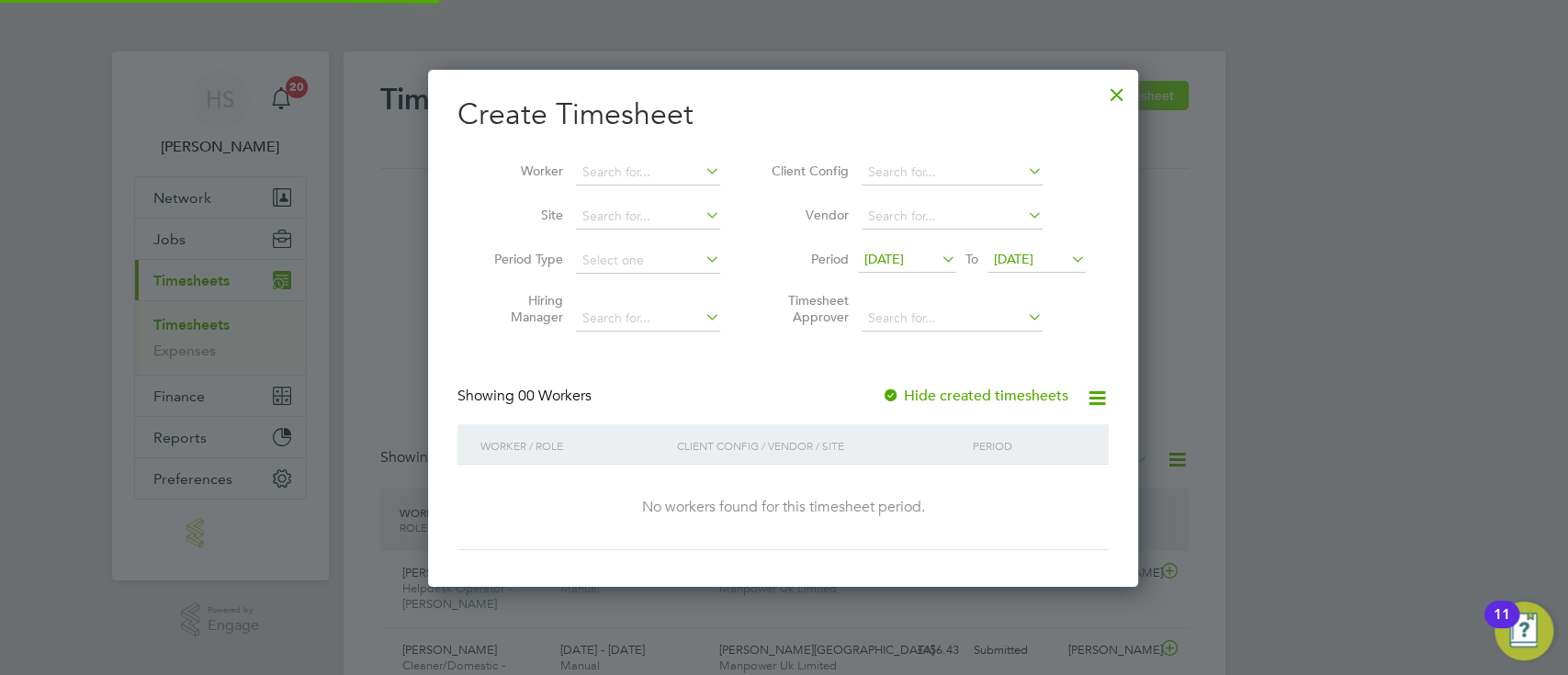
scroll to position [517, 712]
click at [904, 255] on span "[DATE]" at bounding box center [883, 259] width 39 height 16
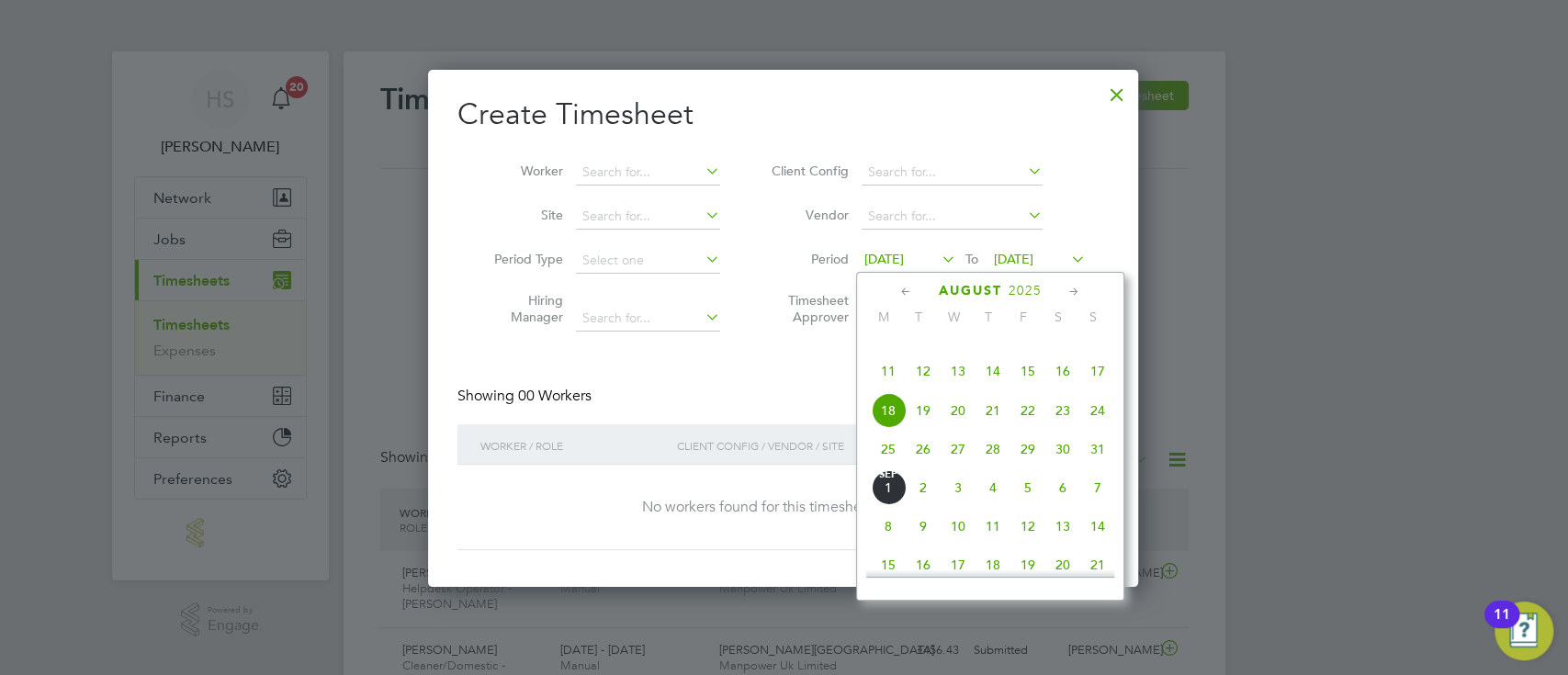
click at [885, 467] on span "25" at bounding box center [888, 449] width 35 height 35
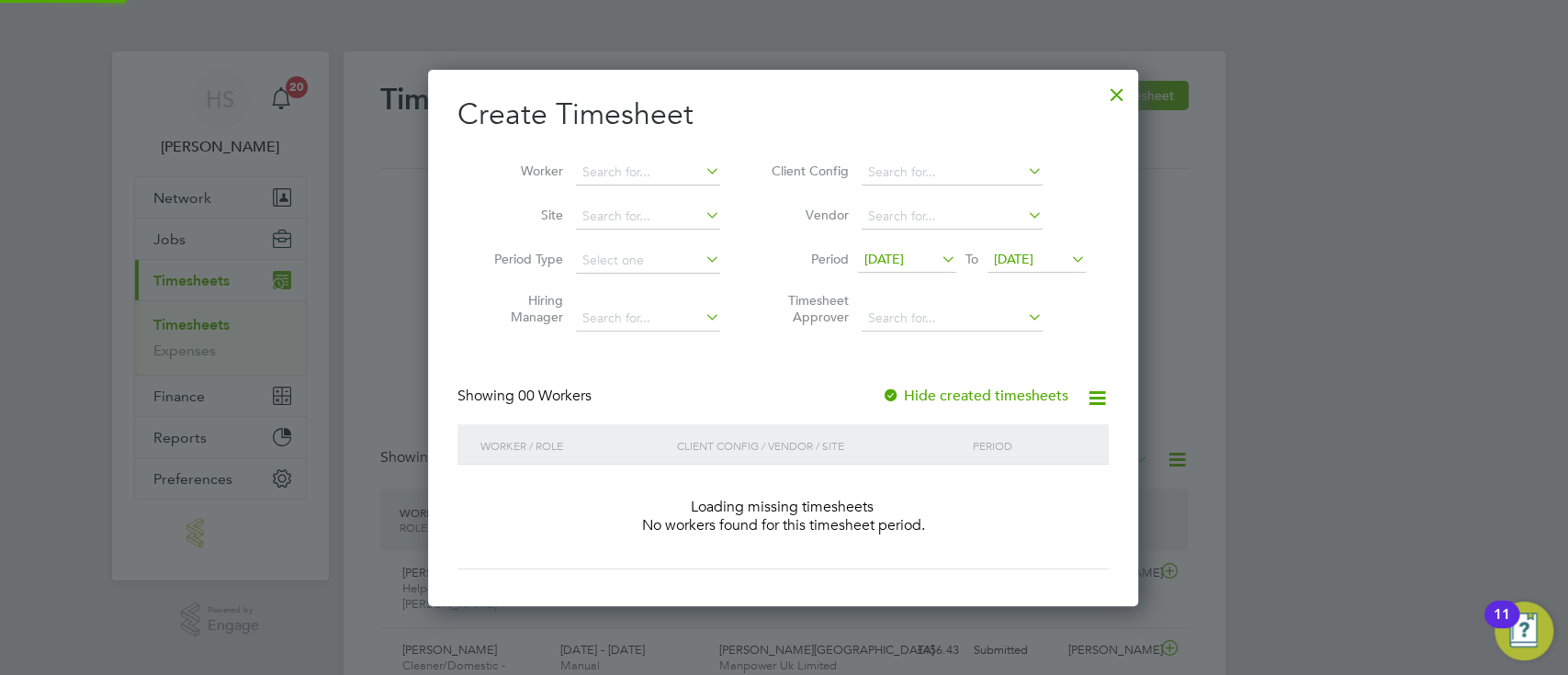
scroll to position [517, 712]
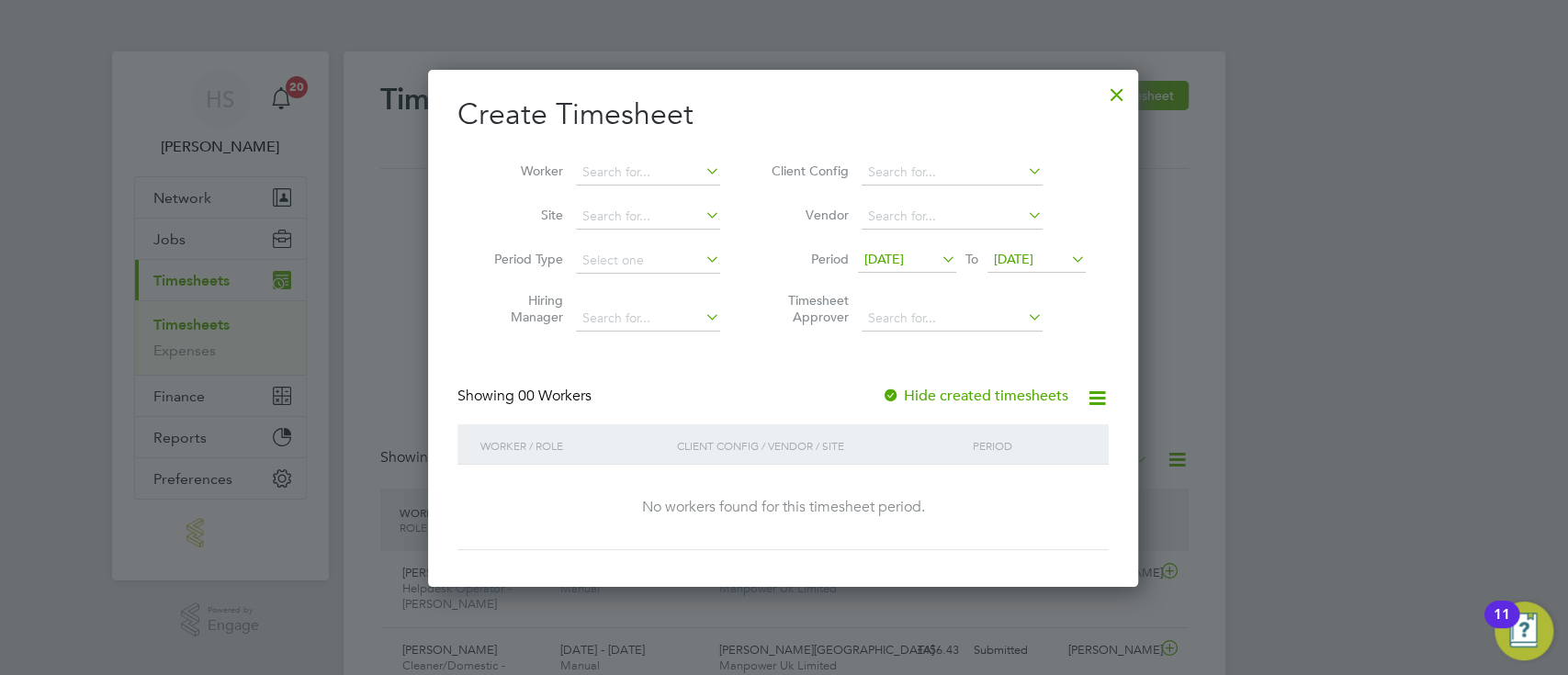
click at [1056, 248] on span "[DATE]" at bounding box center [1036, 261] width 98 height 25
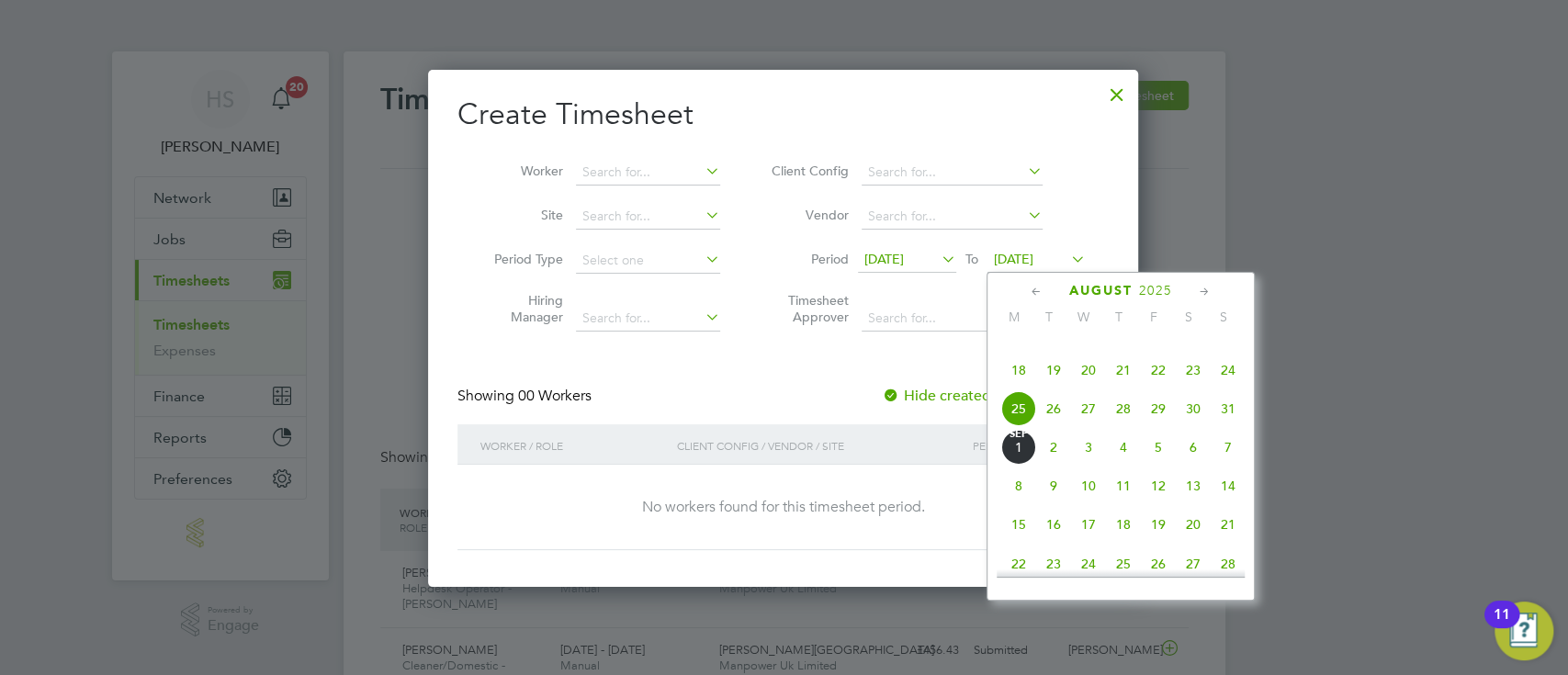
click at [1230, 426] on span "31" at bounding box center [1228, 409] width 35 height 35
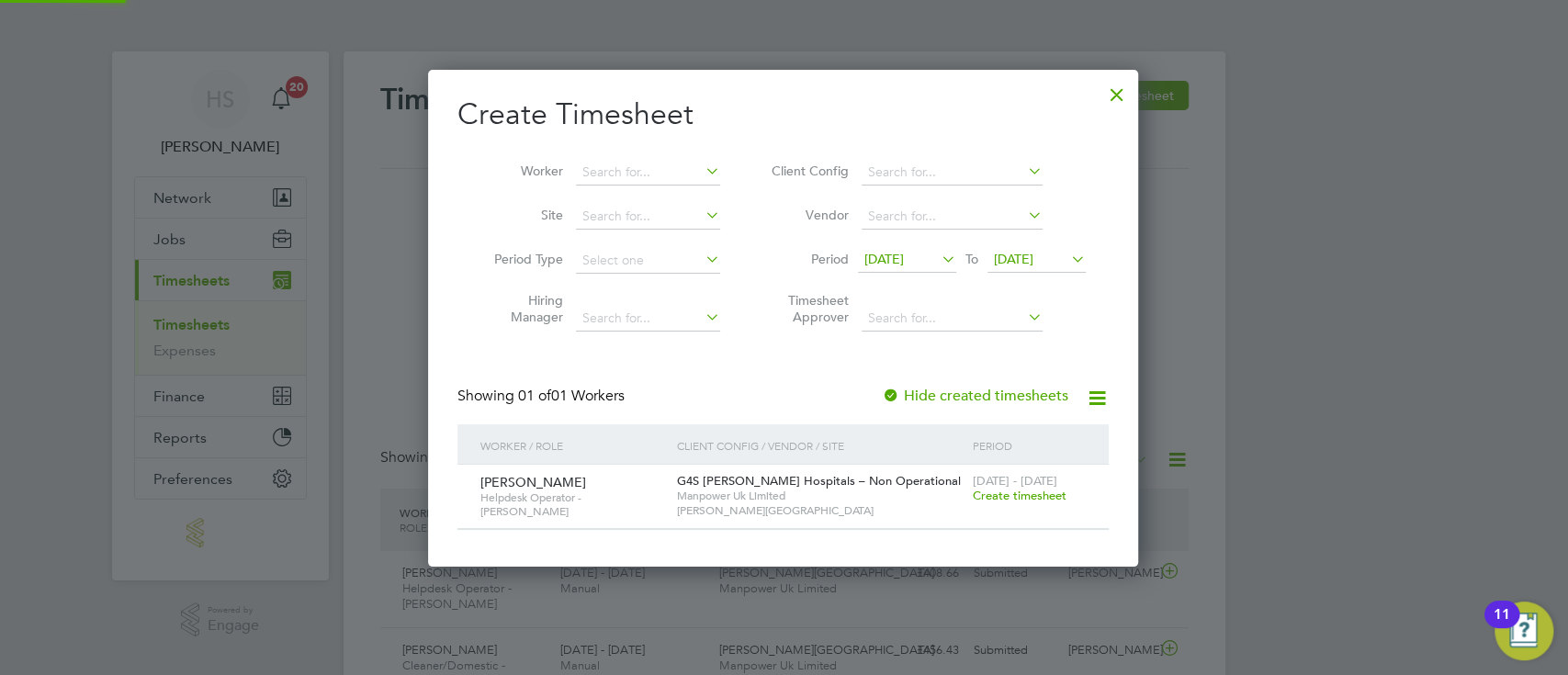
scroll to position [496, 712]
click at [1028, 488] on span "Create timesheet" at bounding box center [1019, 496] width 94 height 15
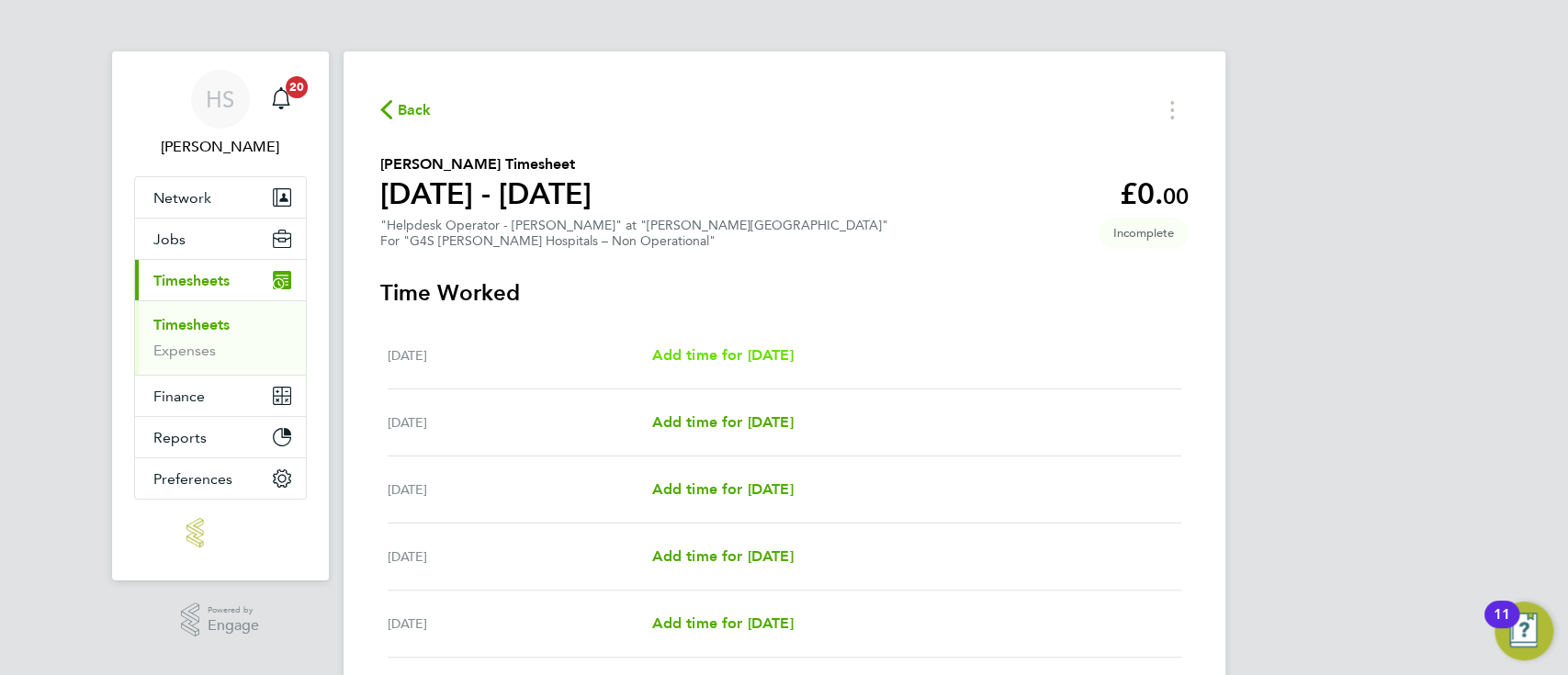
click at [715, 363] on span "Add time for [DATE]" at bounding box center [722, 355] width 141 height 17
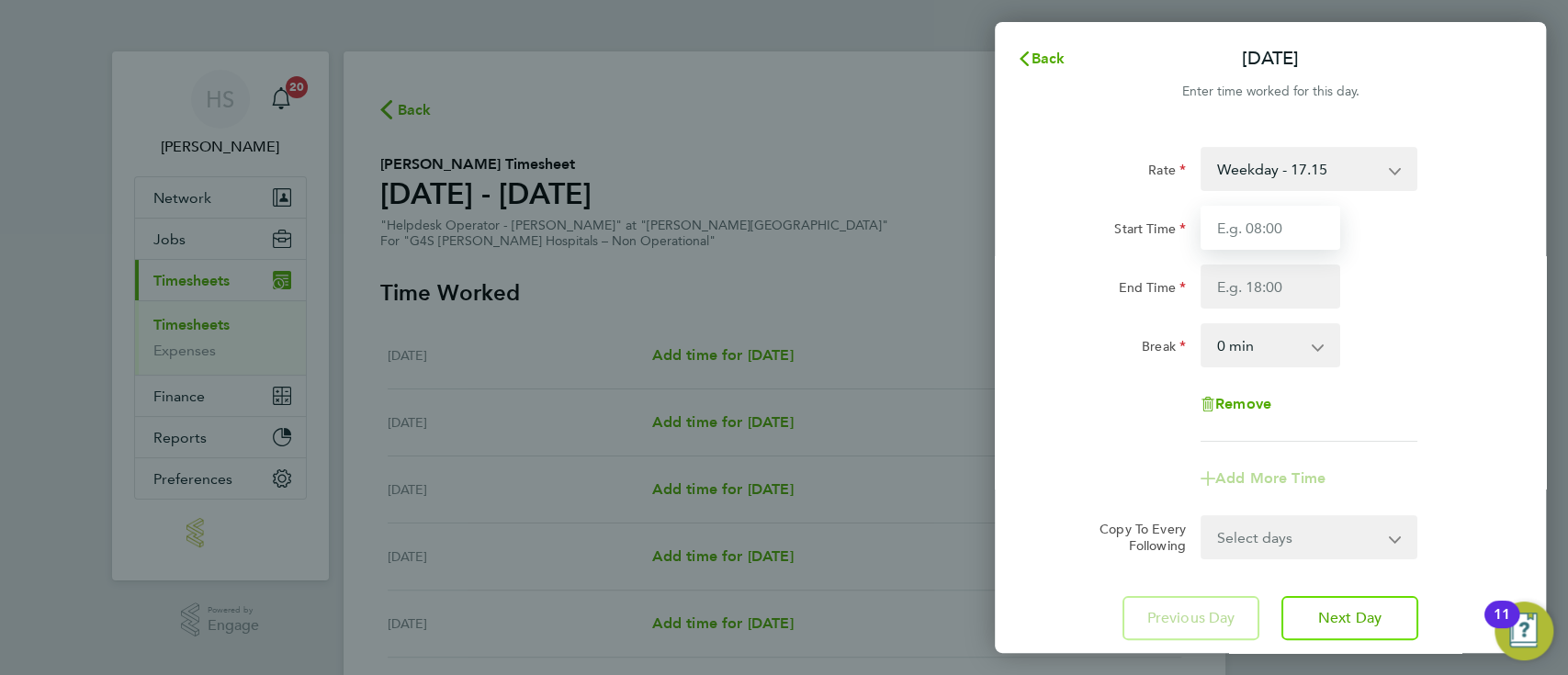
click at [1303, 228] on input "Start Time" at bounding box center [1270, 227] width 139 height 44
type input "09:00"
type input "17:00"
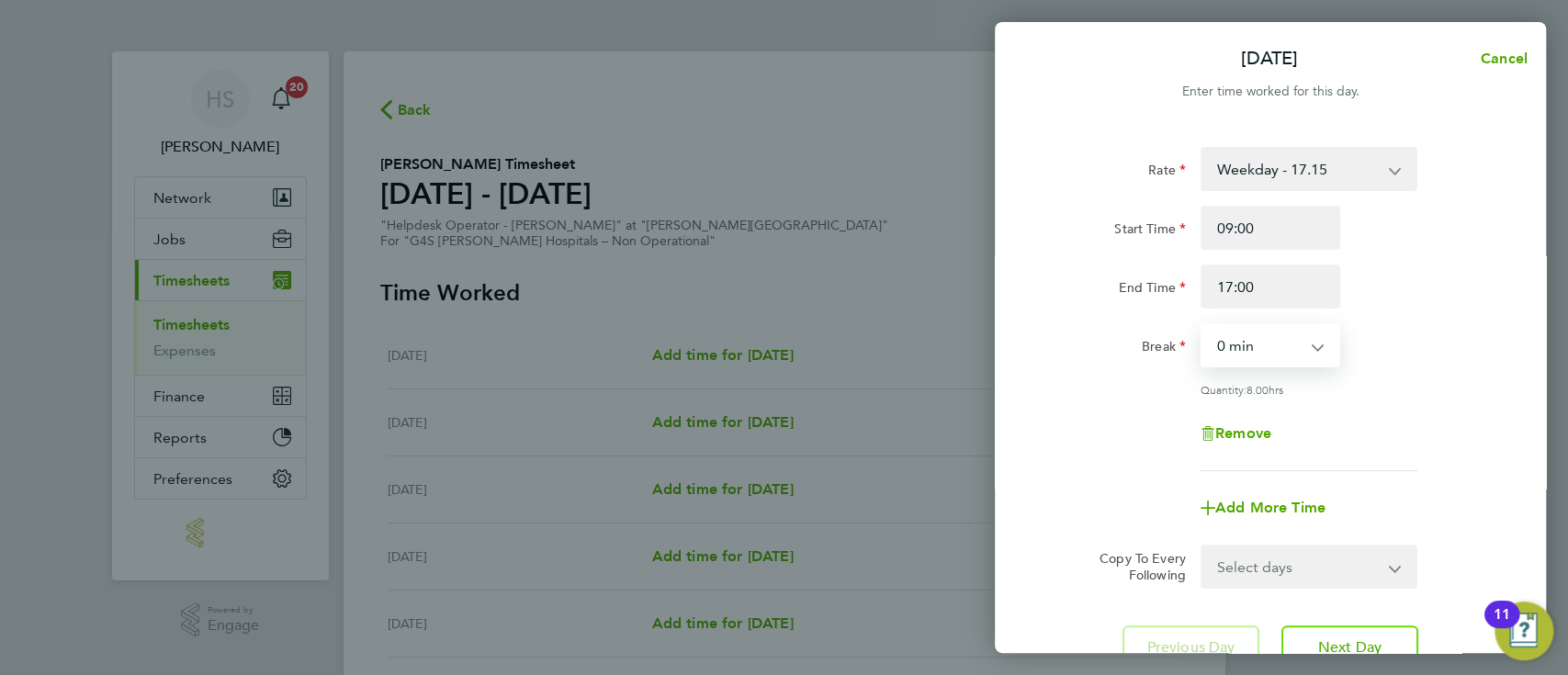
select select "30"
click at [1354, 565] on select "Select days Day Weekday (Mon-Fri) Weekend (Sat-Sun) [DATE] [DATE] [DATE] [DATE]…" at bounding box center [1299, 566] width 193 height 40
select select "WEEKDAY"
click at [1202, 546] on select "Select days Day Weekday (Mon-Fri) Weekend (Sat-Sun) [DATE] [DATE] [DATE] [DATE]…" at bounding box center [1299, 566] width 193 height 40
select select "[DATE]"
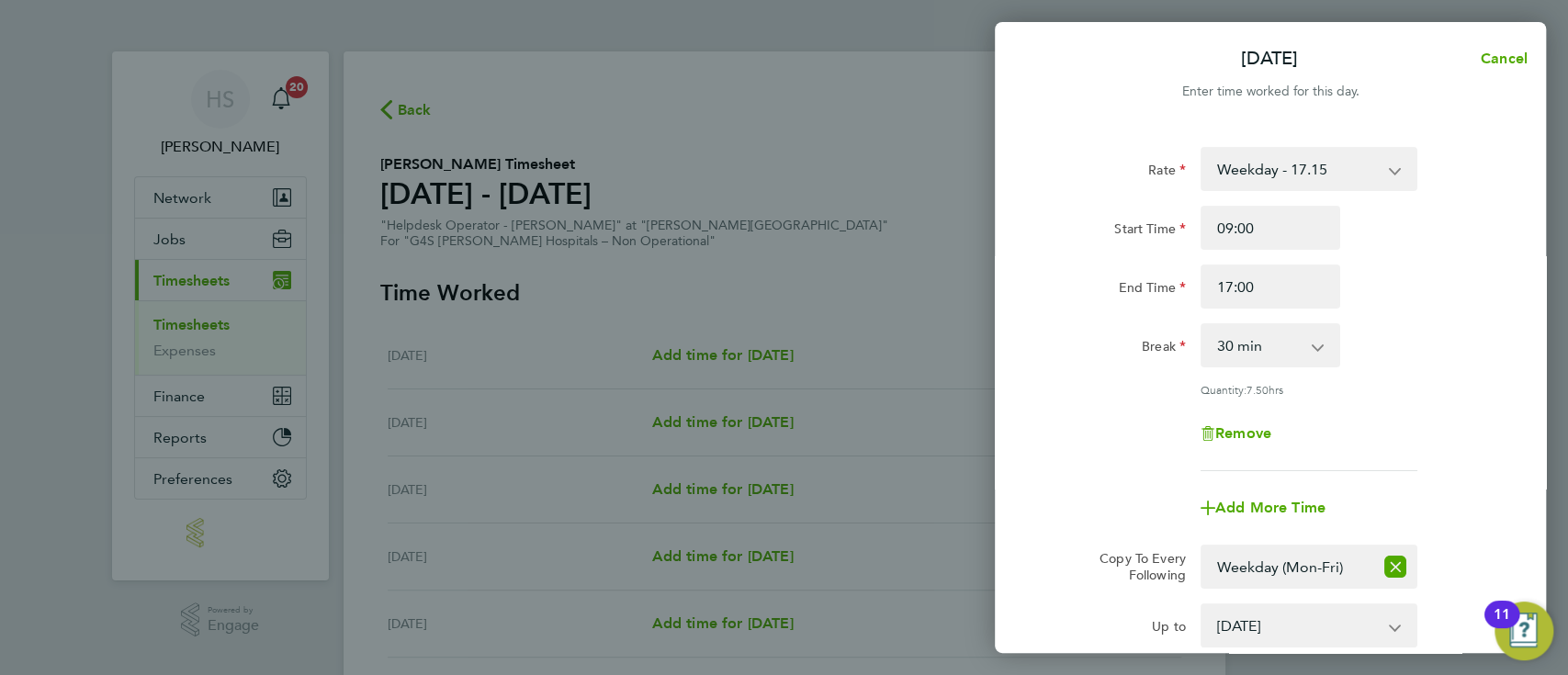
click at [1432, 349] on div "Break 0 min 15 min 30 min 45 min 60 min 75 min 90 min" at bounding box center [1270, 346] width 463 height 44
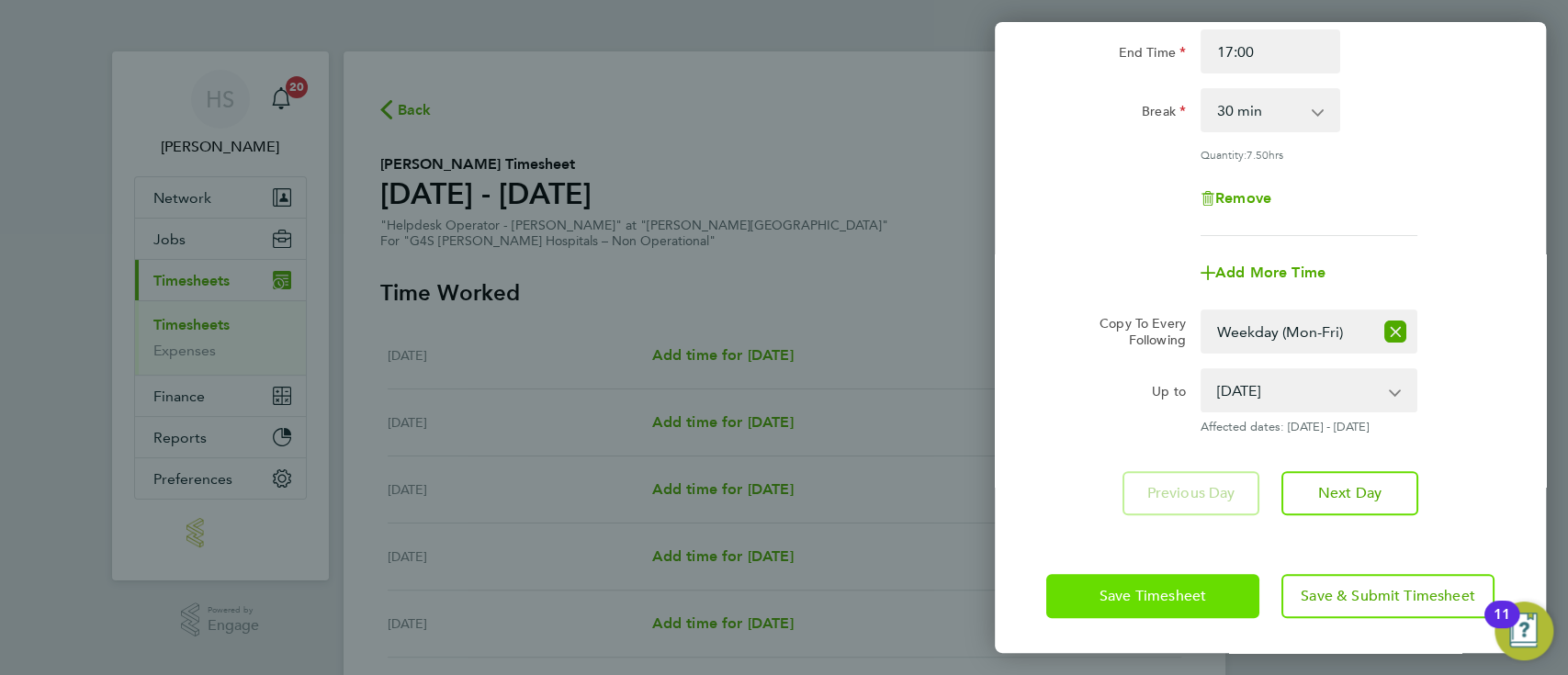
click at [1165, 598] on span "Save Timesheet" at bounding box center [1153, 596] width 107 height 18
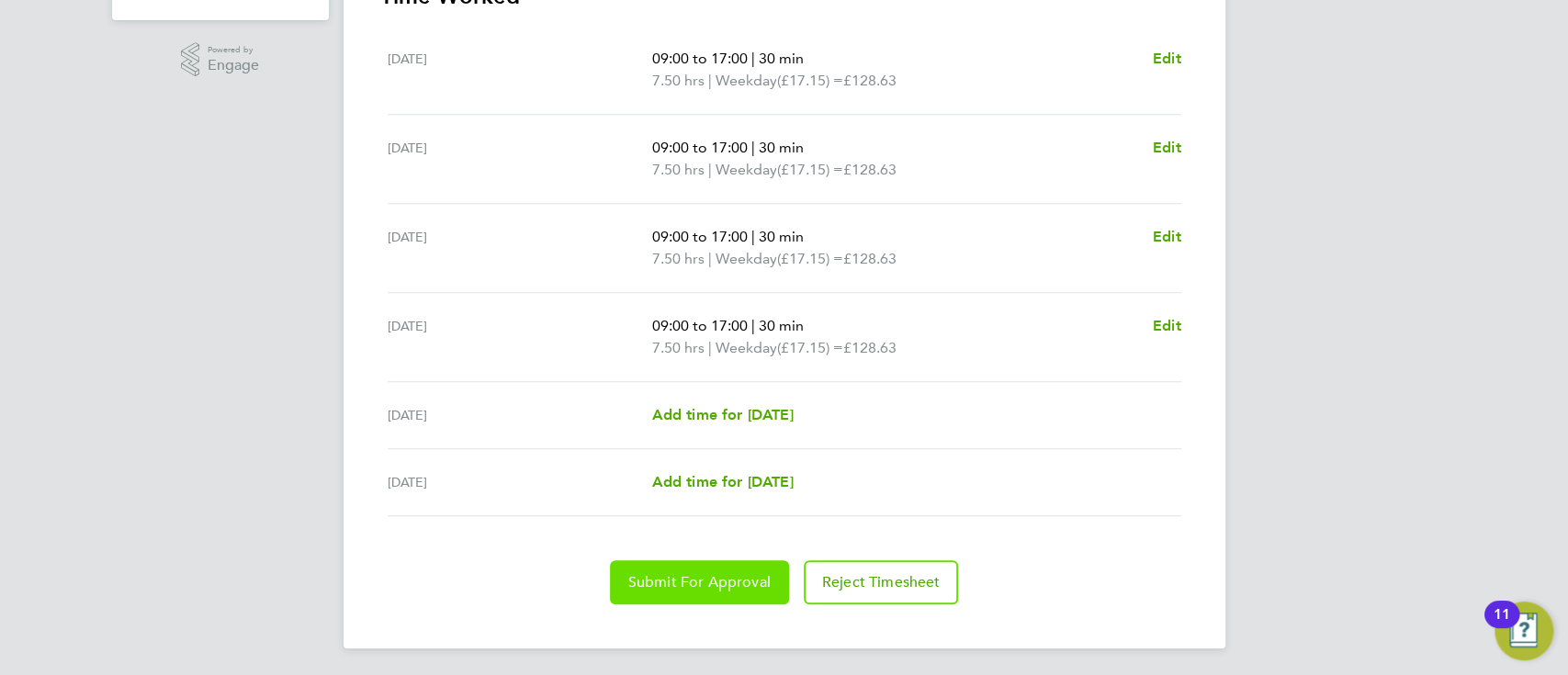
click at [760, 560] on button "Submit For Approval" at bounding box center [700, 582] width 180 height 44
